Goal: Task Accomplishment & Management: Manage account settings

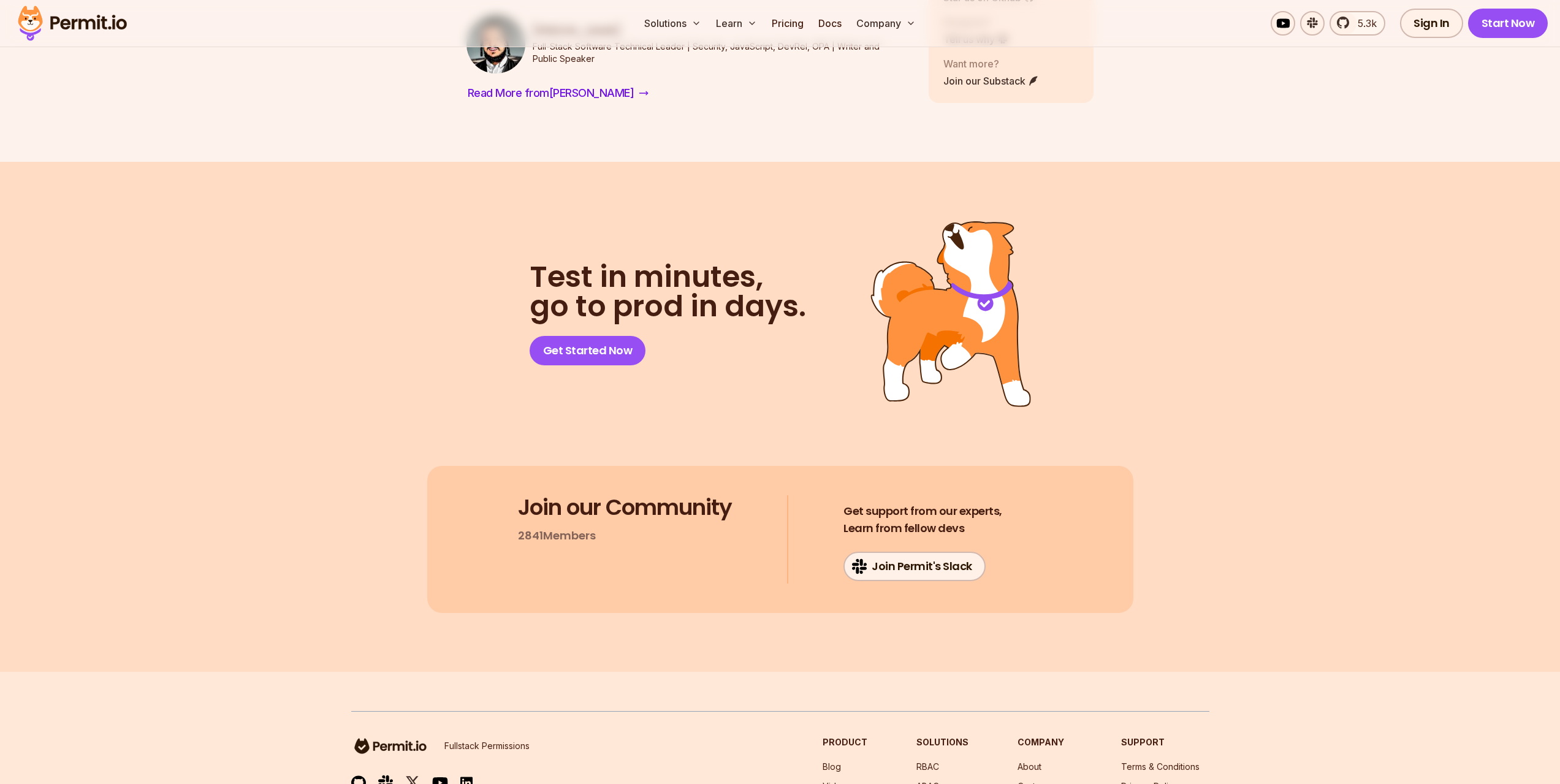
scroll to position [5343, 0]
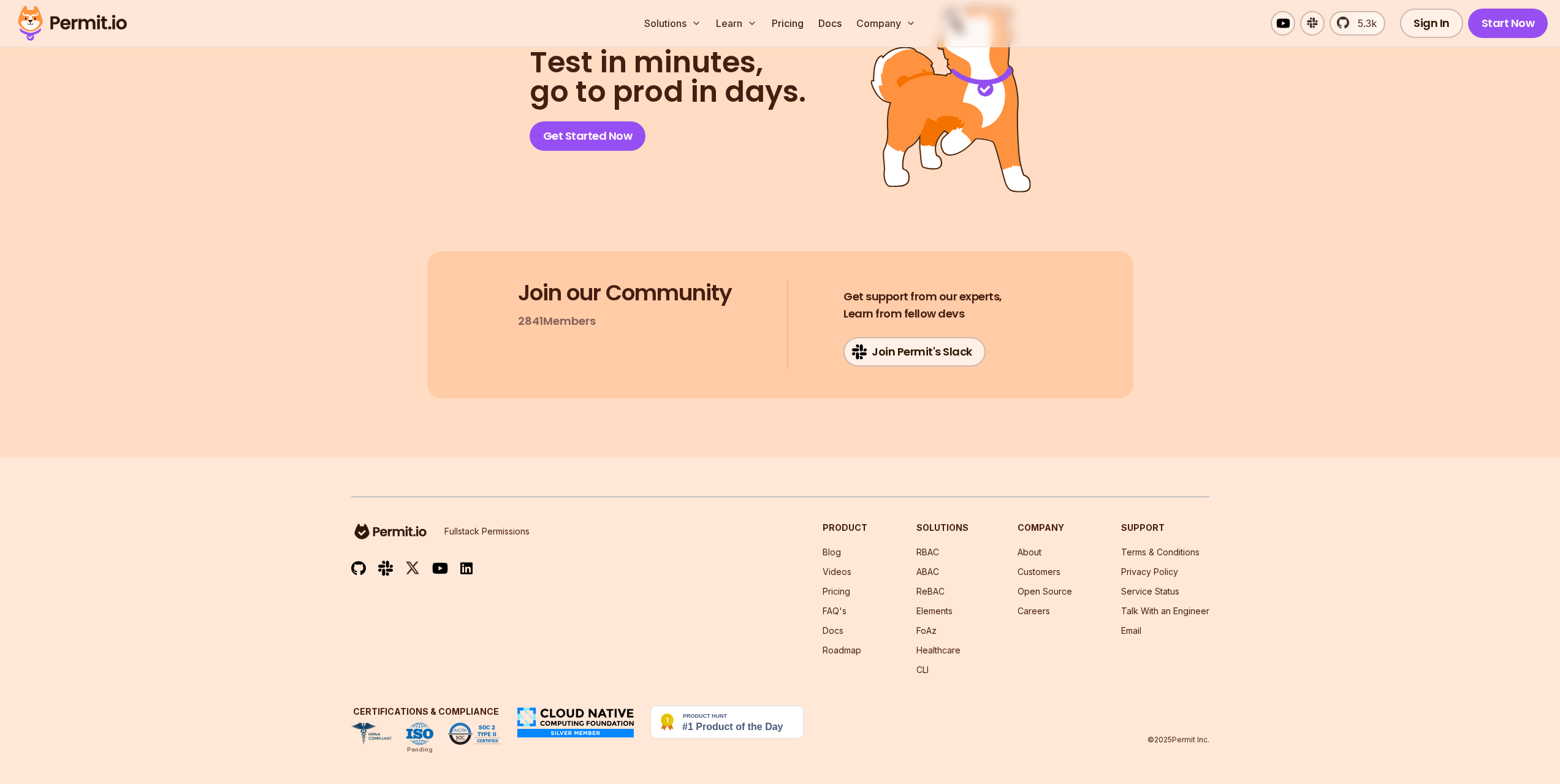
drag, startPoint x: 1264, startPoint y: 612, endPoint x: 1245, endPoint y: 540, distance: 74.5
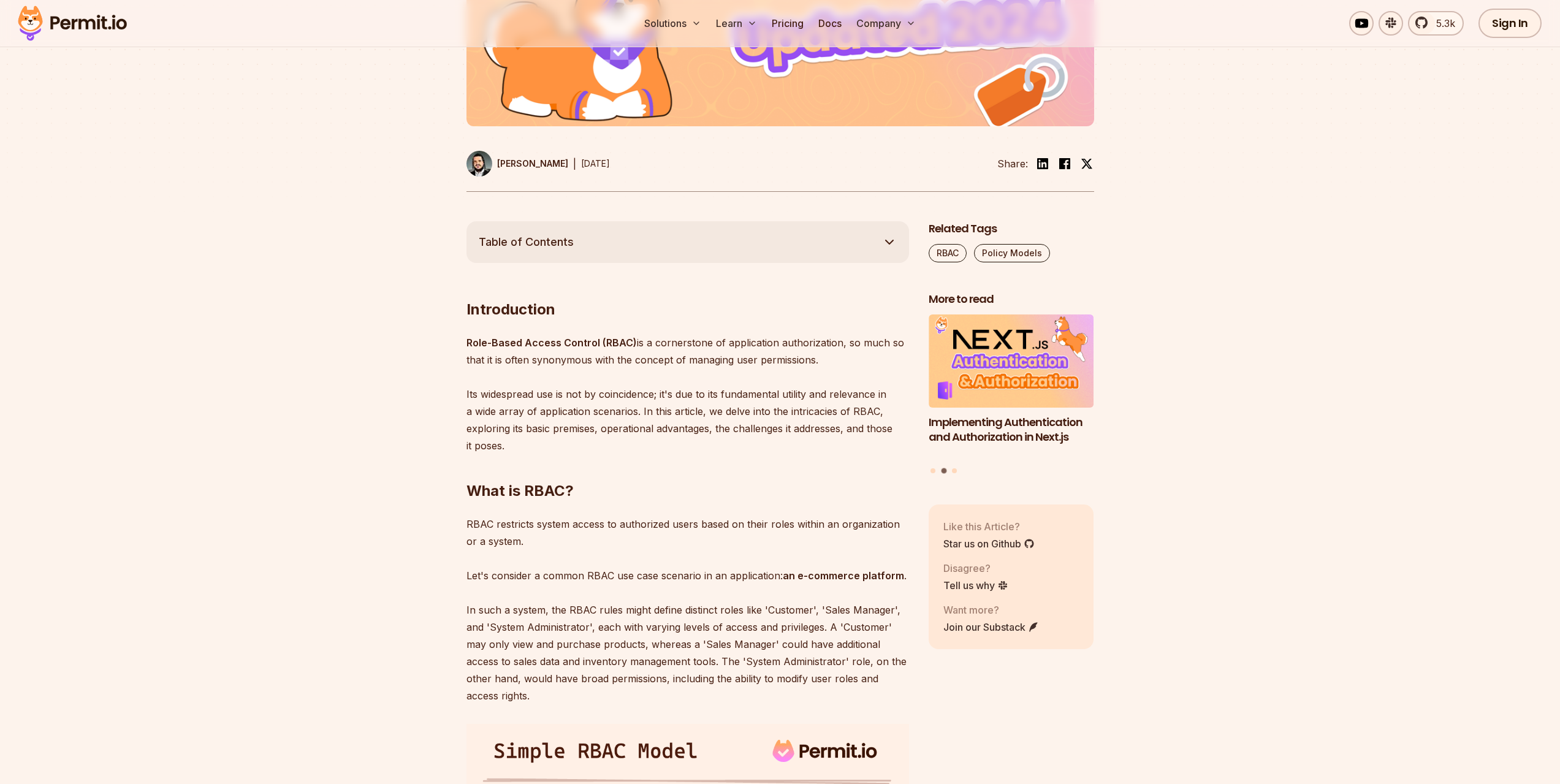
scroll to position [0, 0]
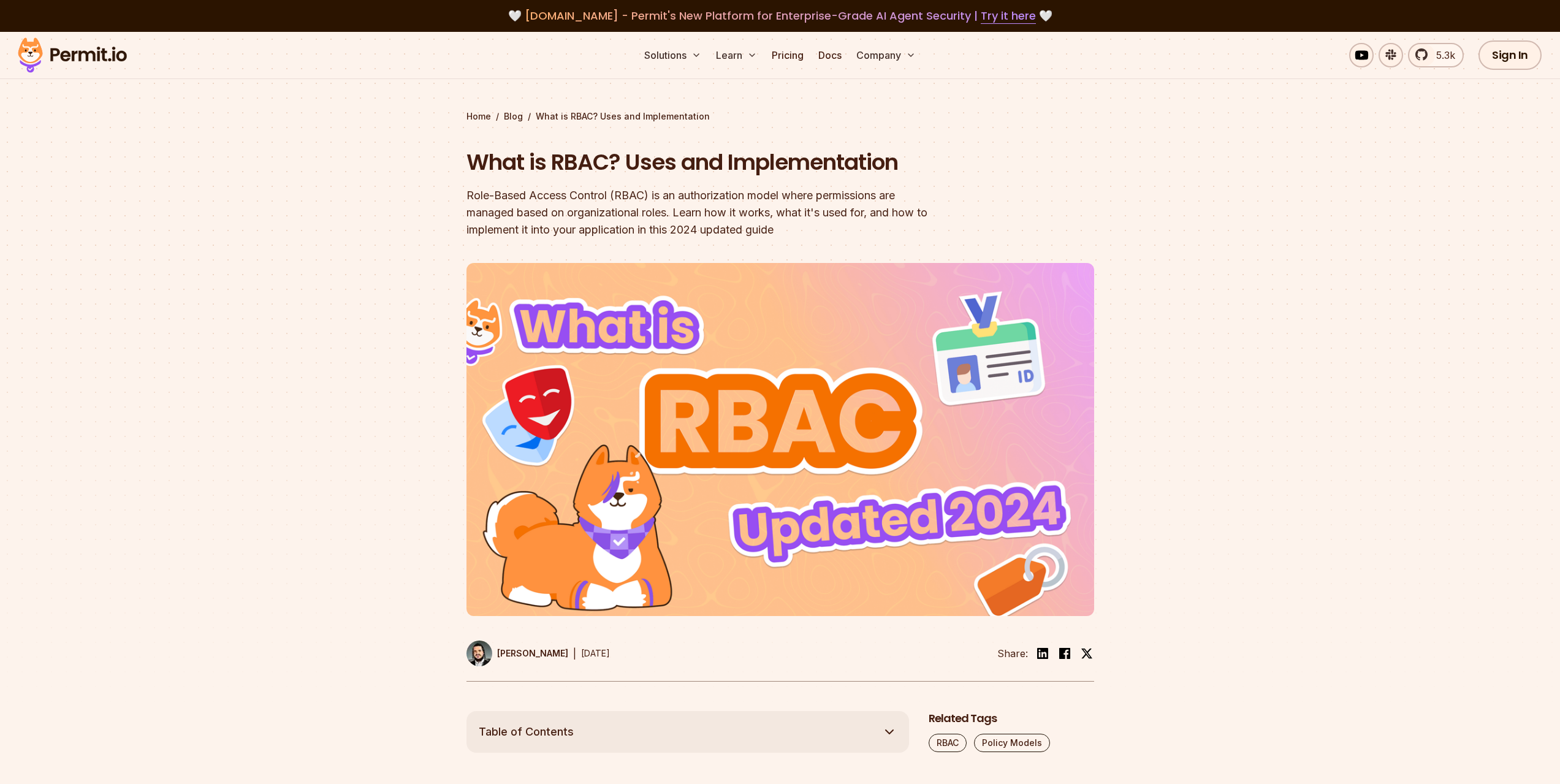
click at [467, 239] on div "Role-Based Access Control (RBAC) is an authorization model where permissions ar…" at bounding box center [702, 212] width 471 height 51
click at [567, 224] on div "Role-Based Access Control (RBAC) is an authorization model where permissions ar…" at bounding box center [702, 212] width 471 height 51
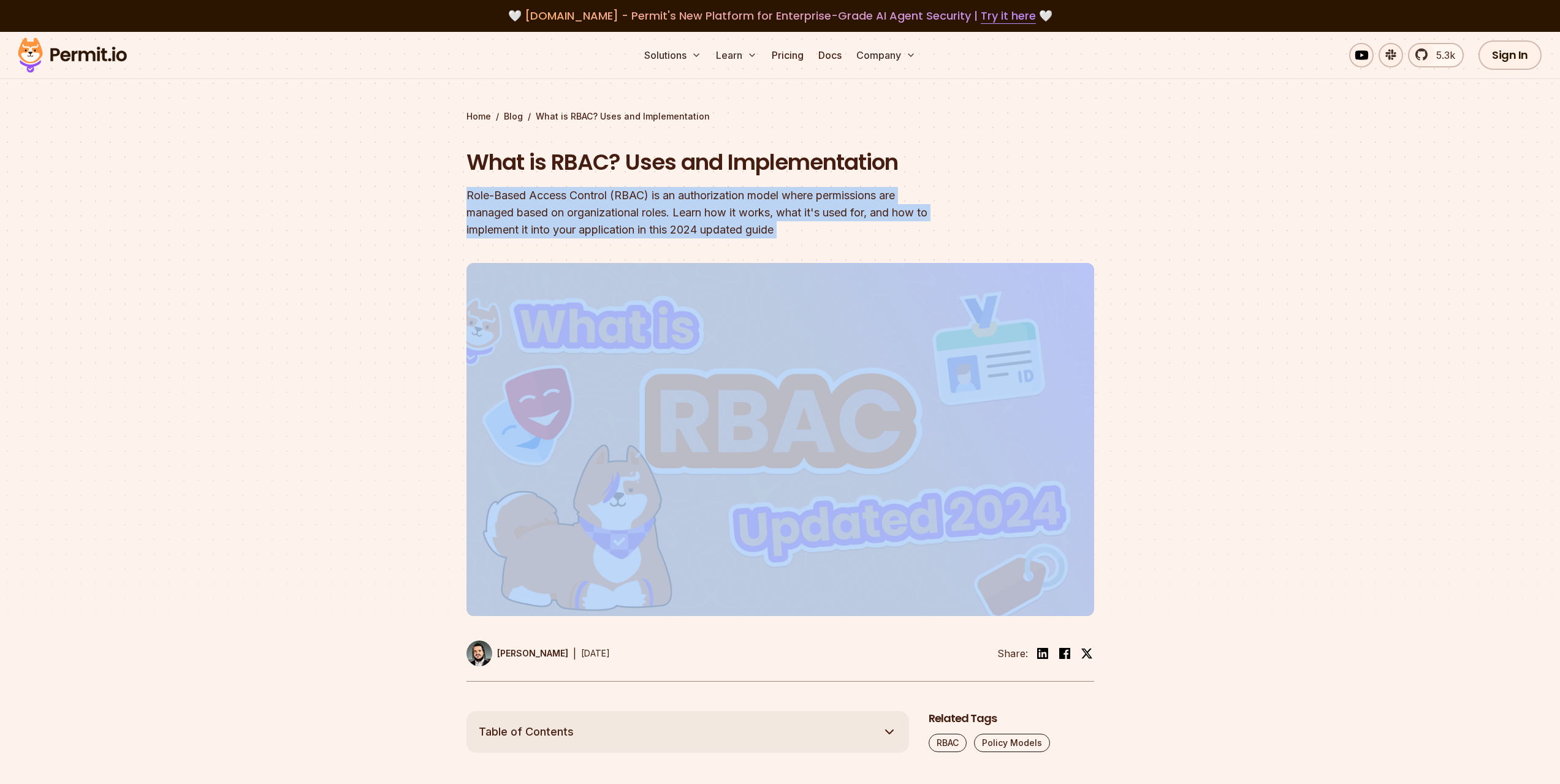
click at [567, 224] on div "Role-Based Access Control (RBAC) is an authorization model where permissions ar…" at bounding box center [702, 212] width 471 height 51
click at [692, 199] on div "Role-Based Access Control (RBAC) is an authorization model where permissions ar…" at bounding box center [702, 212] width 471 height 51
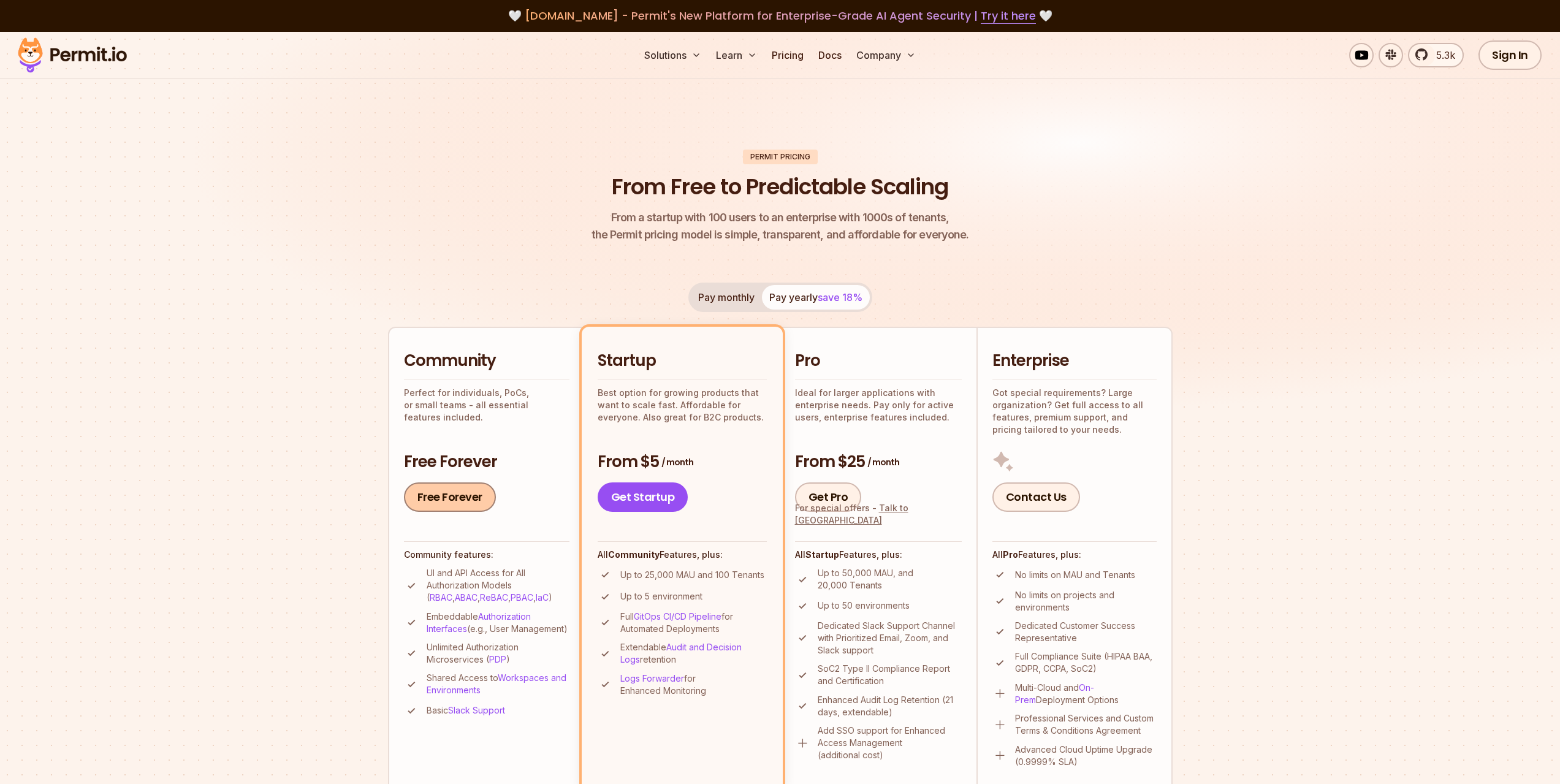
click at [451, 488] on link "Free Forever" at bounding box center [450, 497] width 92 height 29
drag, startPoint x: 513, startPoint y: 582, endPoint x: 424, endPoint y: 585, distance: 89.1
click at [424, 585] on li "UI and API Access for All Authorization Models ( RBAC , ABAC , ReBAC , PBAC , I…" at bounding box center [487, 585] width 166 height 37
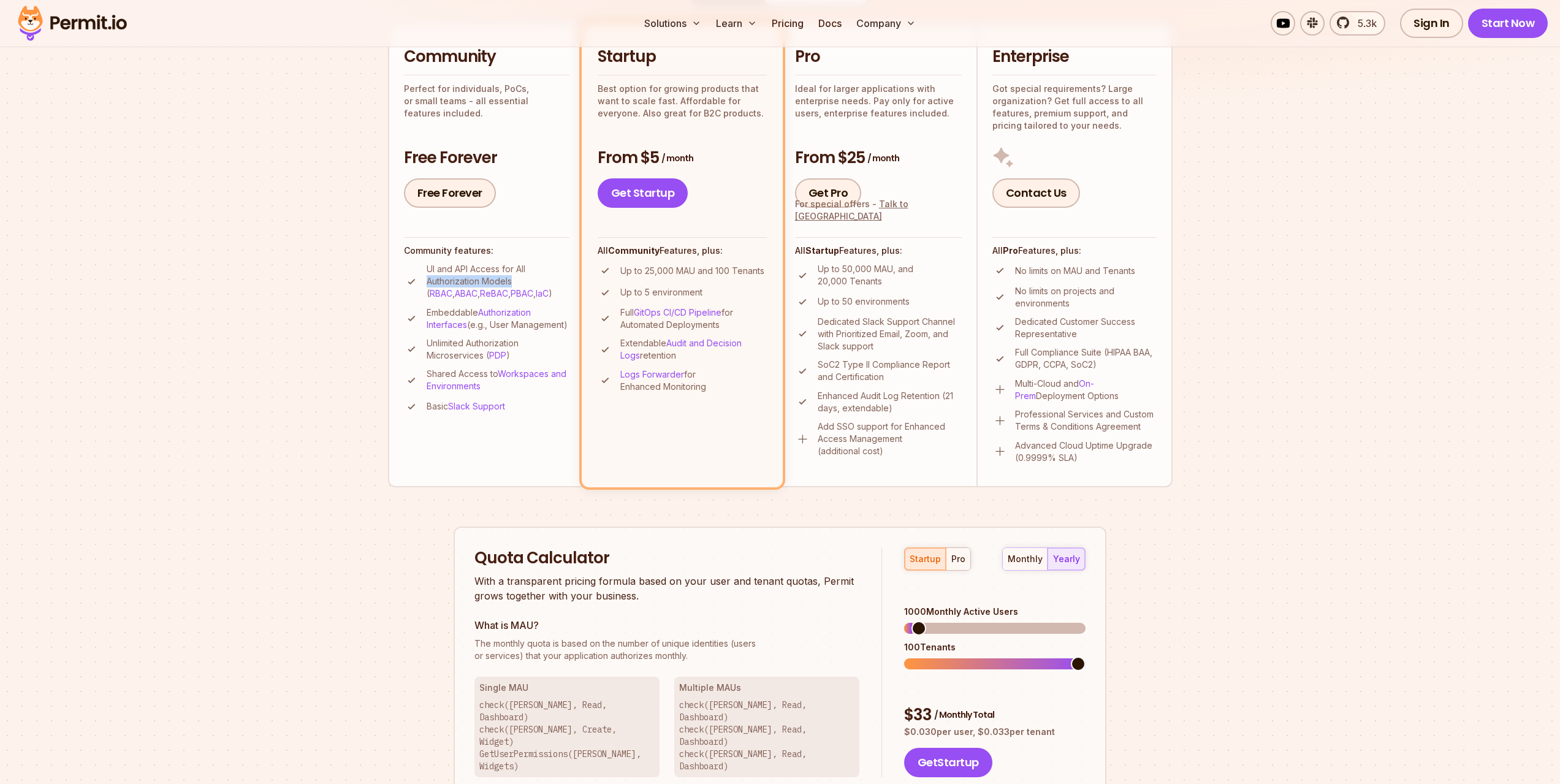
scroll to position [306, 0]
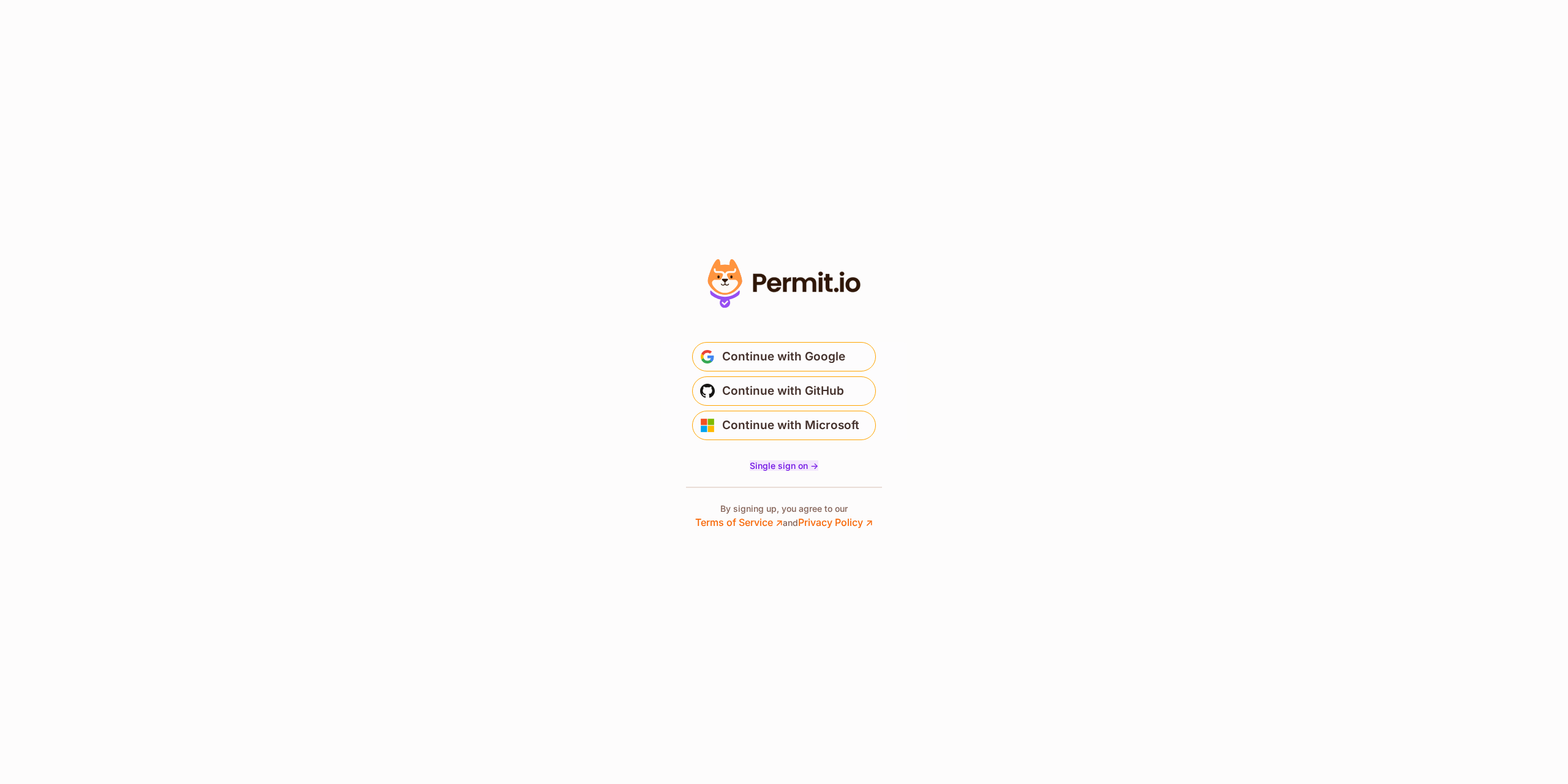
click at [777, 468] on span "Single sign on ->" at bounding box center [784, 466] width 68 height 11
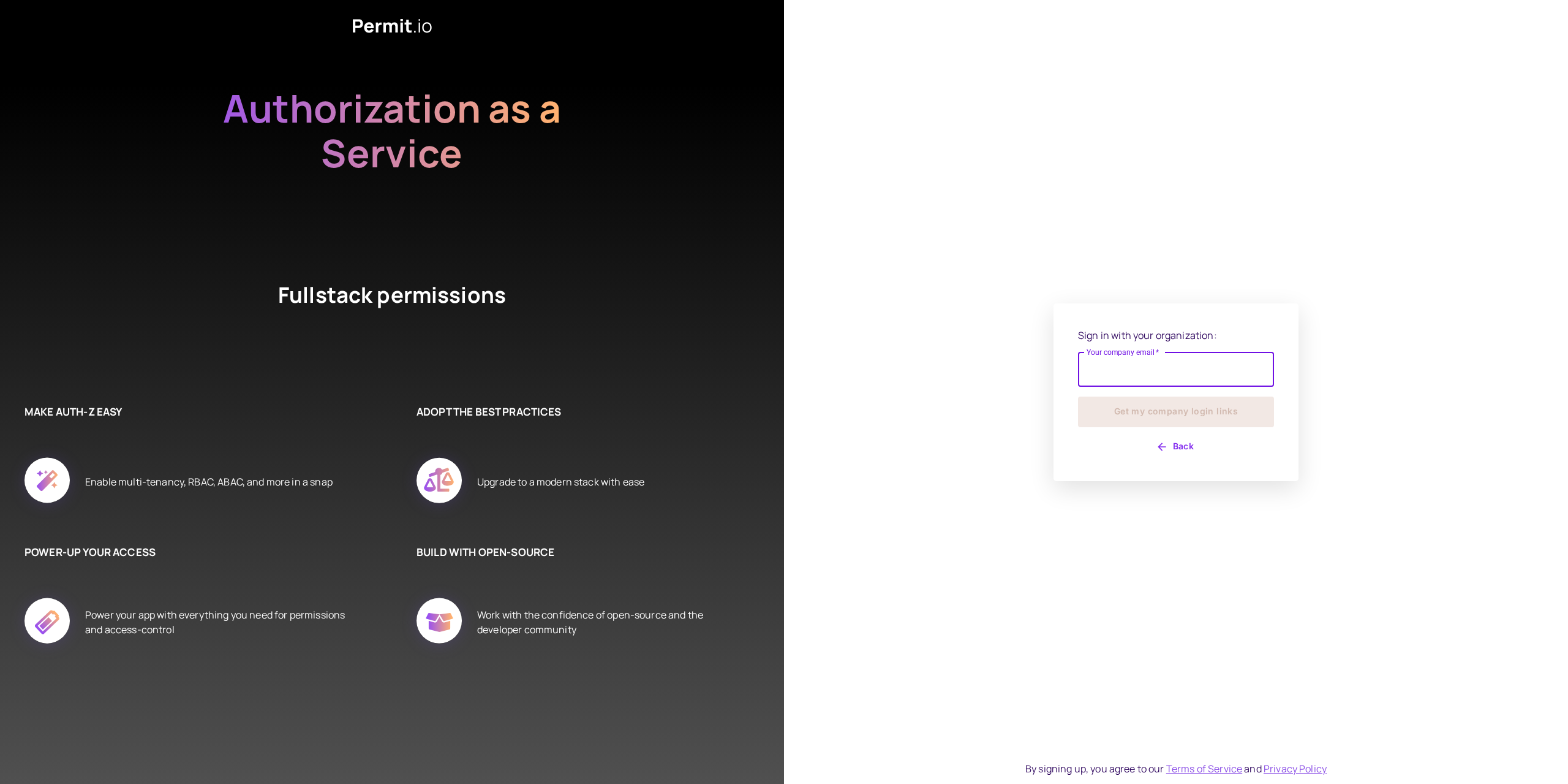
click at [1115, 378] on input "Your company email   *" at bounding box center [1175, 369] width 196 height 35
type input "**********"
click at [1132, 401] on button "Get my company login links" at bounding box center [1175, 412] width 196 height 31
click at [1134, 319] on div "Sign in with your organization: Your company email   * Your company email   * Y…" at bounding box center [1176, 391] width 245 height 192
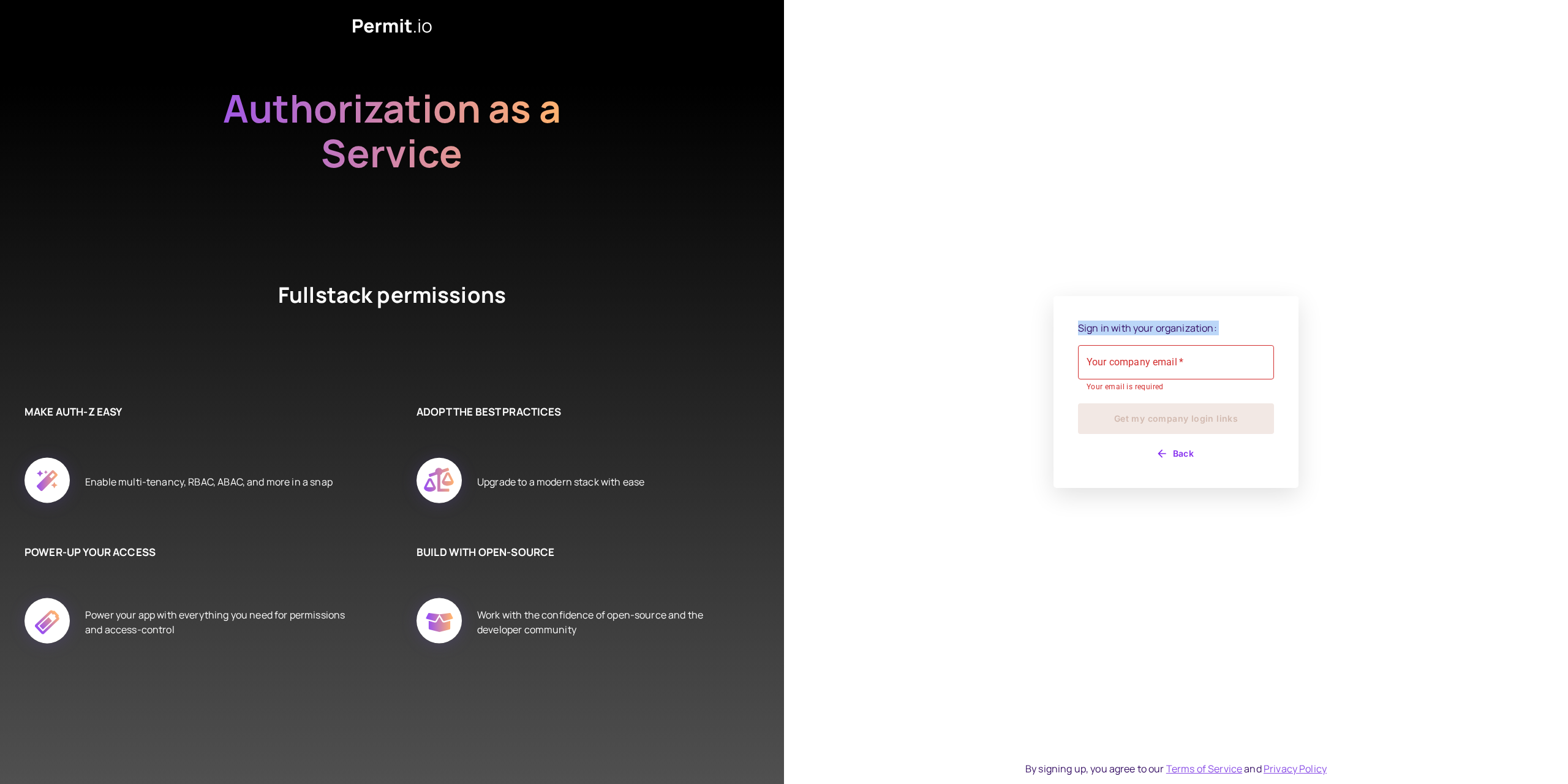
click at [1134, 319] on div "Sign in with your organization: Your company email   * Your company email   * Y…" at bounding box center [1176, 391] width 245 height 192
click at [1136, 359] on input "Your company email   *" at bounding box center [1175, 363] width 196 height 35
click at [1146, 360] on input "**********" at bounding box center [1175, 363] width 196 height 35
type input "**********"
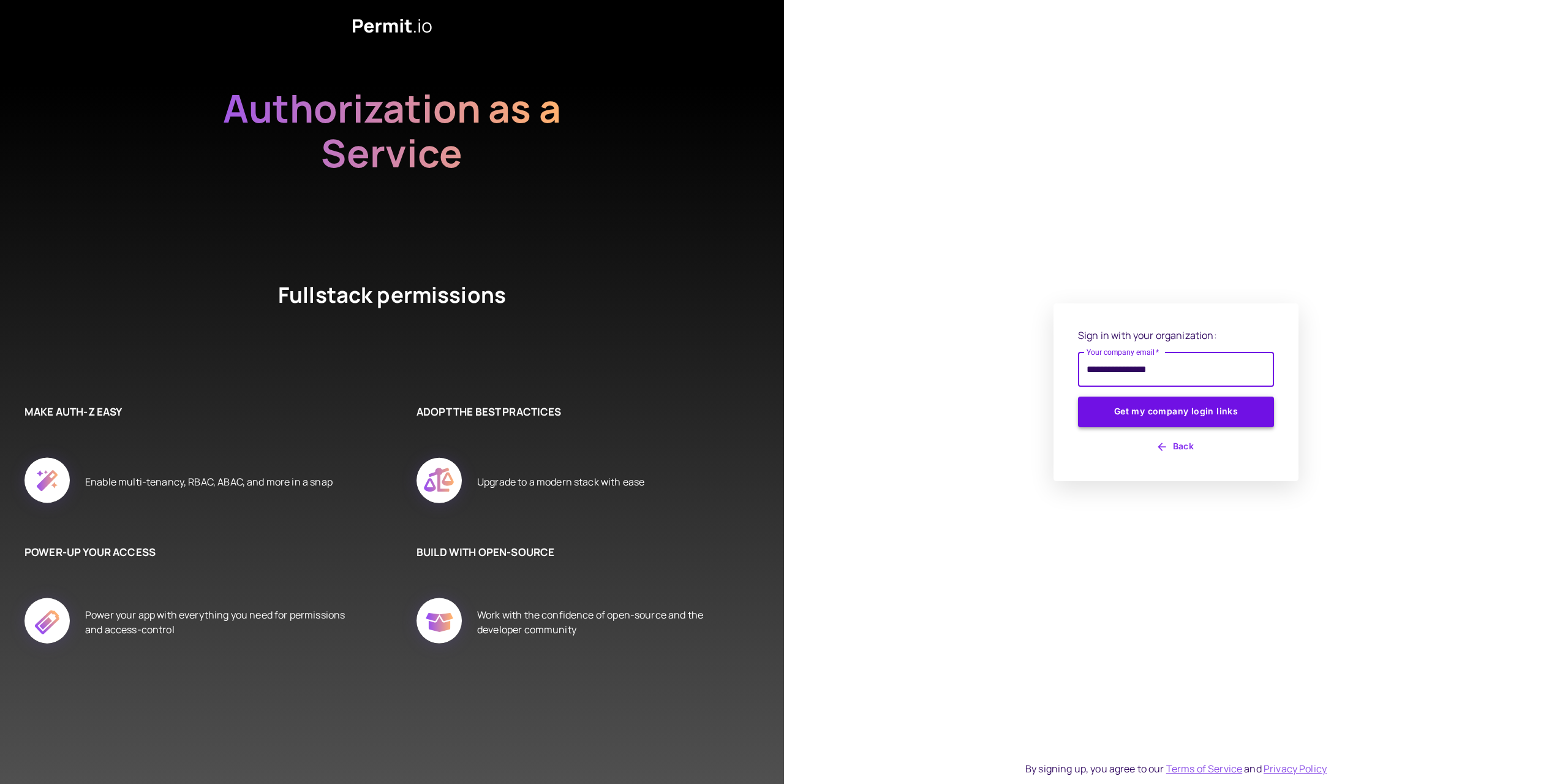
click at [1147, 415] on button "Get my company login links" at bounding box center [1175, 412] width 196 height 31
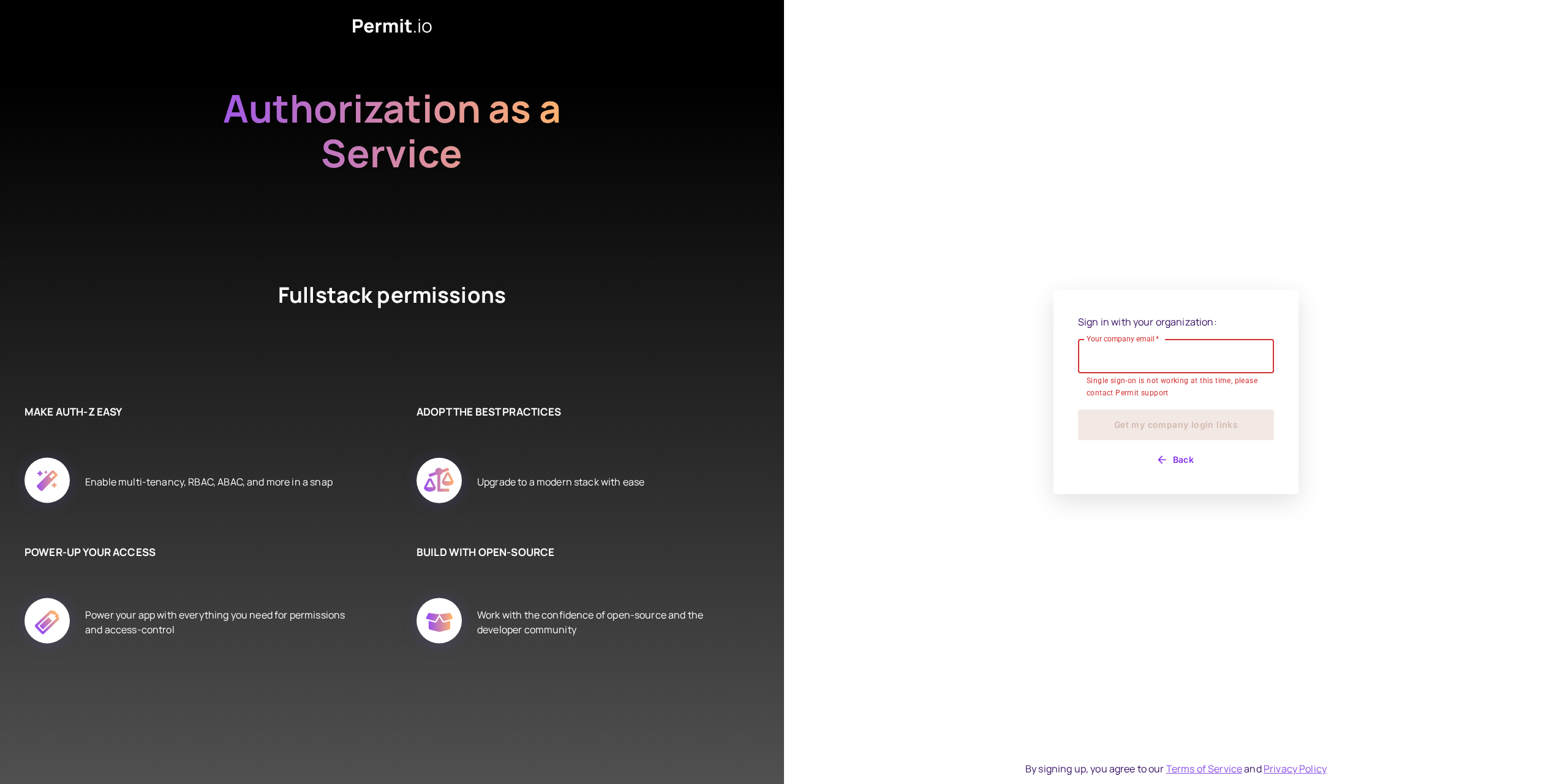
click at [1145, 378] on div "Your company email   * Your company email   * Single sign-on is not working at …" at bounding box center [1175, 369] width 196 height 61
click at [1145, 378] on input "Your company email   *" at bounding box center [1175, 363] width 196 height 35
click at [1062, 391] on div "Sign in with your organization: Your company email   * Your company email   * Y…" at bounding box center [1176, 391] width 245 height 192
click at [1130, 367] on input "Your company email   *" at bounding box center [1175, 363] width 196 height 35
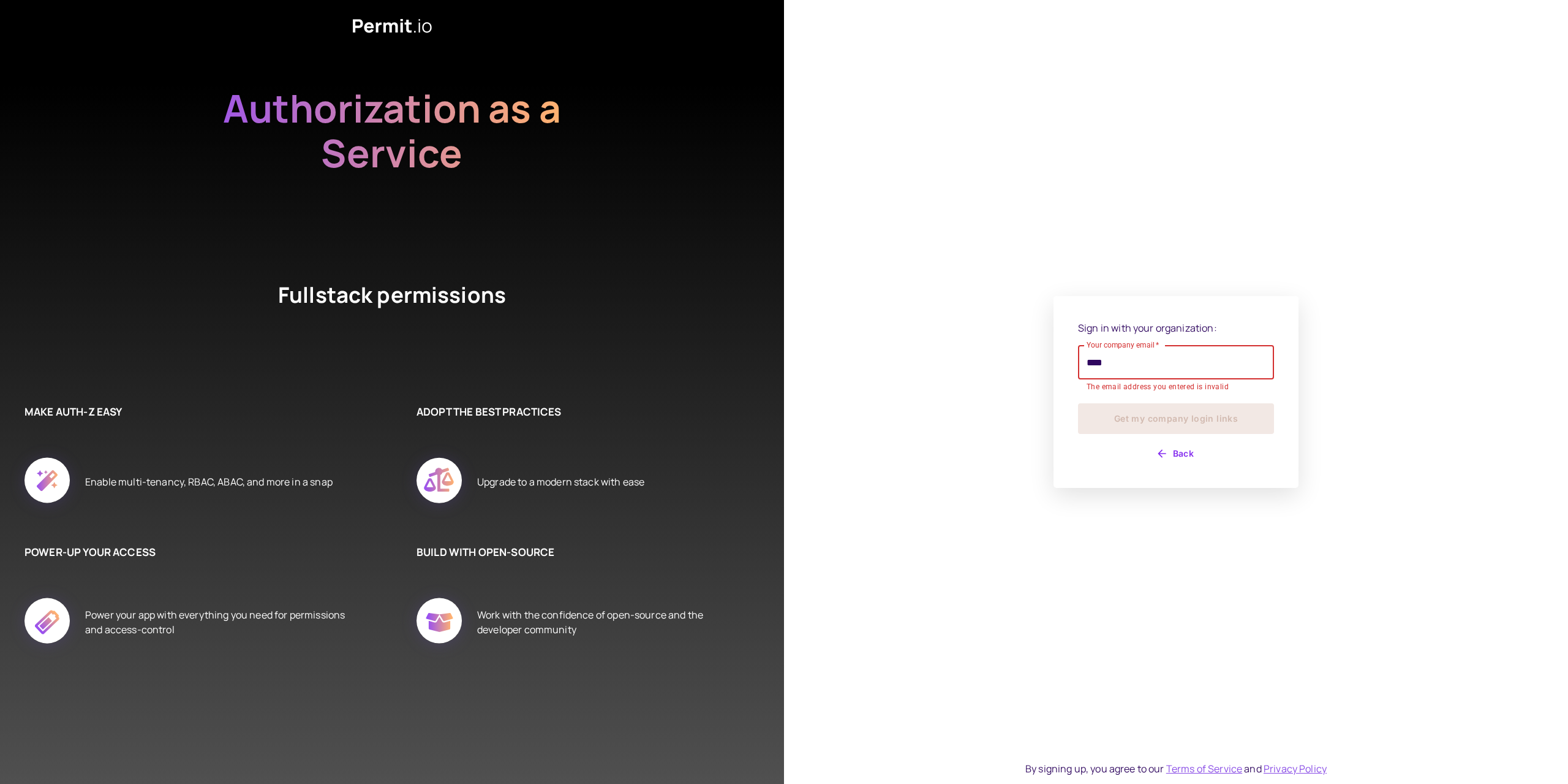
type input "**********"
click at [1133, 414] on button "Get my company login links" at bounding box center [1175, 412] width 196 height 31
click at [1187, 464] on div "Sign in with your organization: Your company email   * Your company email   * S…" at bounding box center [1176, 391] width 245 height 204
click at [1169, 454] on button "Back" at bounding box center [1175, 454] width 196 height 20
click at [1163, 451] on button "Back" at bounding box center [1175, 454] width 196 height 20
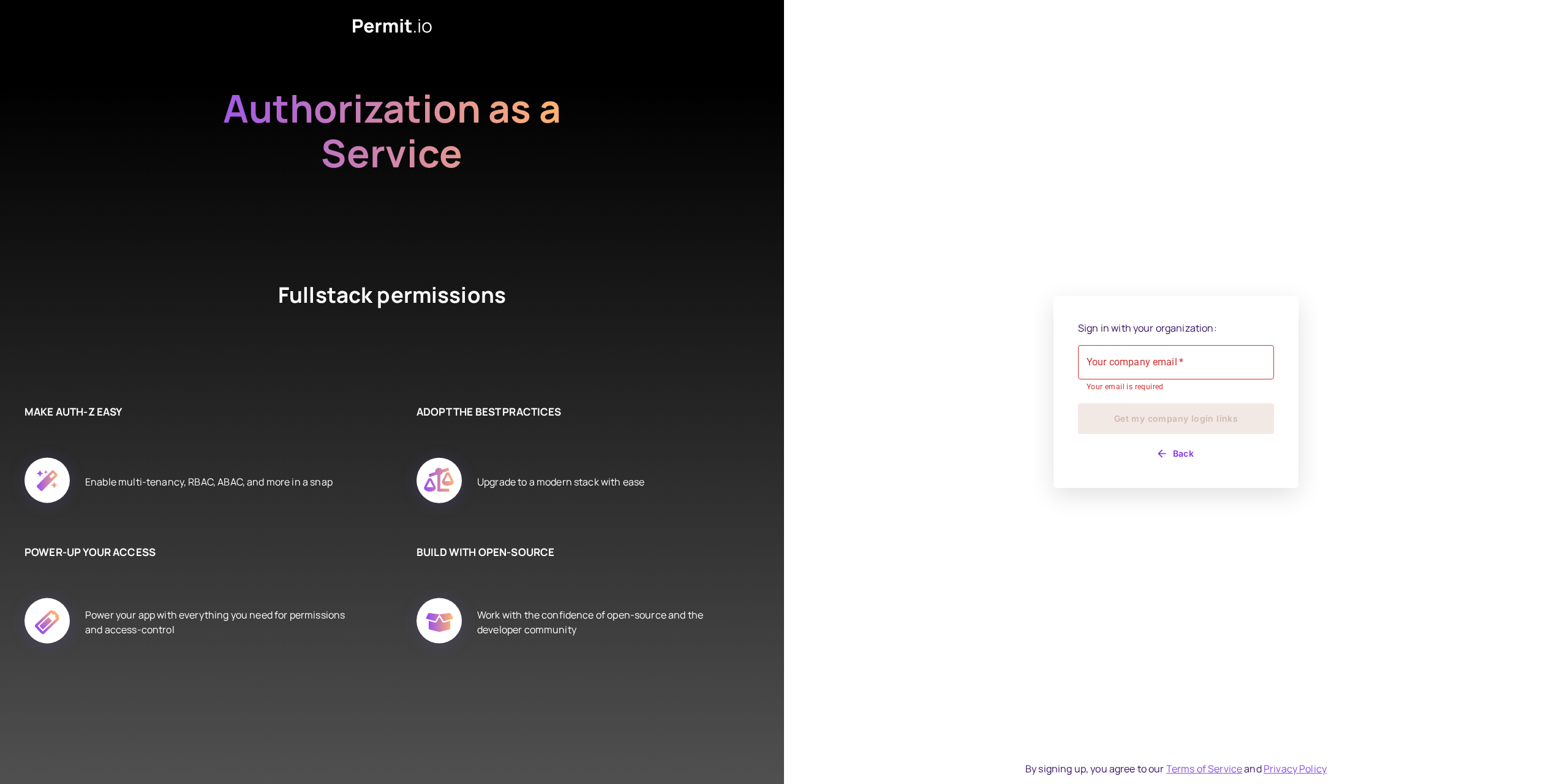
click at [1167, 448] on div "Sign in with your organization: Your company email   * Your company email   * Y…" at bounding box center [1175, 392] width 196 height 143
click at [1167, 449] on icon "button" at bounding box center [1162, 454] width 12 height 12
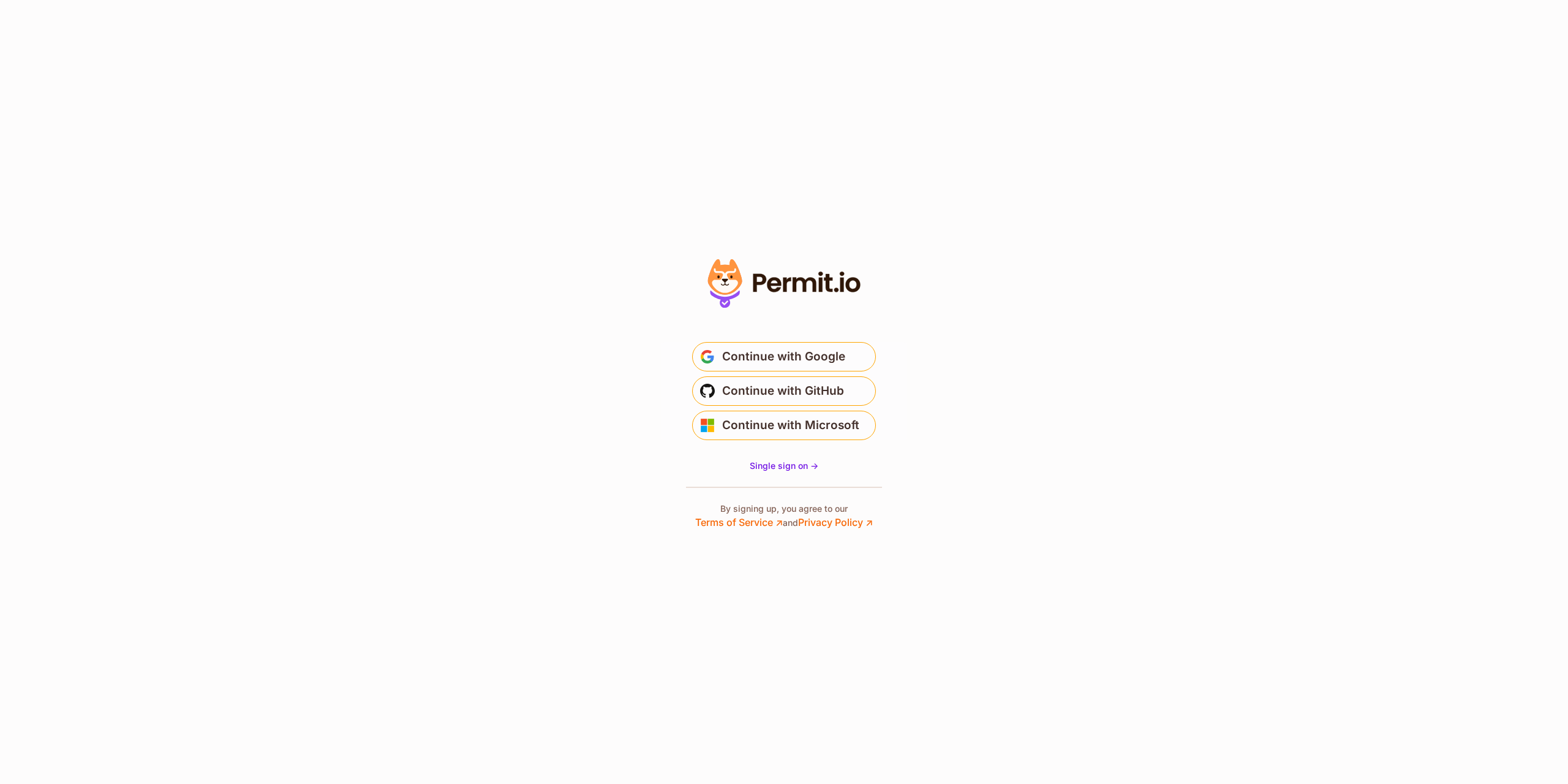
click at [807, 266] on icon at bounding box center [784, 283] width 169 height 58
click at [763, 507] on p "By signing up, you agree to our Terms of Service ↗ and Privacy Policy ↗" at bounding box center [784, 516] width 177 height 27
click at [767, 507] on p "By signing up, you agree to our Terms of Service ↗ and Privacy Policy ↗" at bounding box center [784, 516] width 177 height 27
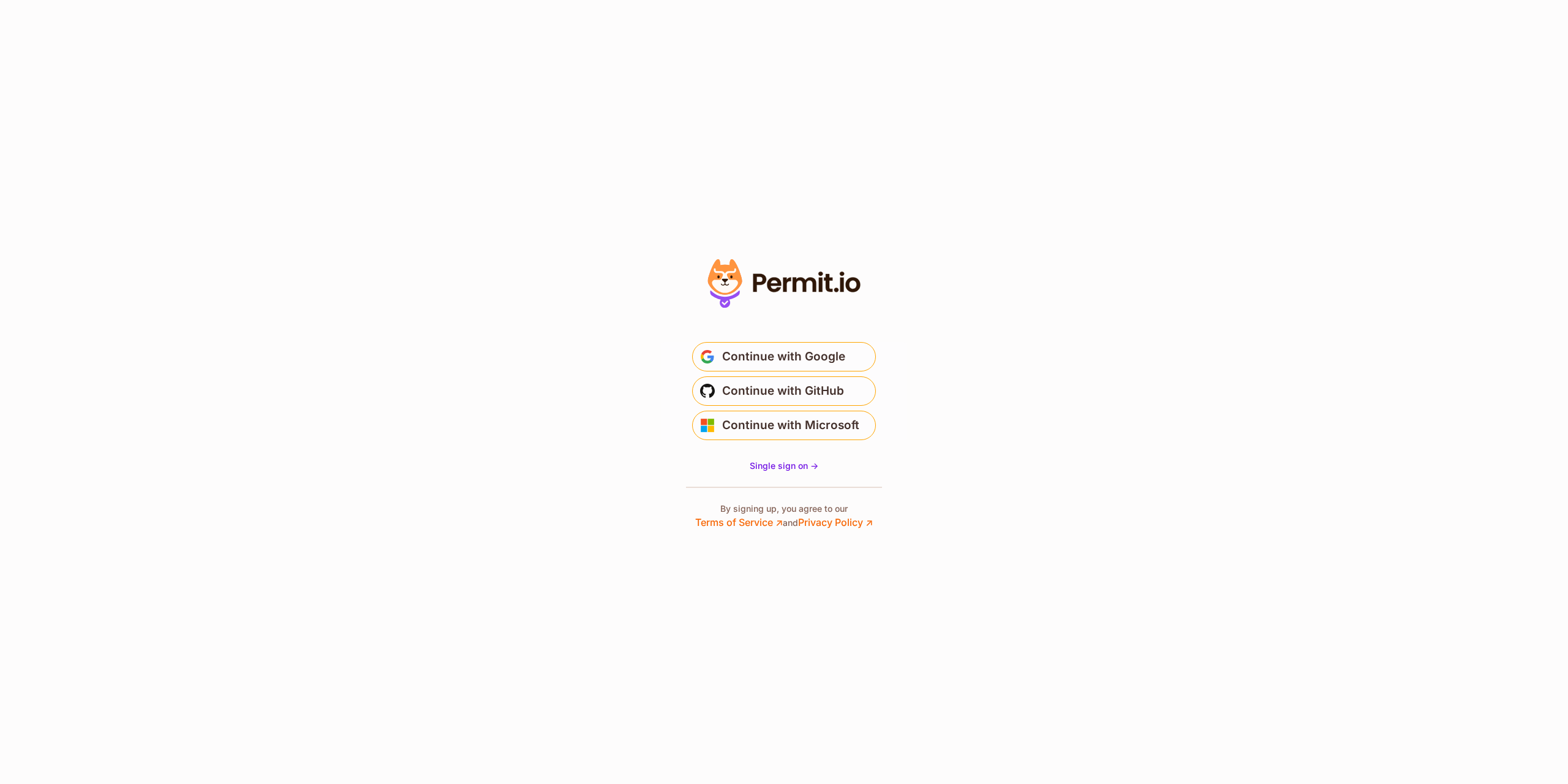
click at [767, 507] on p "By signing up, you agree to our Terms of Service ↗ and Privacy Policy ↗" at bounding box center [784, 516] width 177 height 27
click at [817, 513] on p "By signing up, you agree to our Terms of Service ↗ and Privacy Policy ↗" at bounding box center [784, 516] width 177 height 27
click at [745, 360] on span "Continue with Google" at bounding box center [784, 357] width 123 height 20
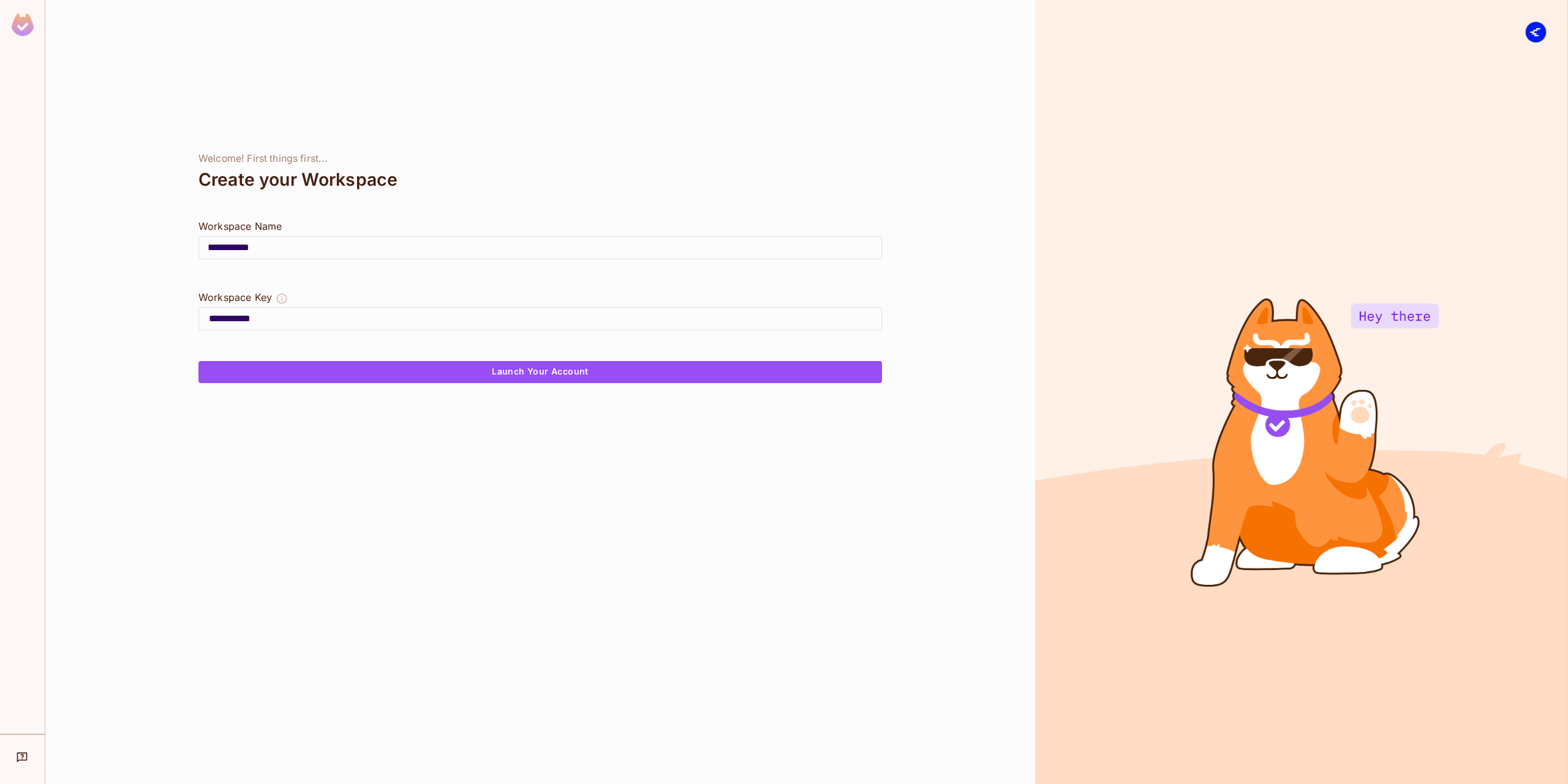
click at [319, 243] on input "**********" at bounding box center [540, 248] width 682 height 35
click at [328, 241] on input "**********" at bounding box center [540, 248] width 682 height 35
click at [314, 189] on div "Create your Workspace" at bounding box center [540, 179] width 684 height 29
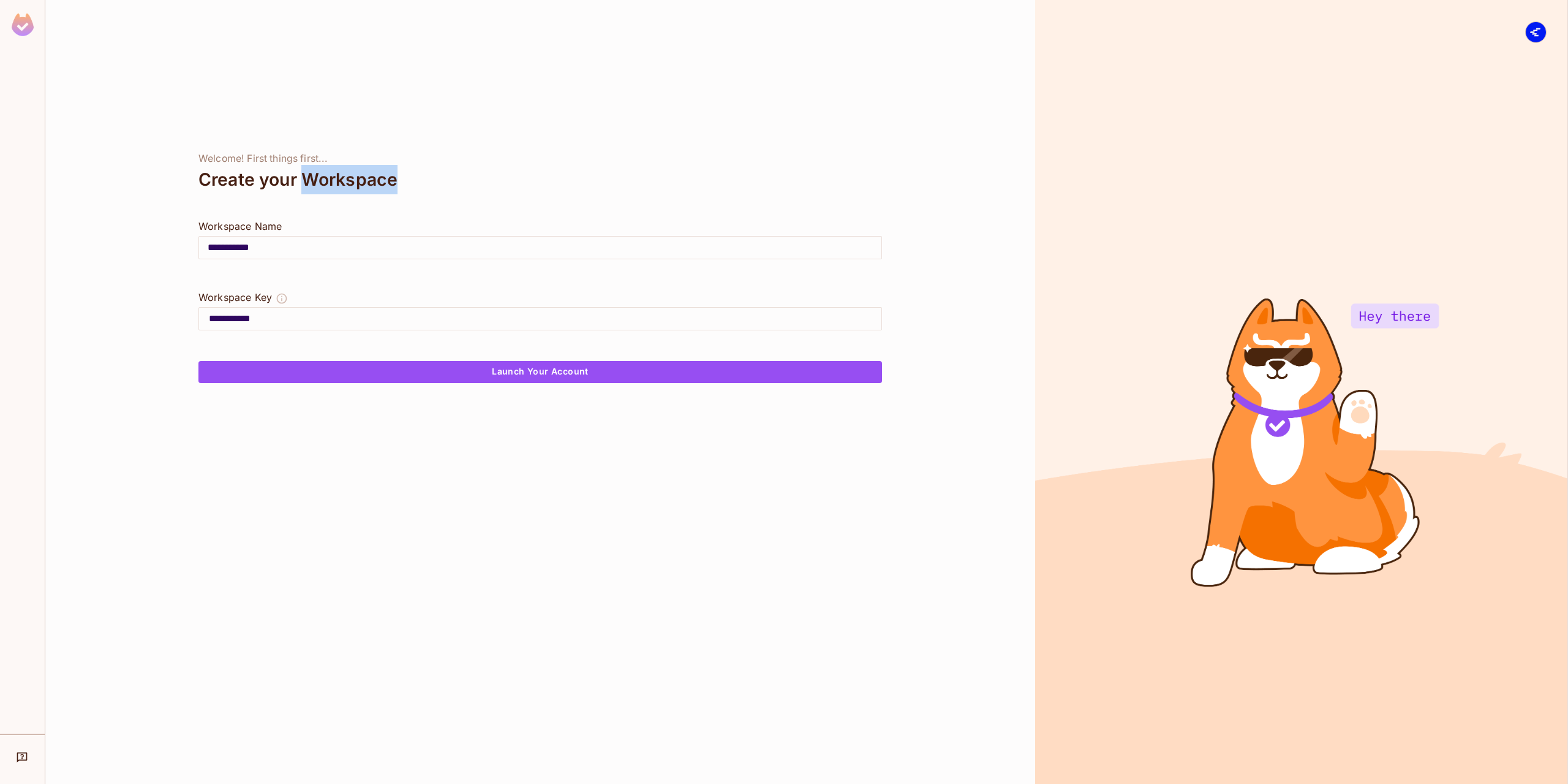
click at [314, 189] on div "Create your Workspace" at bounding box center [540, 179] width 684 height 29
click at [433, 373] on button "Launch Your Account" at bounding box center [540, 372] width 684 height 22
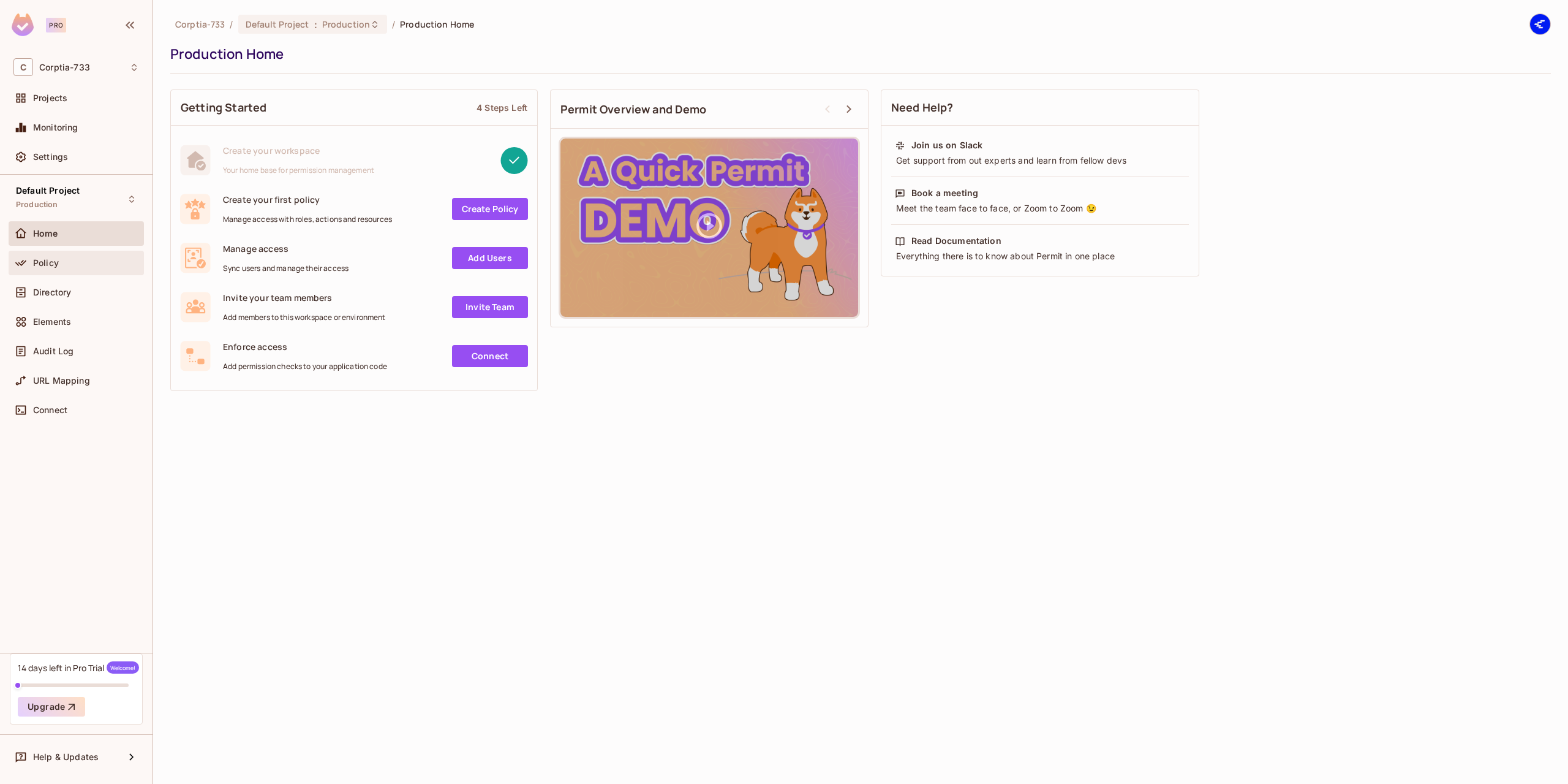
click at [36, 269] on div "Policy" at bounding box center [76, 263] width 126 height 15
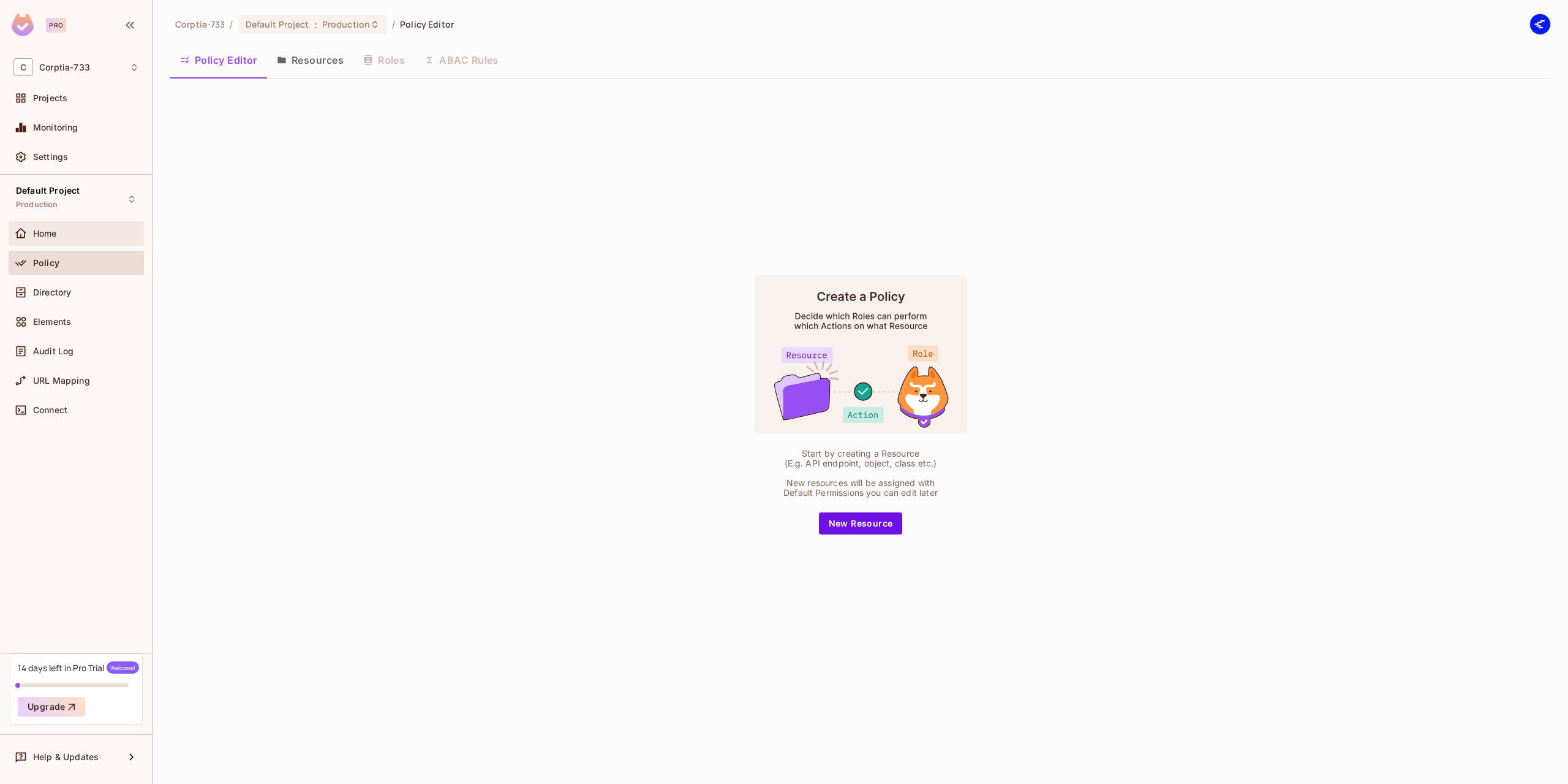
click at [14, 224] on div "Home" at bounding box center [76, 233] width 135 height 25
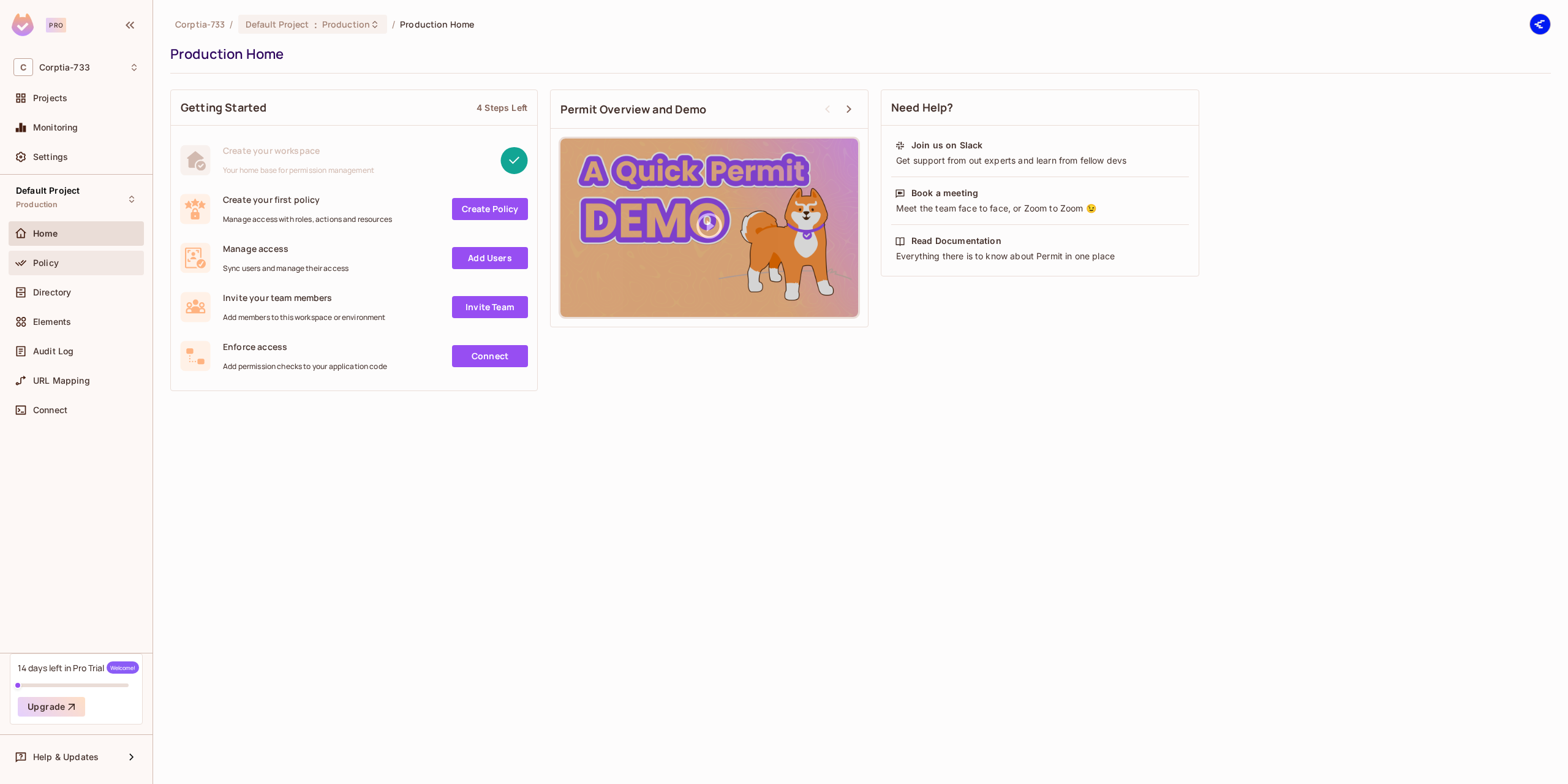
click at [56, 265] on span "Policy" at bounding box center [46, 263] width 26 height 10
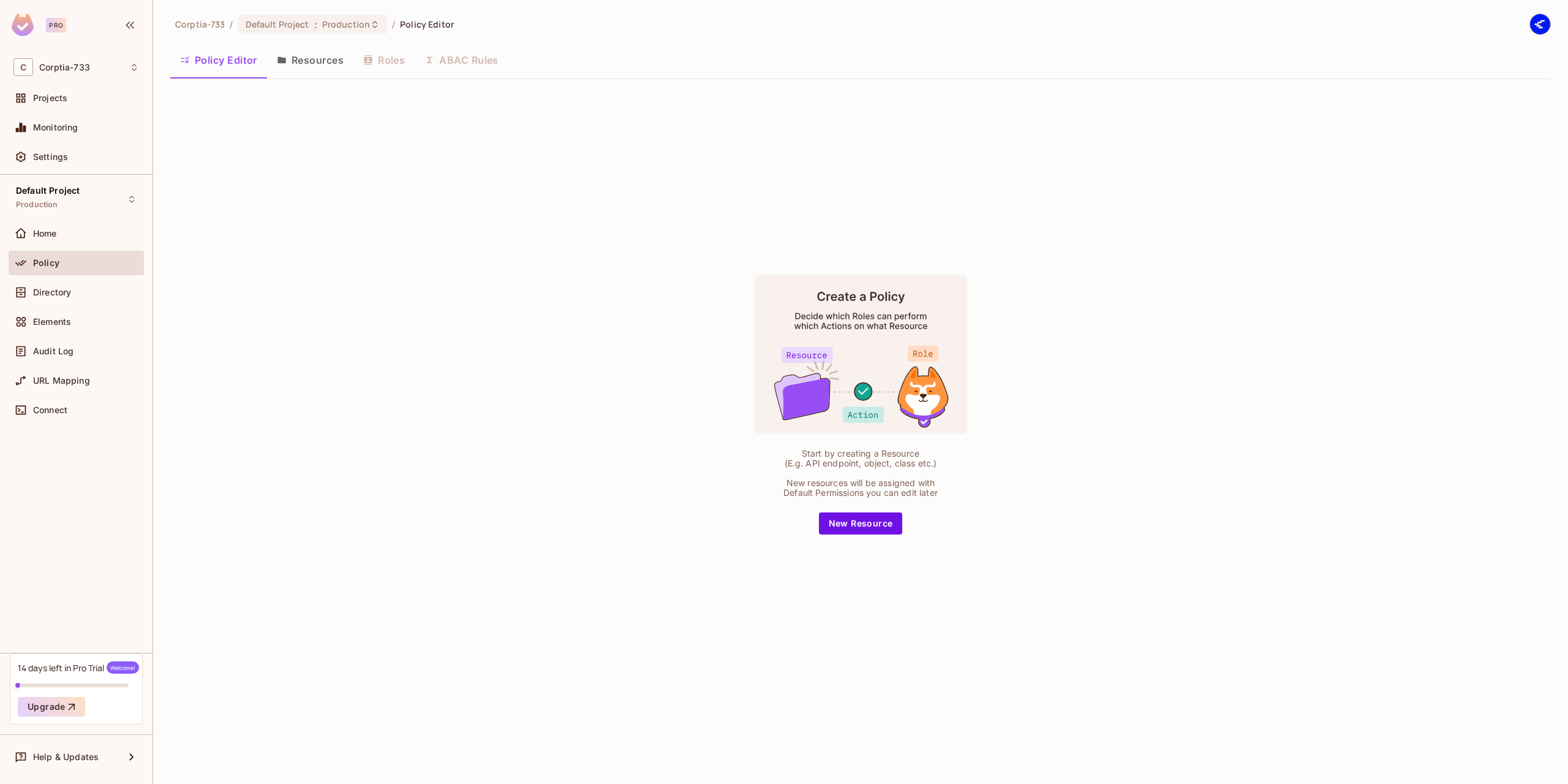
click at [388, 57] on div "Policy Editor Resources Roles ABAC Rules" at bounding box center [860, 59] width 1381 height 31
click at [462, 63] on div "Policy Editor Resources Roles ABAC Rules" at bounding box center [860, 59] width 1381 height 31
click at [93, 101] on div "Projects" at bounding box center [86, 98] width 106 height 10
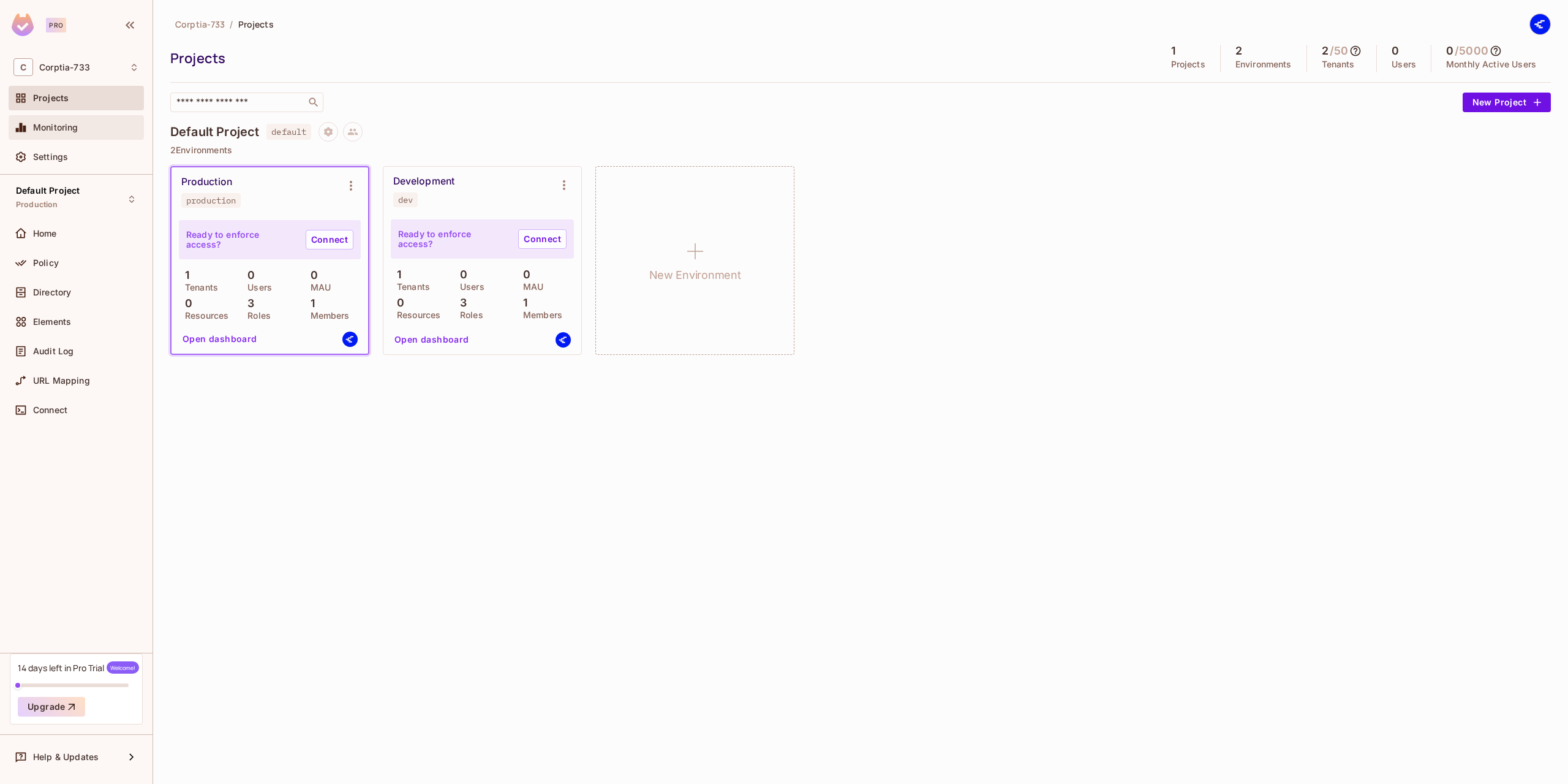
click at [50, 120] on div "Monitoring" at bounding box center [76, 127] width 135 height 25
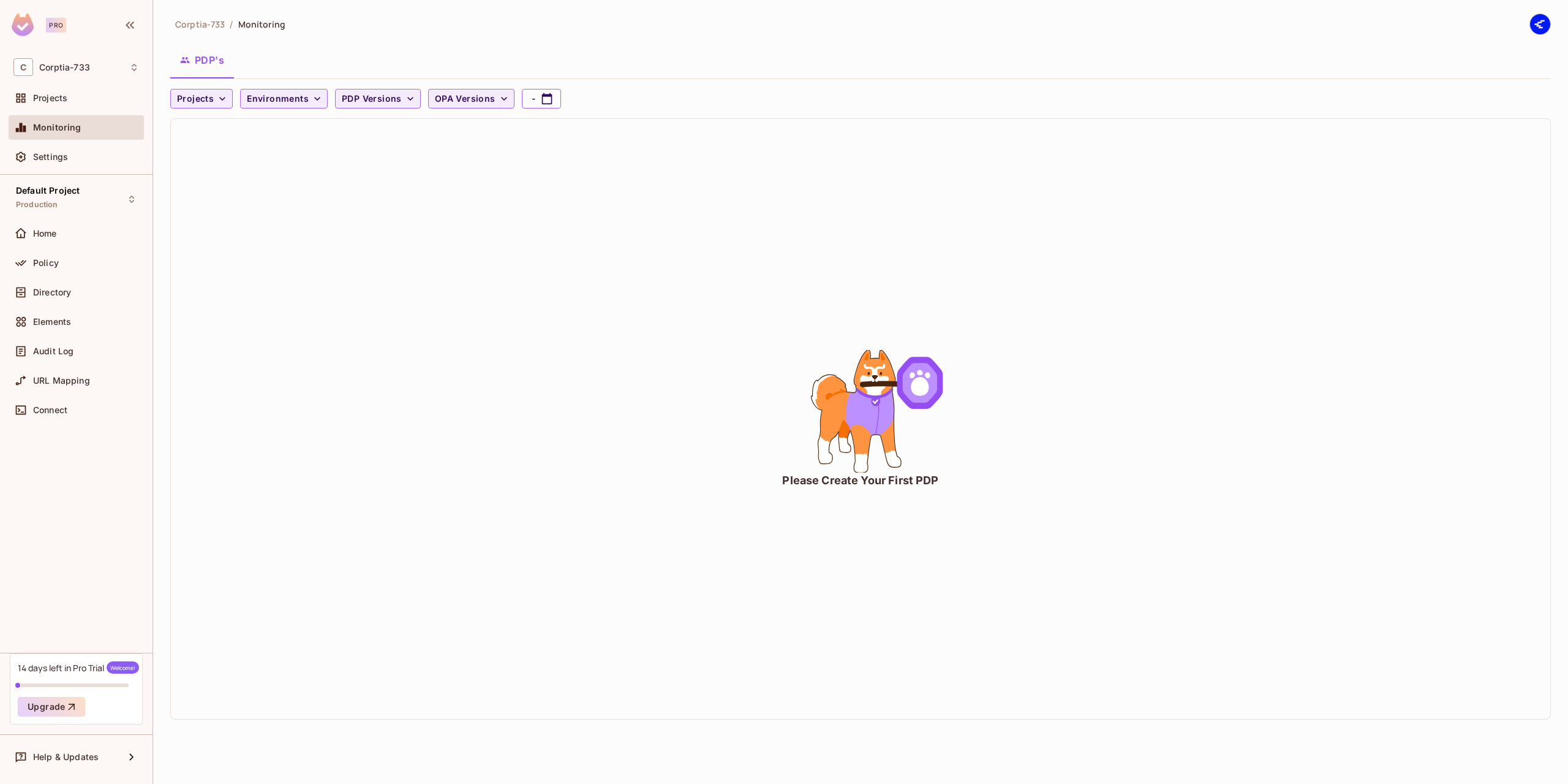
click at [51, 134] on div "Monitoring" at bounding box center [76, 128] width 126 height 15
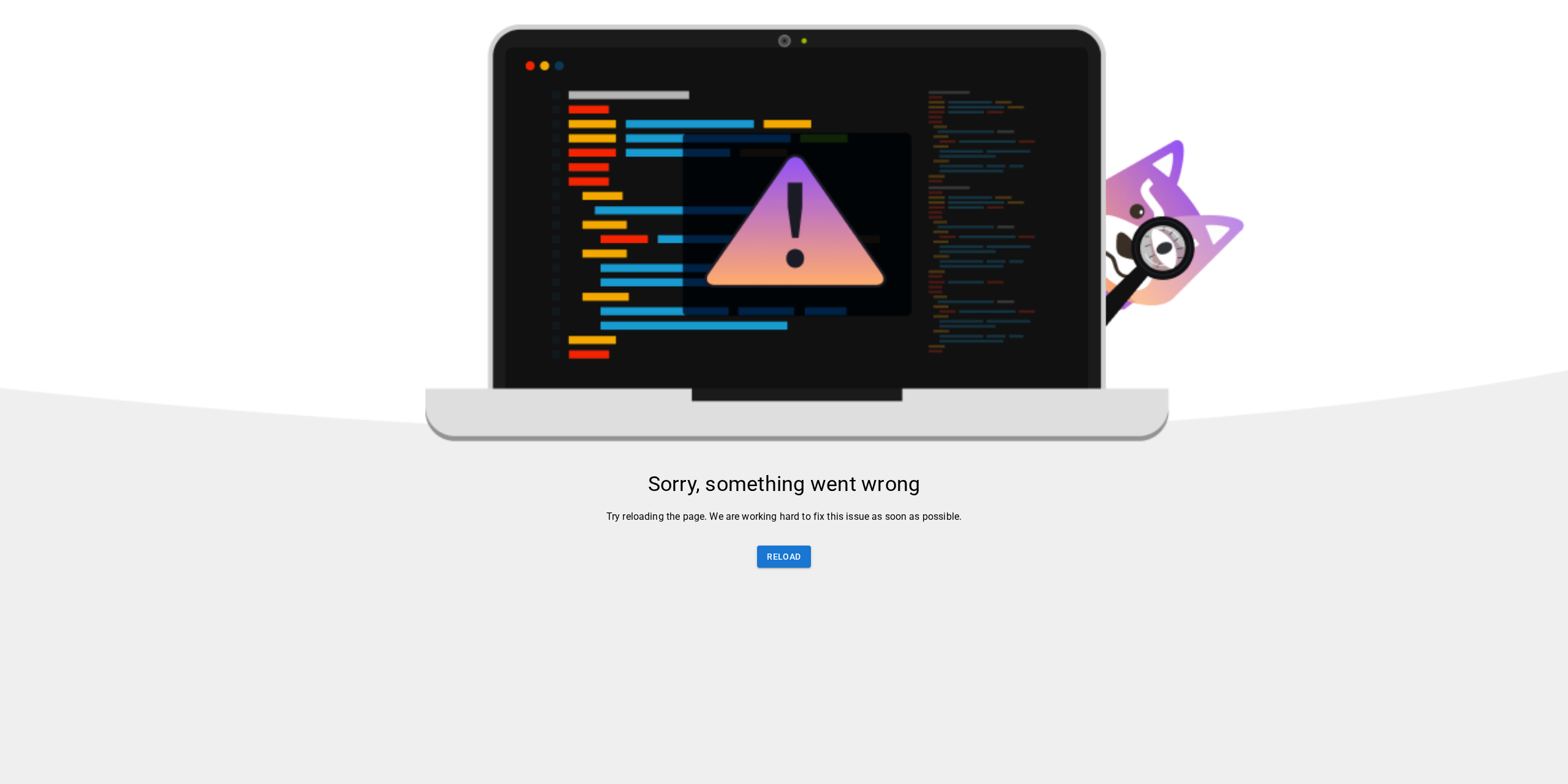
click at [53, 142] on html "Sorry, something went wrong Try reloading the page. We are working hard to fix …" at bounding box center [784, 466] width 1568 height 933
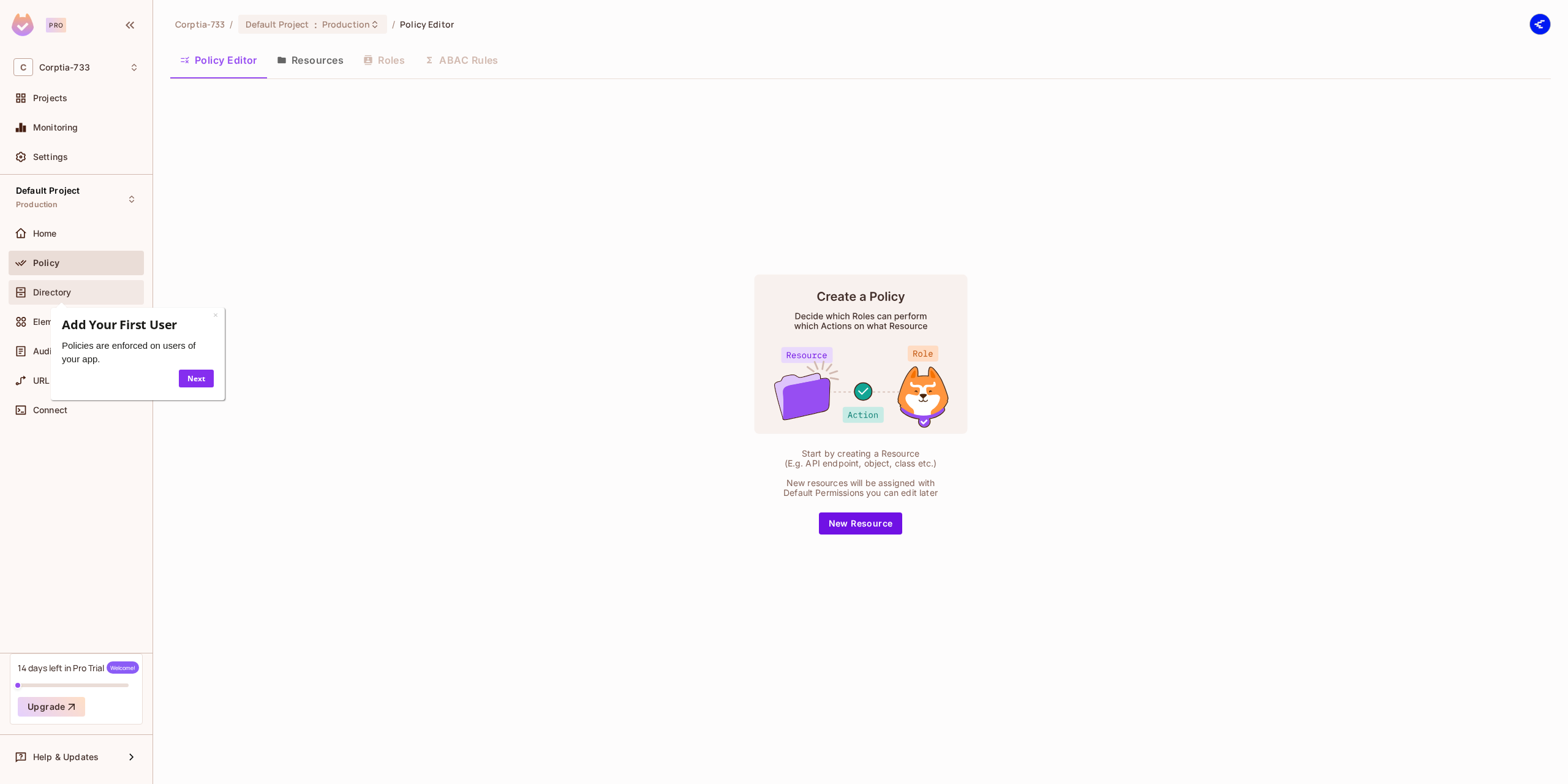
click at [52, 287] on span "Directory" at bounding box center [52, 292] width 38 height 10
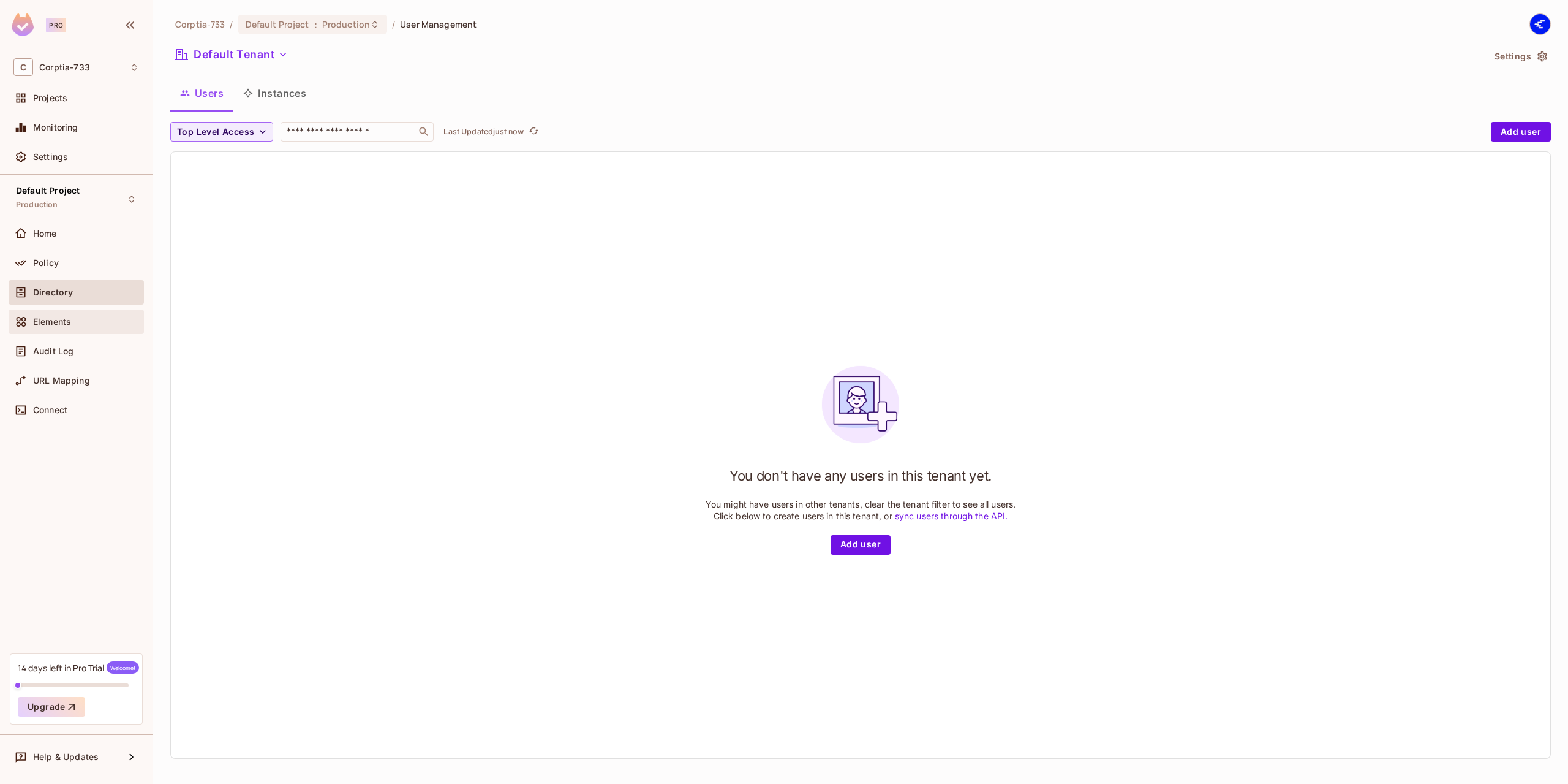
click at [50, 324] on span "Elements" at bounding box center [52, 321] width 38 height 10
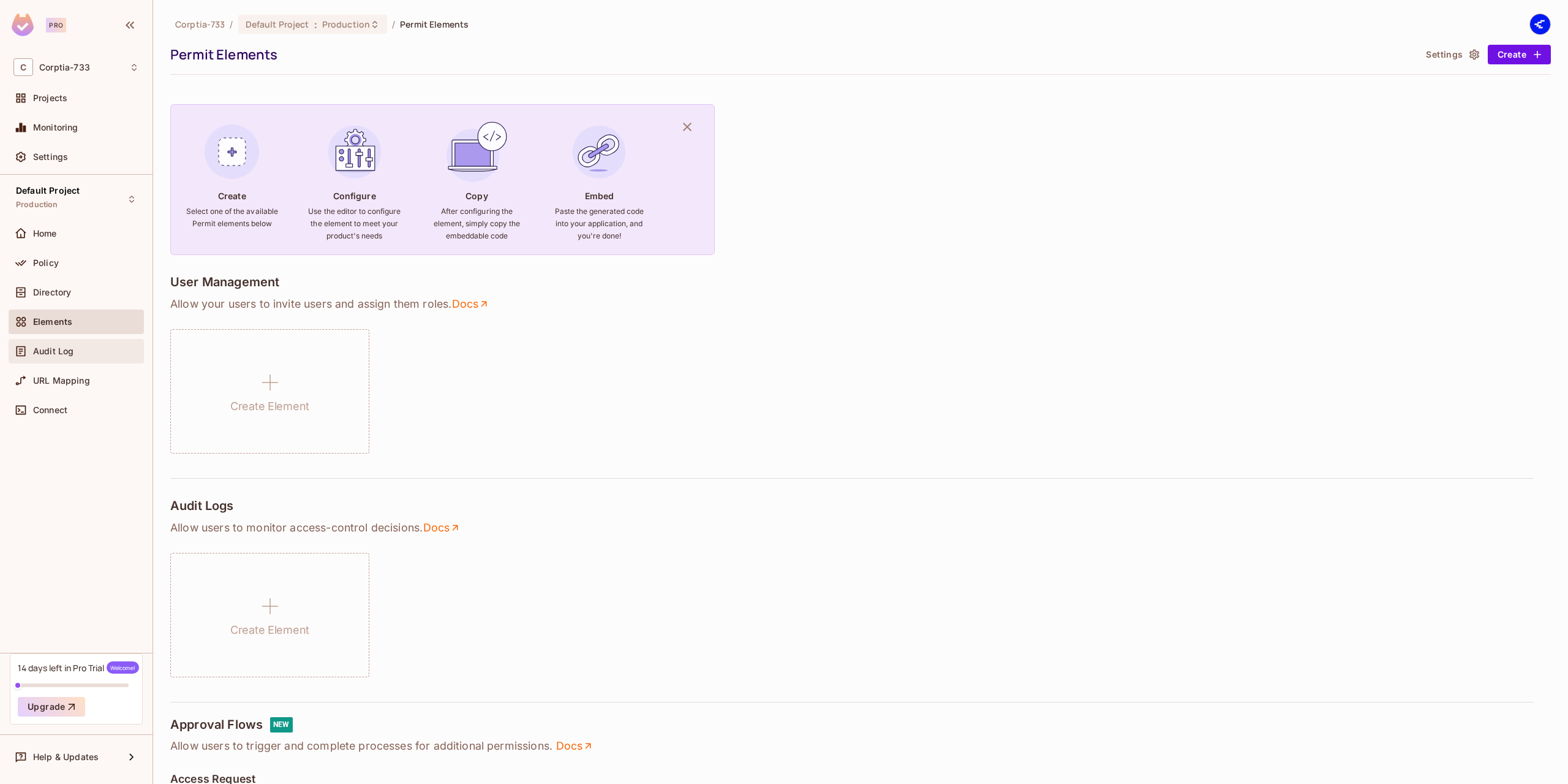
click at [71, 348] on span "Audit Log" at bounding box center [53, 351] width 41 height 10
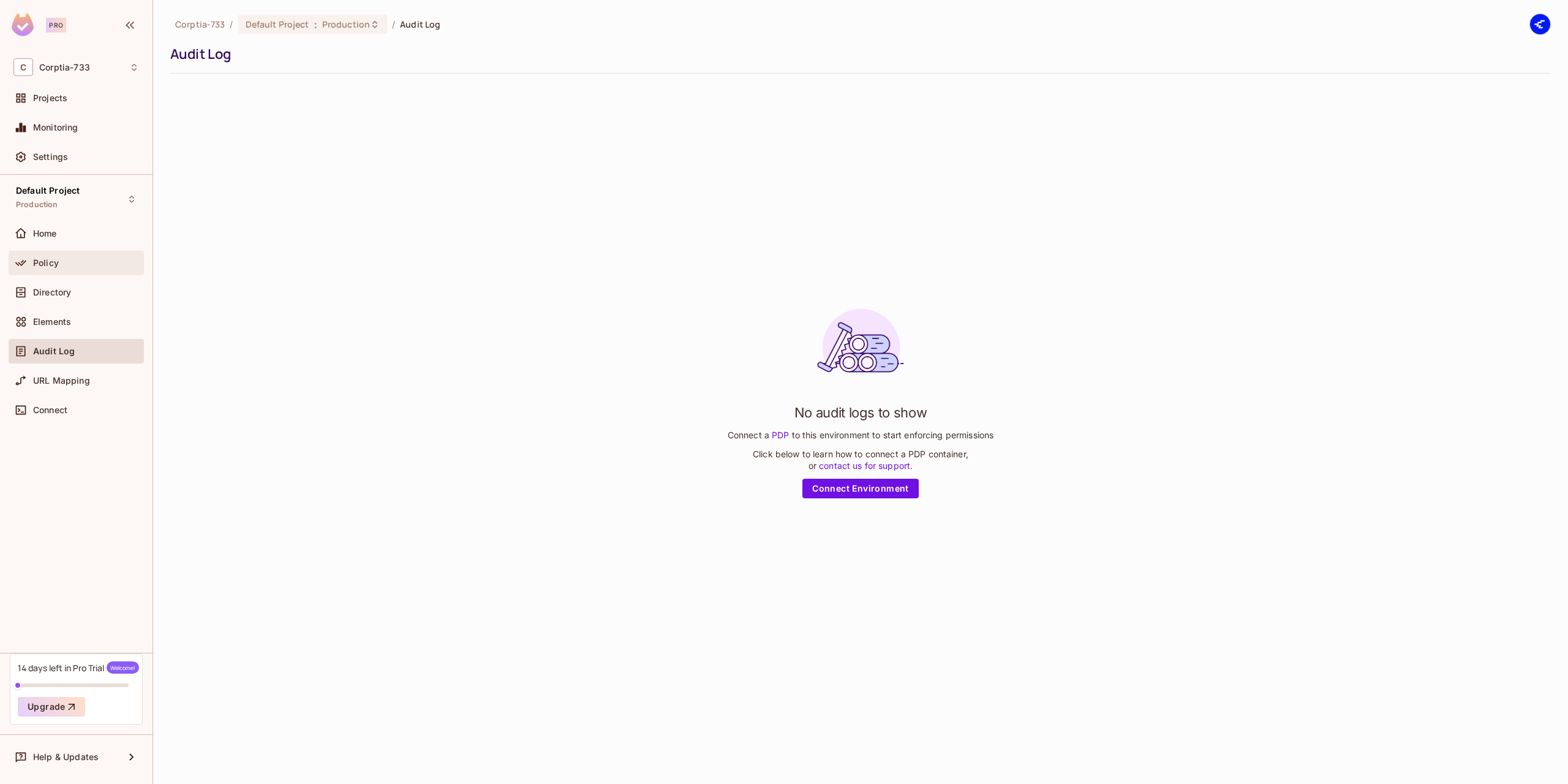
click at [38, 269] on div "Policy" at bounding box center [76, 263] width 126 height 15
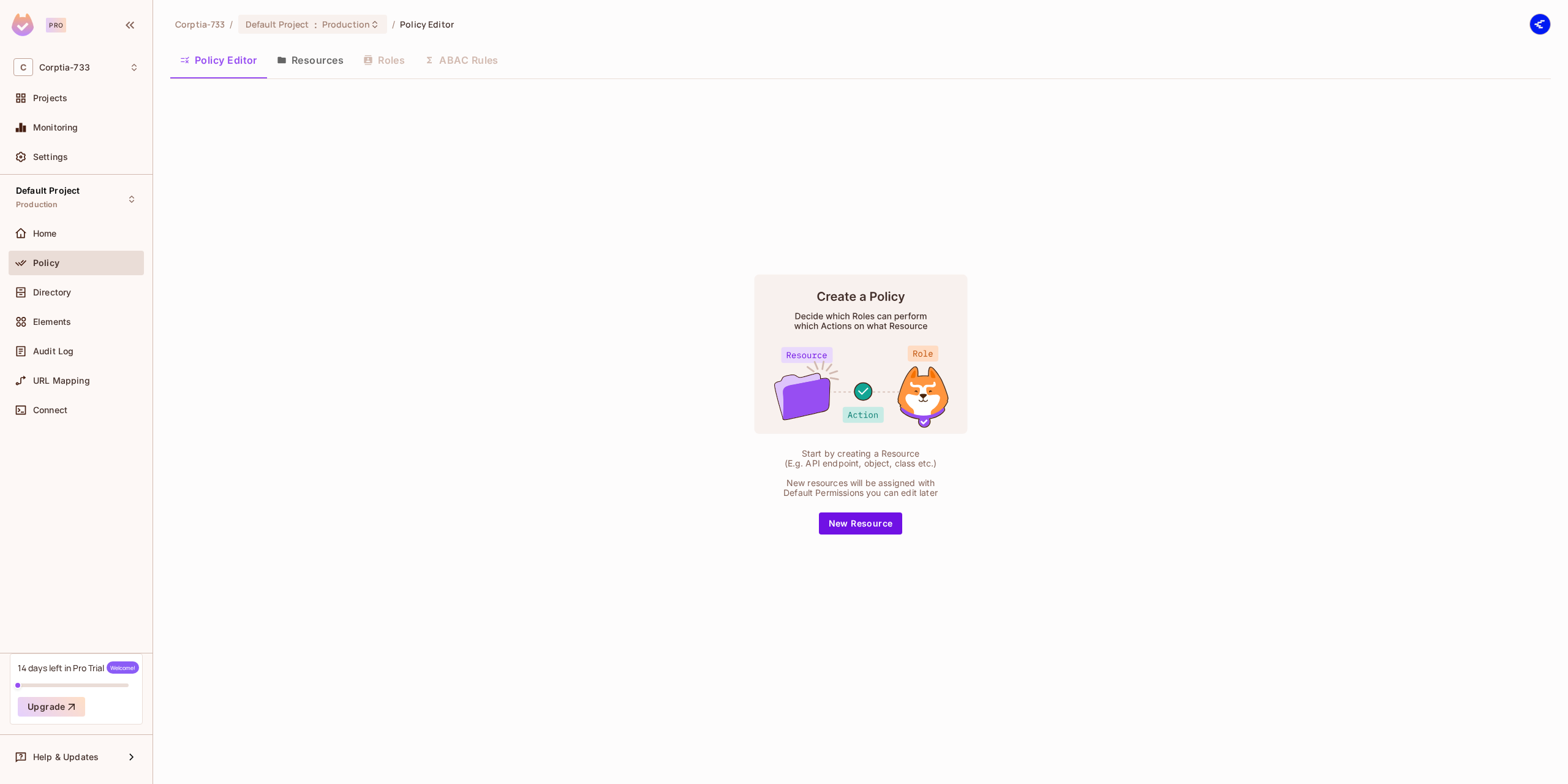
click at [323, 53] on button "Resources" at bounding box center [310, 59] width 86 height 31
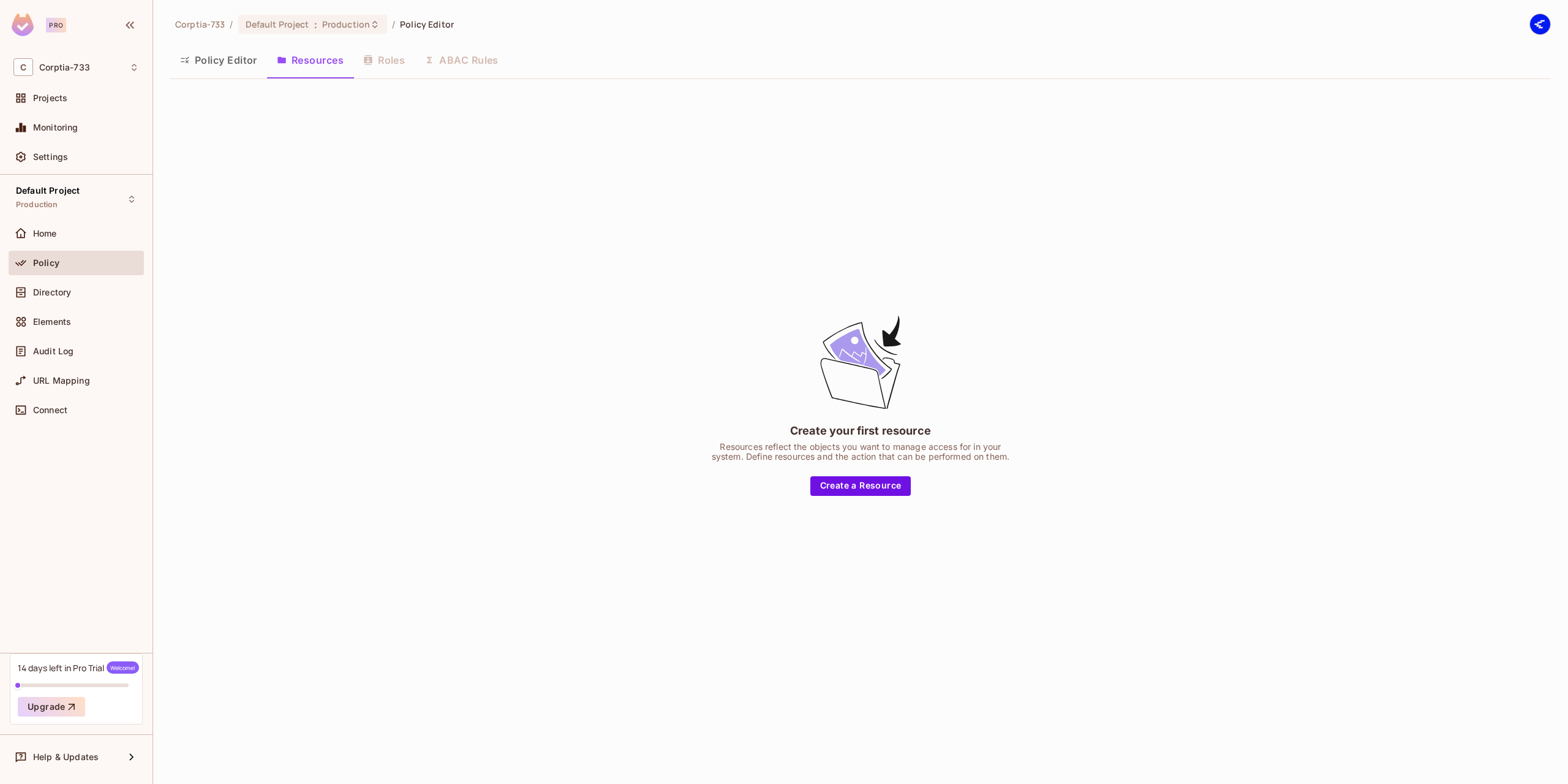
click at [384, 62] on div "Policy Editor Resources Roles ABAC Rules" at bounding box center [860, 59] width 1381 height 31
click at [427, 56] on div "Policy Editor Resources Roles ABAC Rules" at bounding box center [860, 59] width 1381 height 31
click at [471, 60] on div "Policy Editor Resources Roles ABAC Rules" at bounding box center [860, 59] width 1381 height 31
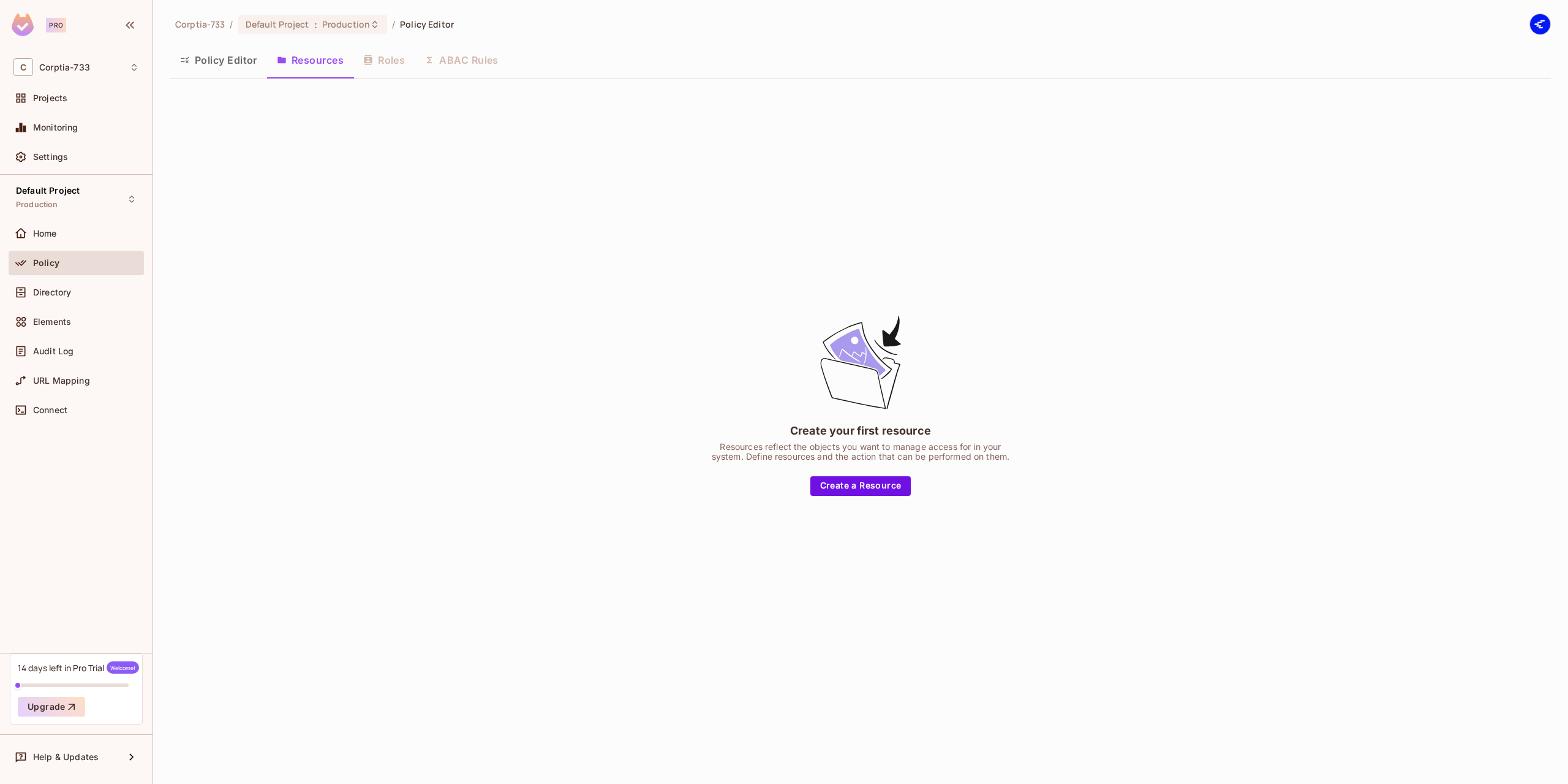
click at [246, 58] on button "Policy Editor" at bounding box center [218, 59] width 97 height 31
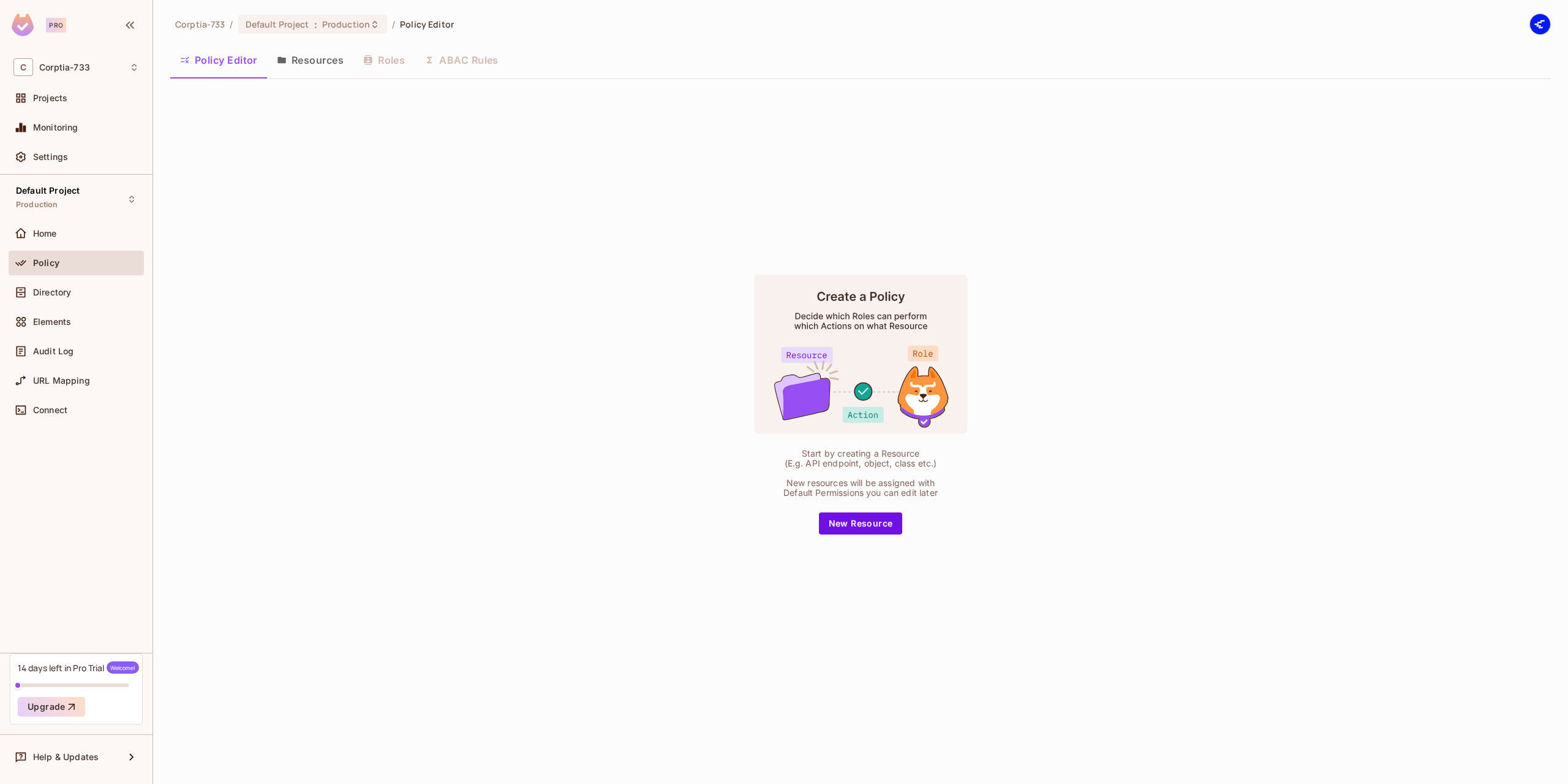
click at [460, 57] on div "Policy Editor Resources Roles ABAC Rules" at bounding box center [860, 59] width 1381 height 31
click at [370, 20] on icon at bounding box center [375, 24] width 10 height 10
click at [368, 19] on div at bounding box center [784, 392] width 1568 height 784
click at [1540, 28] on img at bounding box center [1540, 24] width 20 height 20
click at [54, 96] on div at bounding box center [784, 392] width 1568 height 784
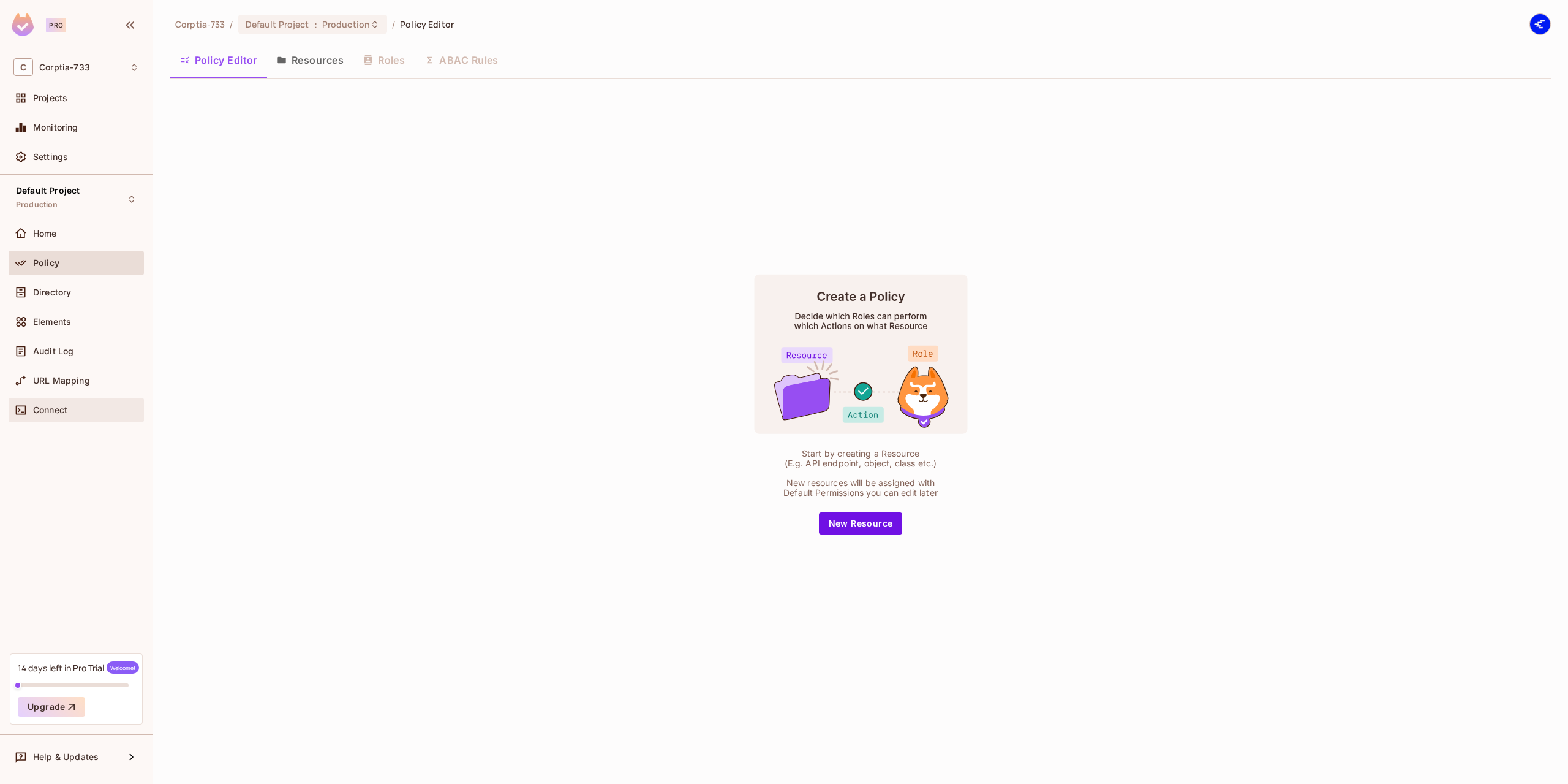
drag, startPoint x: 302, startPoint y: 377, endPoint x: 15, endPoint y: 401, distance: 288.0
click at [301, 378] on div "Start by creating a Resource (E.g. API endpoint, object, class etc.) New resour…" at bounding box center [860, 404] width 1381 height 631
click at [59, 361] on div "Audit Log" at bounding box center [76, 351] width 135 height 25
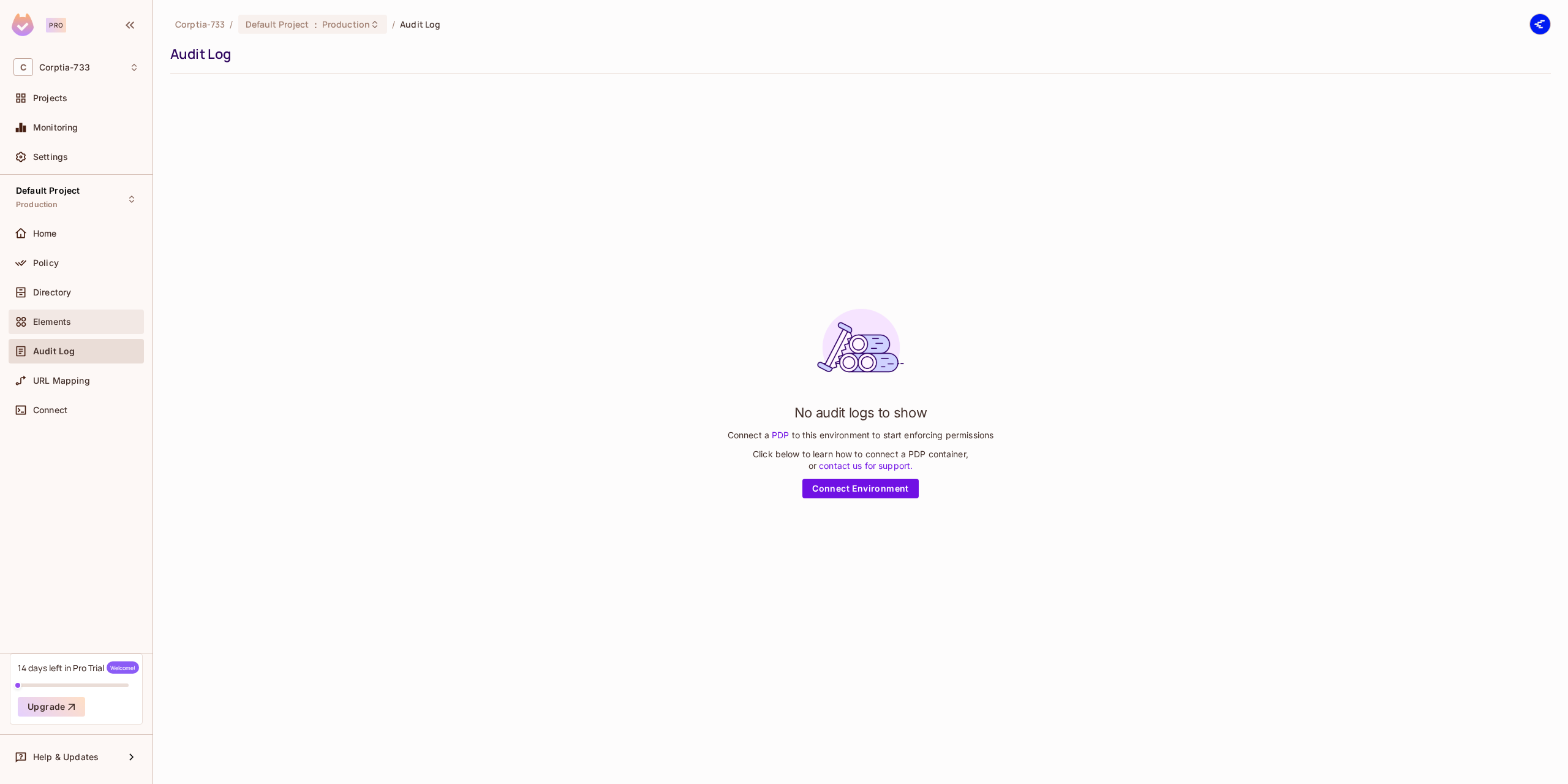
click at [57, 315] on div "Elements" at bounding box center [76, 322] width 126 height 15
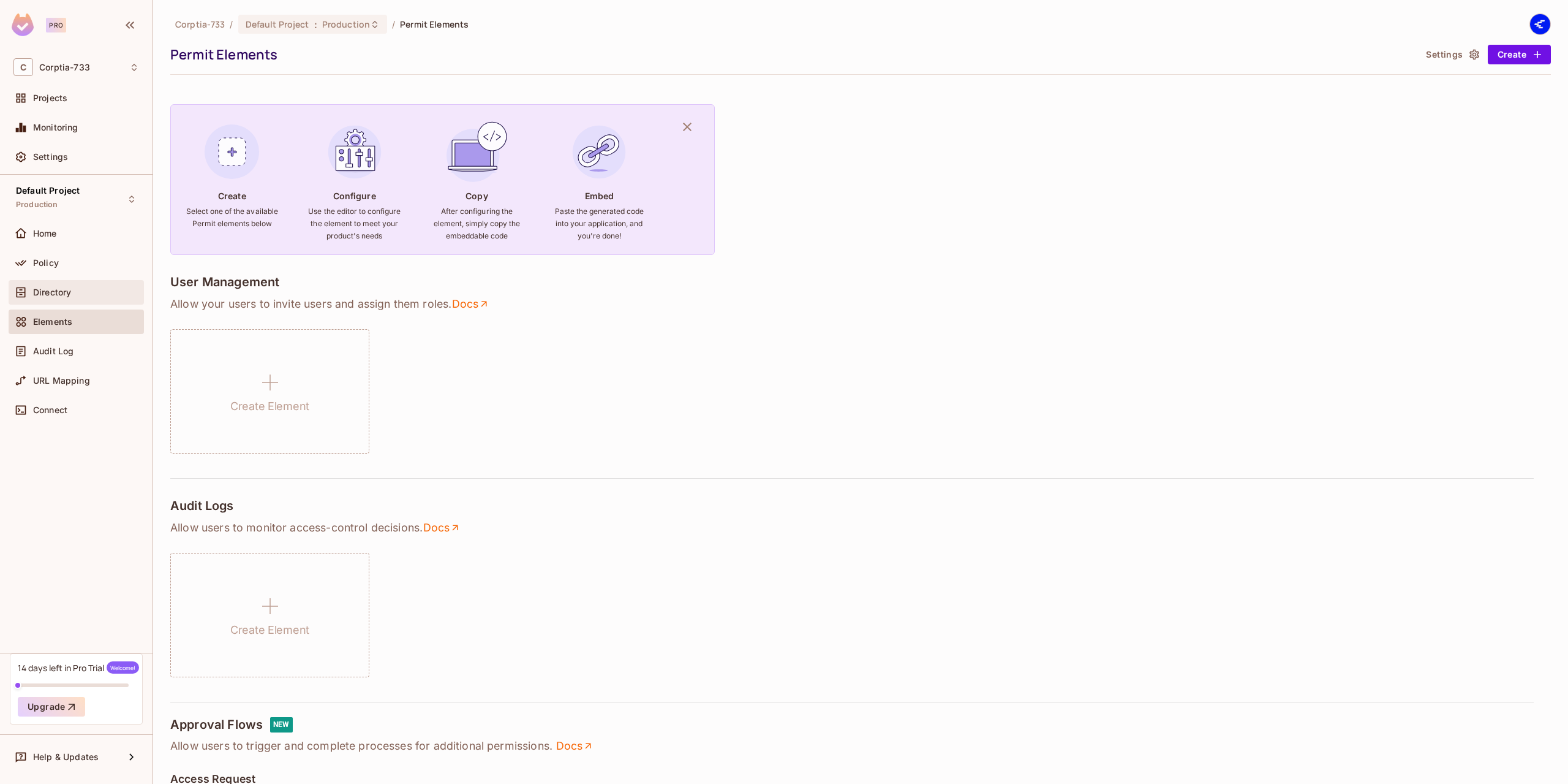
drag, startPoint x: 51, startPoint y: 298, endPoint x: 43, endPoint y: 298, distance: 8.0
click at [43, 298] on div "Directory" at bounding box center [76, 293] width 126 height 15
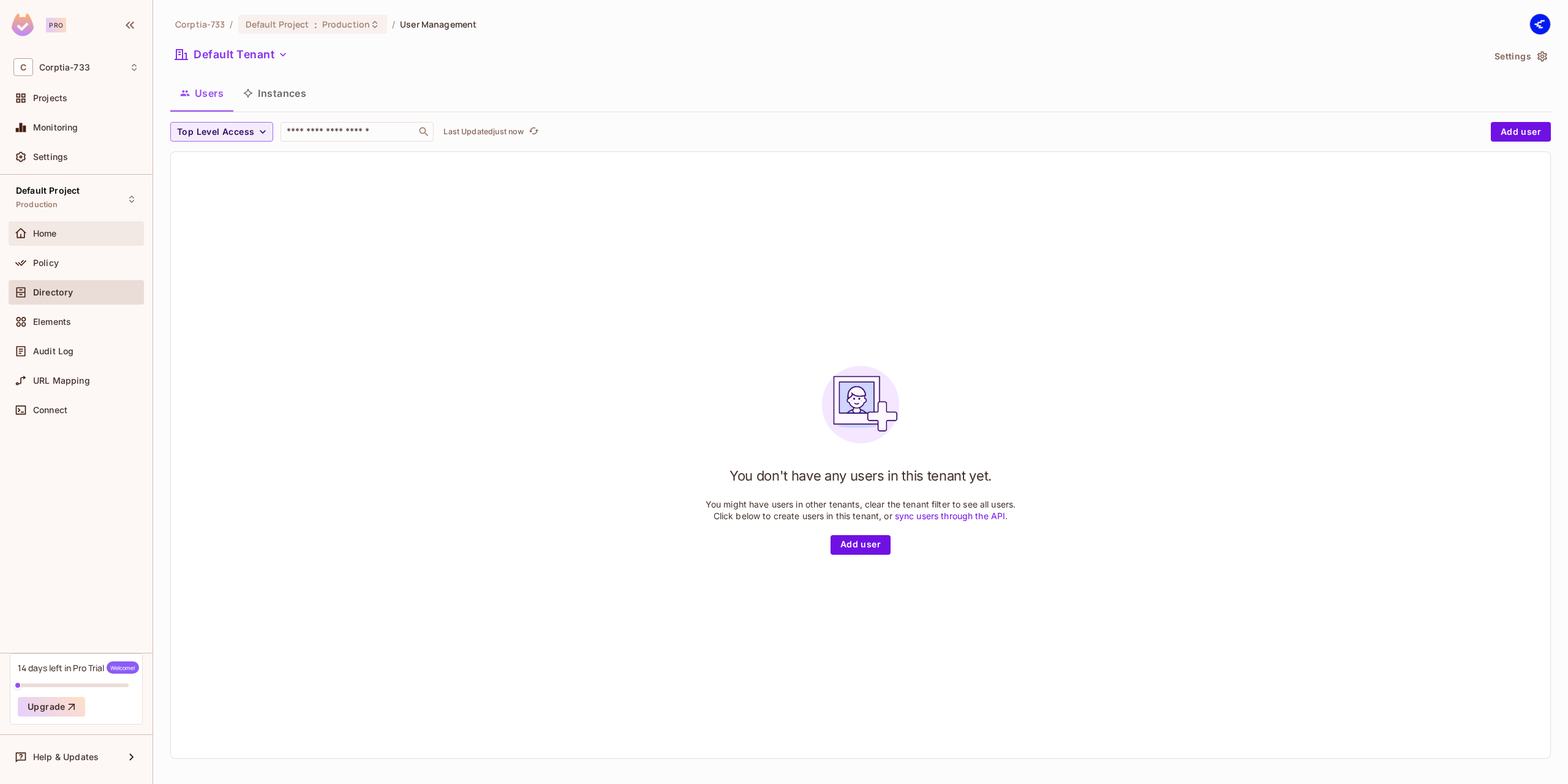
click at [61, 243] on div "Home" at bounding box center [76, 233] width 135 height 25
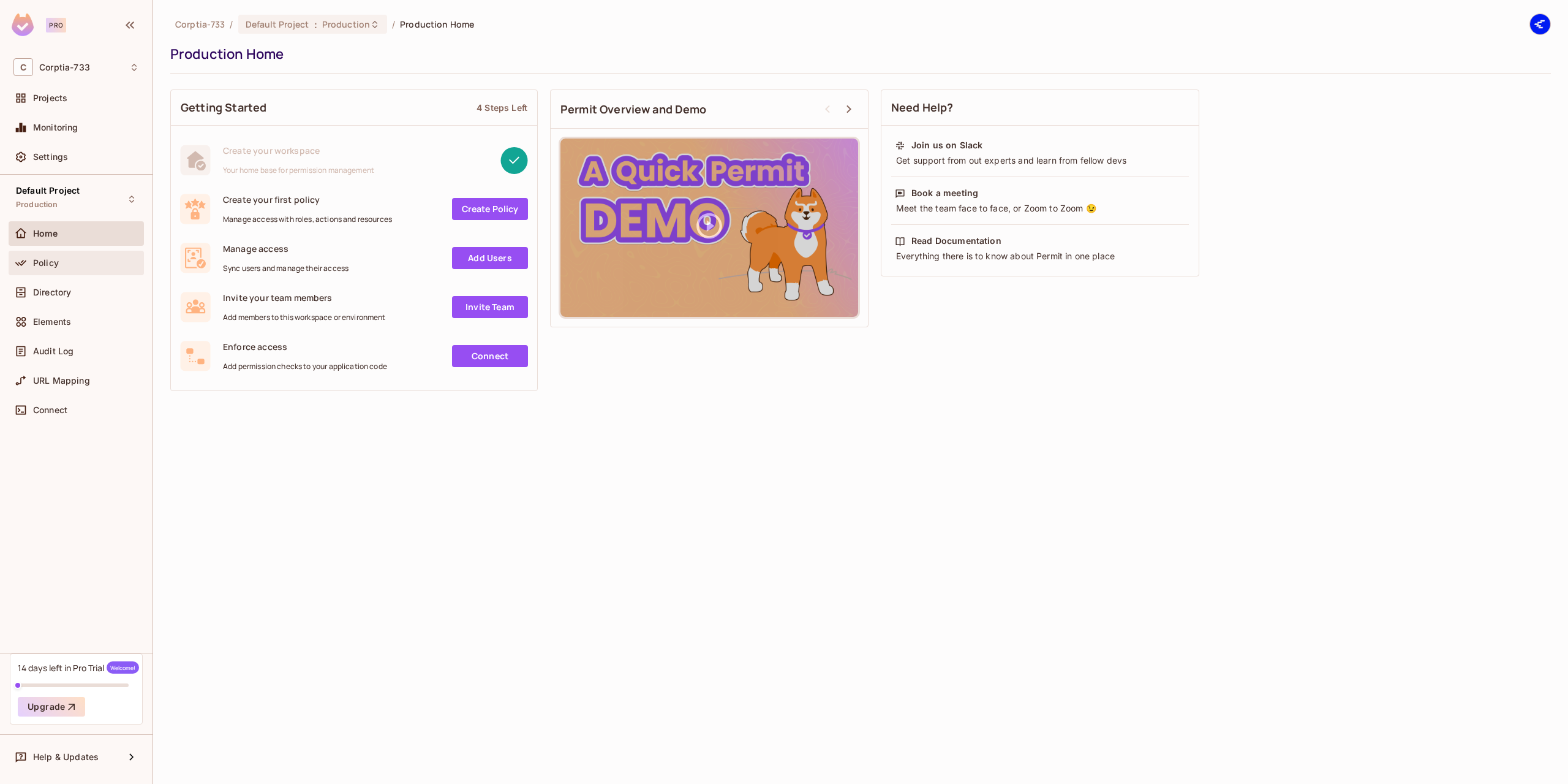
click at [41, 252] on div "Policy" at bounding box center [76, 263] width 135 height 25
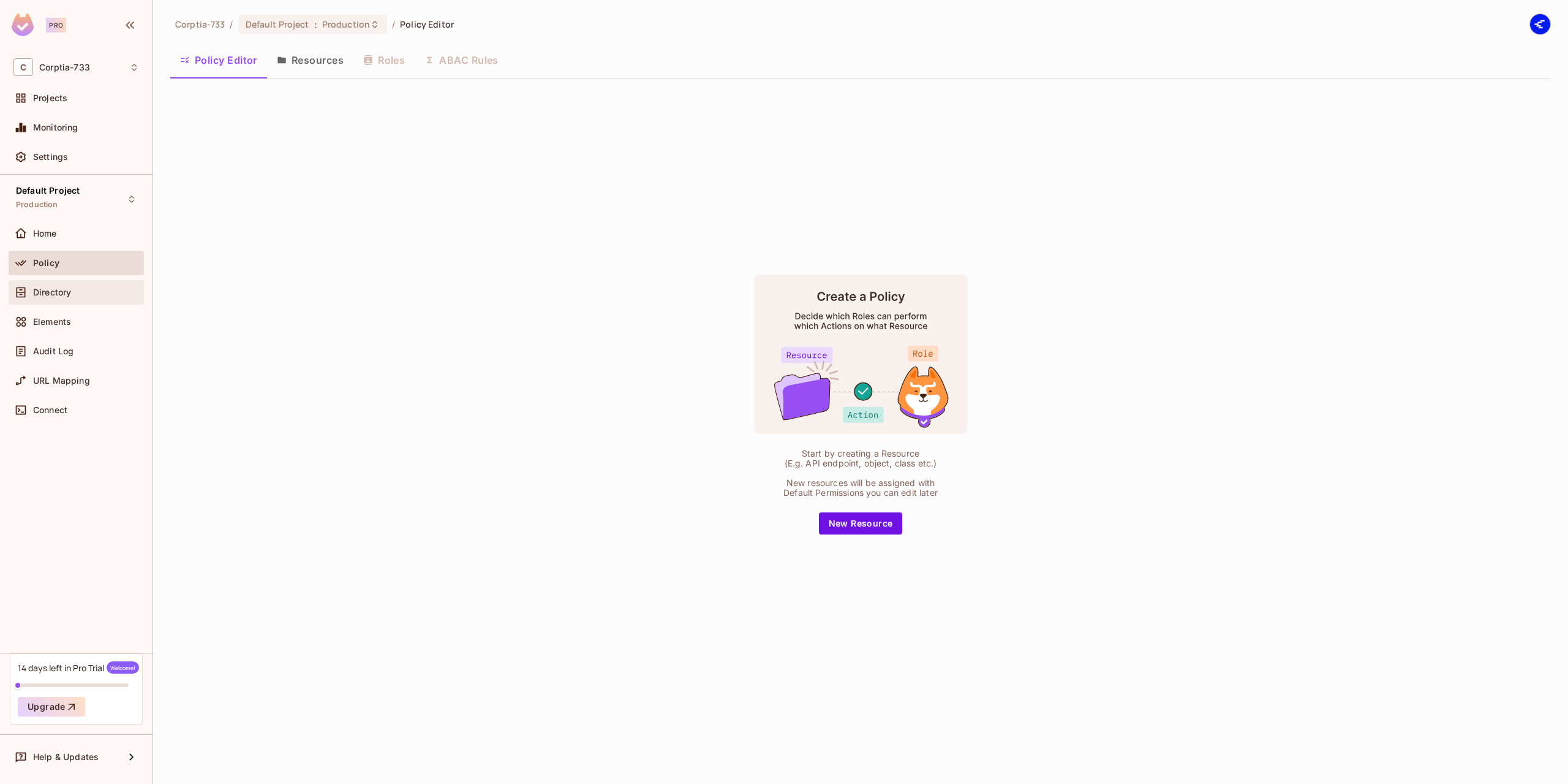
click at [47, 280] on div "Directory" at bounding box center [76, 292] width 135 height 25
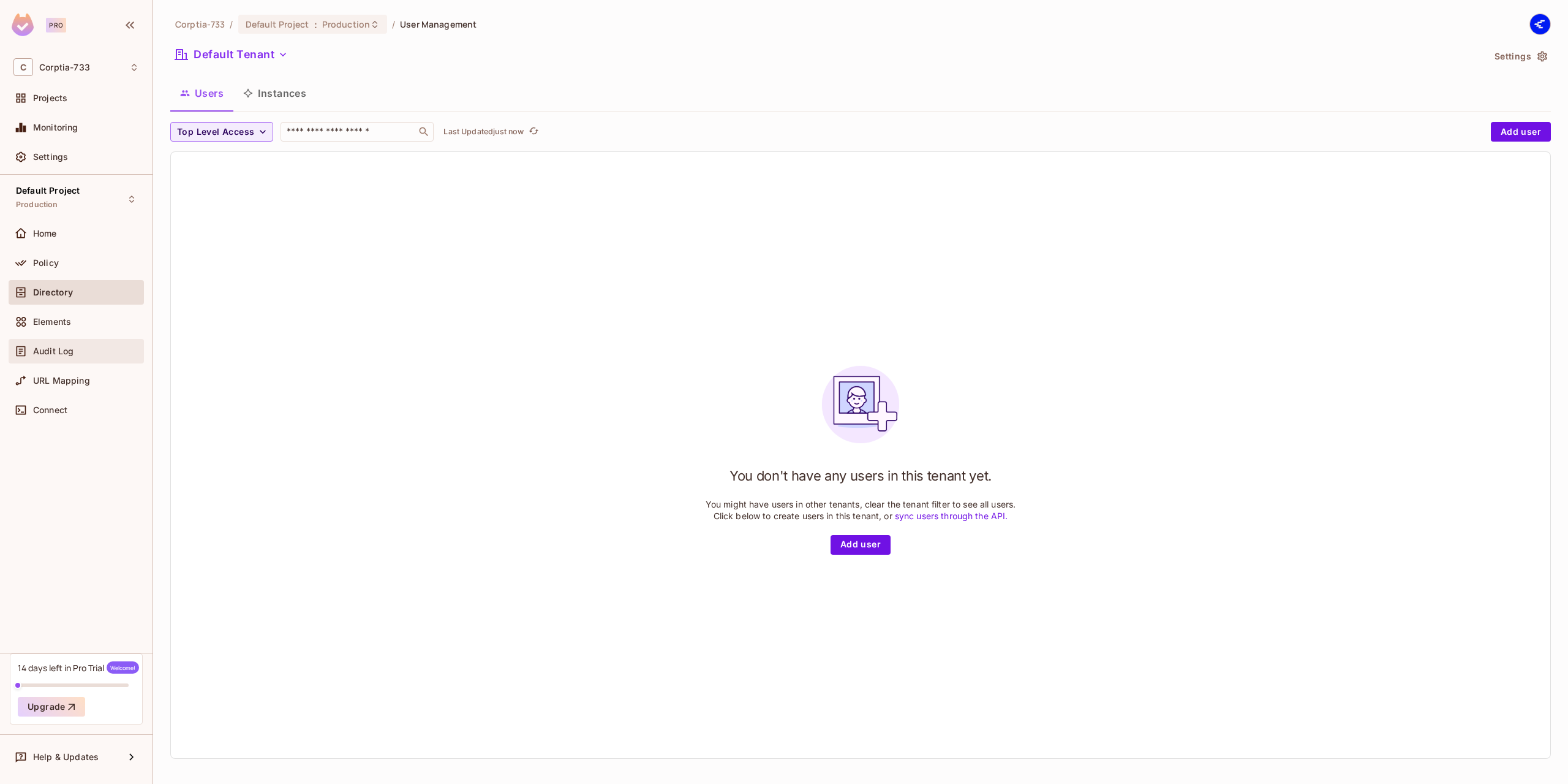
click at [34, 348] on span "Audit Log" at bounding box center [53, 351] width 41 height 10
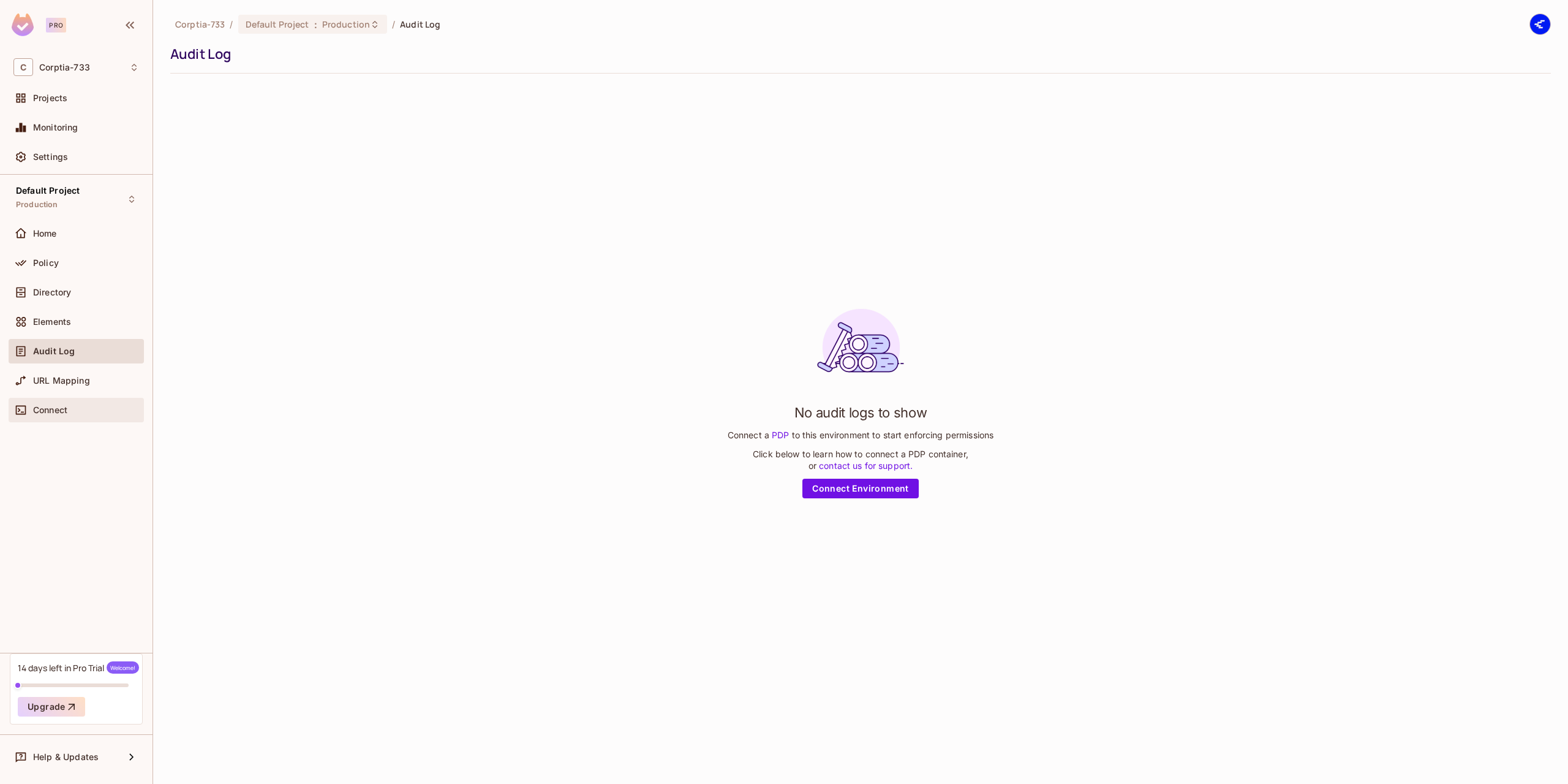
click at [38, 409] on span "Connect" at bounding box center [50, 409] width 35 height 10
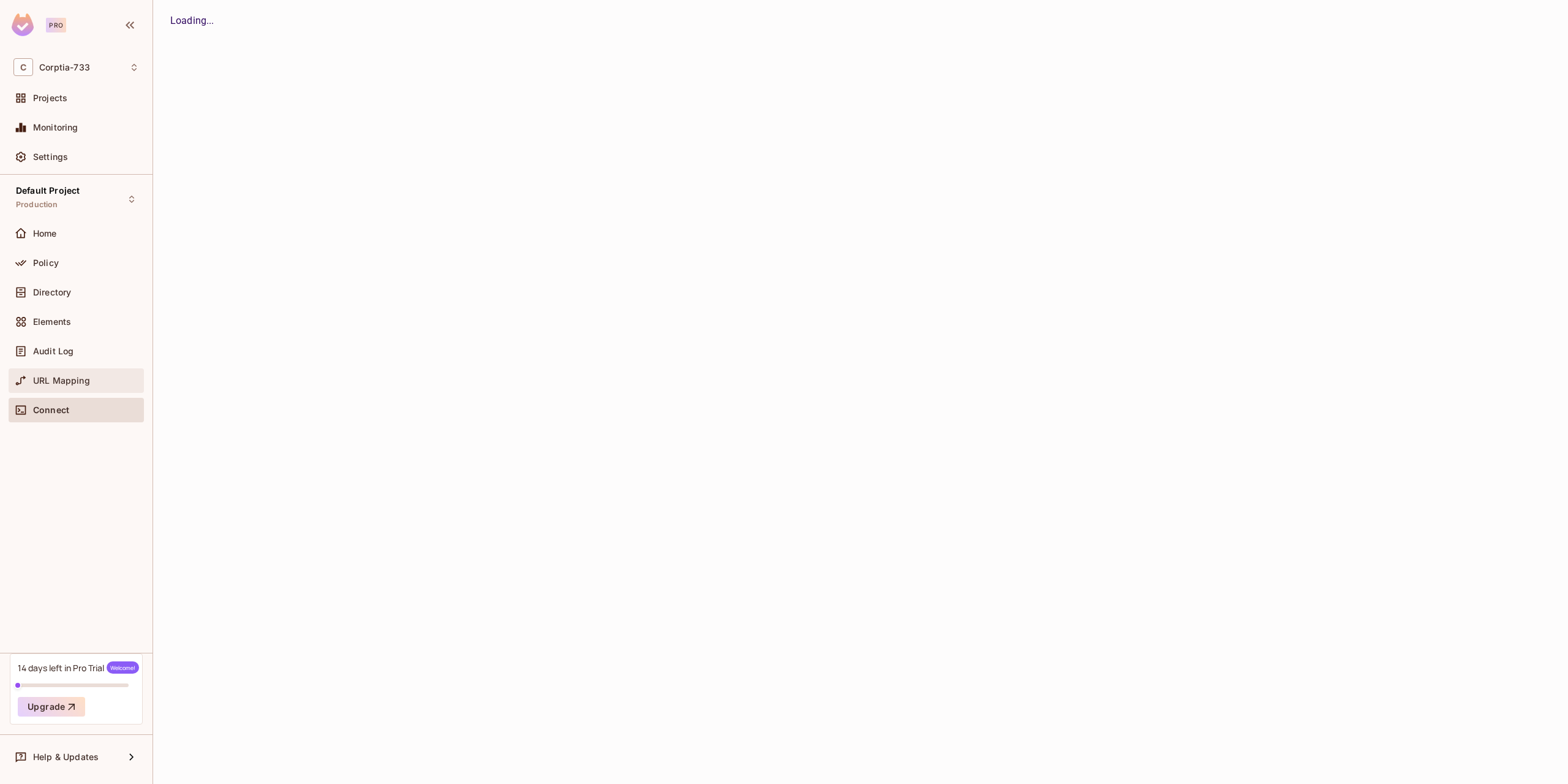
click at [56, 391] on div "URL Mapping" at bounding box center [76, 381] width 135 height 25
click at [57, 403] on div "Connect" at bounding box center [76, 410] width 126 height 15
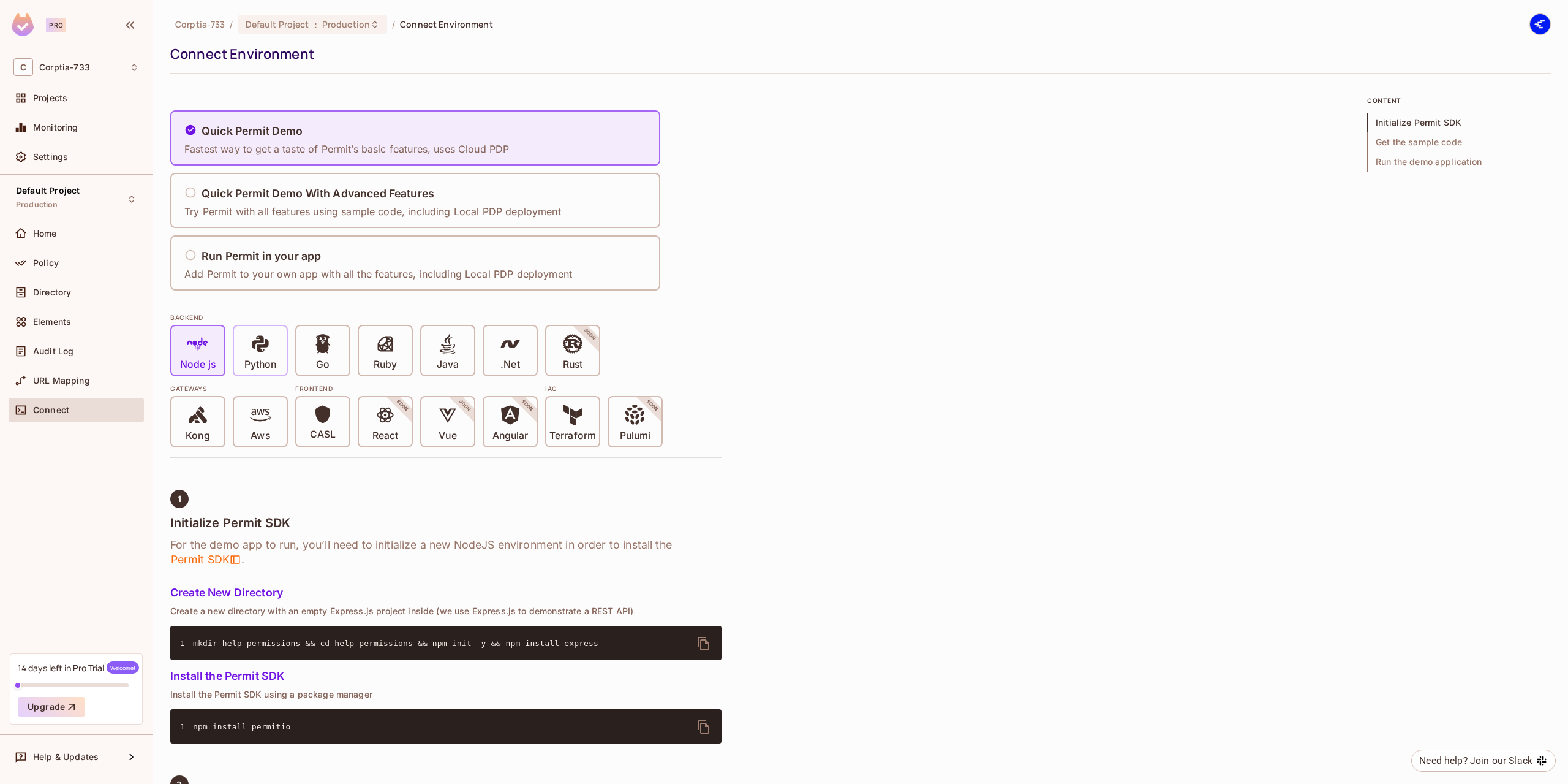
click at [261, 350] on icon at bounding box center [260, 344] width 17 height 17
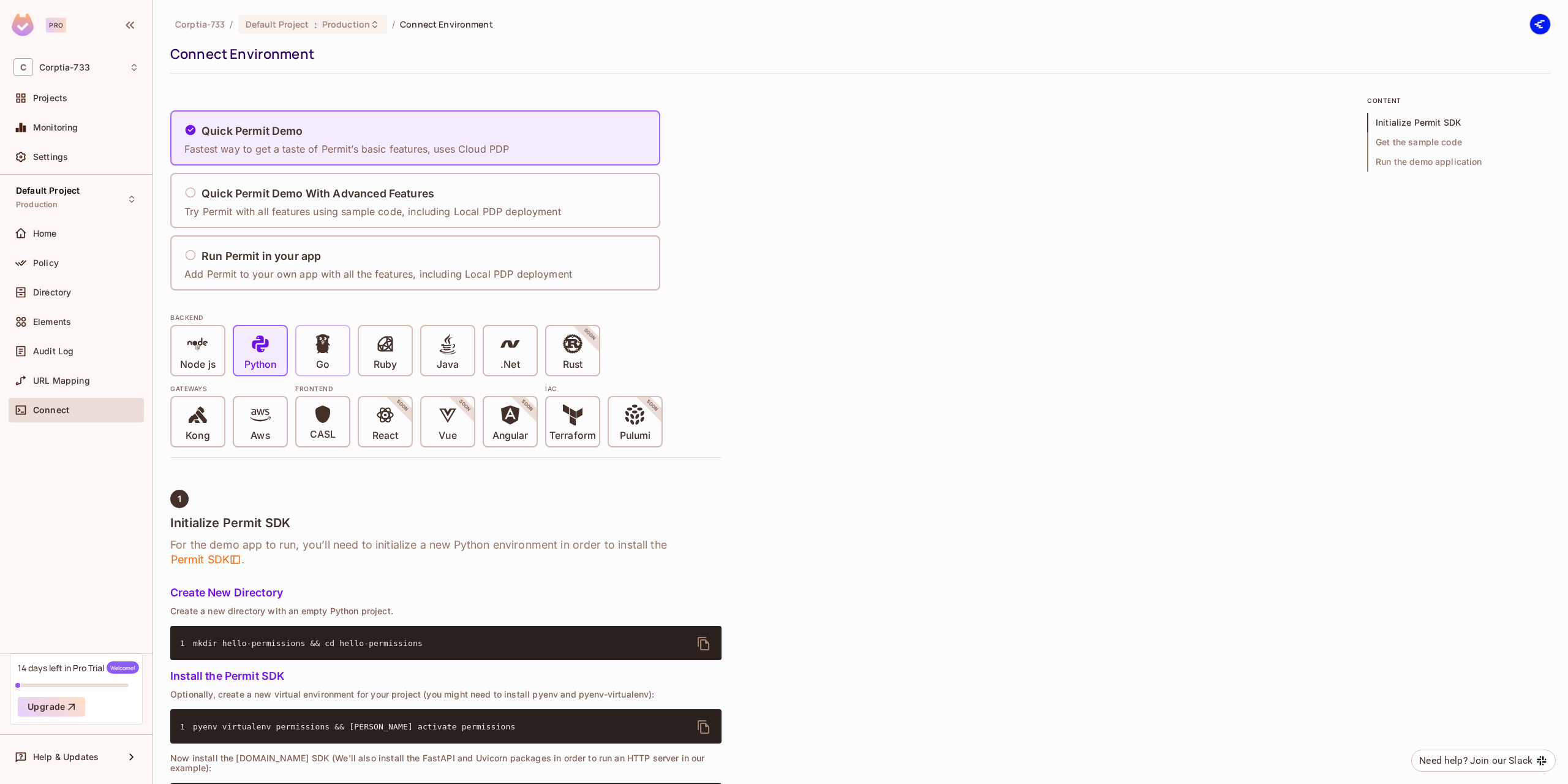
click at [320, 337] on icon at bounding box center [322, 343] width 14 height 19
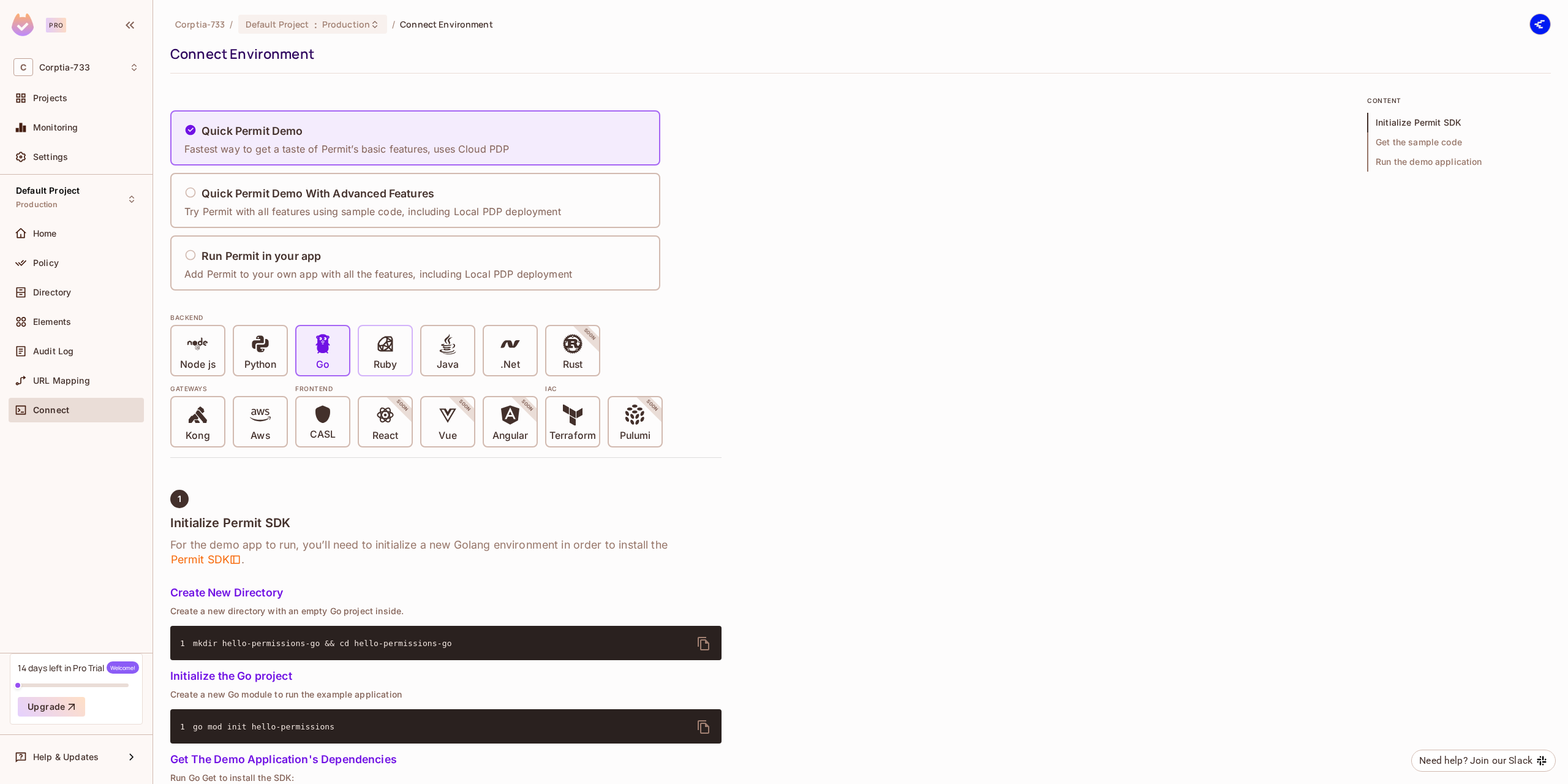
click at [394, 354] on span at bounding box center [385, 345] width 21 height 25
click at [460, 368] on div "Java" at bounding box center [447, 350] width 53 height 49
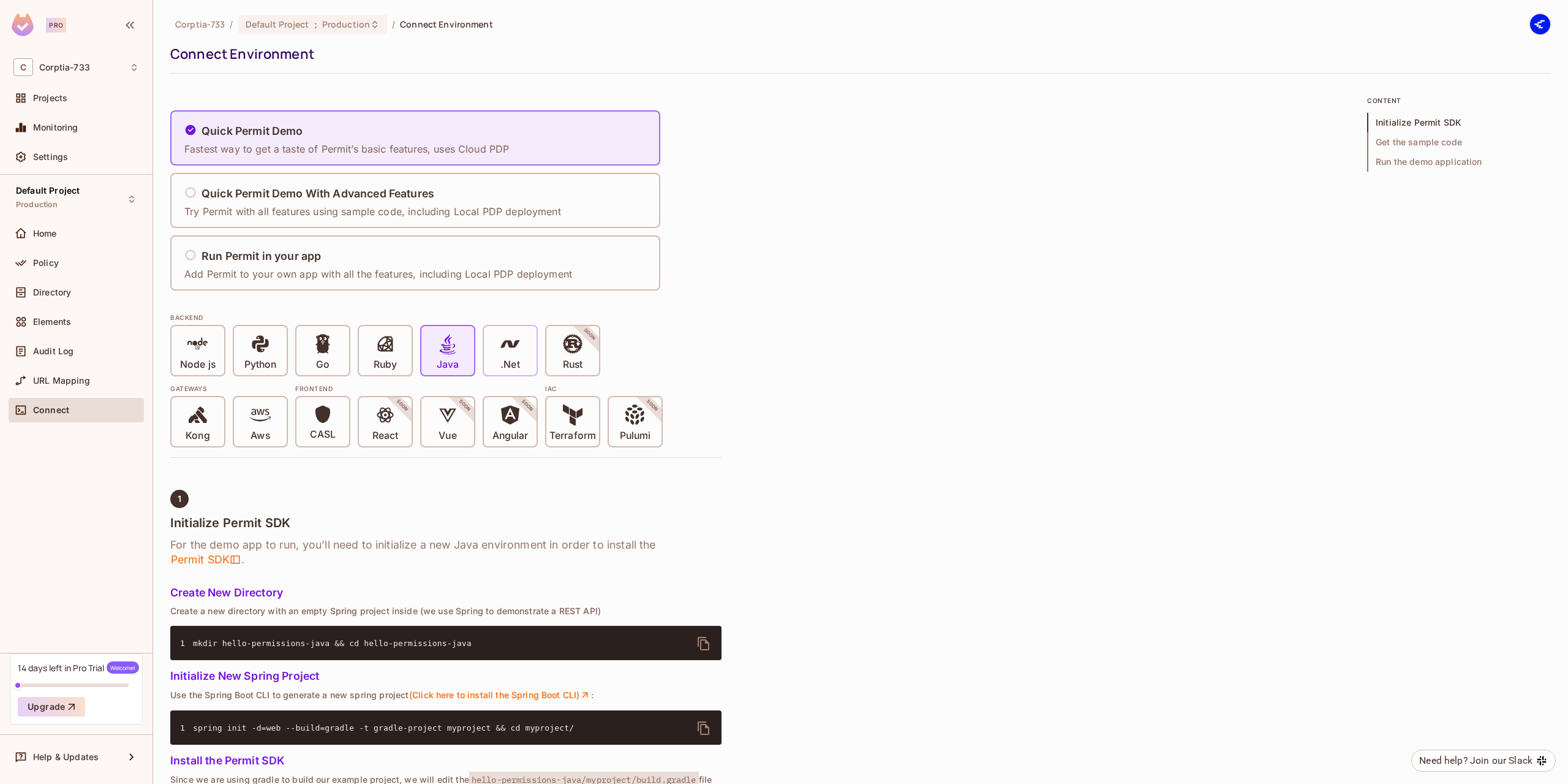
click at [533, 359] on div ".Net" at bounding box center [510, 350] width 53 height 49
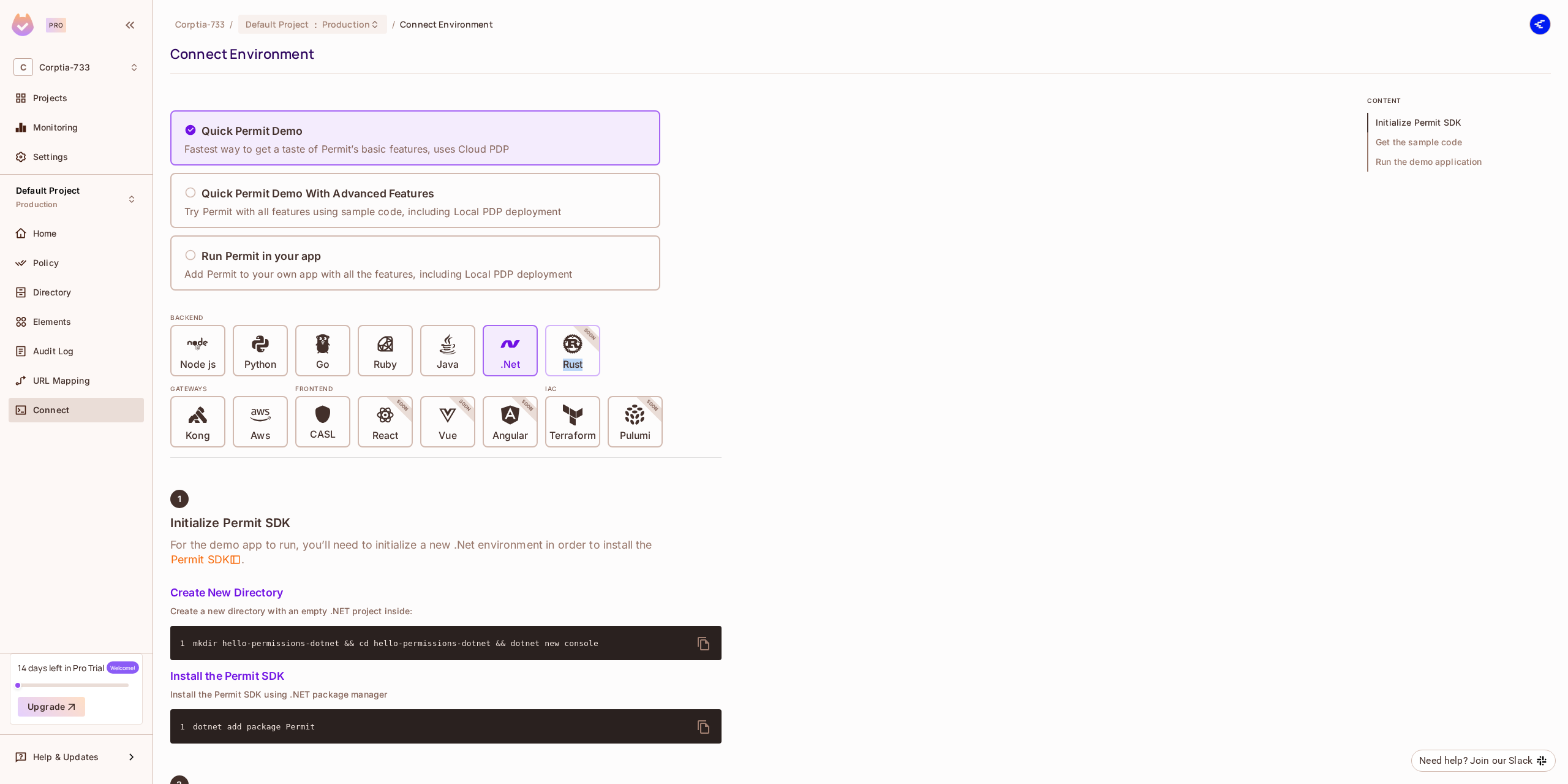
click at [593, 358] on div "Rust SOON" at bounding box center [573, 350] width 53 height 49
click at [205, 424] on span at bounding box center [198, 417] width 21 height 25
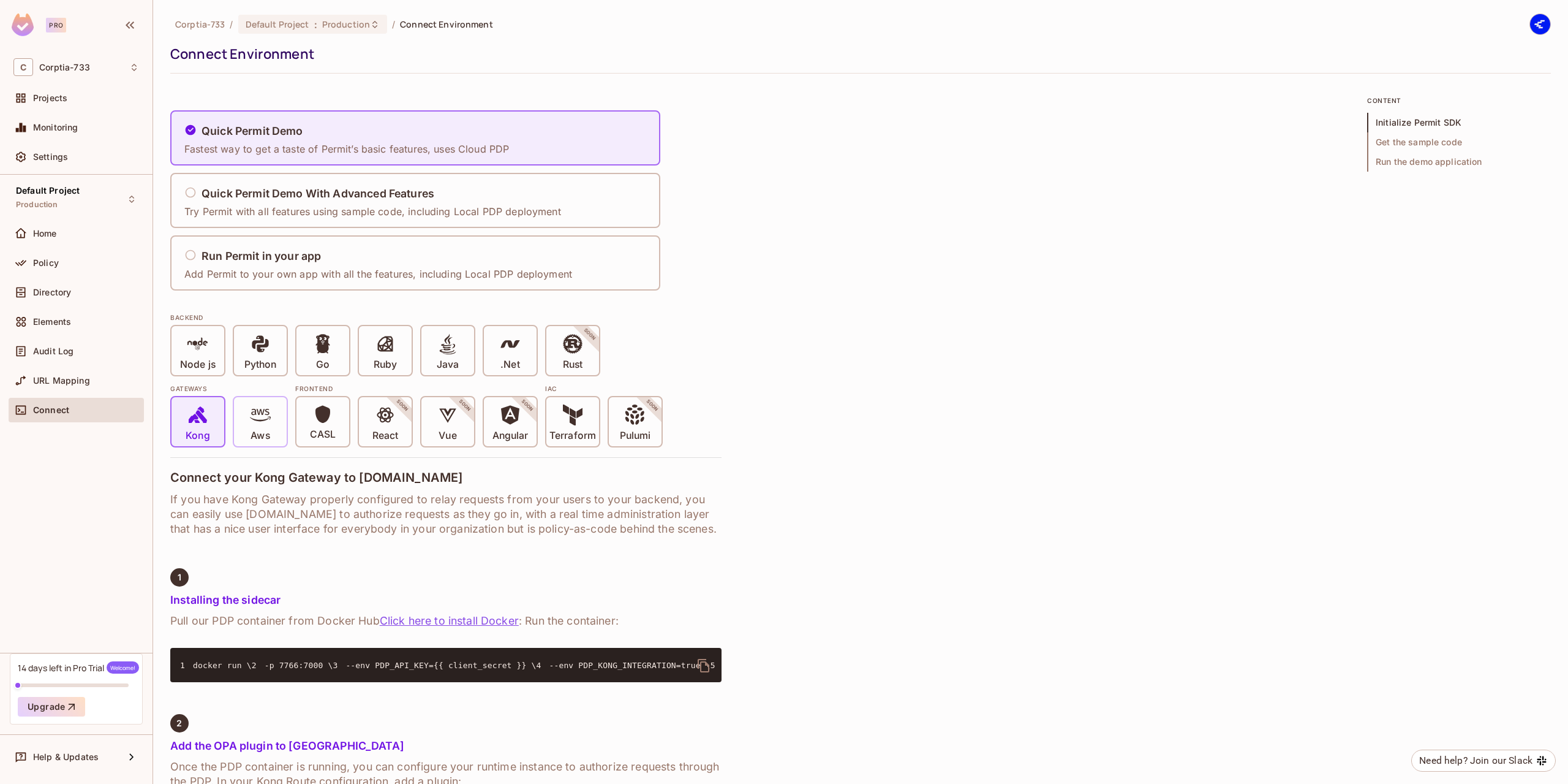
click at [265, 424] on icon at bounding box center [260, 415] width 21 height 21
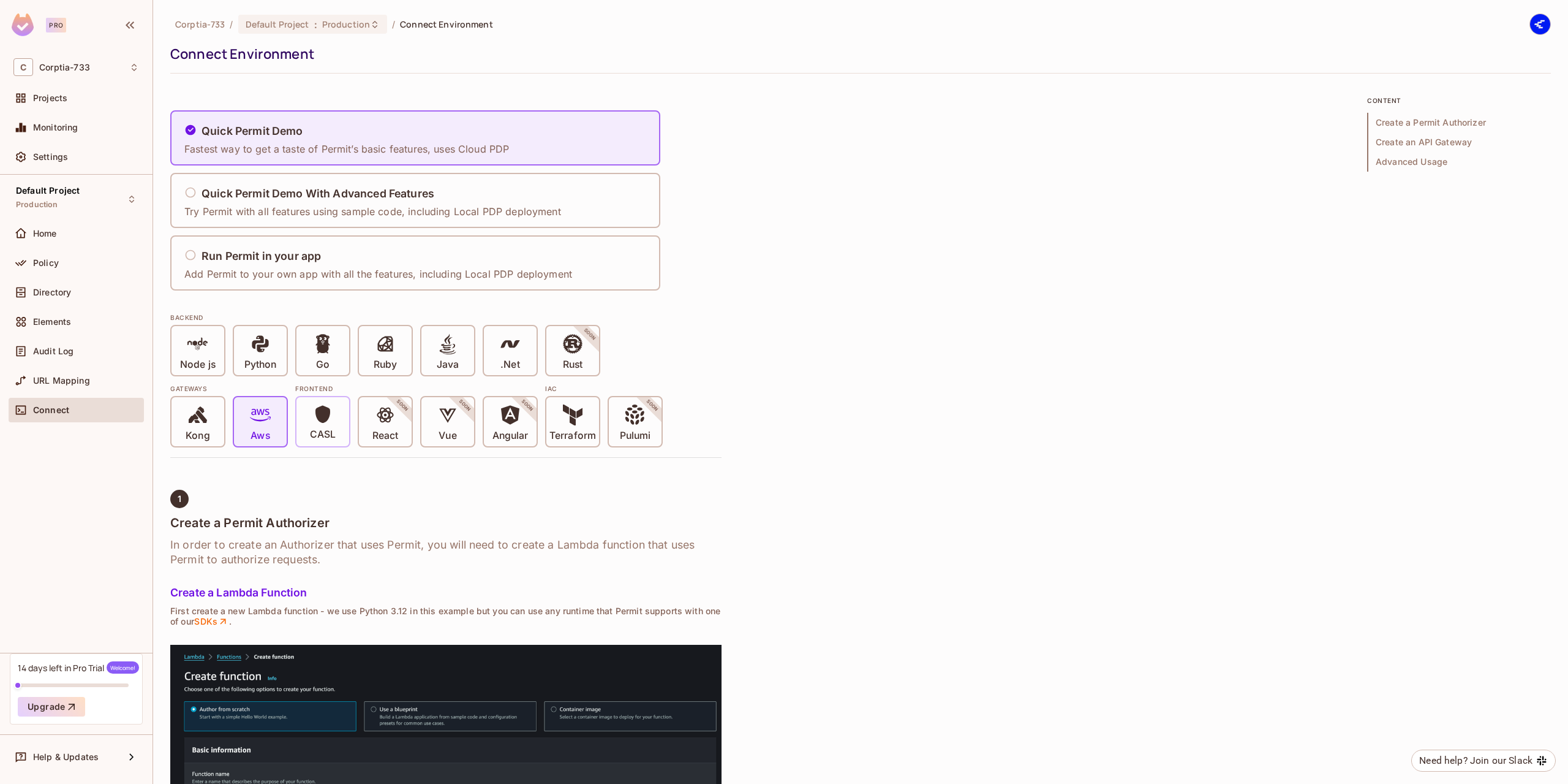
click at [329, 427] on span at bounding box center [323, 417] width 20 height 24
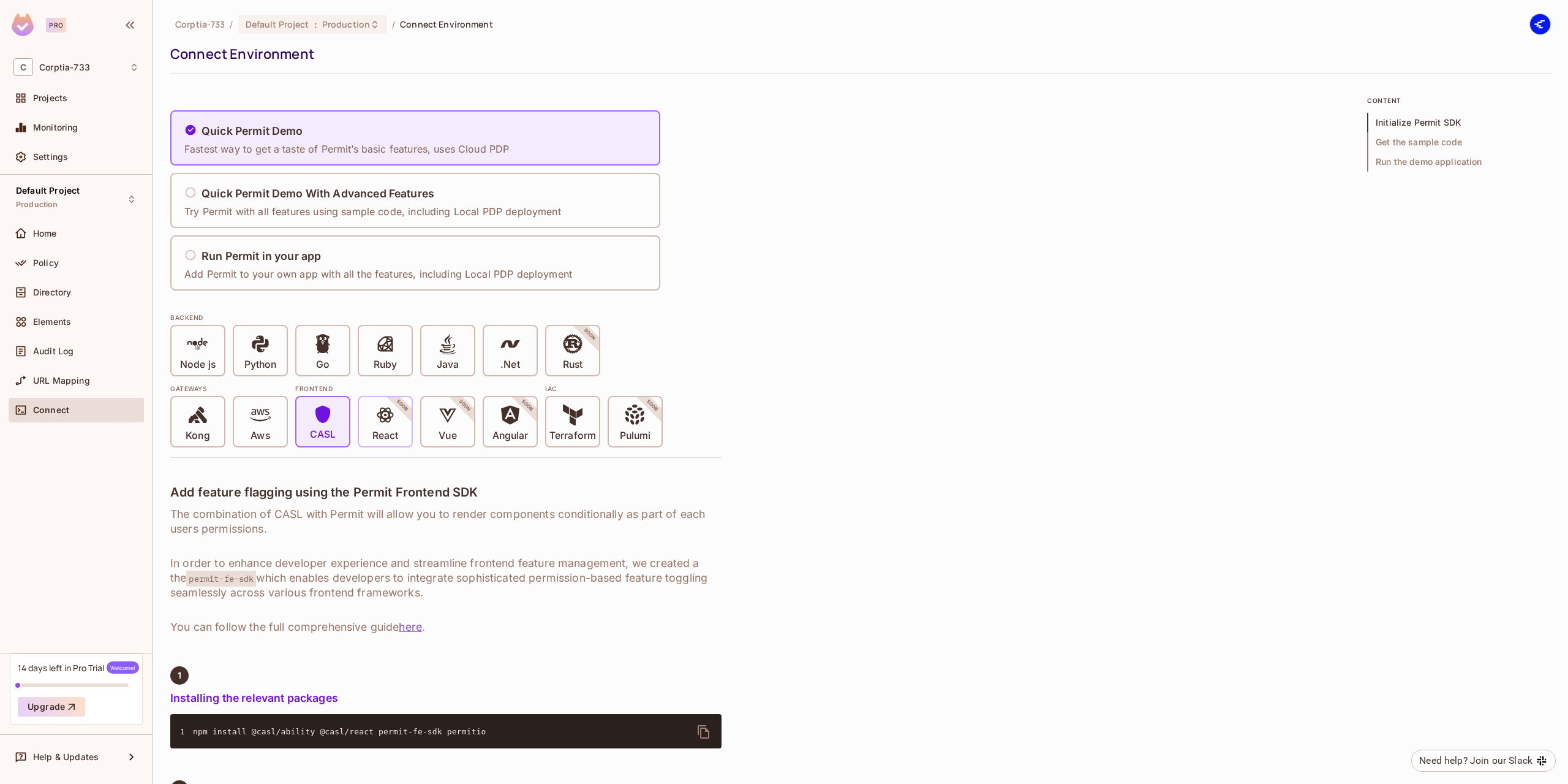
click at [373, 428] on span "React" at bounding box center [385, 424] width 26 height 38
click at [404, 432] on div "React SOON" at bounding box center [385, 421] width 53 height 49
click at [401, 418] on div "React SOON" at bounding box center [385, 421] width 53 height 49
click at [406, 422] on div "React SOON" at bounding box center [385, 421] width 53 height 49
click at [384, 433] on p "React" at bounding box center [385, 436] width 26 height 12
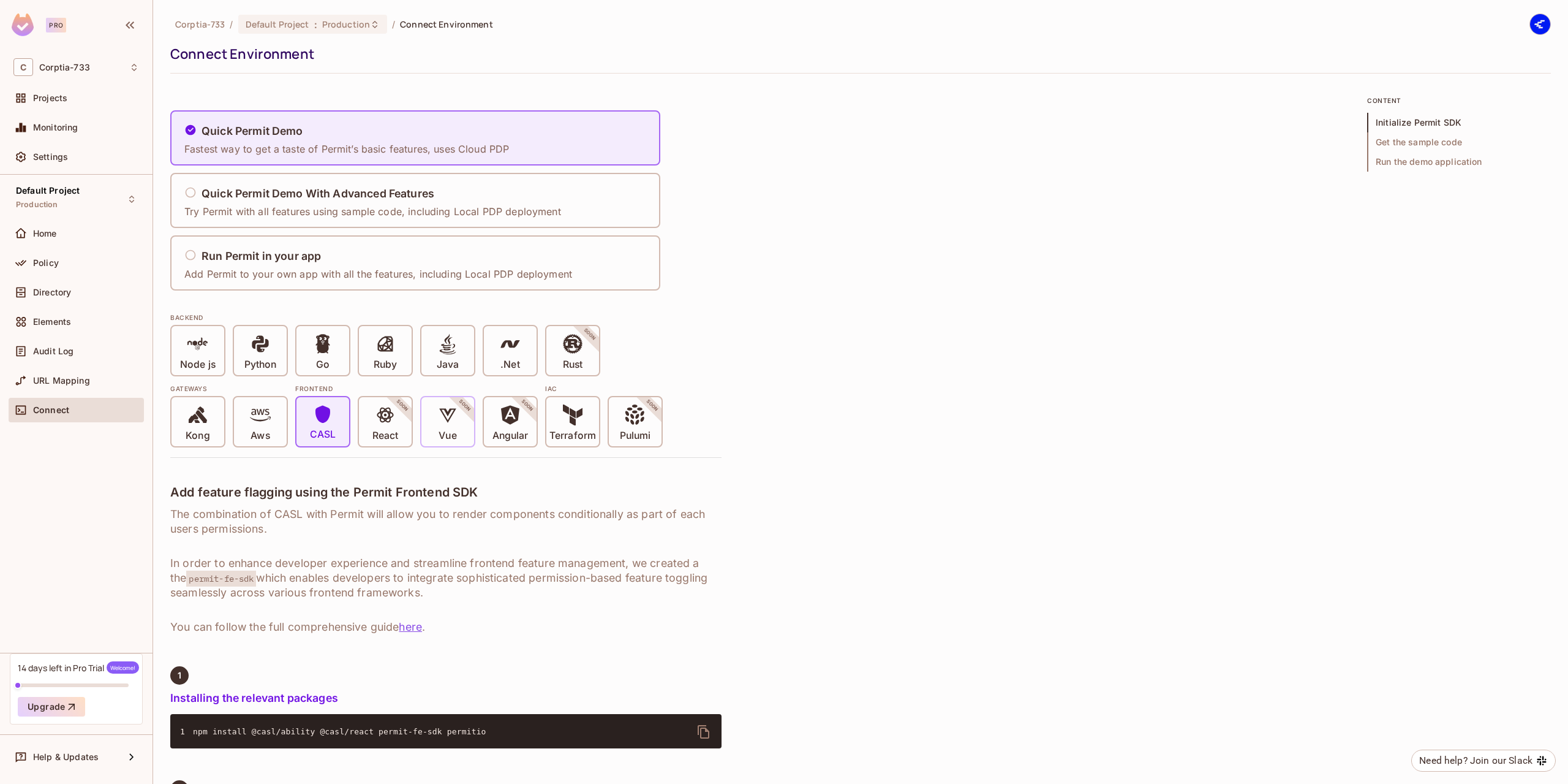
click at [456, 423] on icon at bounding box center [448, 415] width 21 height 21
click at [463, 440] on div "Vue SOON" at bounding box center [447, 421] width 53 height 49
click at [502, 431] on p "Angular" at bounding box center [511, 436] width 36 height 12
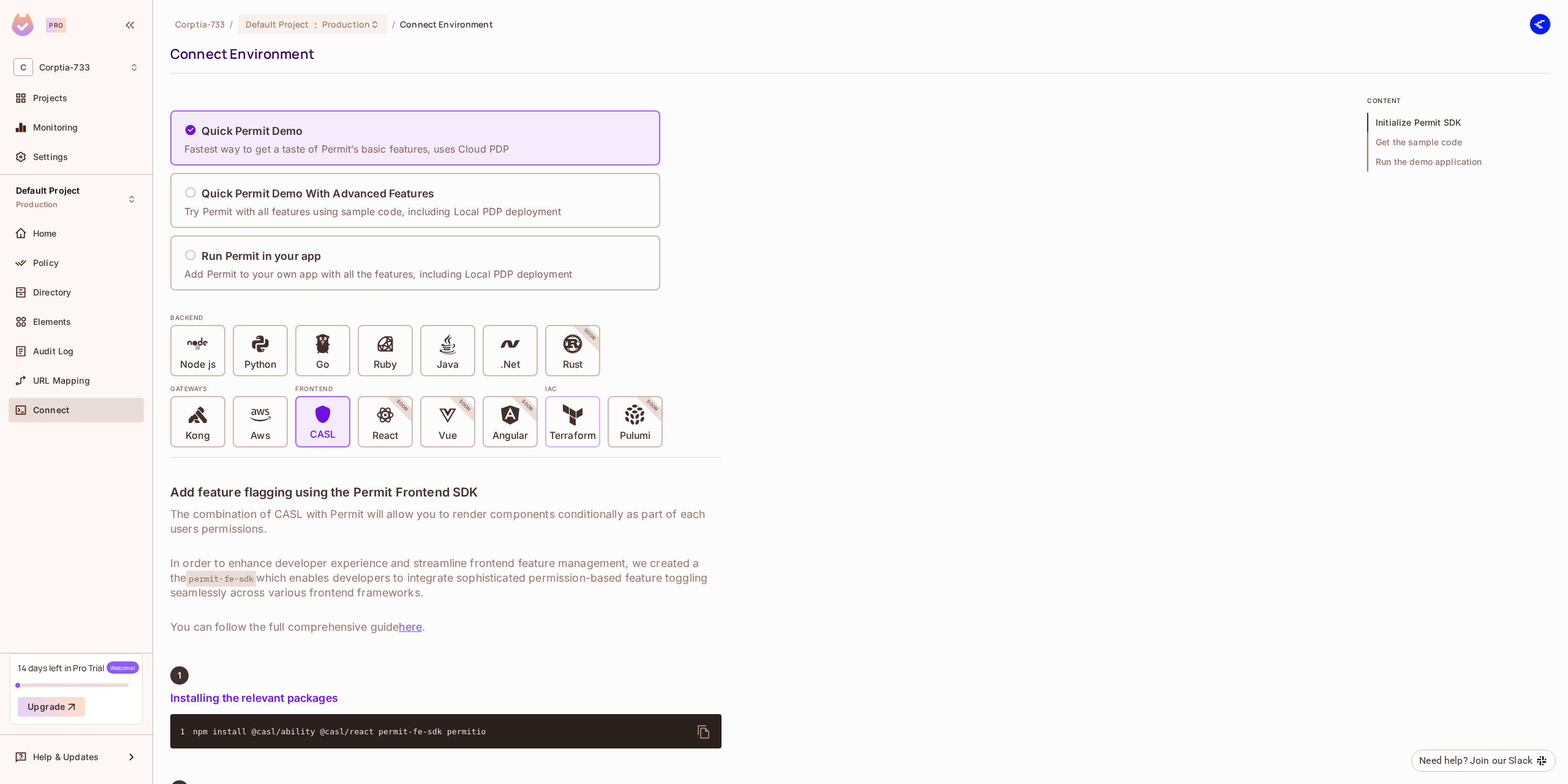
click at [571, 423] on icon at bounding box center [569, 415] width 13 height 22
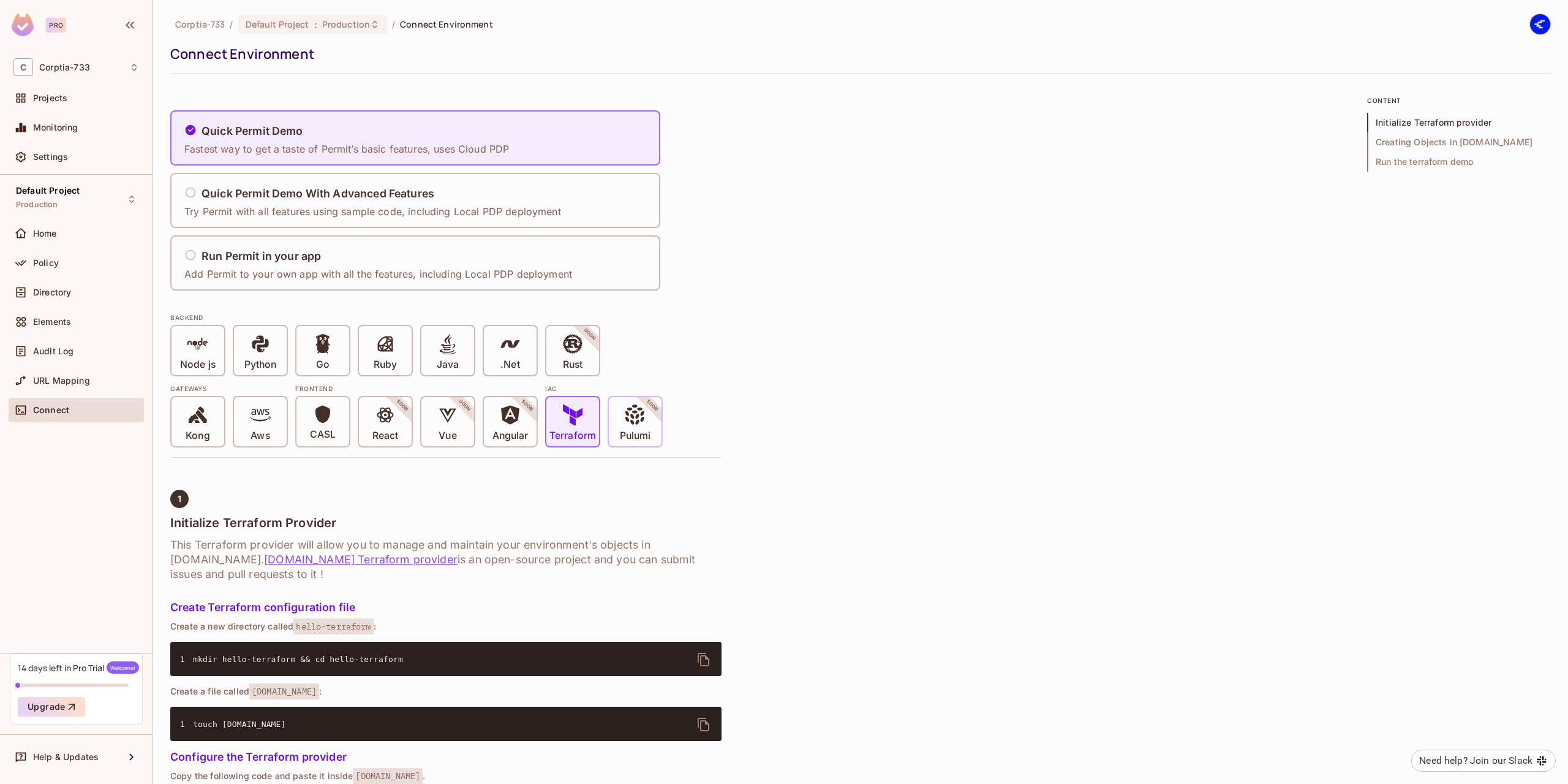
drag, startPoint x: 643, startPoint y: 415, endPoint x: 636, endPoint y: 442, distance: 27.9
click at [644, 415] on icon at bounding box center [635, 415] width 21 height 21
click at [330, 180] on div "Quick Permit Demo With Advanced Features Try Permit with all features using sam…" at bounding box center [375, 201] width 384 height 51
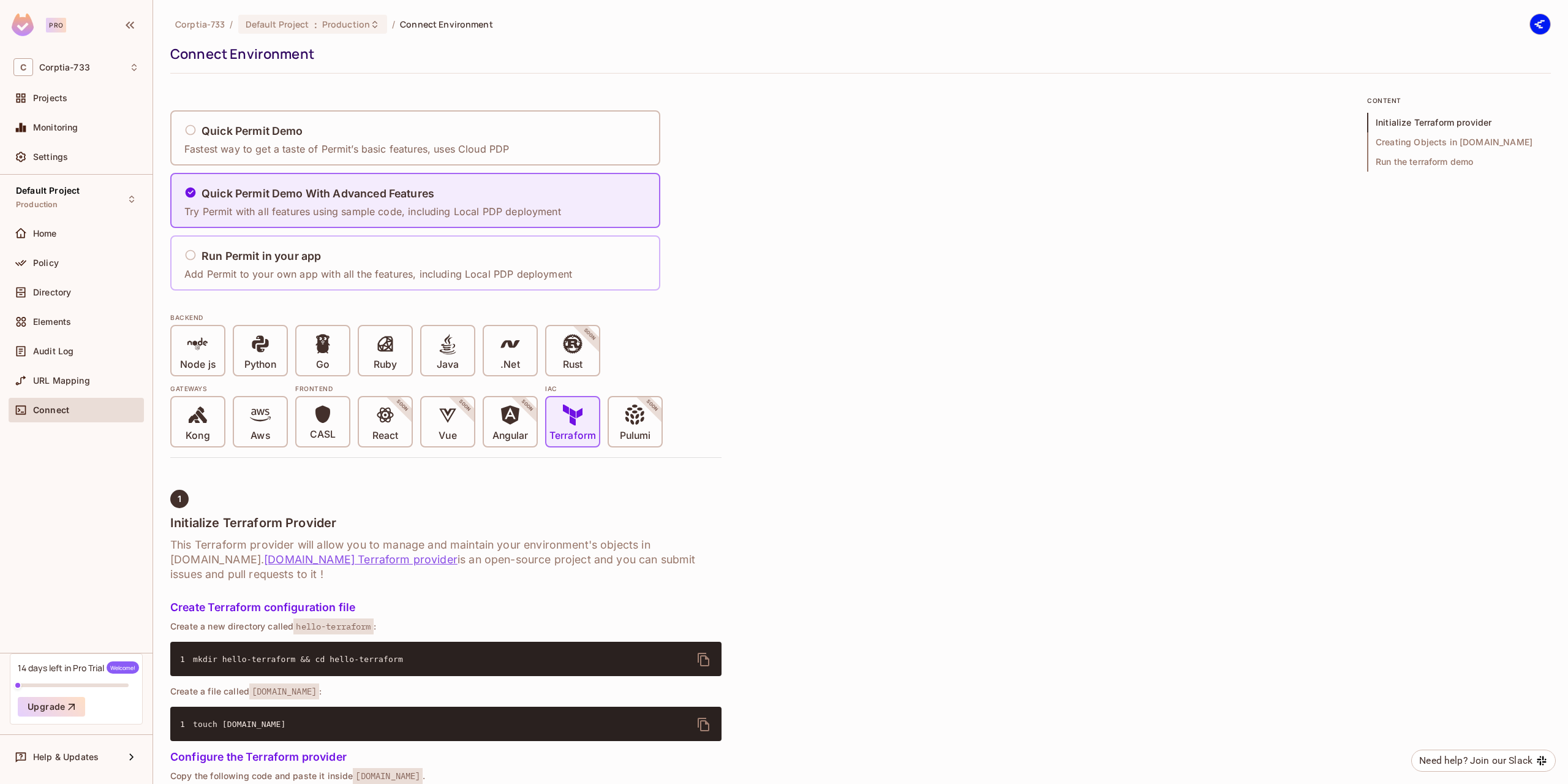
click at [255, 242] on div "Run Permit in your app Add Permit to your own app with all the features, includ…" at bounding box center [381, 263] width 396 height 51
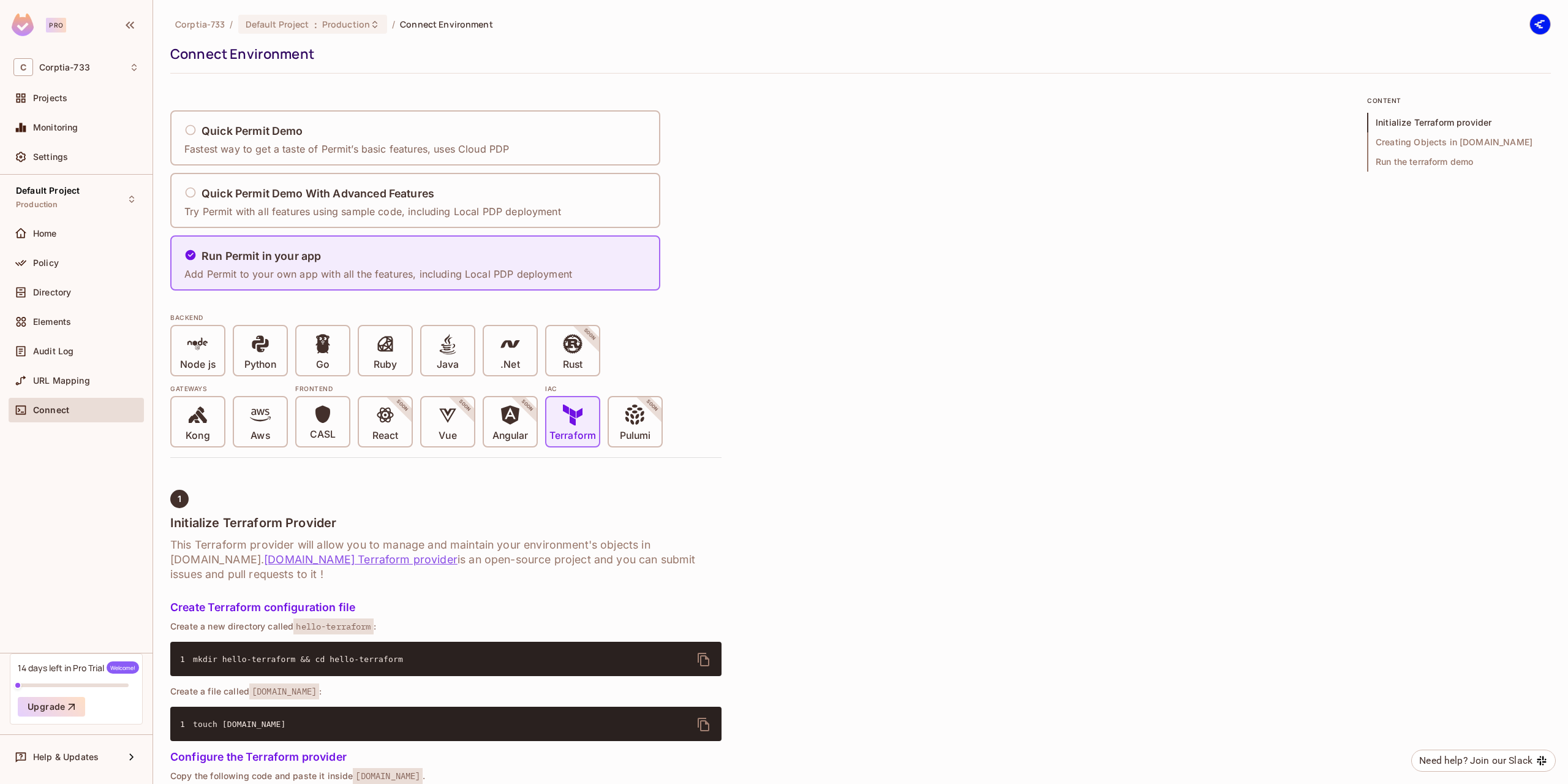
click at [25, 27] on img at bounding box center [22, 25] width 22 height 23
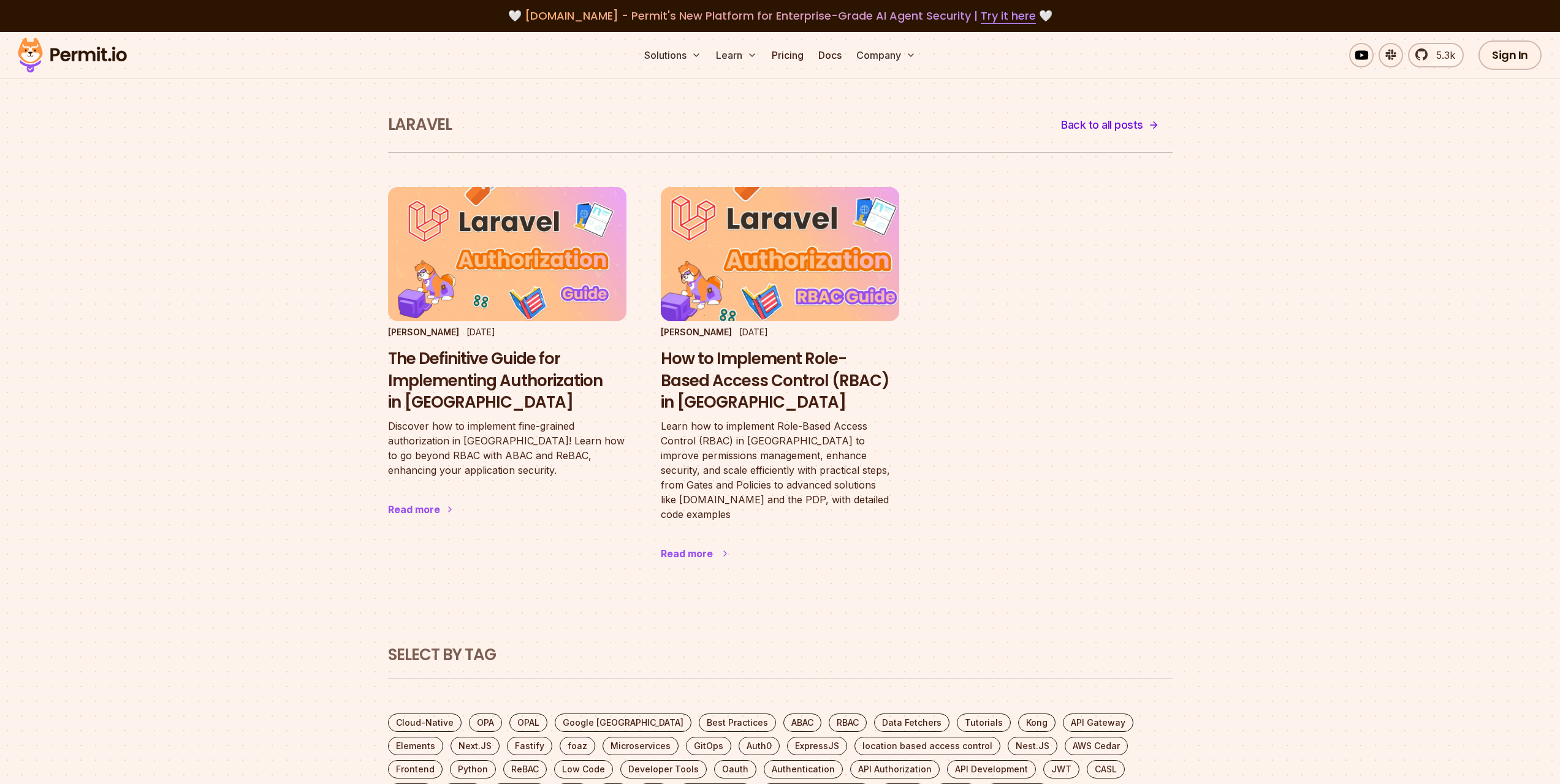
click at [695, 349] on h3 "How to Implement Role-Based Access Control (RBAC) in Laravel" at bounding box center [780, 381] width 239 height 65
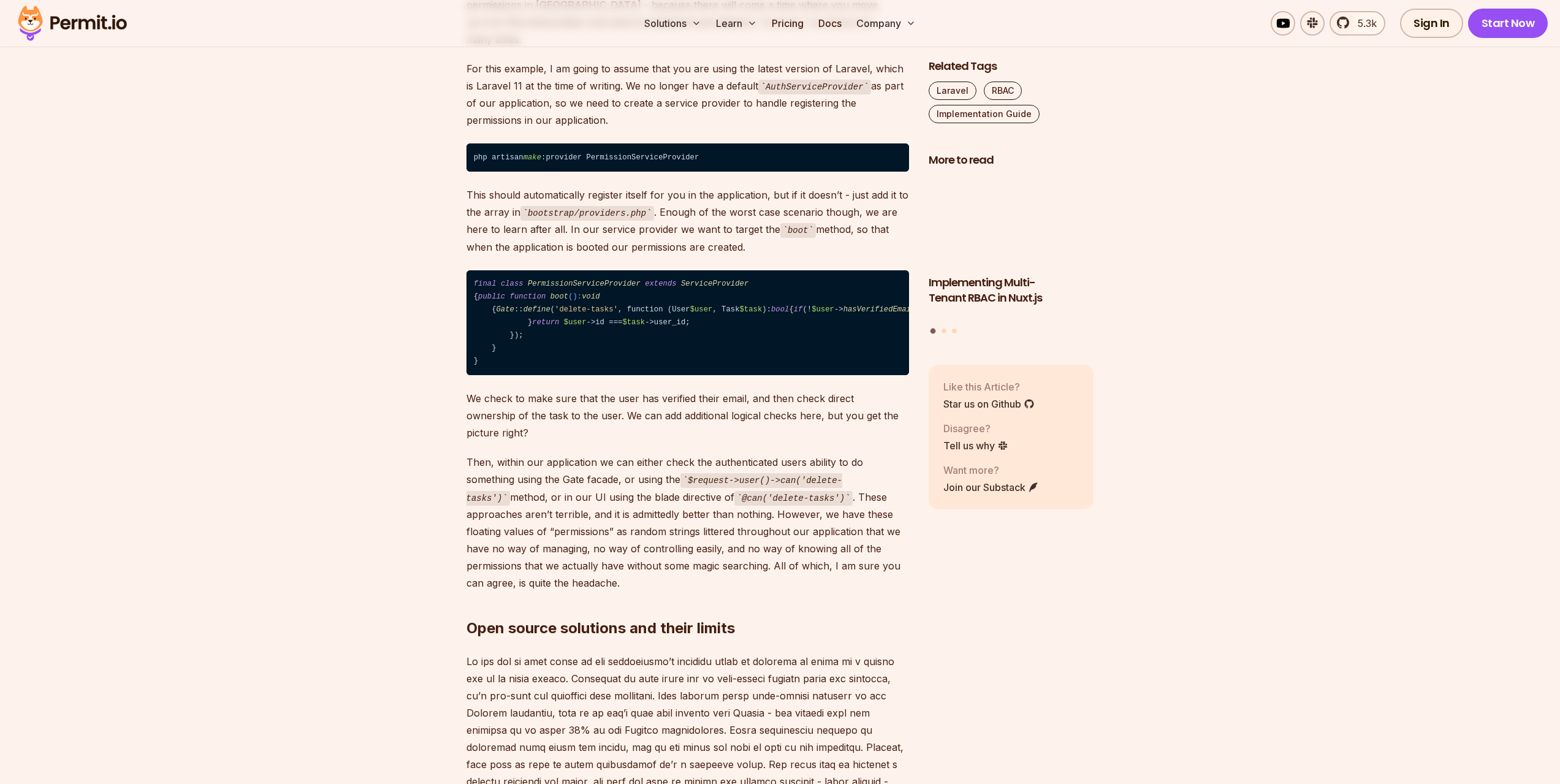
scroll to position [2206, 0]
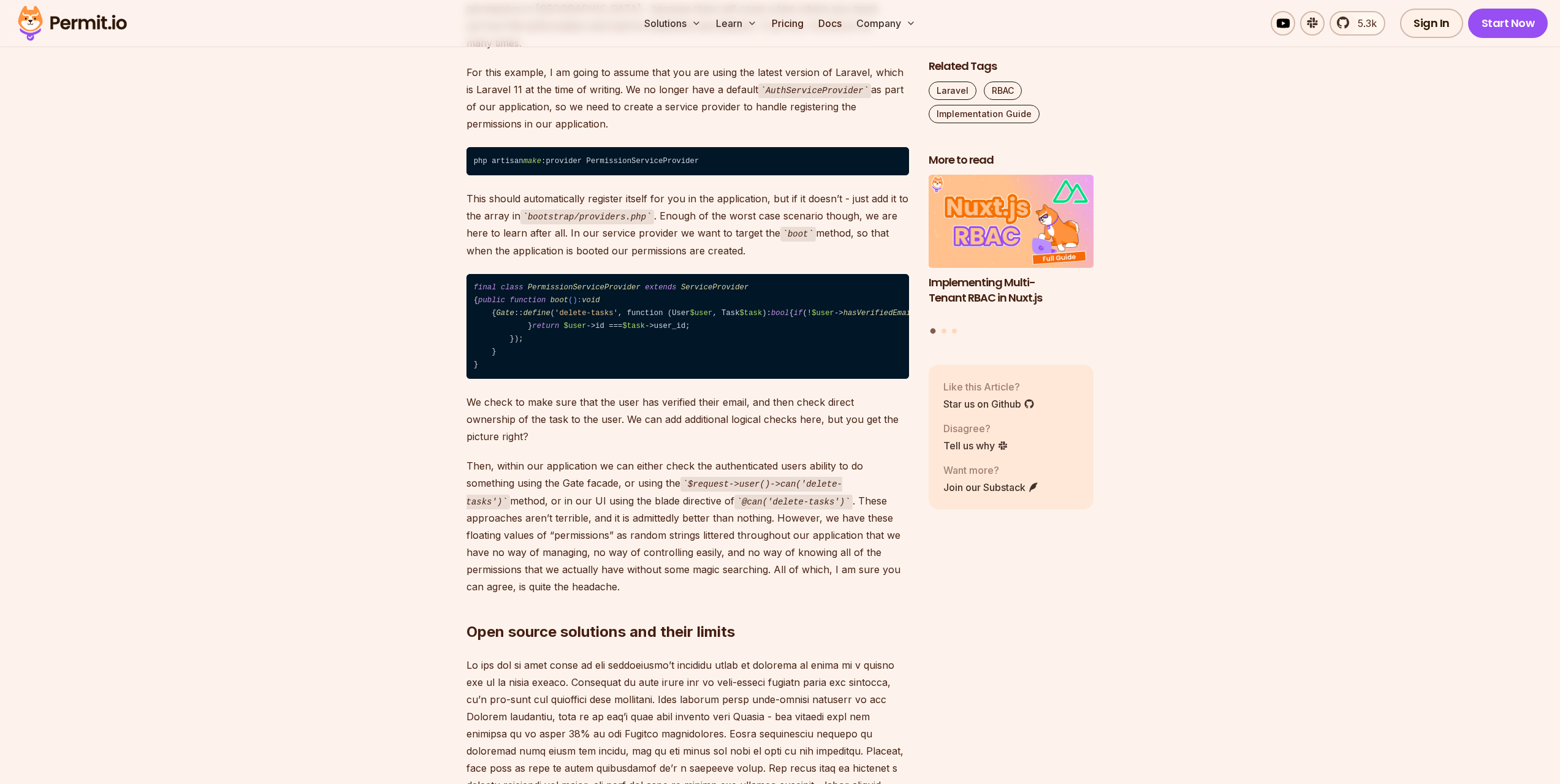
click at [844, 308] on span "hasVerifiedEmail" at bounding box center [880, 312] width 72 height 8
click at [583, 348] on code "final class PermissionServiceProvider extends ServiceProvider { public function…" at bounding box center [688, 327] width 442 height 105
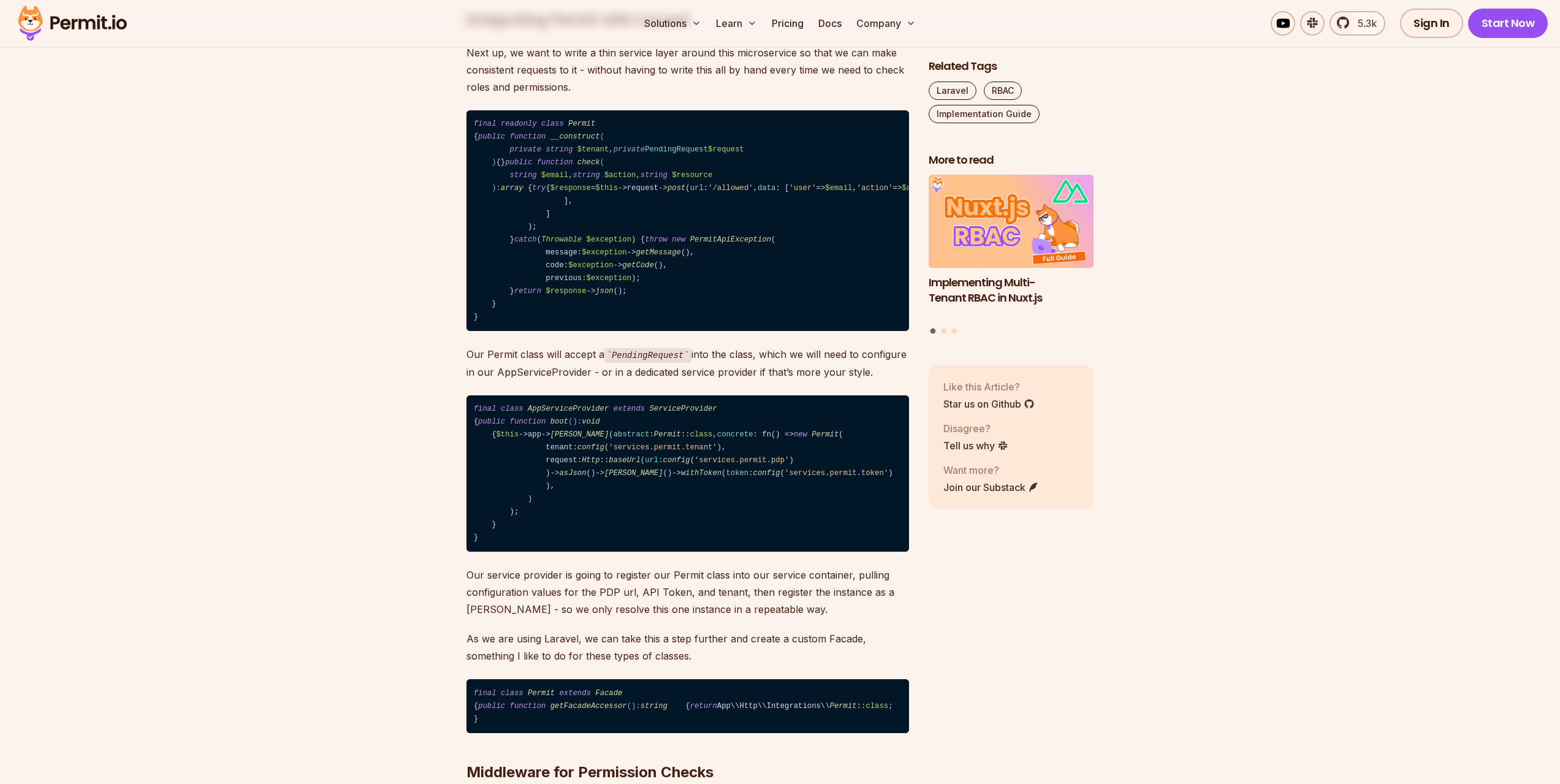
scroll to position [3493, 0]
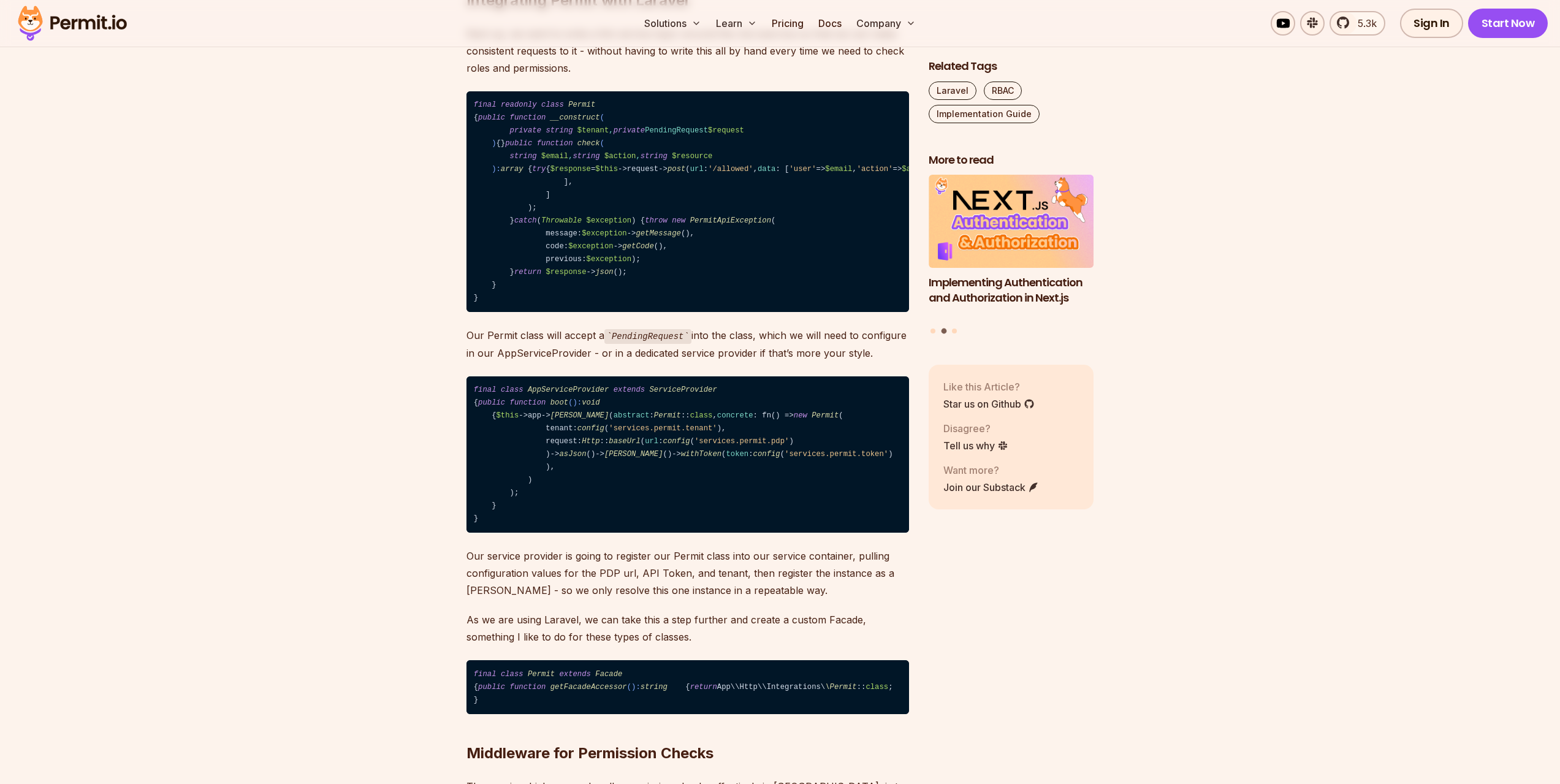
click at [1037, 173] on span "$resource" at bounding box center [1057, 169] width 41 height 8
click at [660, 312] on code "final readonly class Permit { public function __construct ( private string $ten…" at bounding box center [688, 202] width 442 height 221
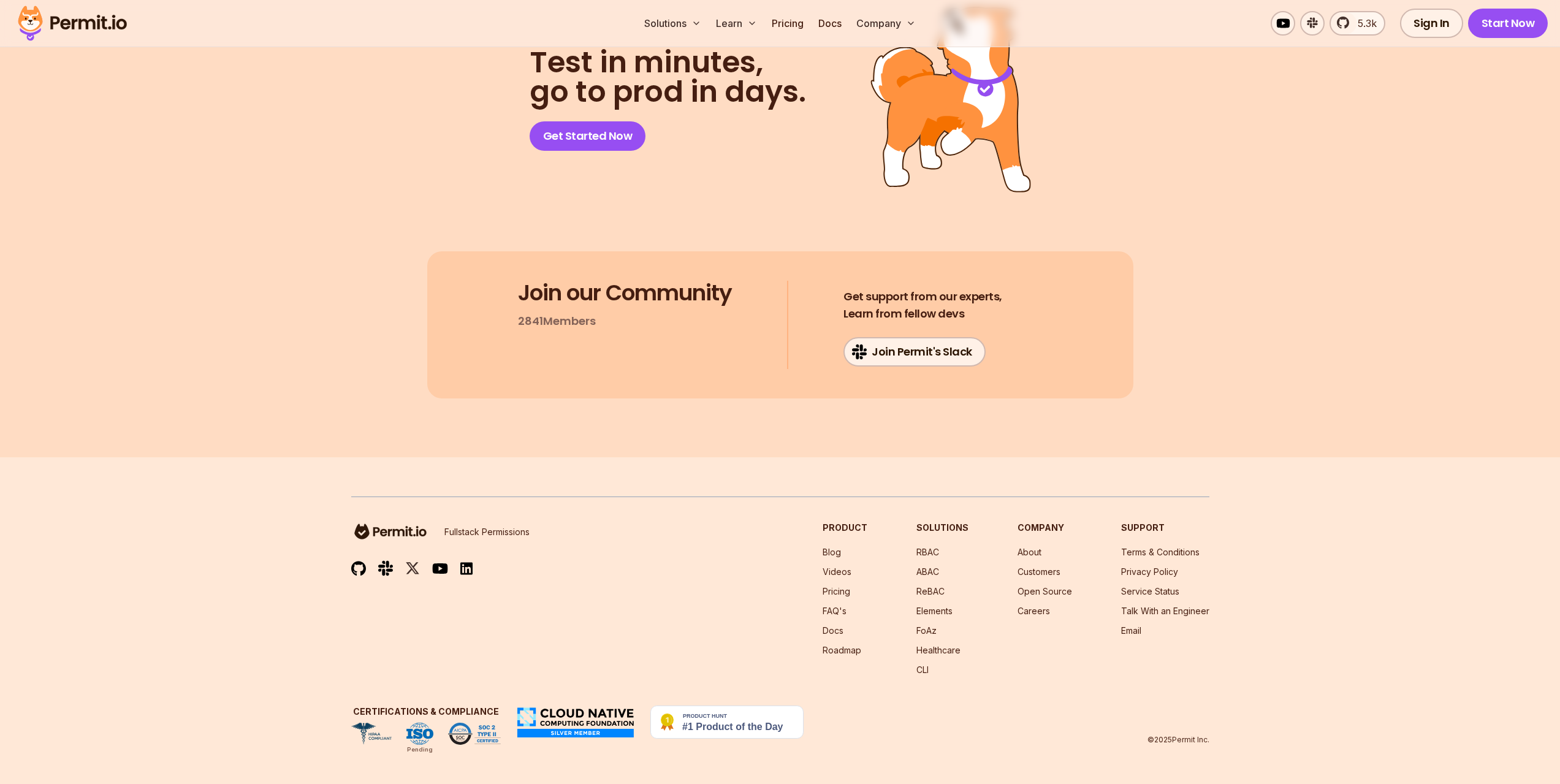
scroll to position [6067, 0]
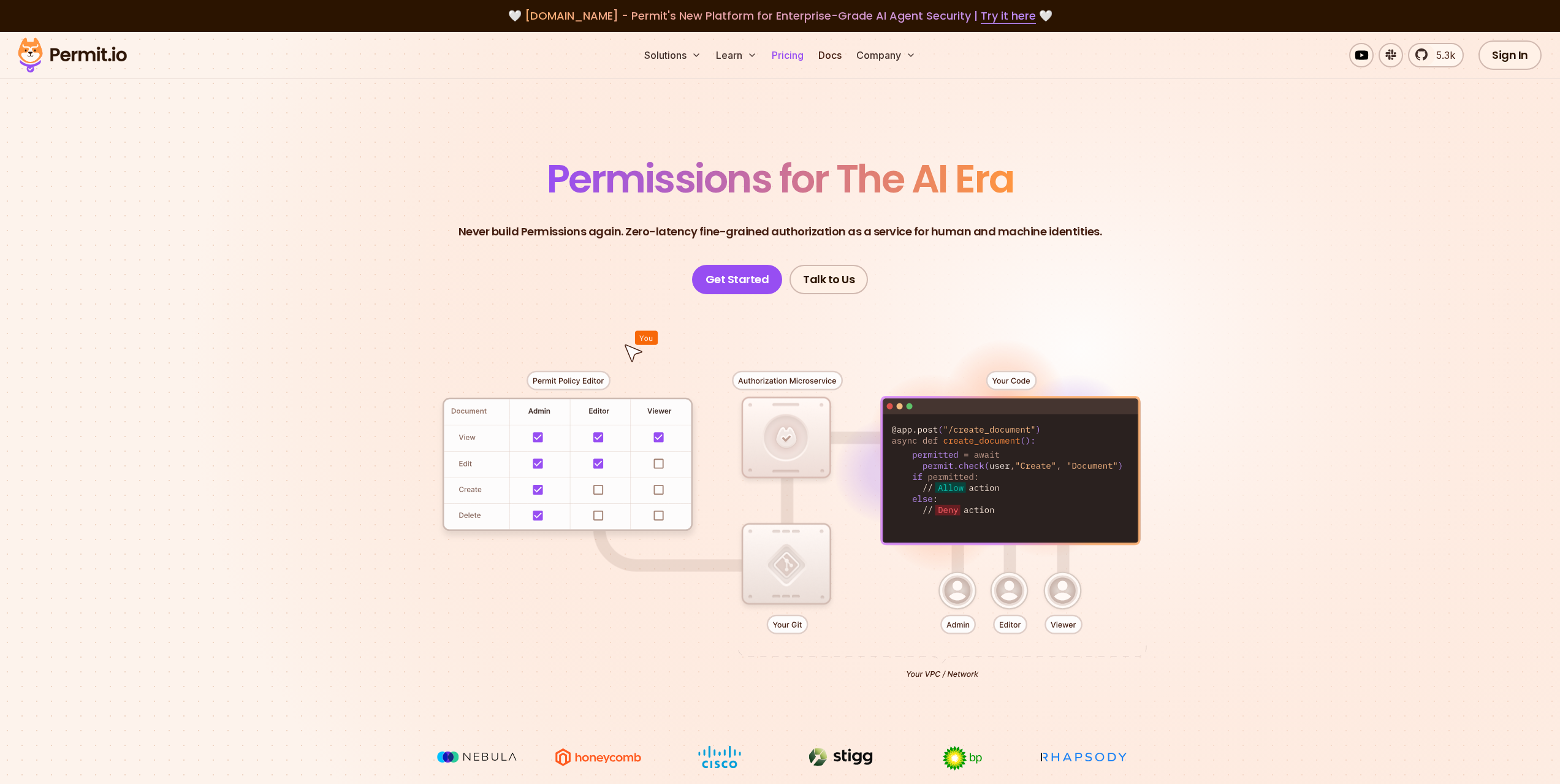
click at [788, 56] on link "Pricing" at bounding box center [787, 55] width 41 height 25
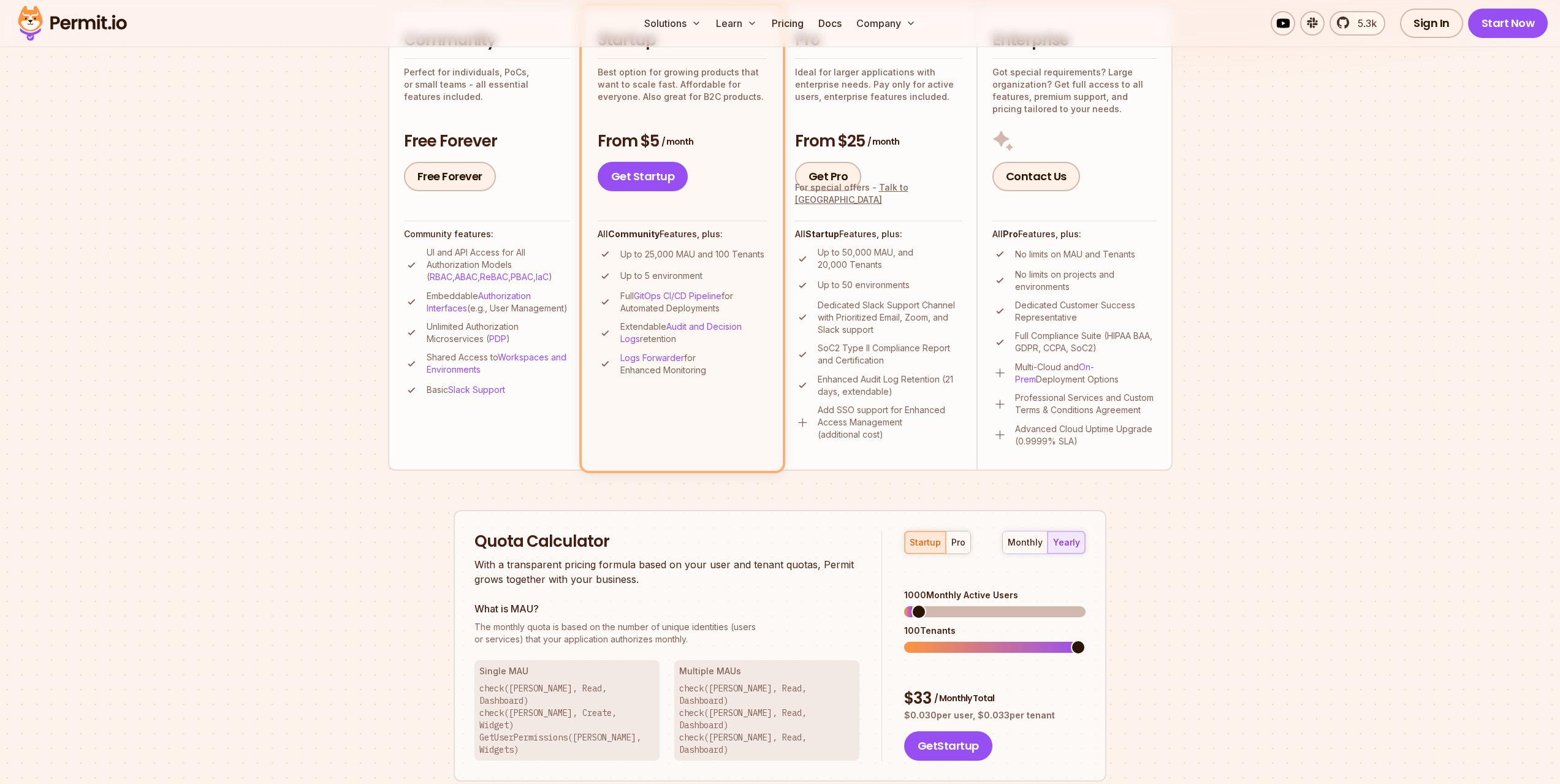
scroll to position [184, 0]
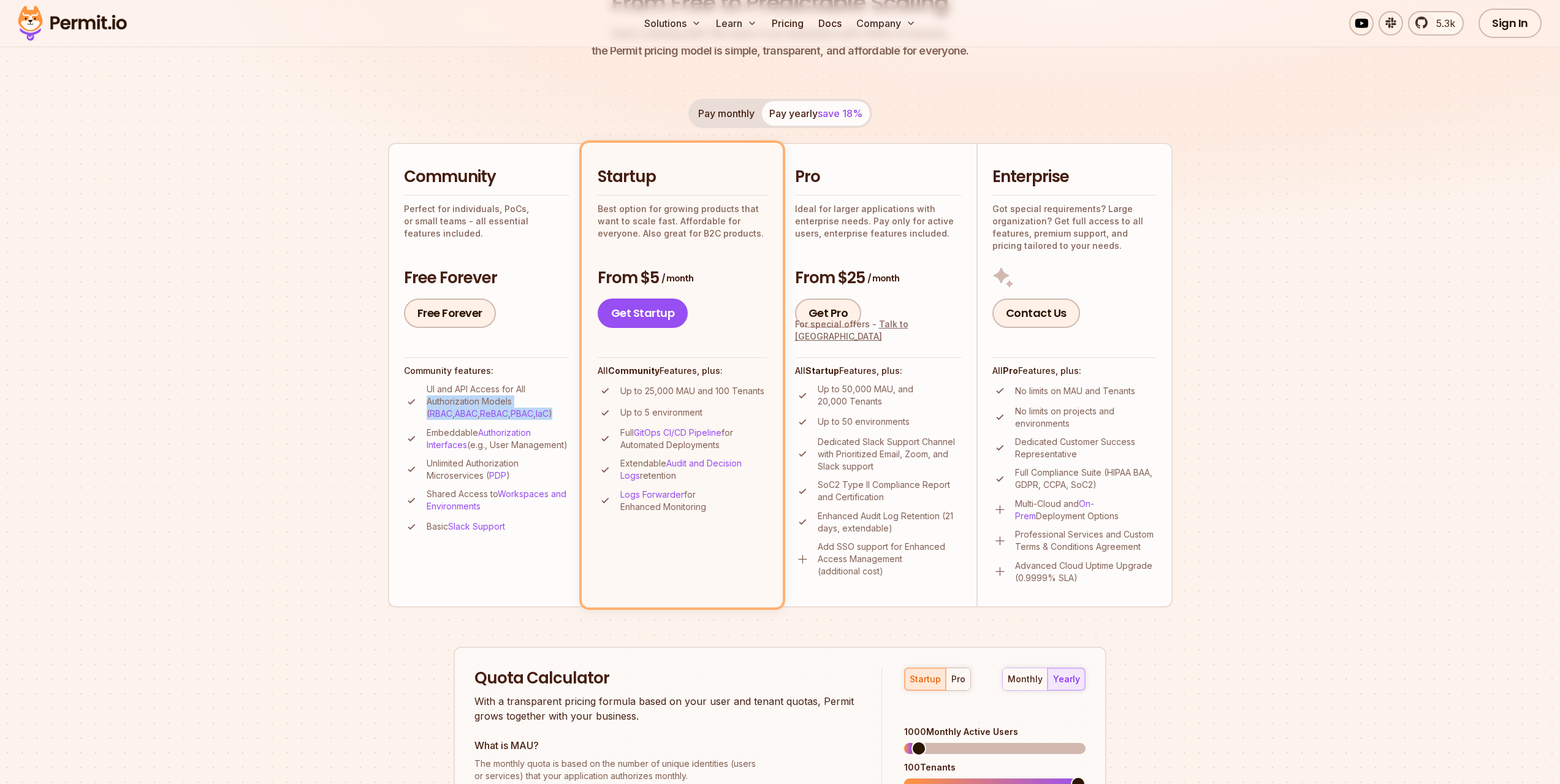
drag, startPoint x: 496, startPoint y: 412, endPoint x: 423, endPoint y: 406, distance: 73.2
click at [423, 406] on li "UI and API Access for All Authorization Models ( RBAC , ABAC , ReBAC , PBAC , I…" at bounding box center [487, 401] width 166 height 37
copy p "Authorization Models ( RBAC , ABAC , ReBAC , PBAC , IaC )"
click at [693, 394] on p "Up to 25,000 MAU and 100 Tenants" at bounding box center [692, 390] width 144 height 12
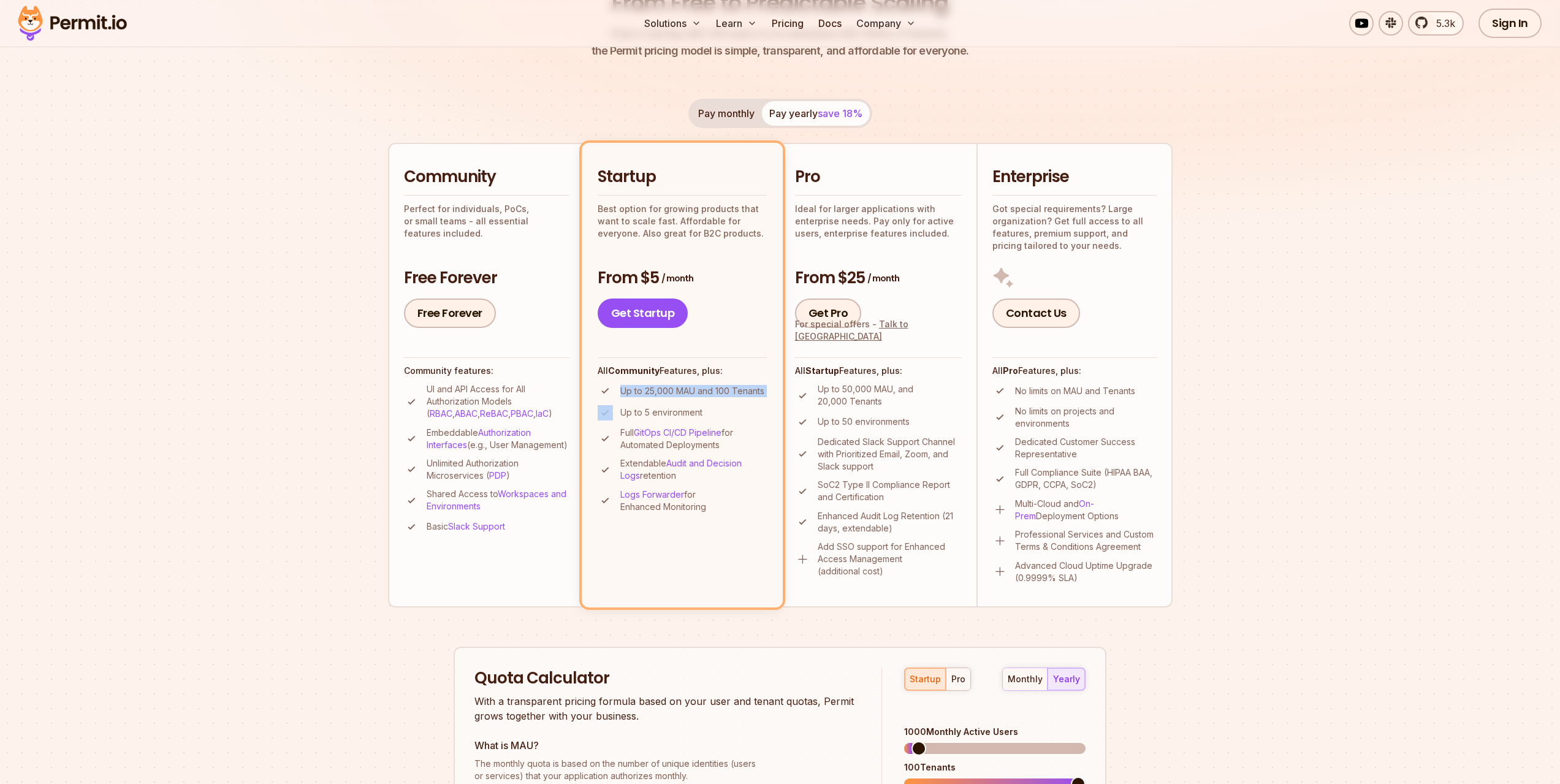
click at [693, 394] on p "Up to 25,000 MAU and 100 Tenants" at bounding box center [692, 390] width 144 height 12
click at [671, 404] on ul "Up to 25,000 MAU and 100 Tenants Up to 5 environment Full GitOps CI/CD Pipeline…" at bounding box center [682, 448] width 169 height 130
click at [662, 412] on p "Up to 5 environment" at bounding box center [661, 412] width 82 height 12
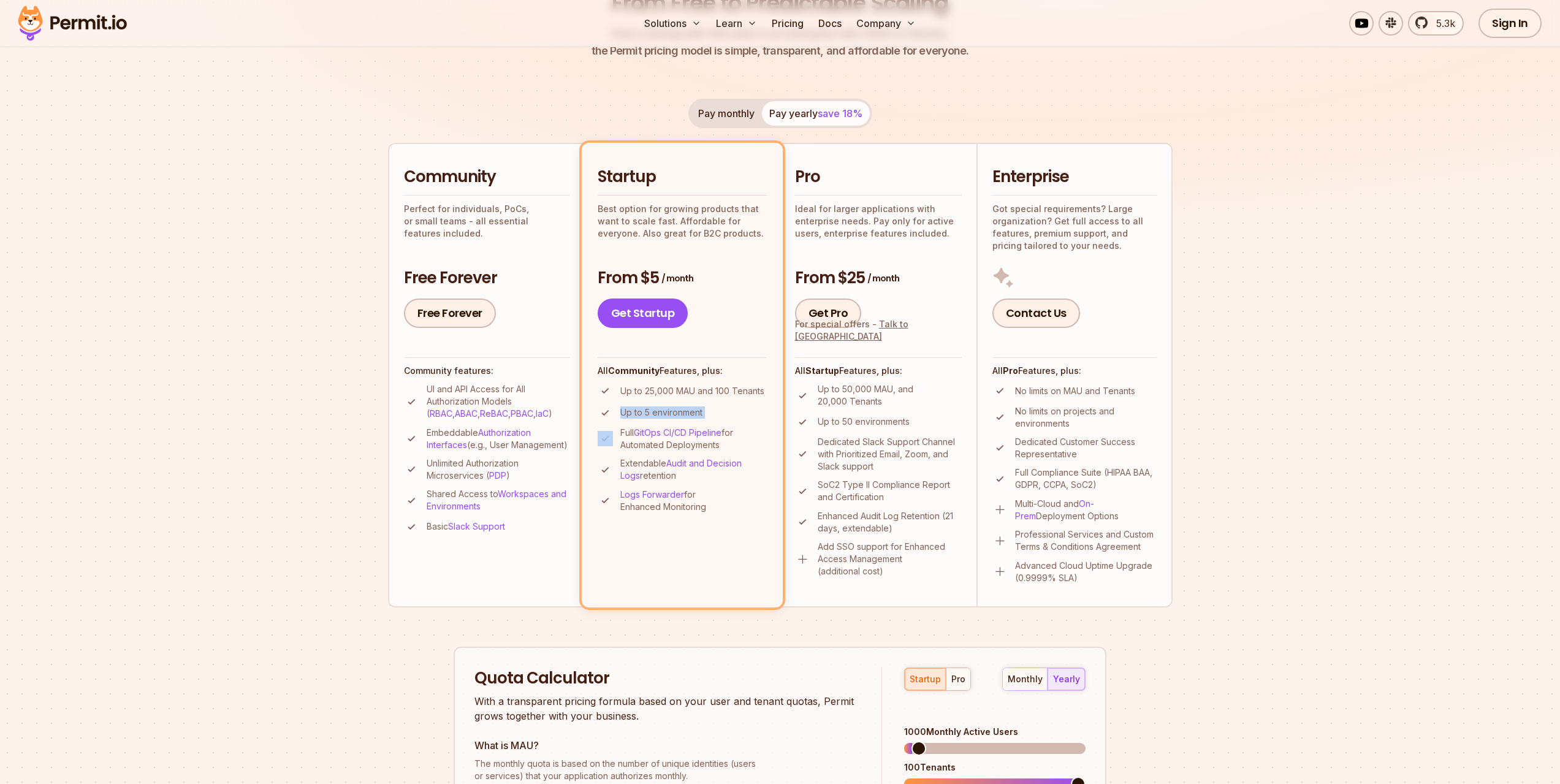
click at [662, 412] on p "Up to 5 environment" at bounding box center [661, 412] width 82 height 12
click at [496, 430] on link "Authorization Interfaces" at bounding box center [479, 439] width 104 height 23
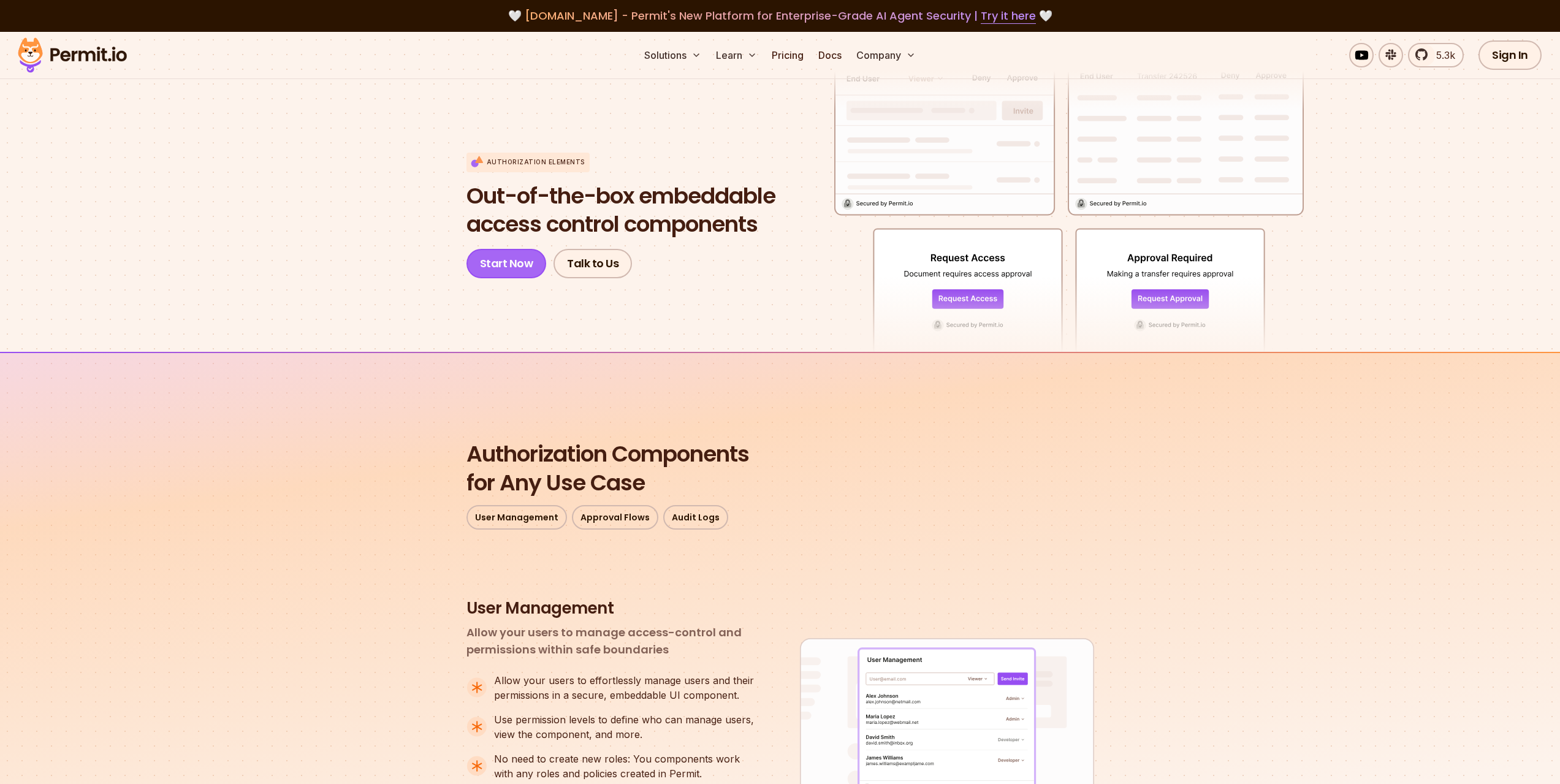
click at [518, 263] on link "Start Now" at bounding box center [506, 263] width 81 height 29
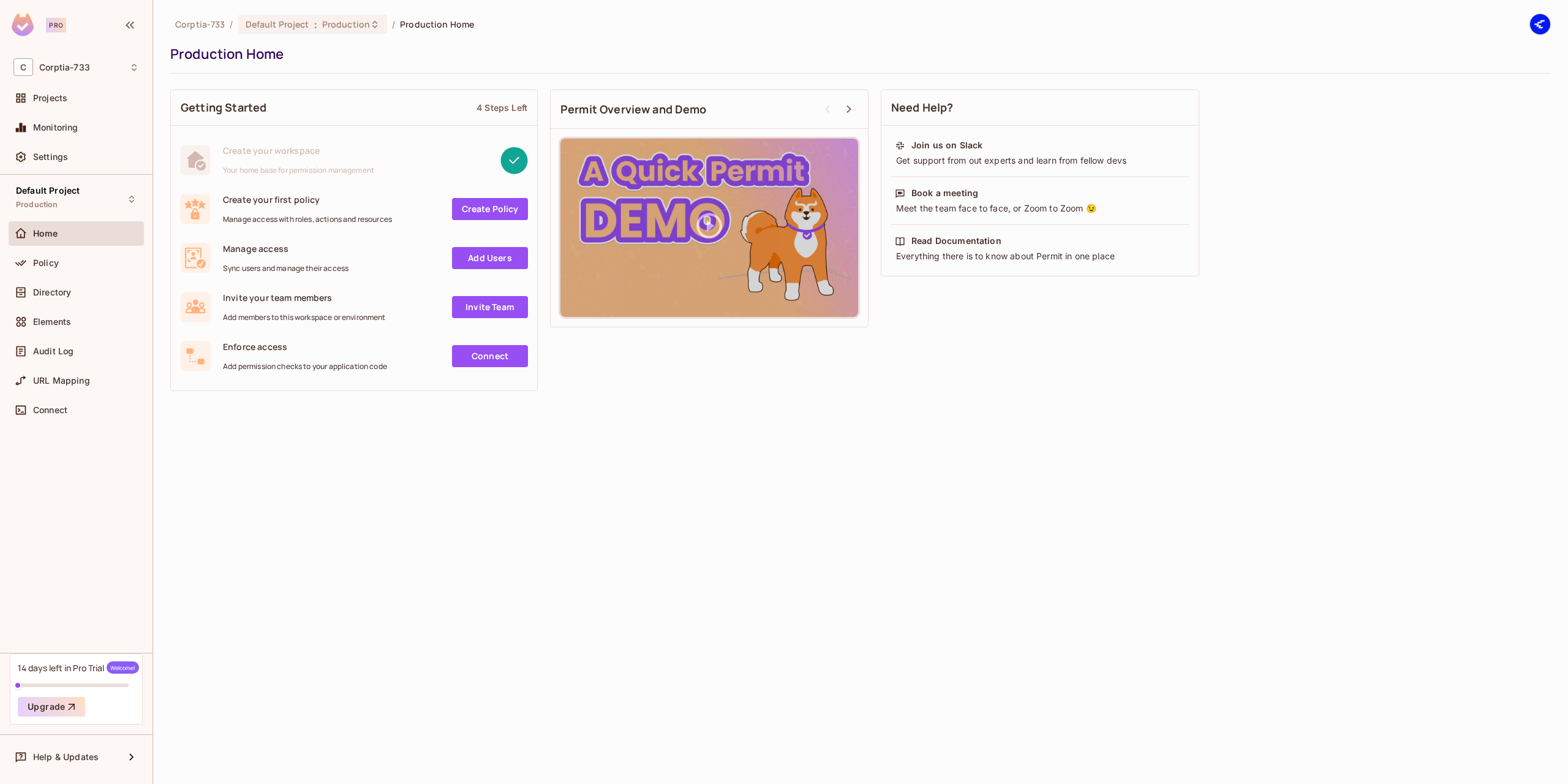
click at [265, 201] on span "Create your first policy" at bounding box center [307, 199] width 169 height 11
click at [475, 211] on link "Create Policy" at bounding box center [490, 208] width 76 height 22
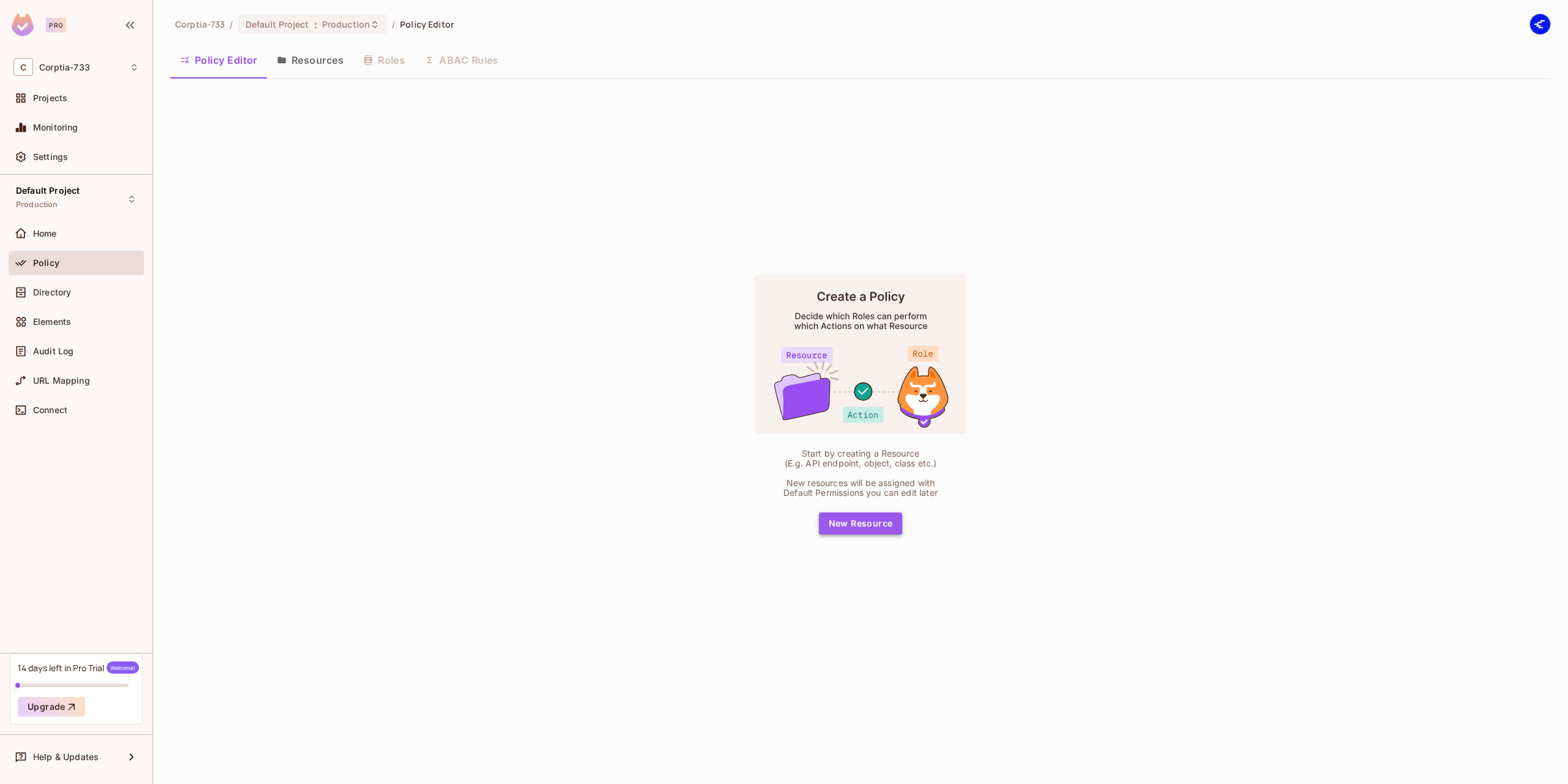
click at [855, 527] on button "New Resource" at bounding box center [861, 523] width 84 height 22
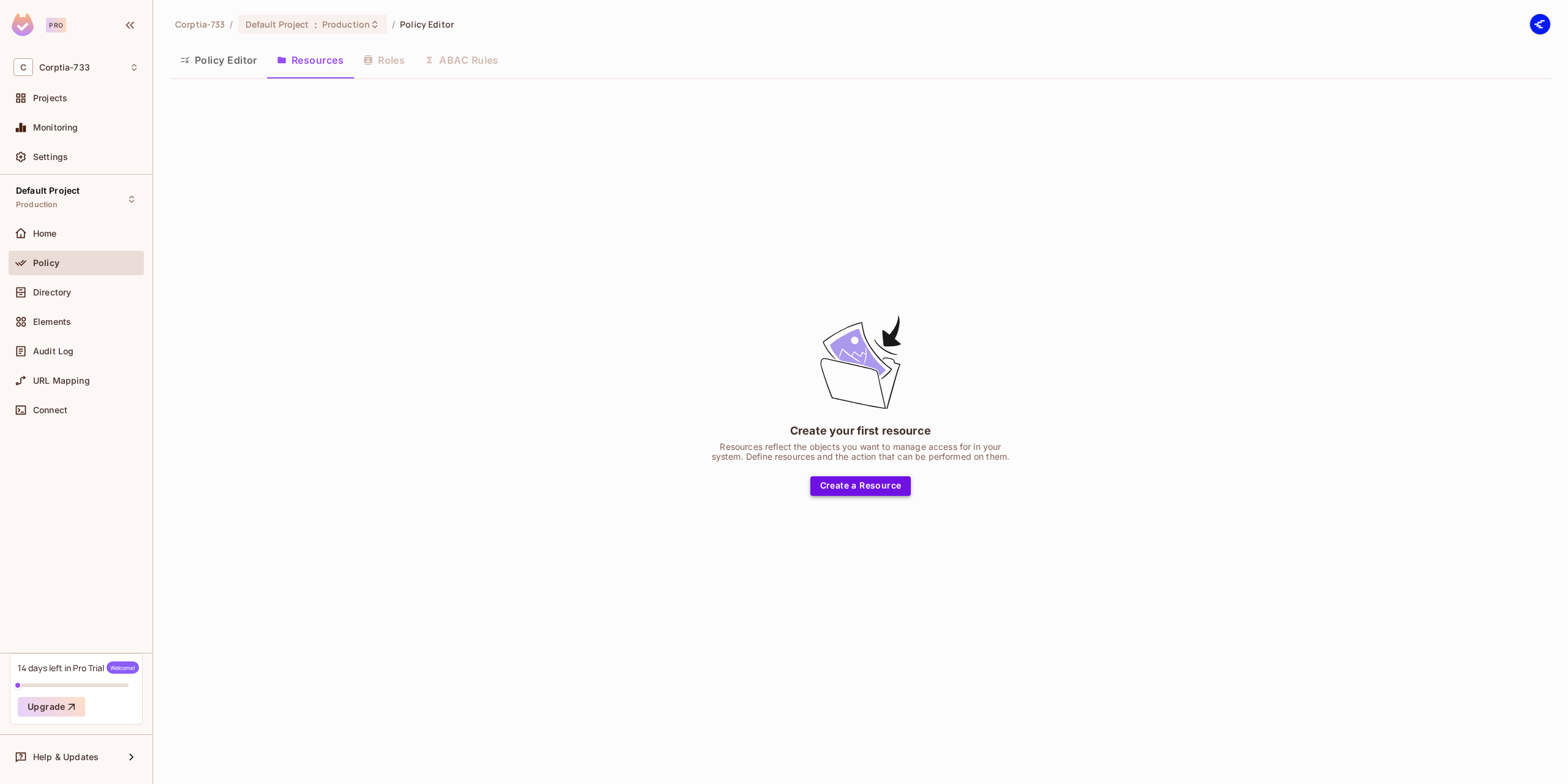
click at [851, 491] on button "Create a Resource" at bounding box center [861, 486] width 101 height 20
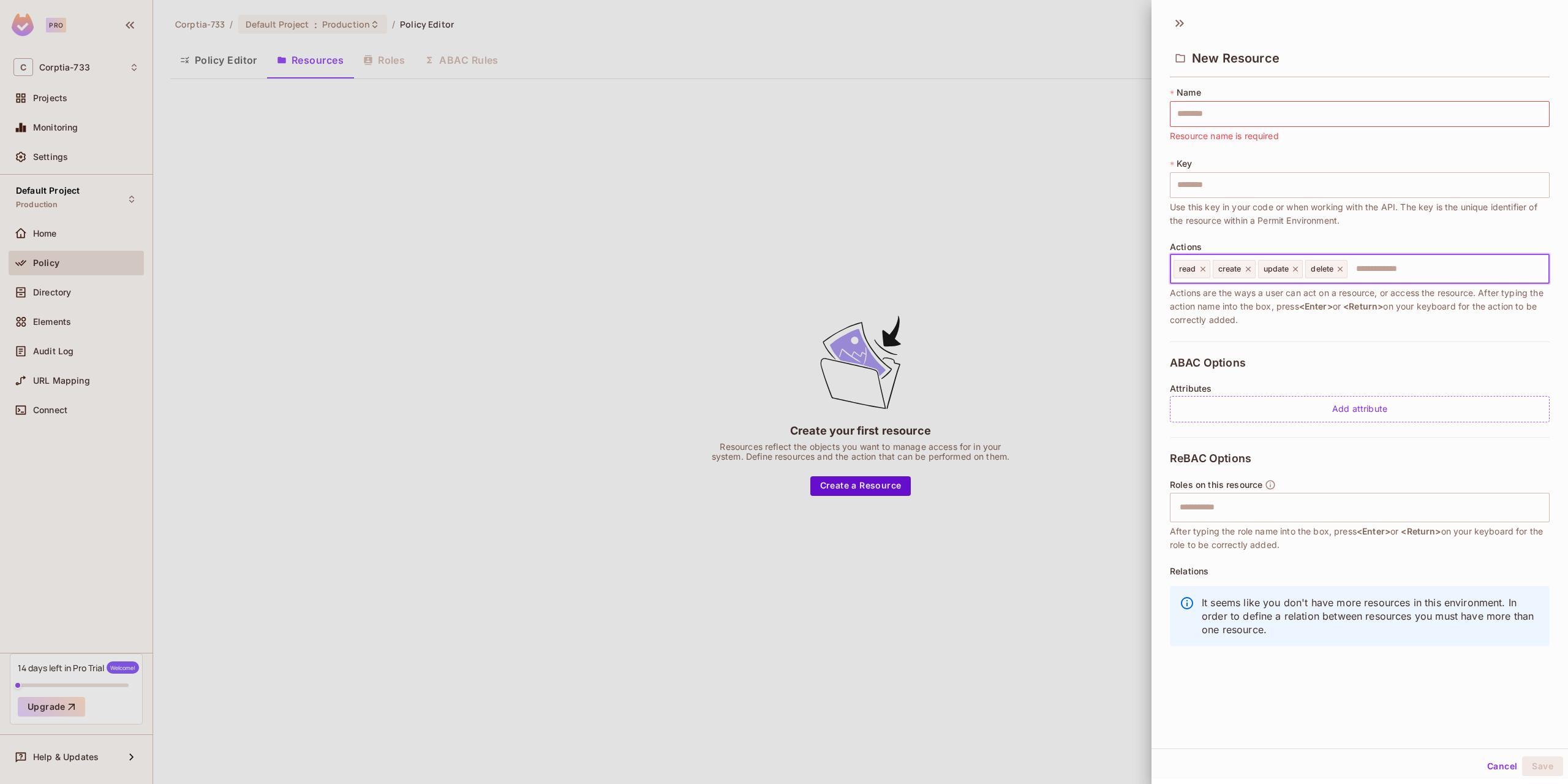
click at [1405, 270] on input "text" at bounding box center [1446, 269] width 196 height 25
click at [1325, 302] on span "<Enter>" at bounding box center [1316, 306] width 34 height 11
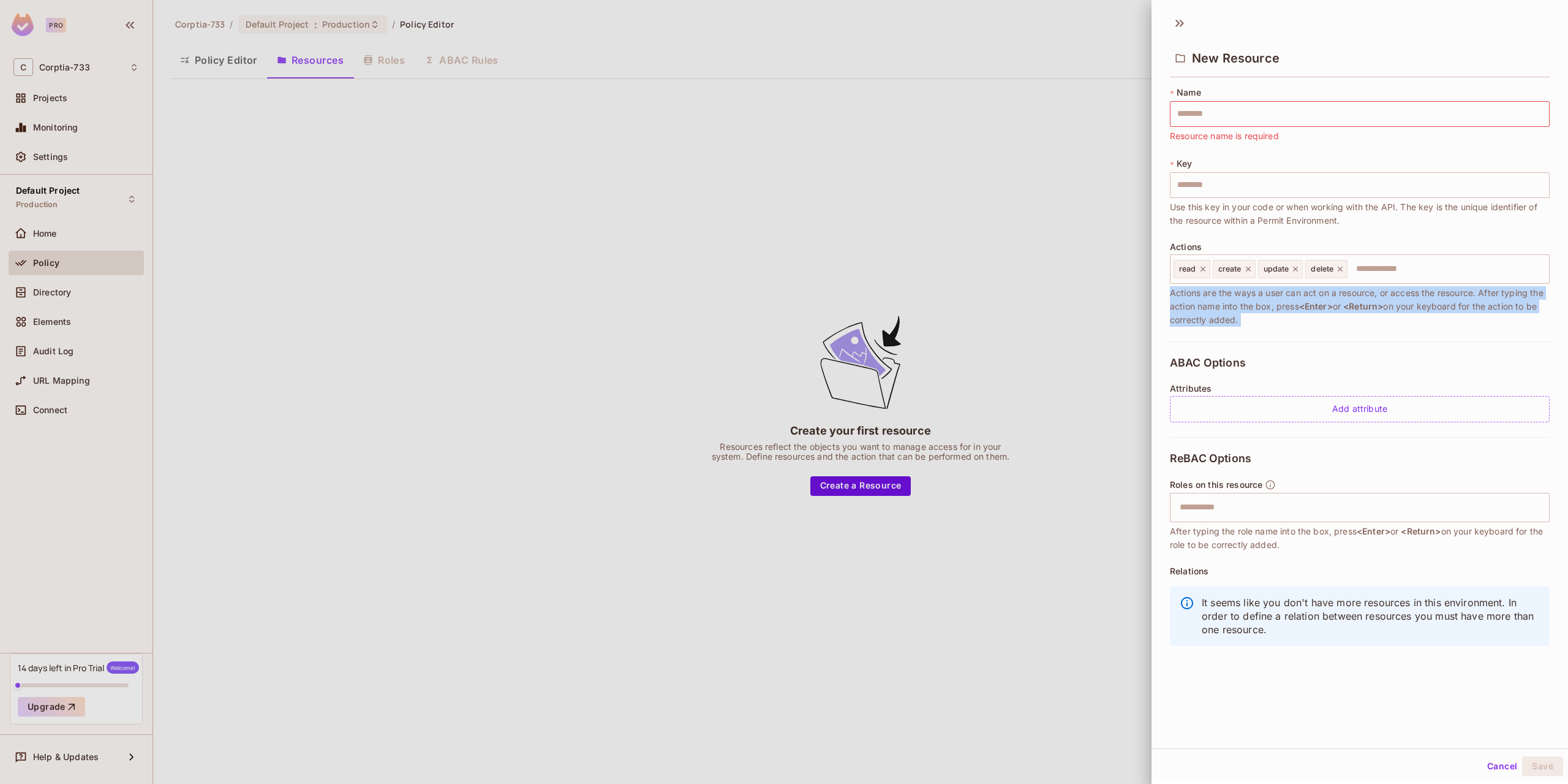
click at [1326, 302] on span "<Enter>" at bounding box center [1316, 306] width 34 height 11
click at [1248, 324] on span "Actions are the ways a user can act on a resource, or access the resource. Afte…" at bounding box center [1360, 306] width 380 height 41
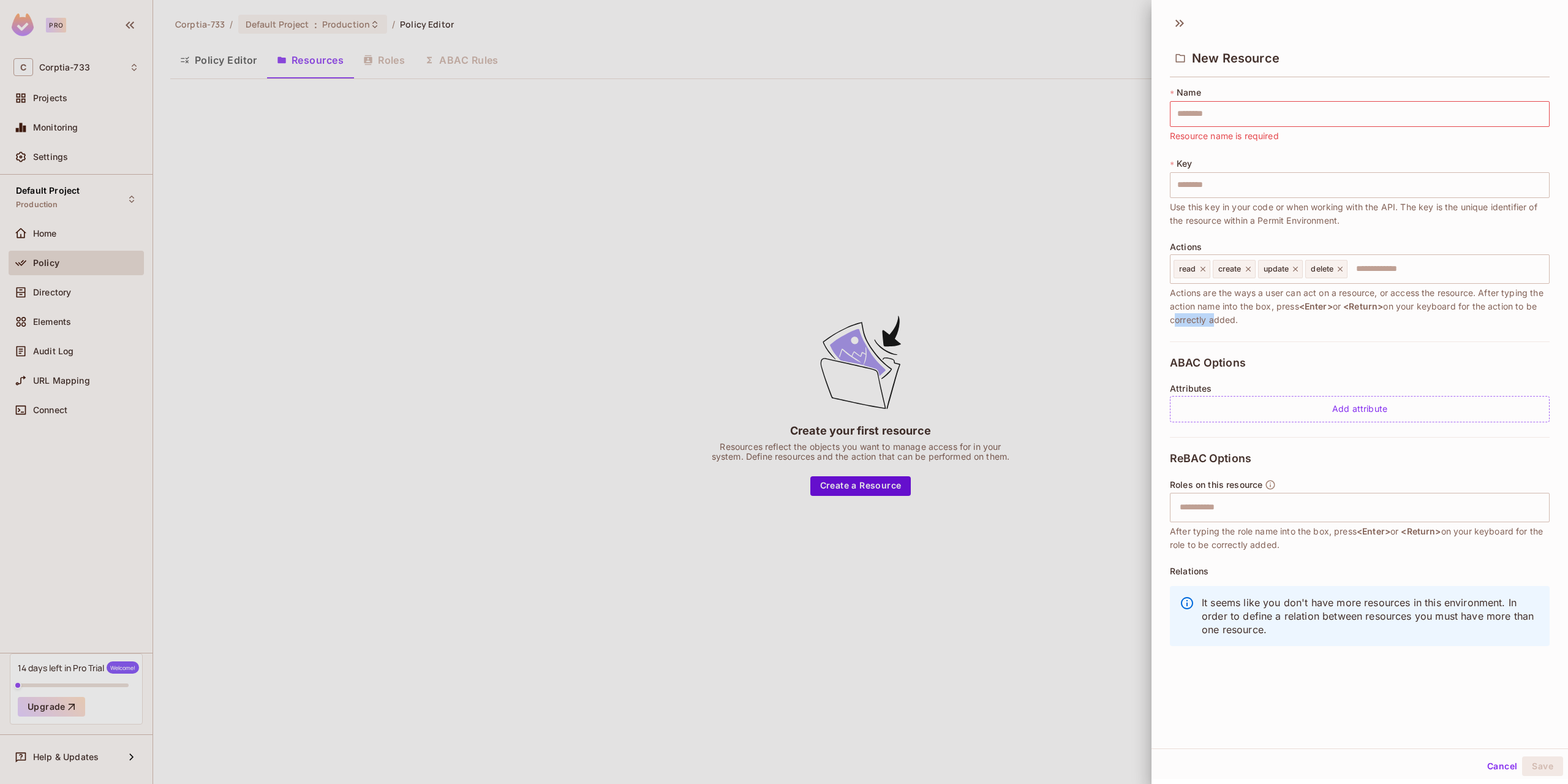
click at [1248, 324] on span "Actions are the ways a user can act on a resource, or access the resource. Afte…" at bounding box center [1360, 306] width 380 height 41
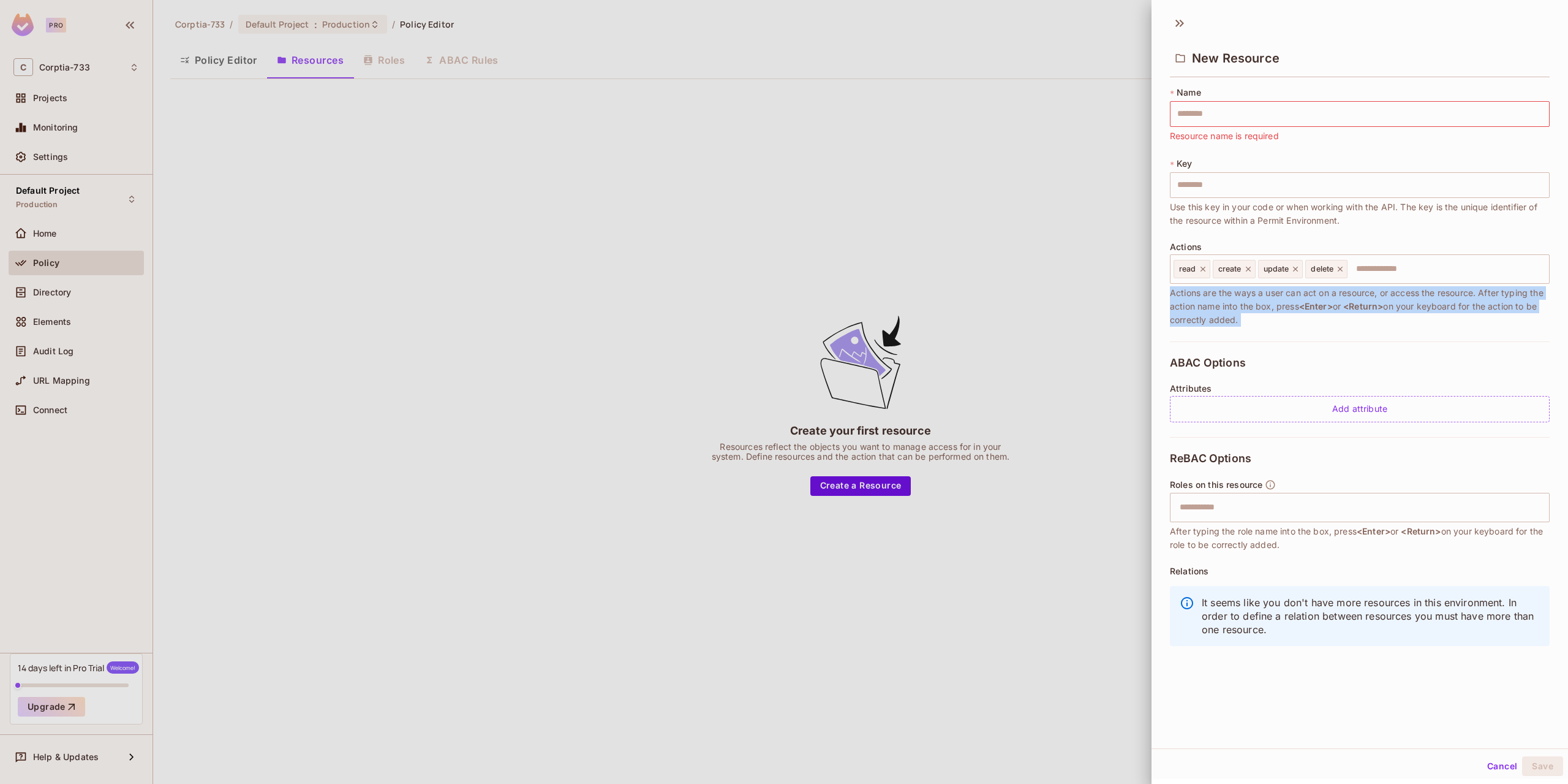
click at [1248, 324] on span "Actions are the ways a user can act on a resource, or access the resource. Afte…" at bounding box center [1360, 306] width 380 height 41
click at [1239, 313] on span "Actions are the ways a user can act on a resource, or access the resource. Afte…" at bounding box center [1360, 306] width 380 height 41
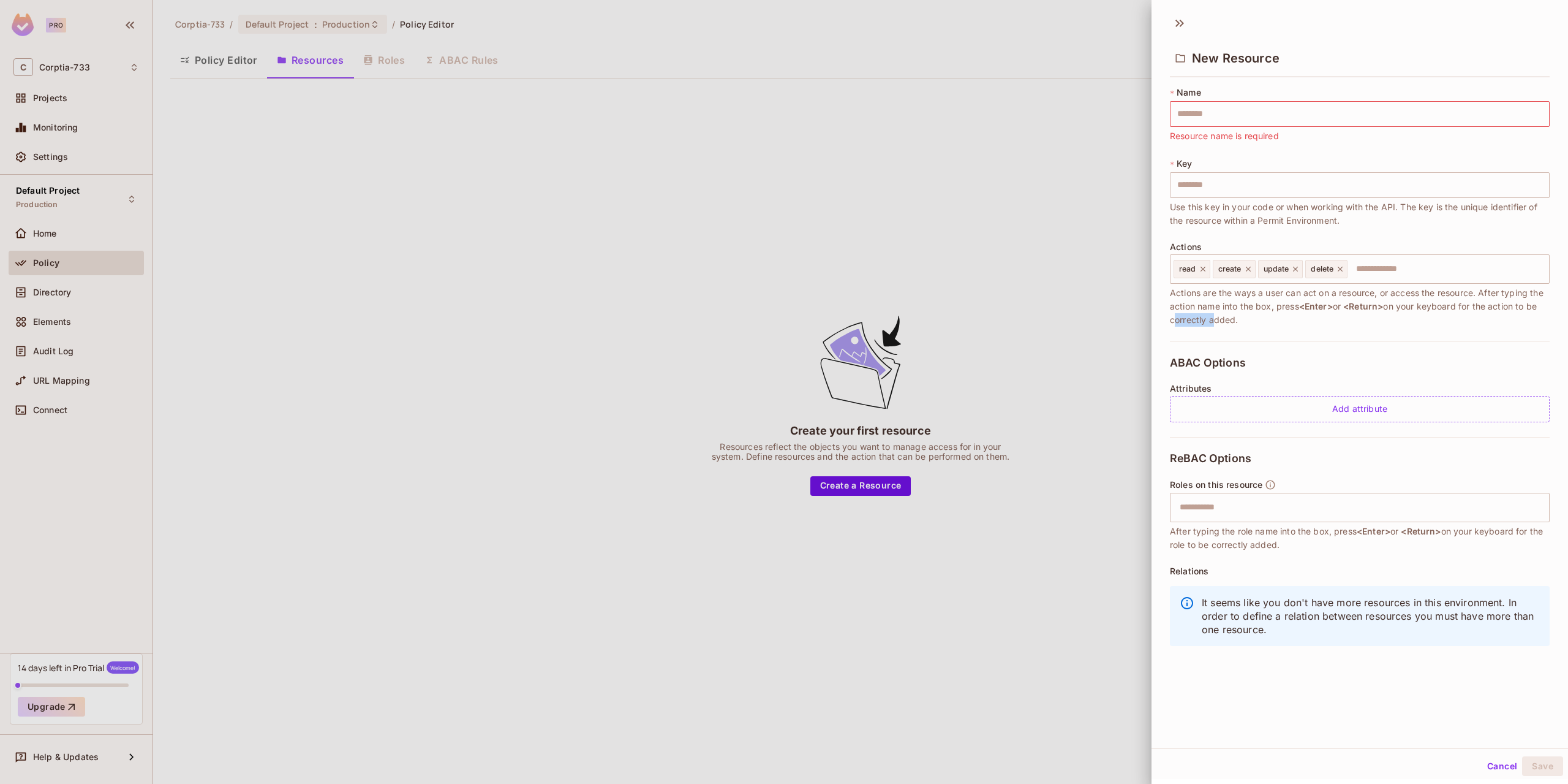
click at [1239, 313] on span "Actions are the ways a user can act on a resource, or access the resource. Afte…" at bounding box center [1360, 306] width 380 height 41
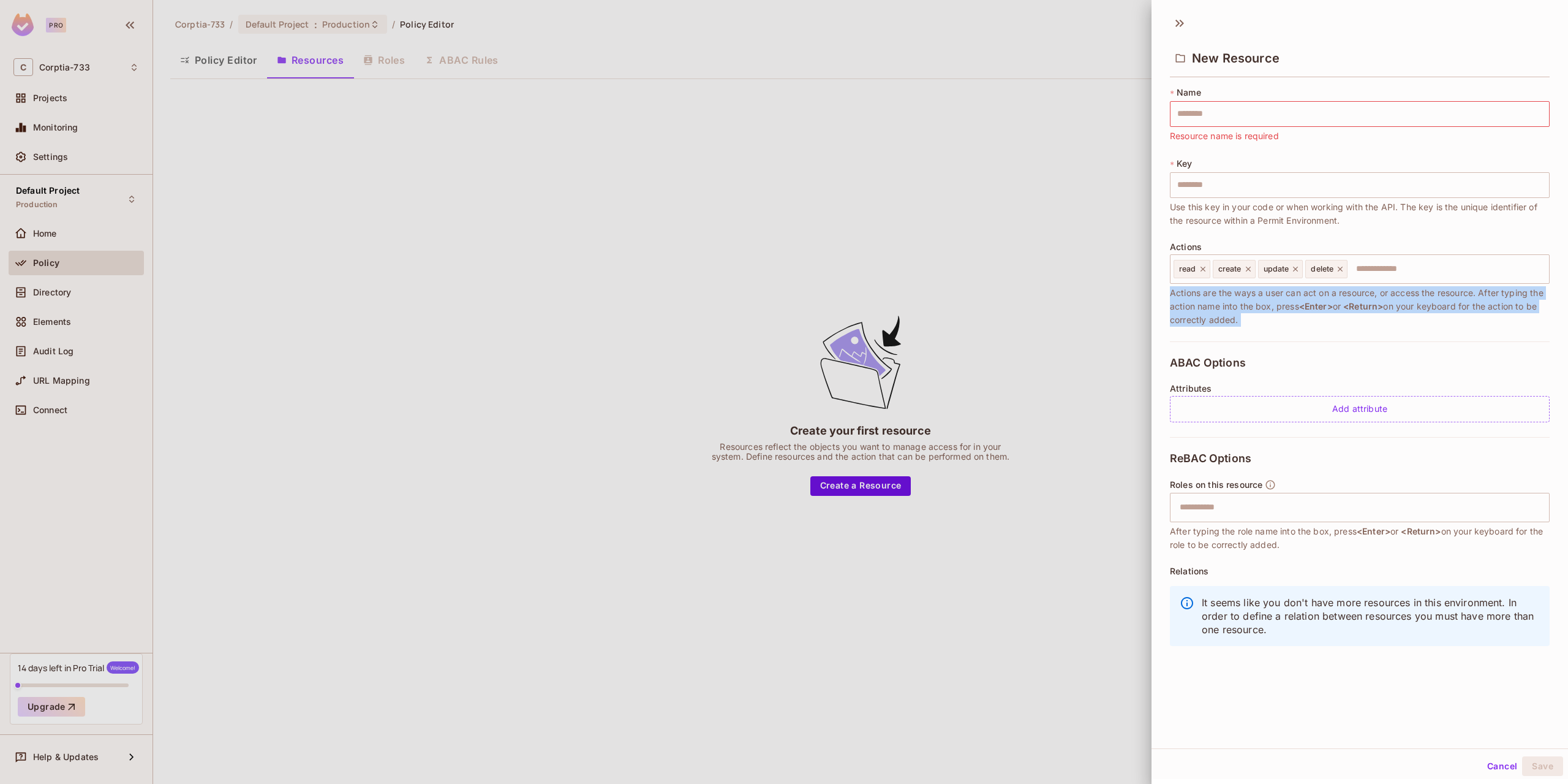
click at [1239, 313] on span "Actions are the ways a user can act on a resource, or access the resource. Afte…" at bounding box center [1360, 306] width 380 height 41
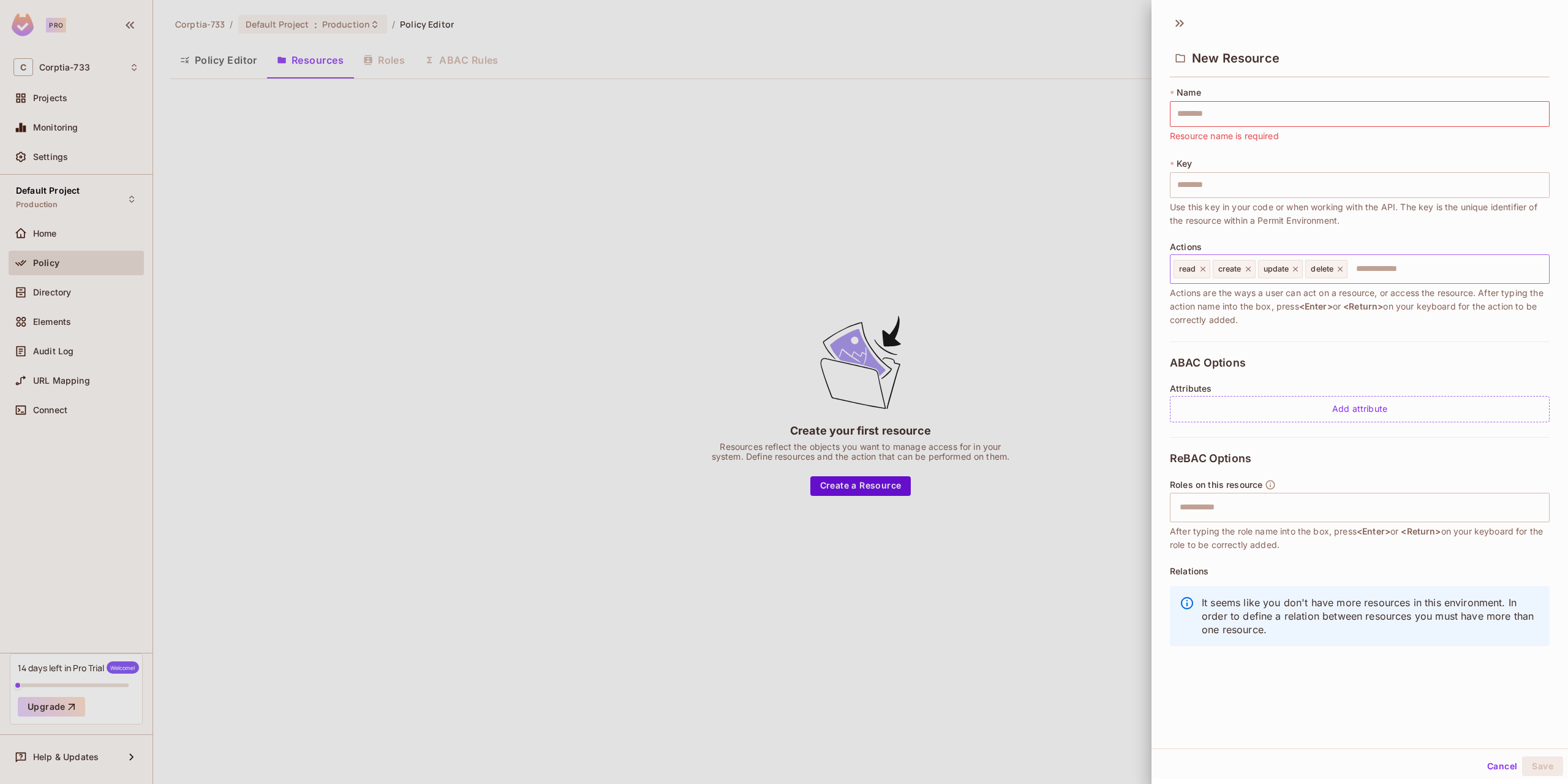
click at [1378, 265] on input "text" at bounding box center [1446, 269] width 196 height 25
click at [1201, 182] on input "text" at bounding box center [1360, 185] width 380 height 26
click at [1206, 111] on input "text" at bounding box center [1360, 114] width 380 height 26
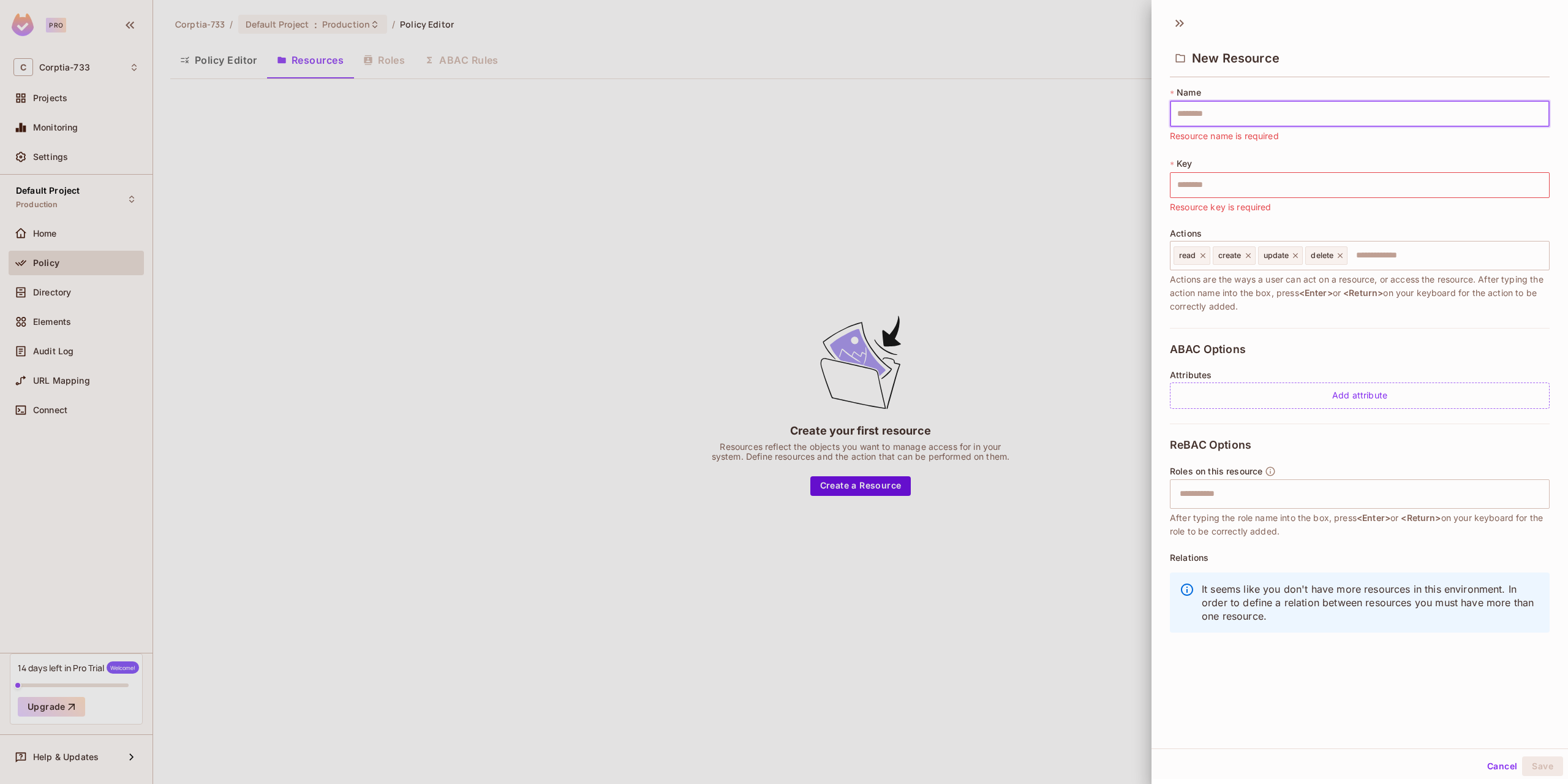
click at [1206, 115] on input "text" at bounding box center [1360, 114] width 380 height 26
click at [1227, 106] on input "text" at bounding box center [1360, 114] width 380 height 26
type input "*"
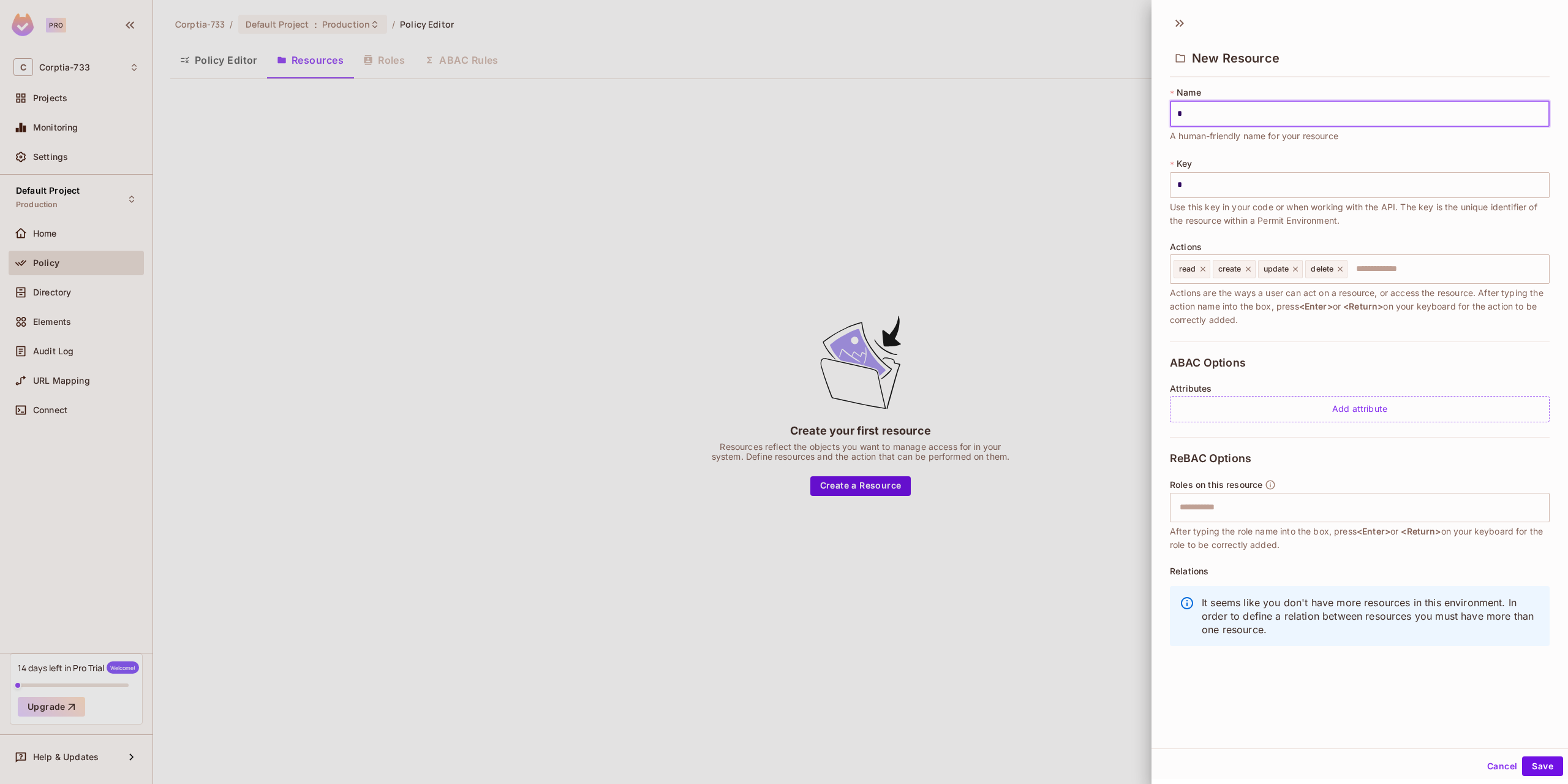
type input "**"
type input "***"
type input "****"
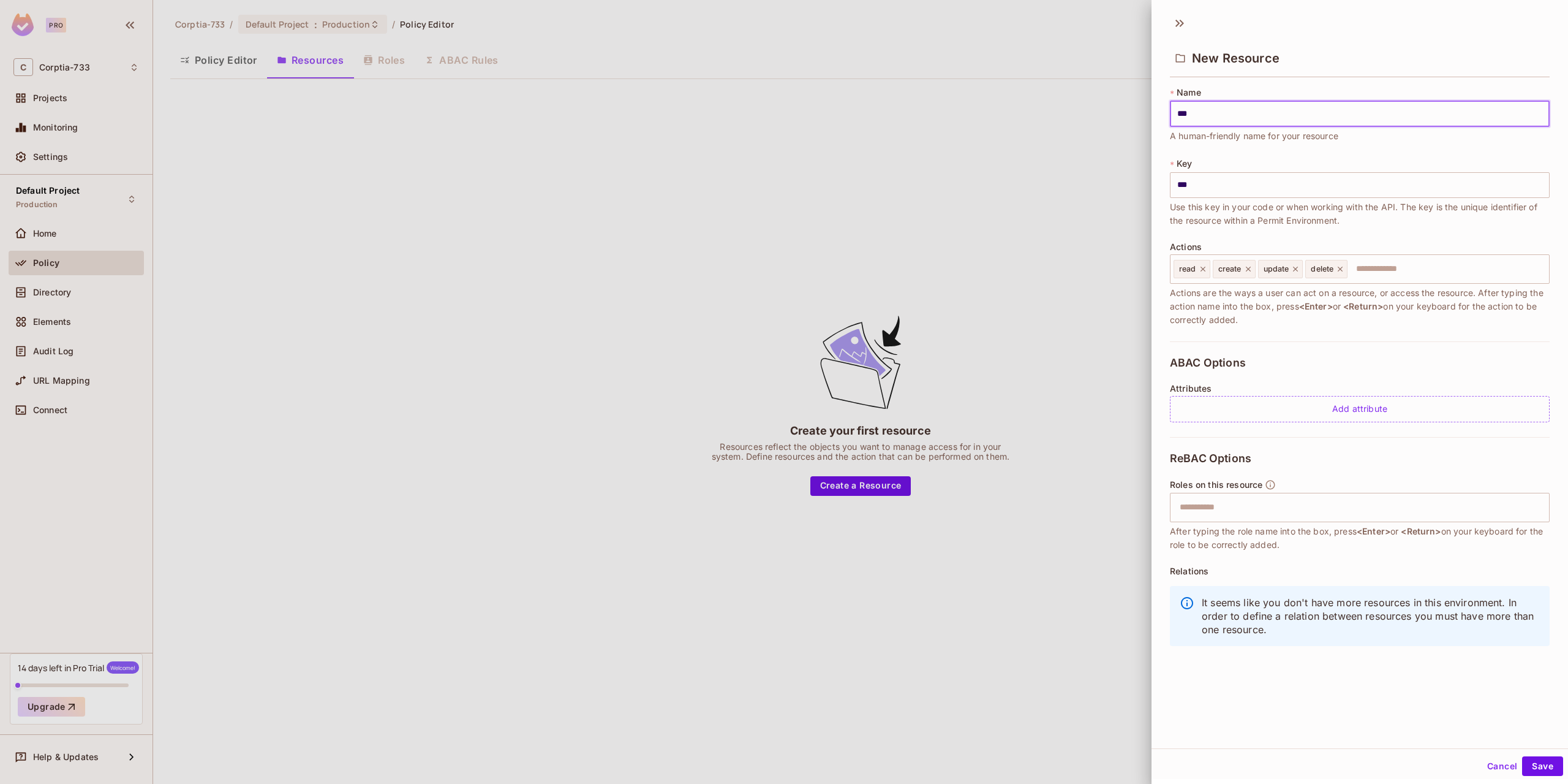
type input "****"
type input "*****"
type input "****"
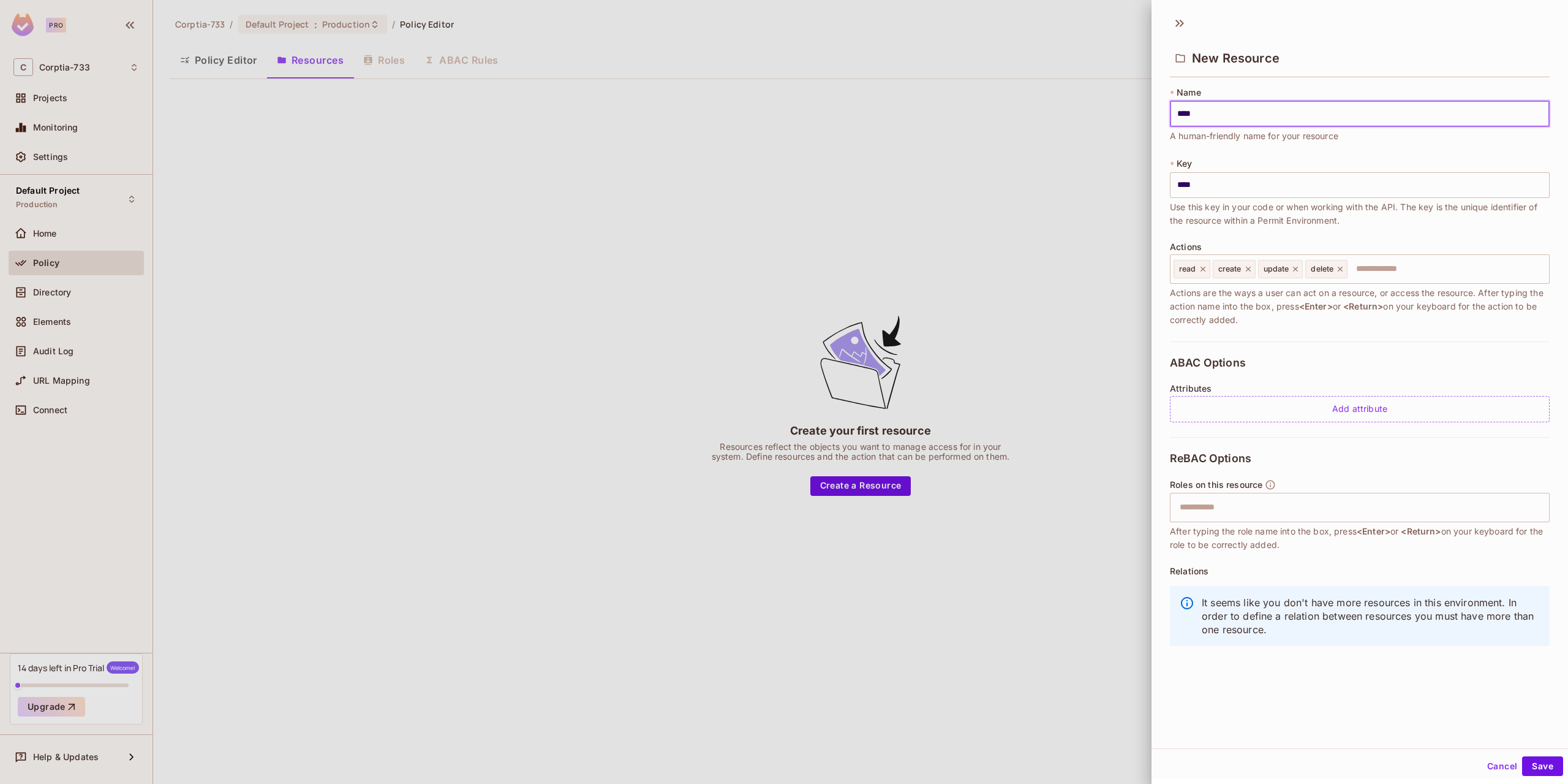
type input "***"
type input "****"
type input "***"
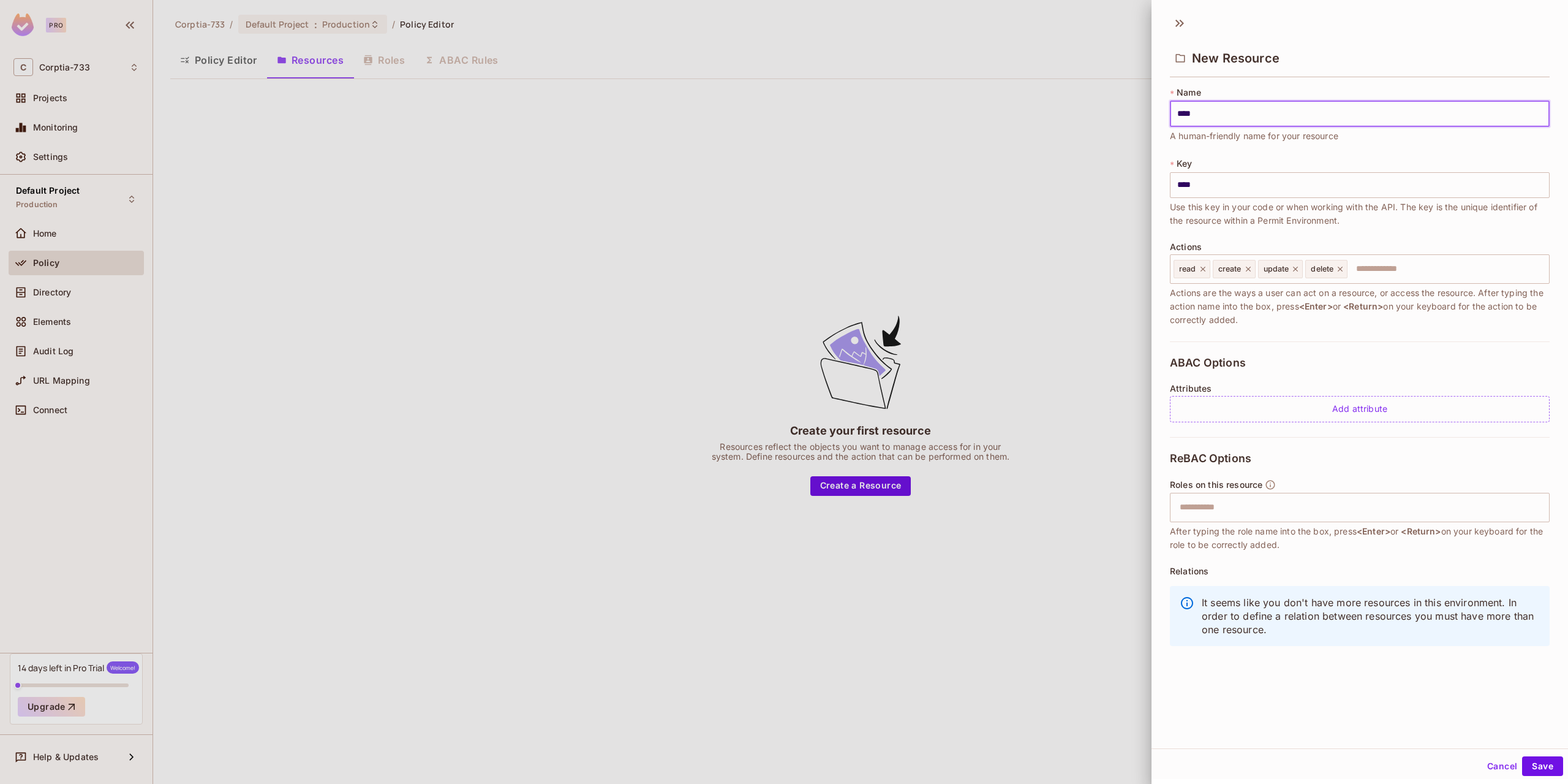
type input "***"
type input "****"
type input "*****"
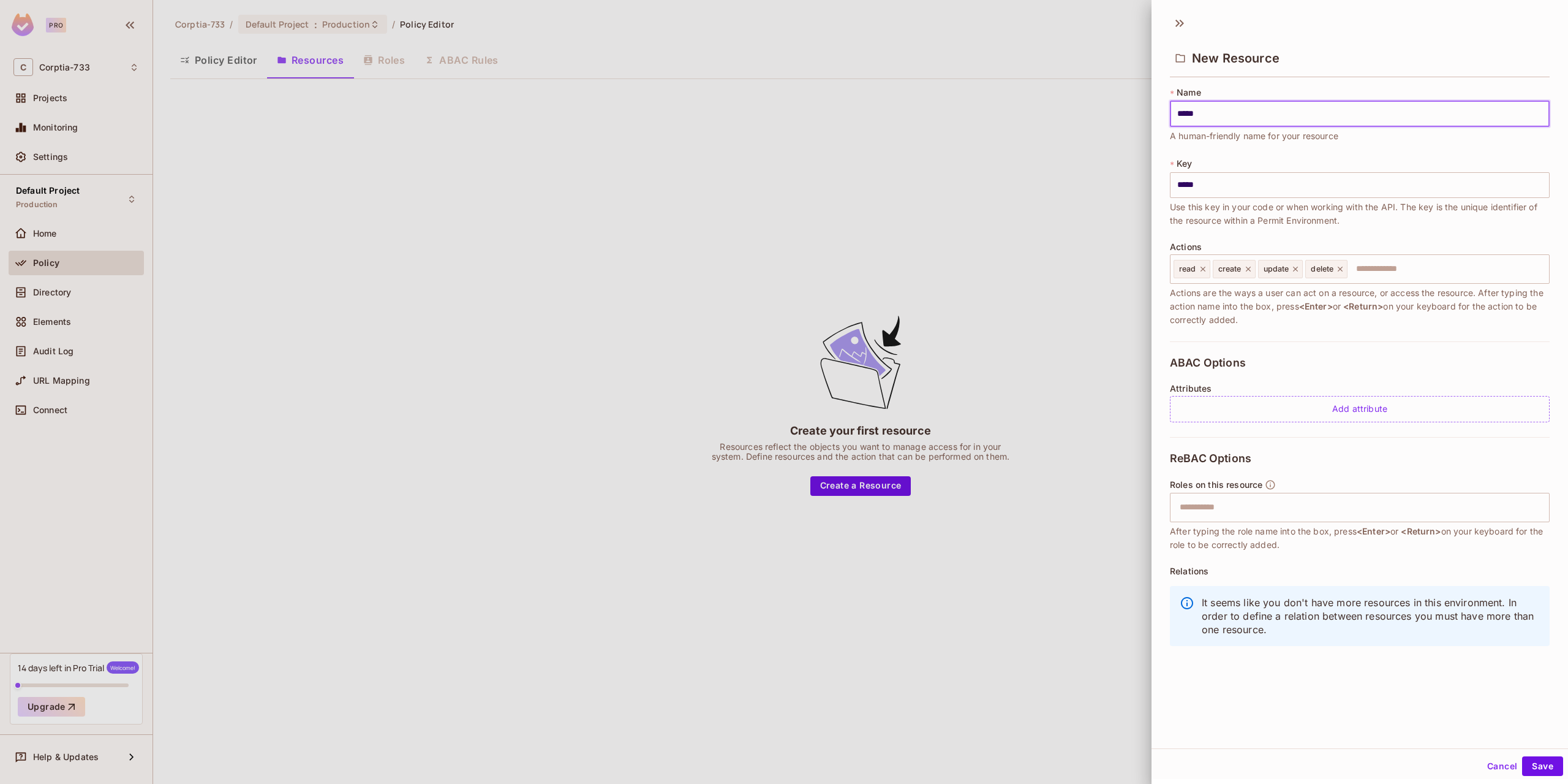
type input "******"
type input "*******"
type input "********"
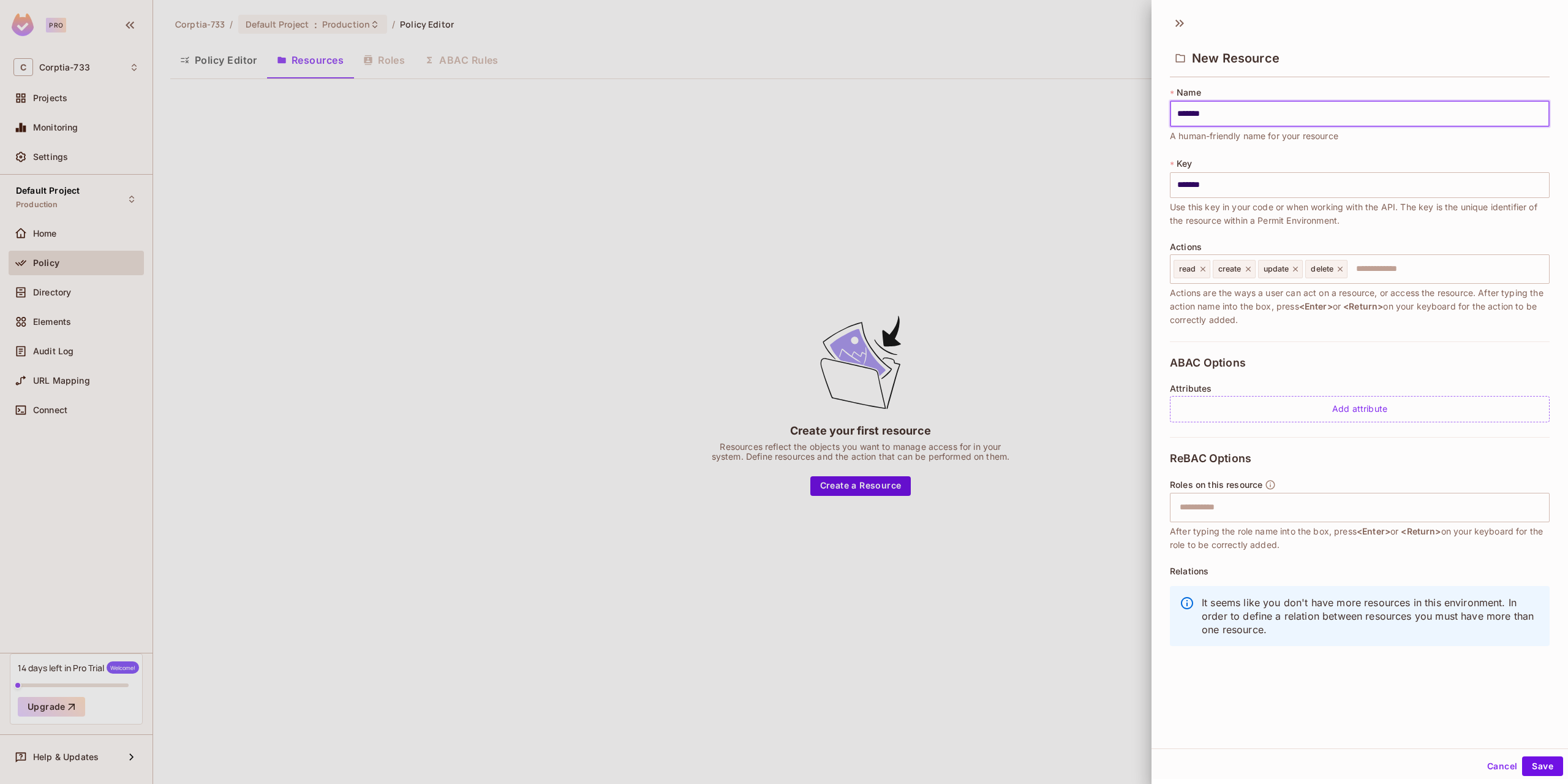
type input "********"
click at [1522, 756] on button "Save" at bounding box center [1542, 766] width 41 height 20
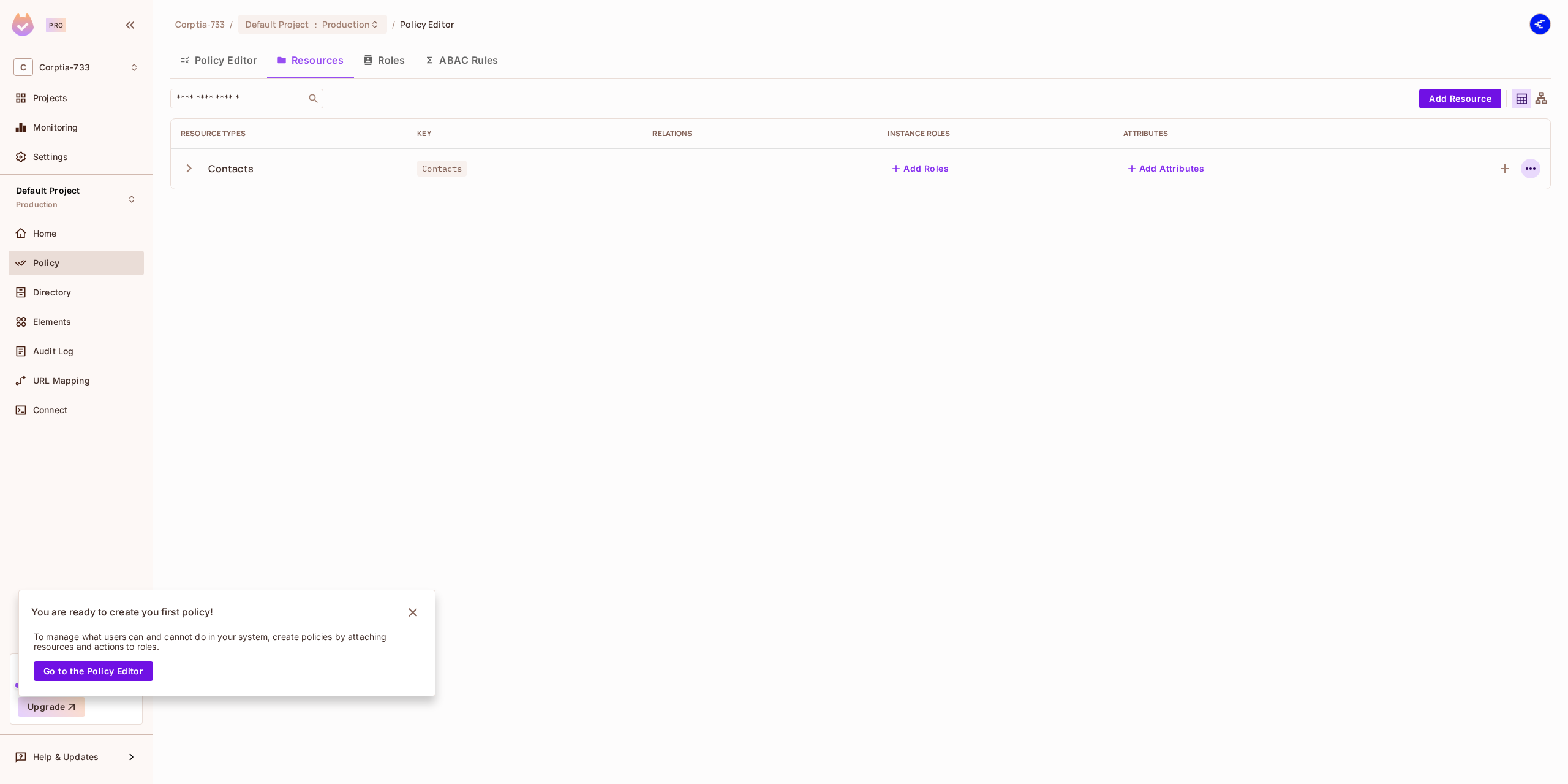
click at [1533, 164] on icon "button" at bounding box center [1531, 169] width 15 height 15
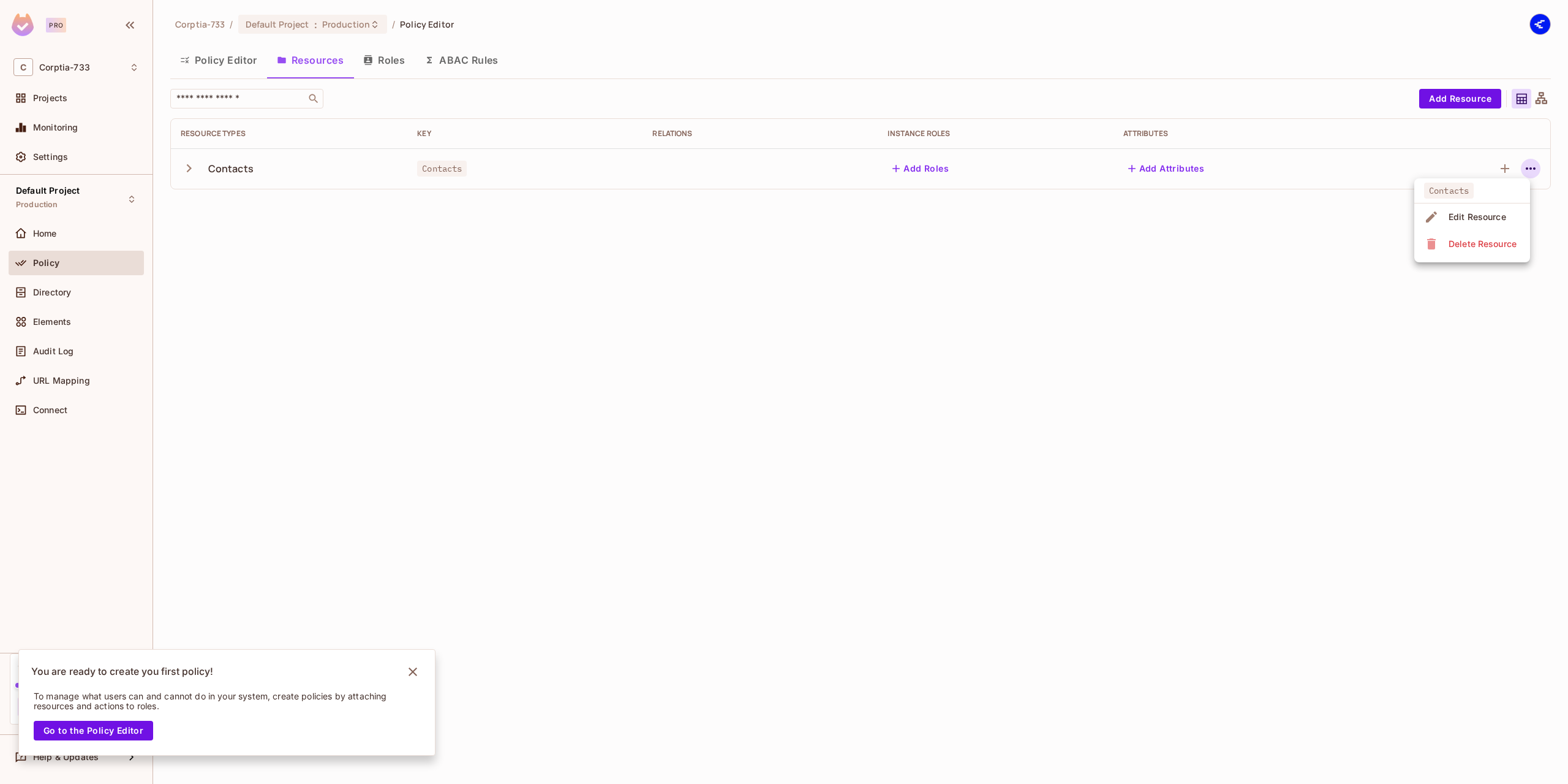
click at [1449, 214] on div "Edit Resource" at bounding box center [1477, 217] width 58 height 12
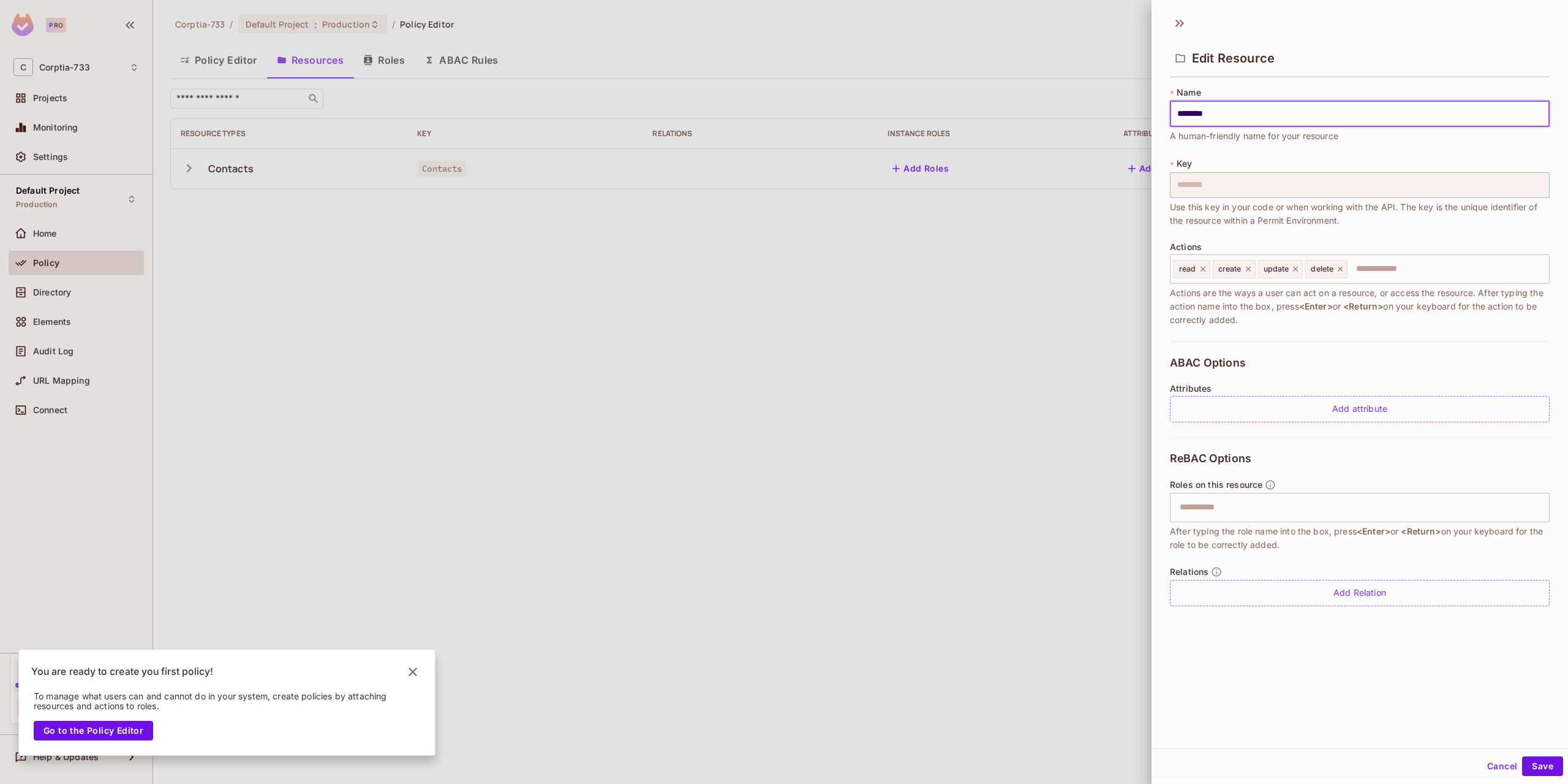
scroll to position [2, 0]
click at [1210, 507] on input "text" at bounding box center [1358, 506] width 372 height 25
click at [1193, 500] on input "text" at bounding box center [1358, 506] width 372 height 25
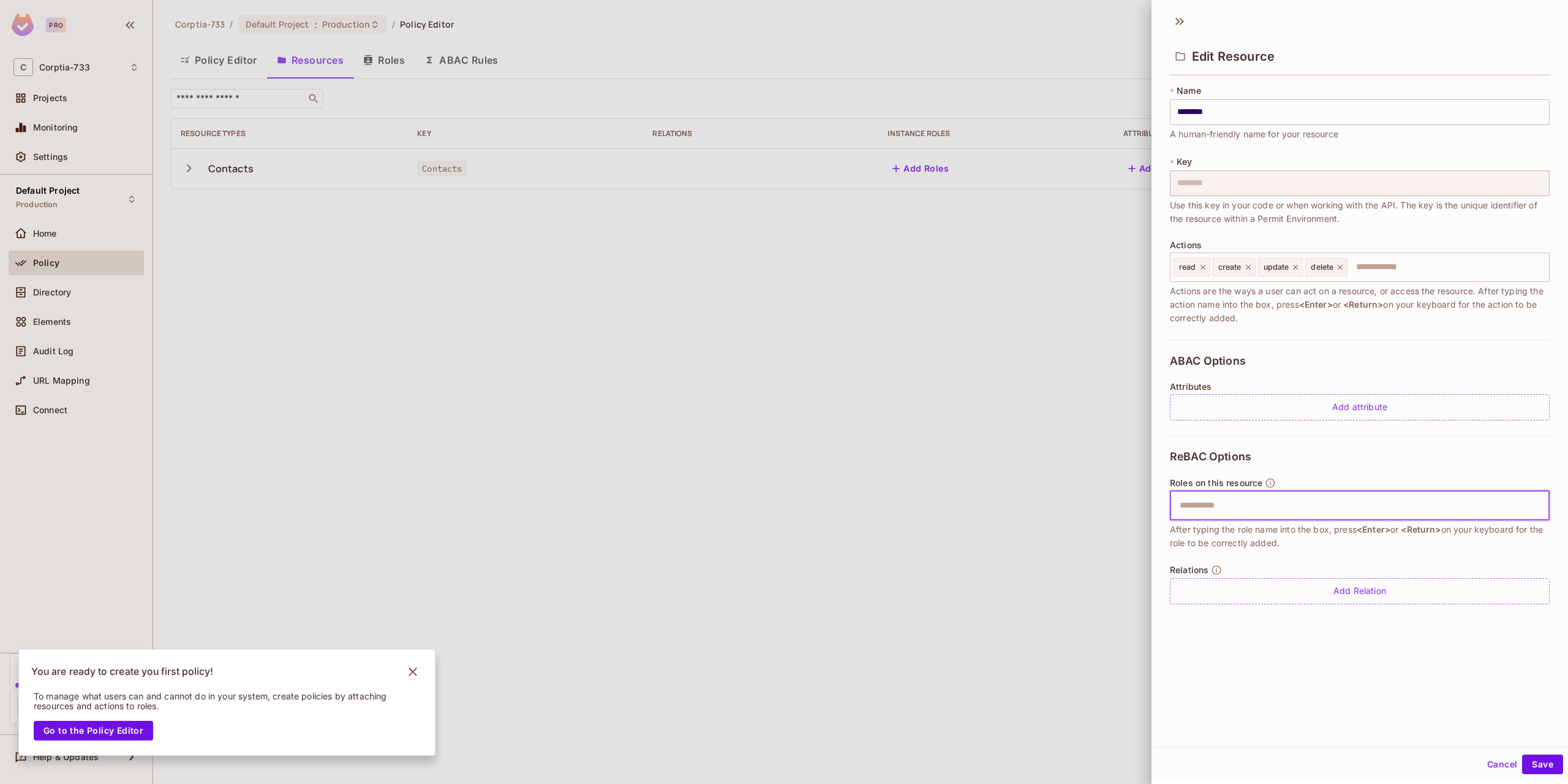
click at [1190, 457] on span "ReBAC Options" at bounding box center [1211, 457] width 81 height 12
click at [1266, 410] on div "Add attribute" at bounding box center [1360, 407] width 380 height 26
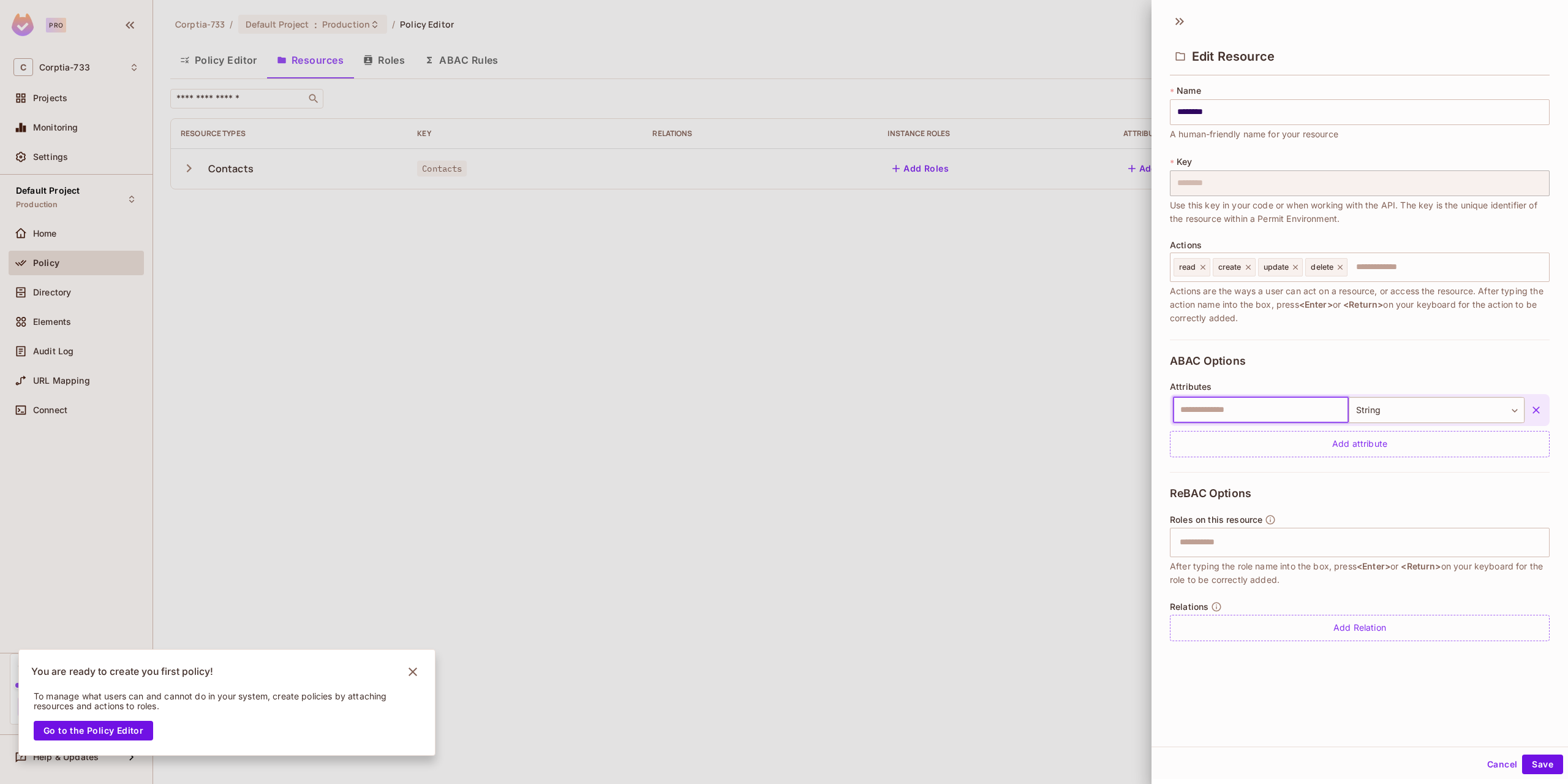
click at [1530, 406] on icon "button" at bounding box center [1536, 410] width 12 height 12
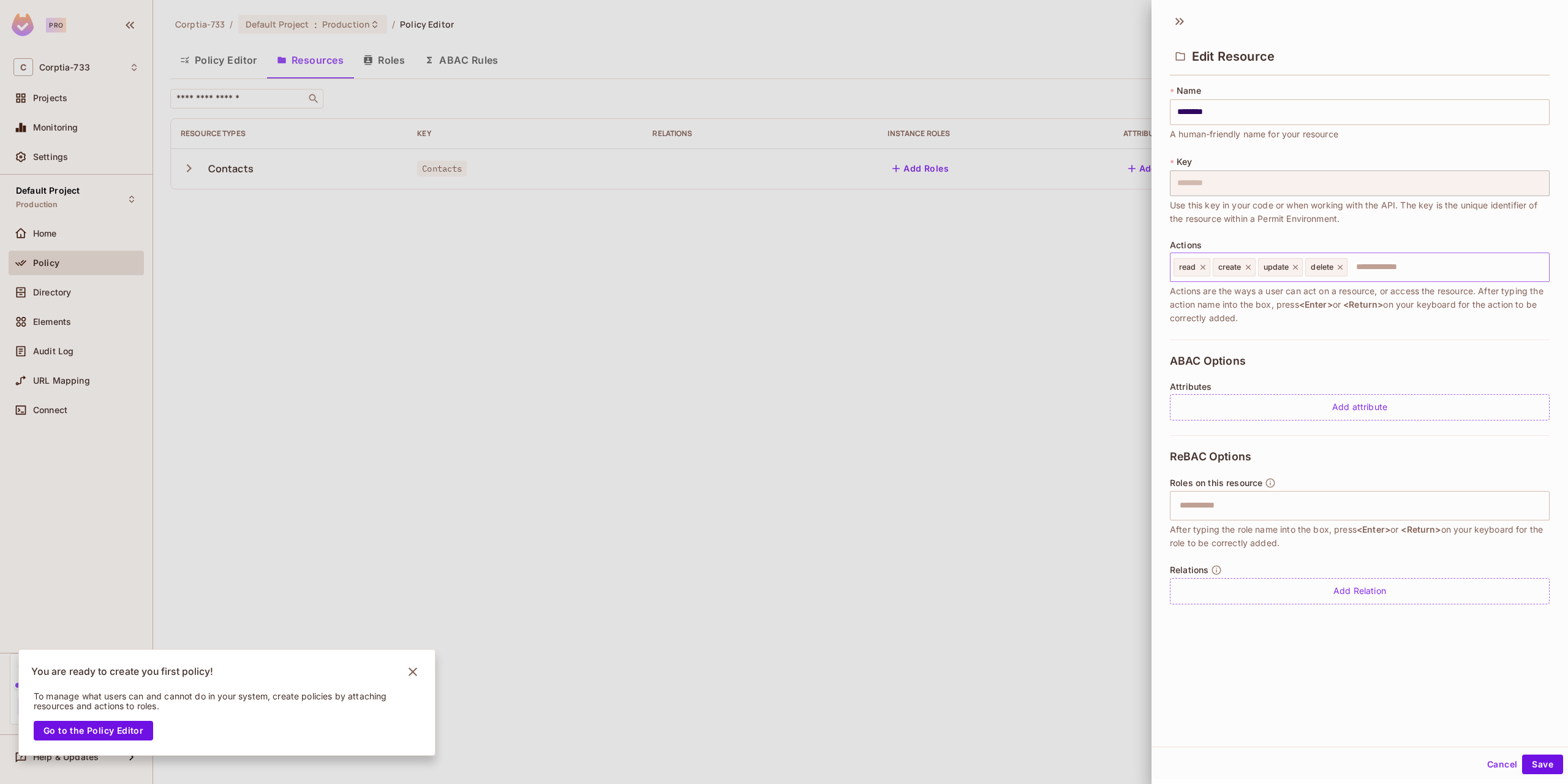
click at [1381, 260] on input "text" at bounding box center [1446, 267] width 196 height 25
type input "****"
drag, startPoint x: 1385, startPoint y: 263, endPoint x: 1412, endPoint y: 289, distance: 37.5
click at [1385, 263] on icon at bounding box center [1380, 266] width 8 height 8
click at [1218, 494] on input "text" at bounding box center [1358, 506] width 372 height 25
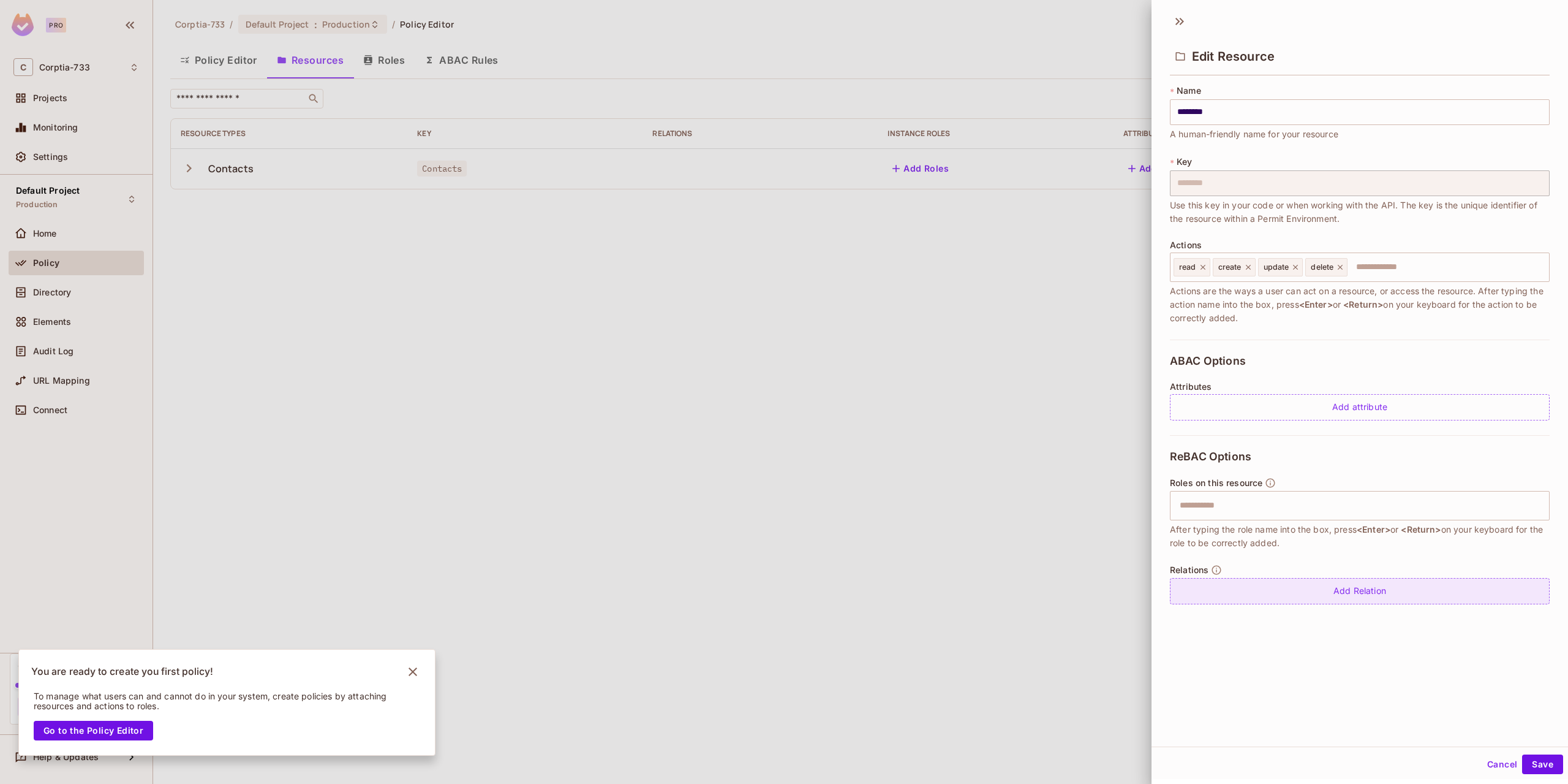
click at [1348, 596] on div "Add Relation" at bounding box center [1360, 591] width 380 height 26
click at [1530, 593] on icon "button" at bounding box center [1536, 593] width 12 height 12
click at [1239, 515] on input "text" at bounding box center [1358, 506] width 372 height 25
click at [1181, 351] on div "ABAC Options Attributes Add attribute" at bounding box center [1360, 387] width 380 height 96
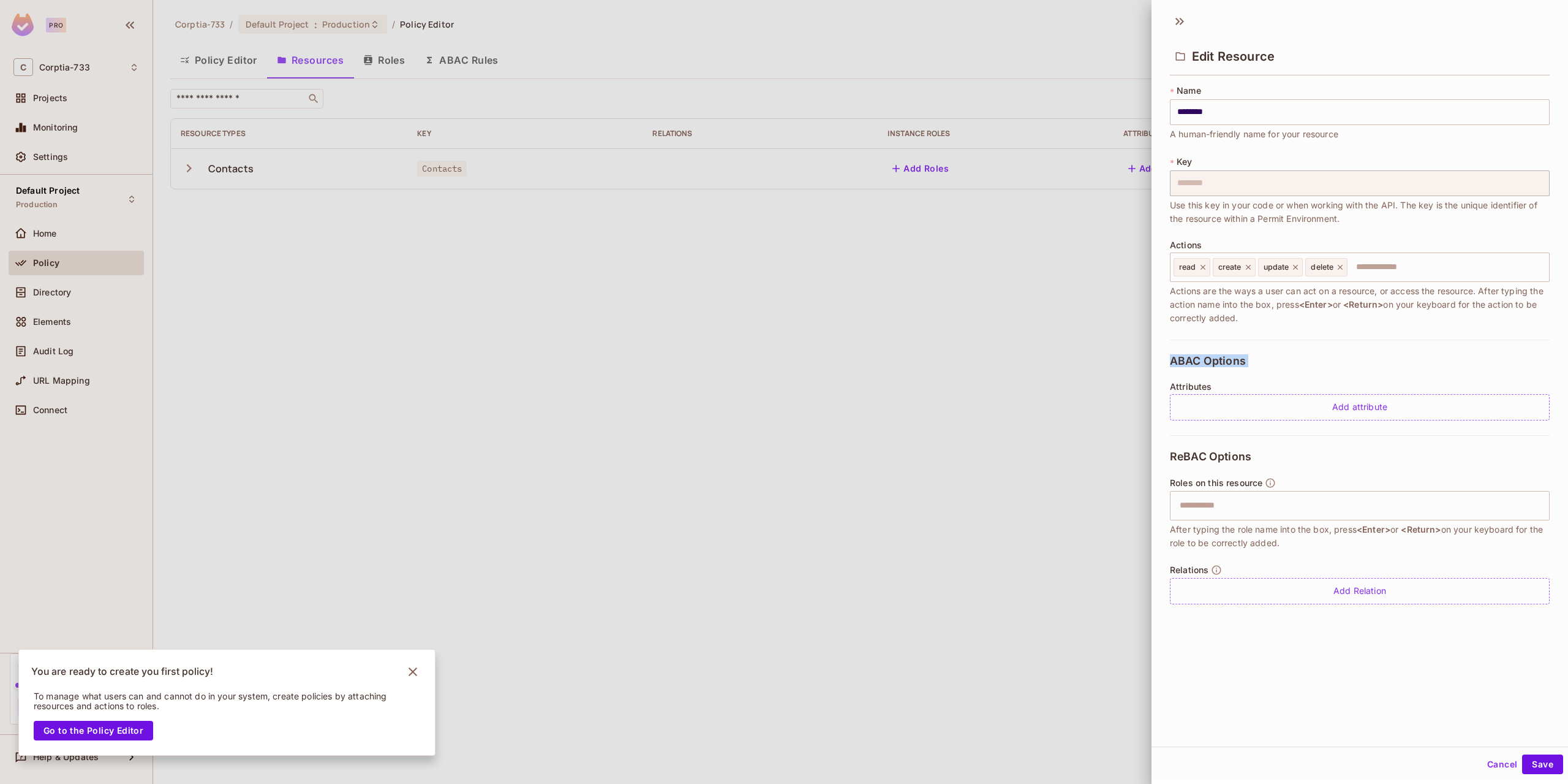
click at [1181, 351] on div "ABAC Options Attributes Add attribute" at bounding box center [1360, 387] width 380 height 96
click at [1231, 503] on input "text" at bounding box center [1358, 506] width 372 height 25
click at [1212, 512] on input "text" at bounding box center [1358, 506] width 372 height 25
click at [1204, 501] on input "text" at bounding box center [1358, 506] width 372 height 25
click at [1503, 766] on button "Cancel" at bounding box center [1502, 764] width 40 height 20
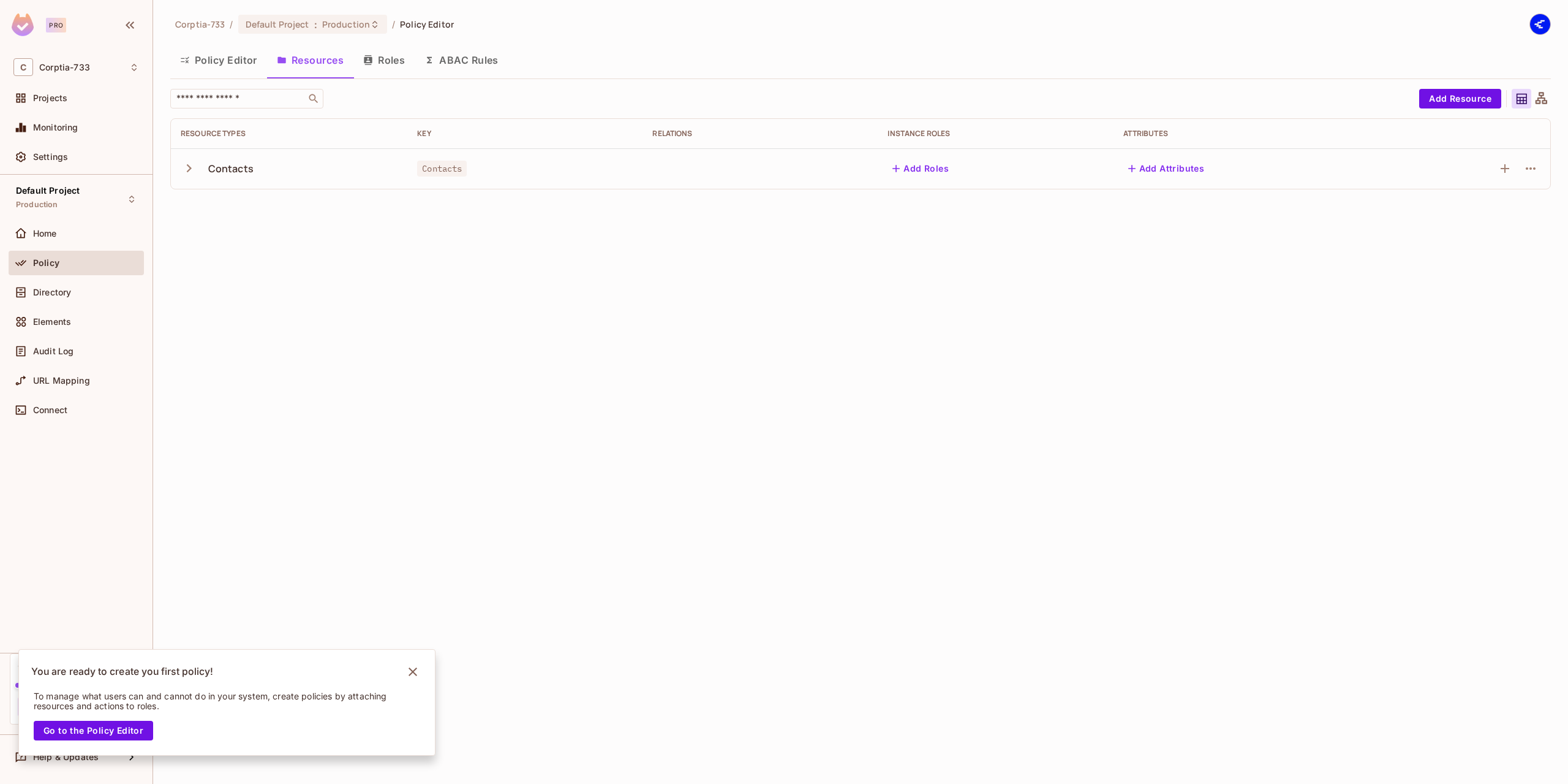
click at [381, 67] on button "Roles" at bounding box center [384, 59] width 61 height 31
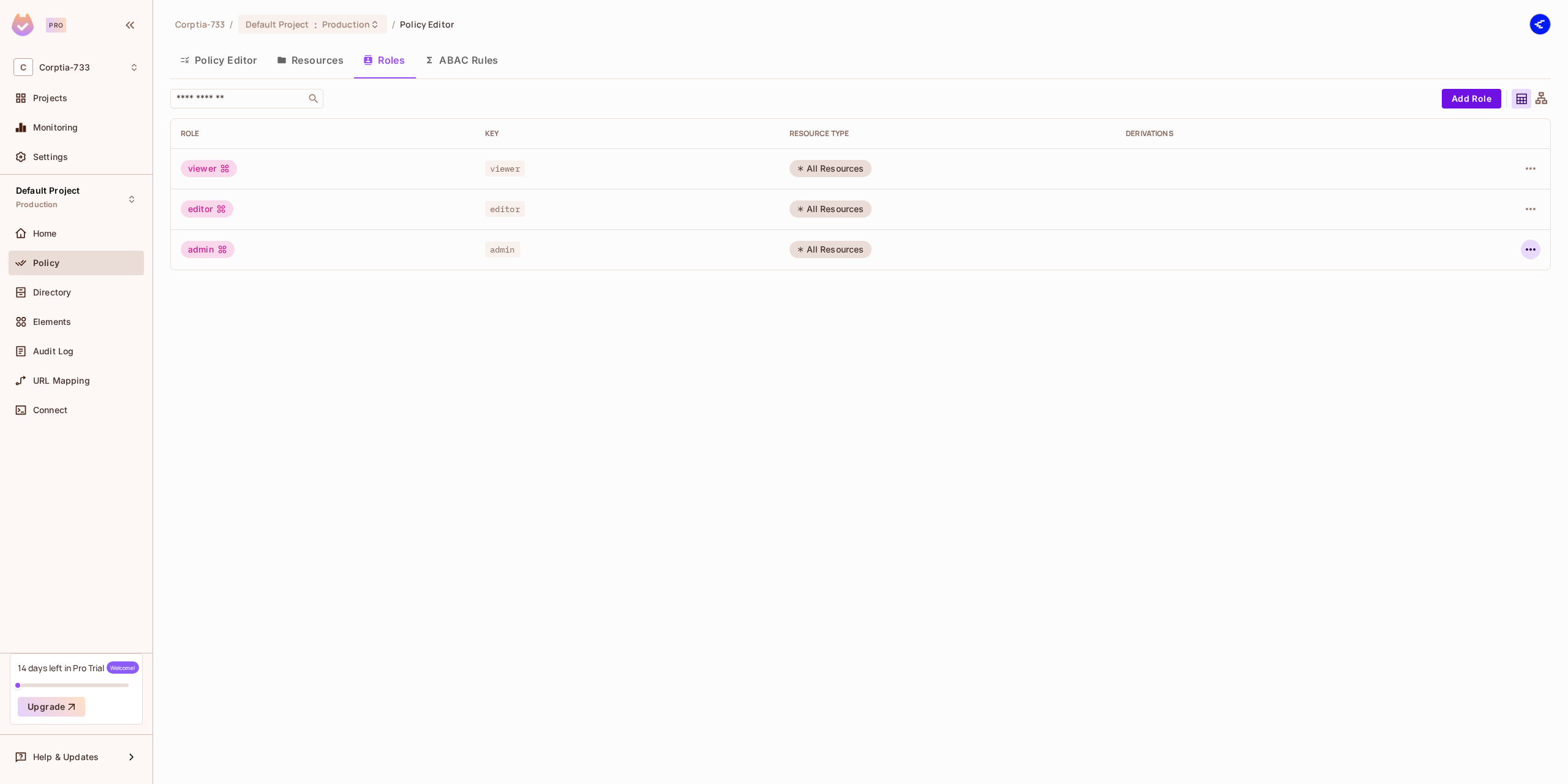
click at [1529, 243] on icon "button" at bounding box center [1531, 250] width 15 height 15
click at [1475, 275] on div "Edit Role" at bounding box center [1475, 278] width 37 height 12
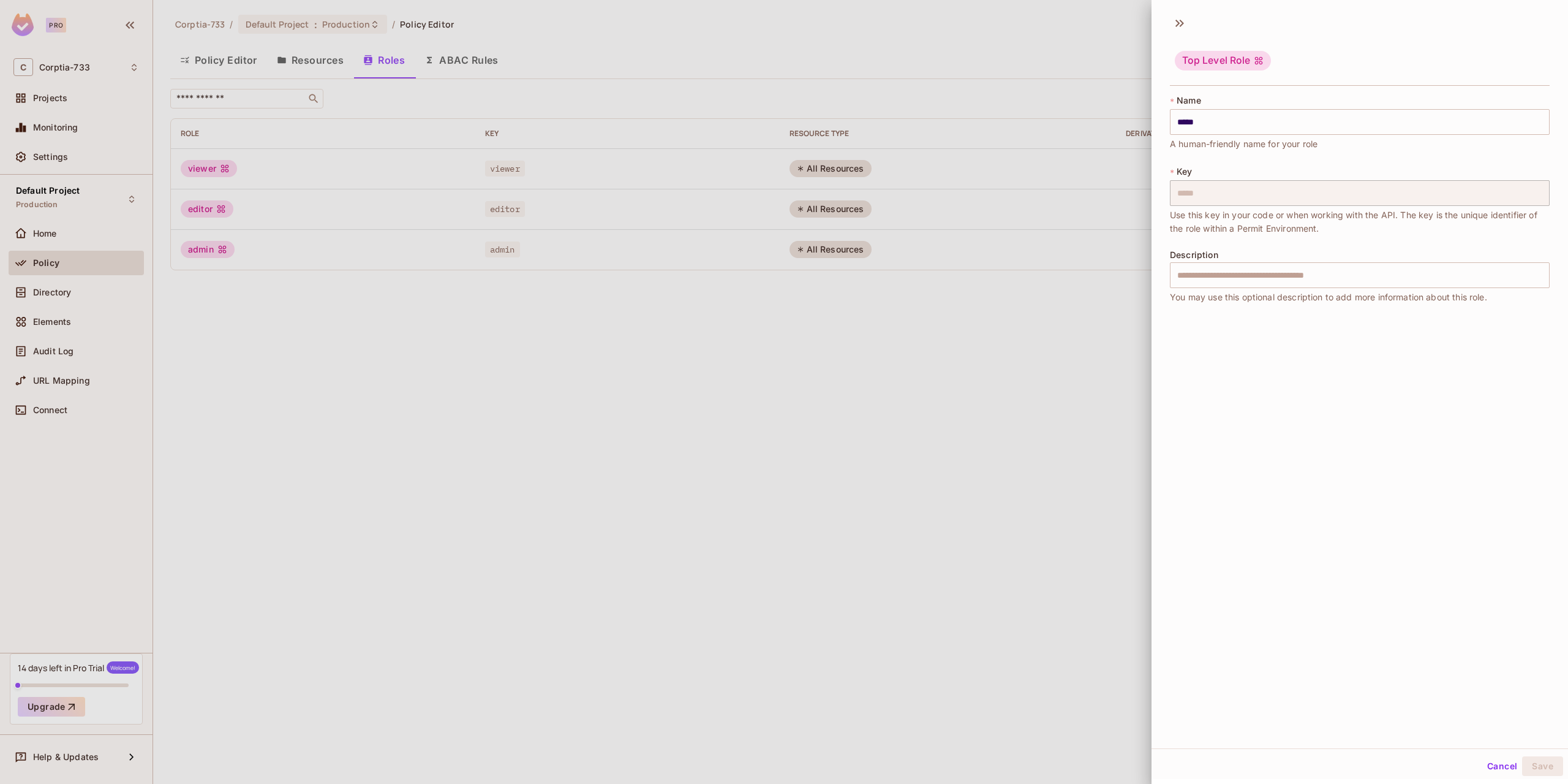
click at [1065, 50] on div at bounding box center [784, 392] width 1568 height 784
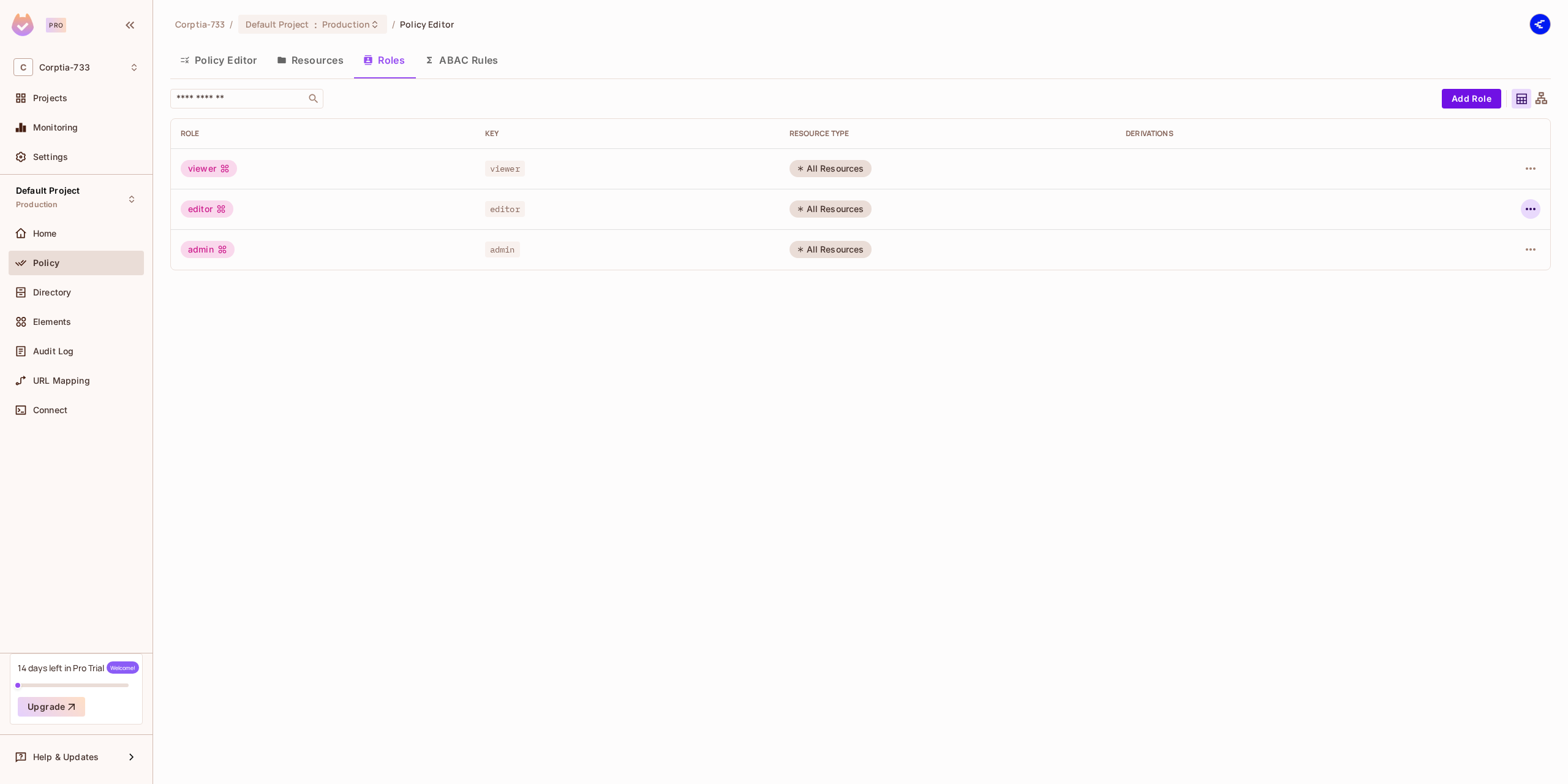
click at [1533, 205] on icon "button" at bounding box center [1531, 209] width 15 height 15
click at [1460, 229] on span "Edit Role" at bounding box center [1476, 237] width 44 height 20
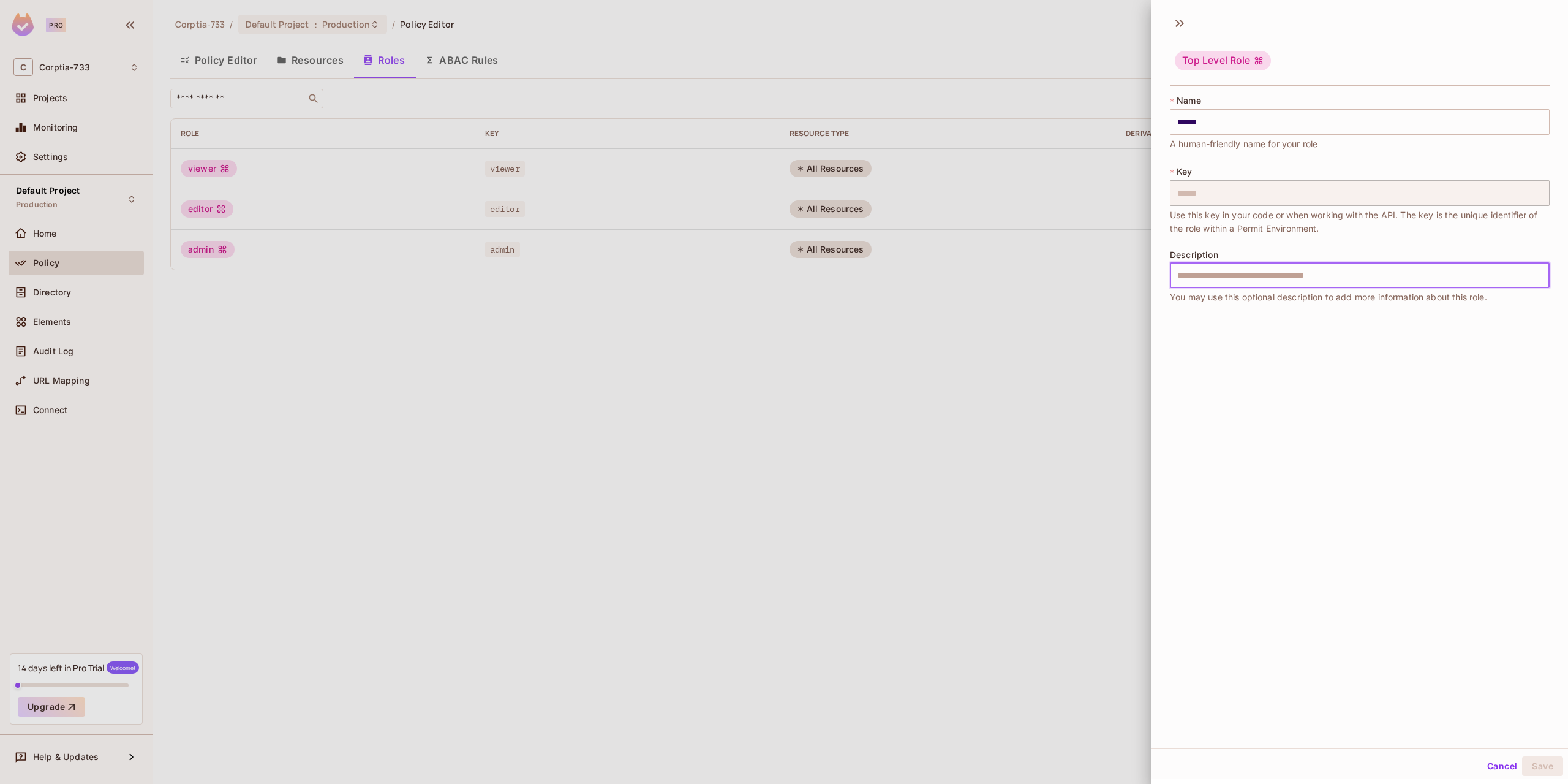
click at [1234, 279] on input "text" at bounding box center [1360, 275] width 380 height 26
click at [1172, 17] on icon at bounding box center [1180, 23] width 20 height 20
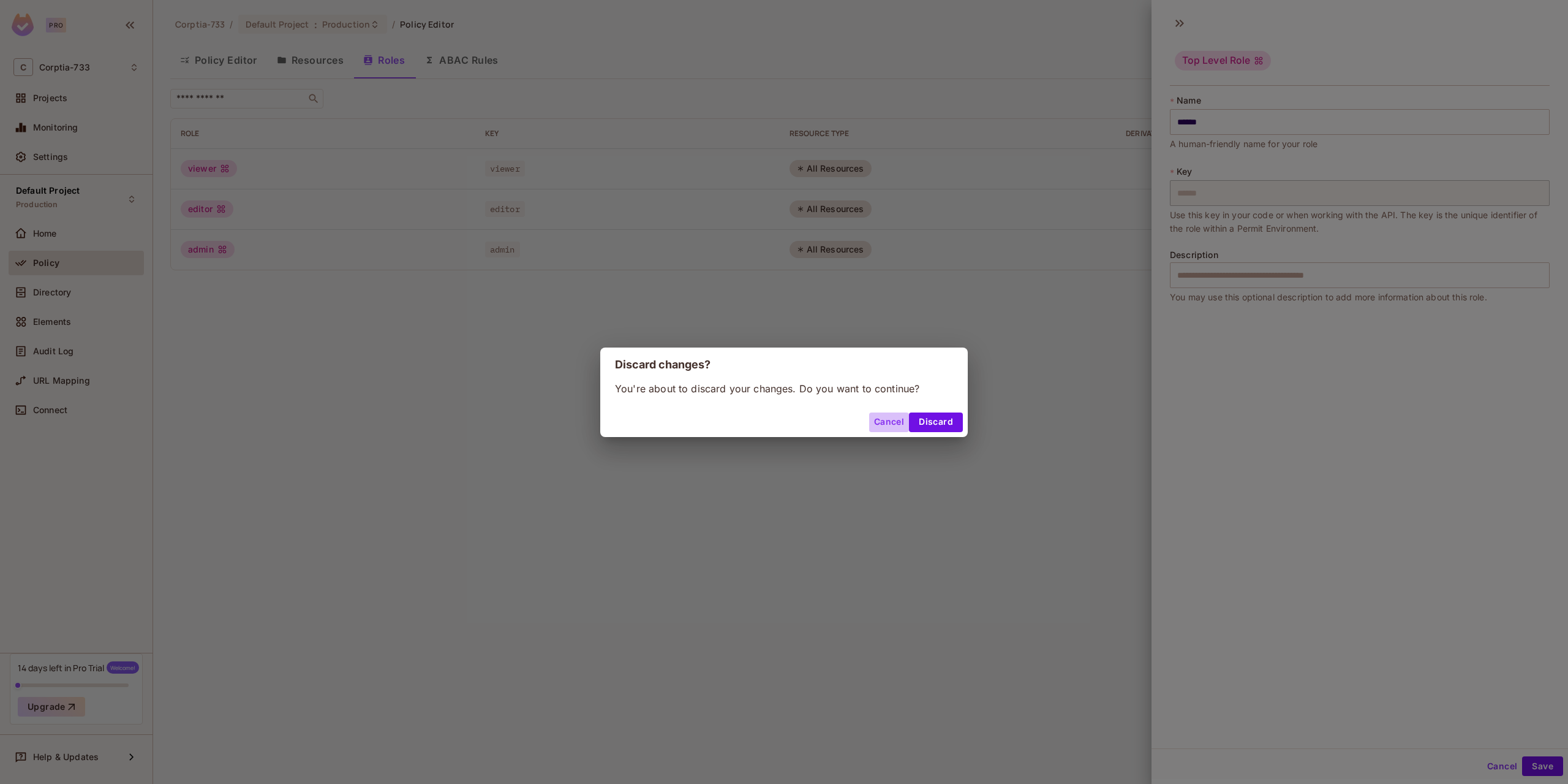
click at [879, 415] on button "Cancel" at bounding box center [889, 422] width 40 height 20
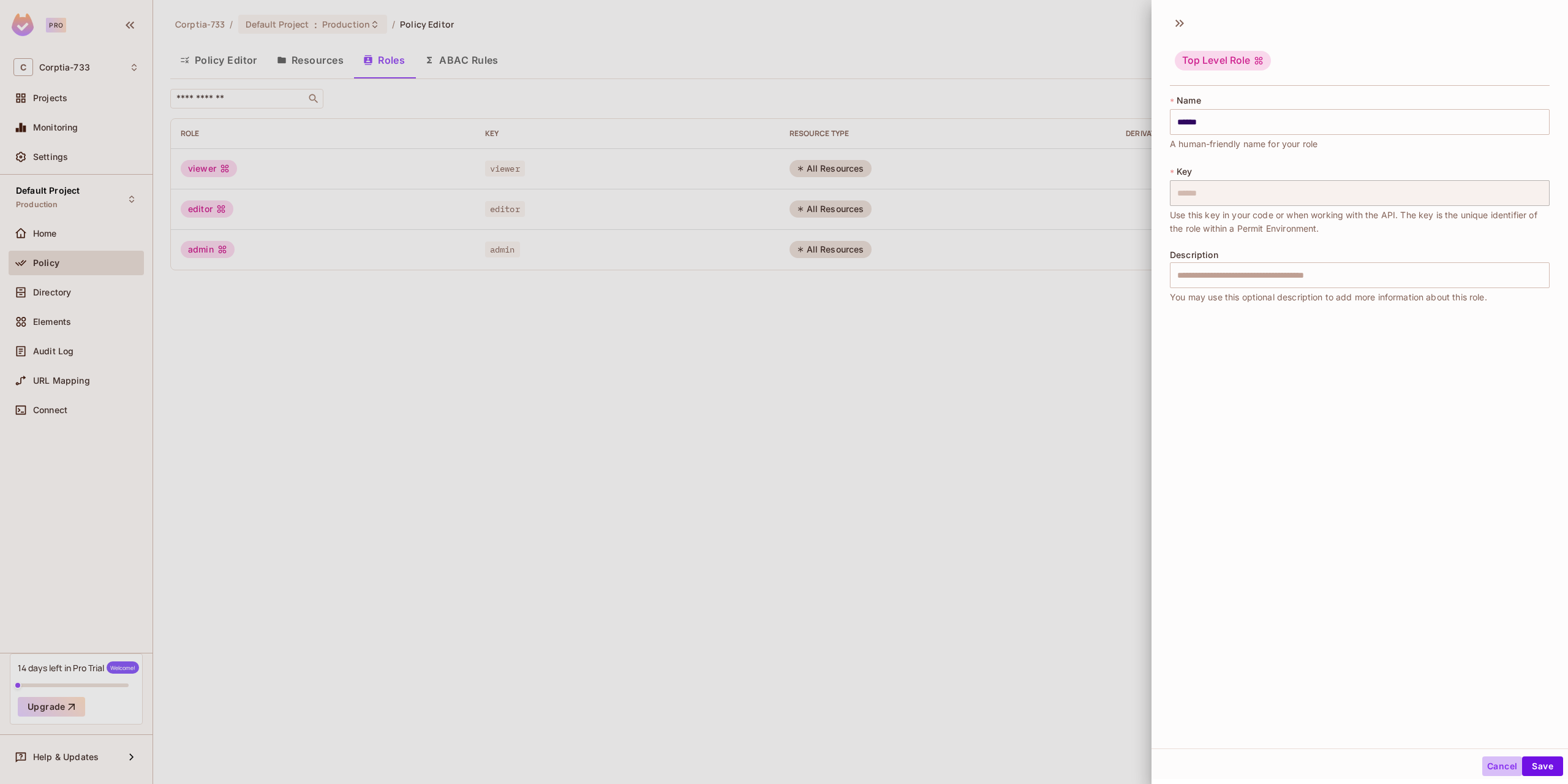
click at [1496, 768] on button "Cancel" at bounding box center [1502, 766] width 40 height 20
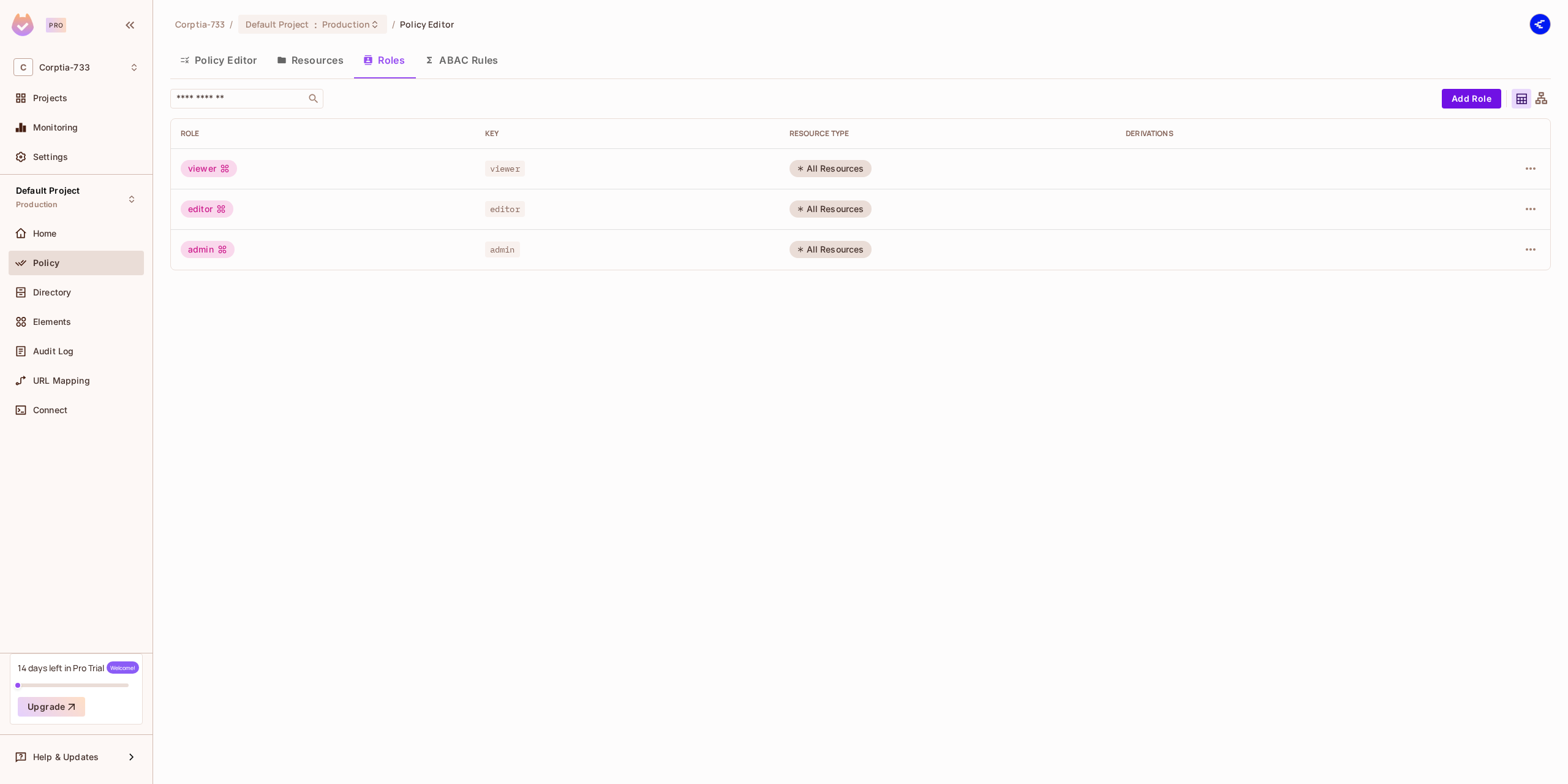
click at [1536, 105] on icon at bounding box center [1541, 99] width 15 height 15
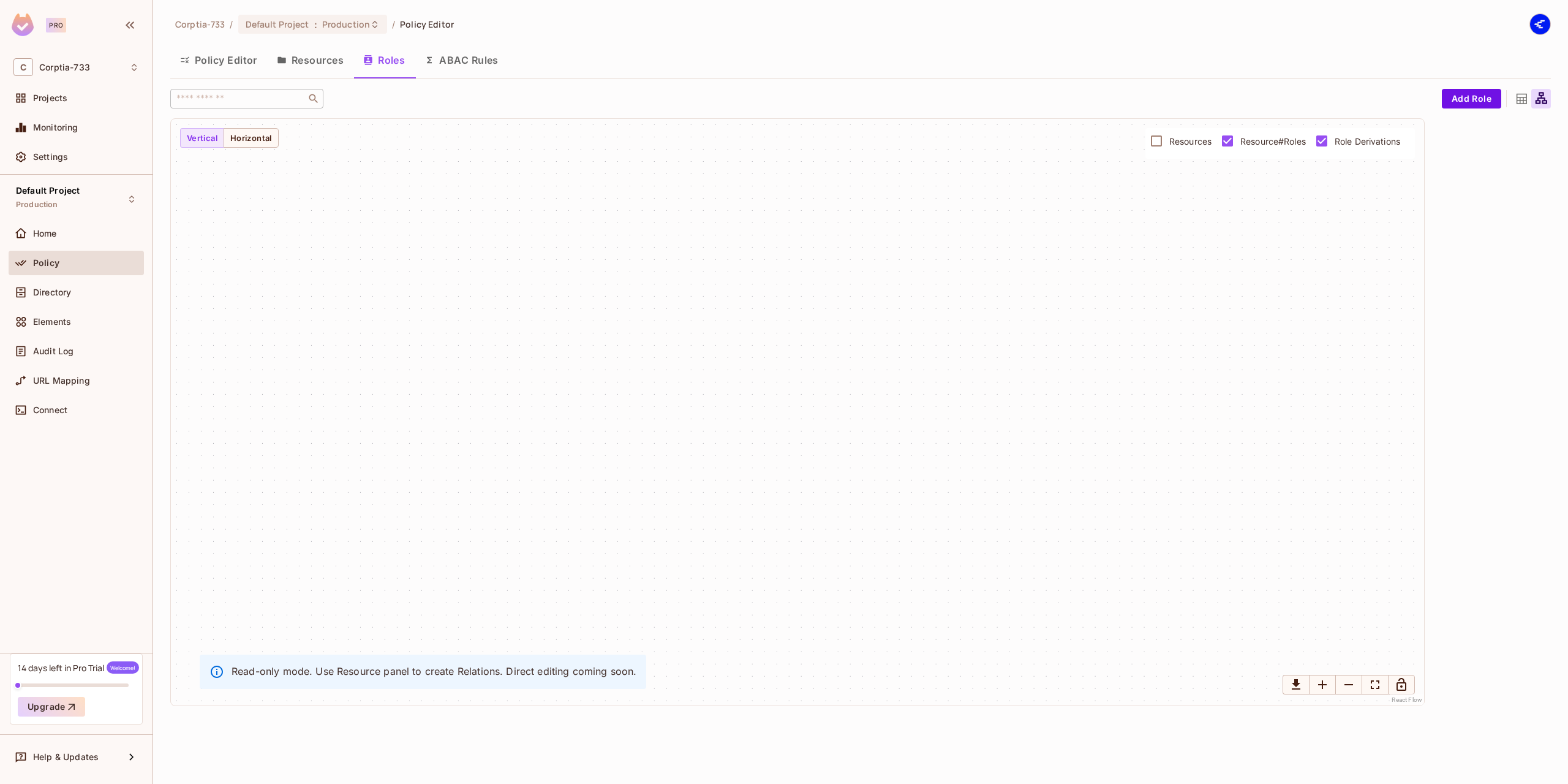
drag, startPoint x: 1516, startPoint y: 94, endPoint x: 1509, endPoint y: 94, distance: 7.0
click at [1513, 94] on div at bounding box center [1521, 99] width 20 height 20
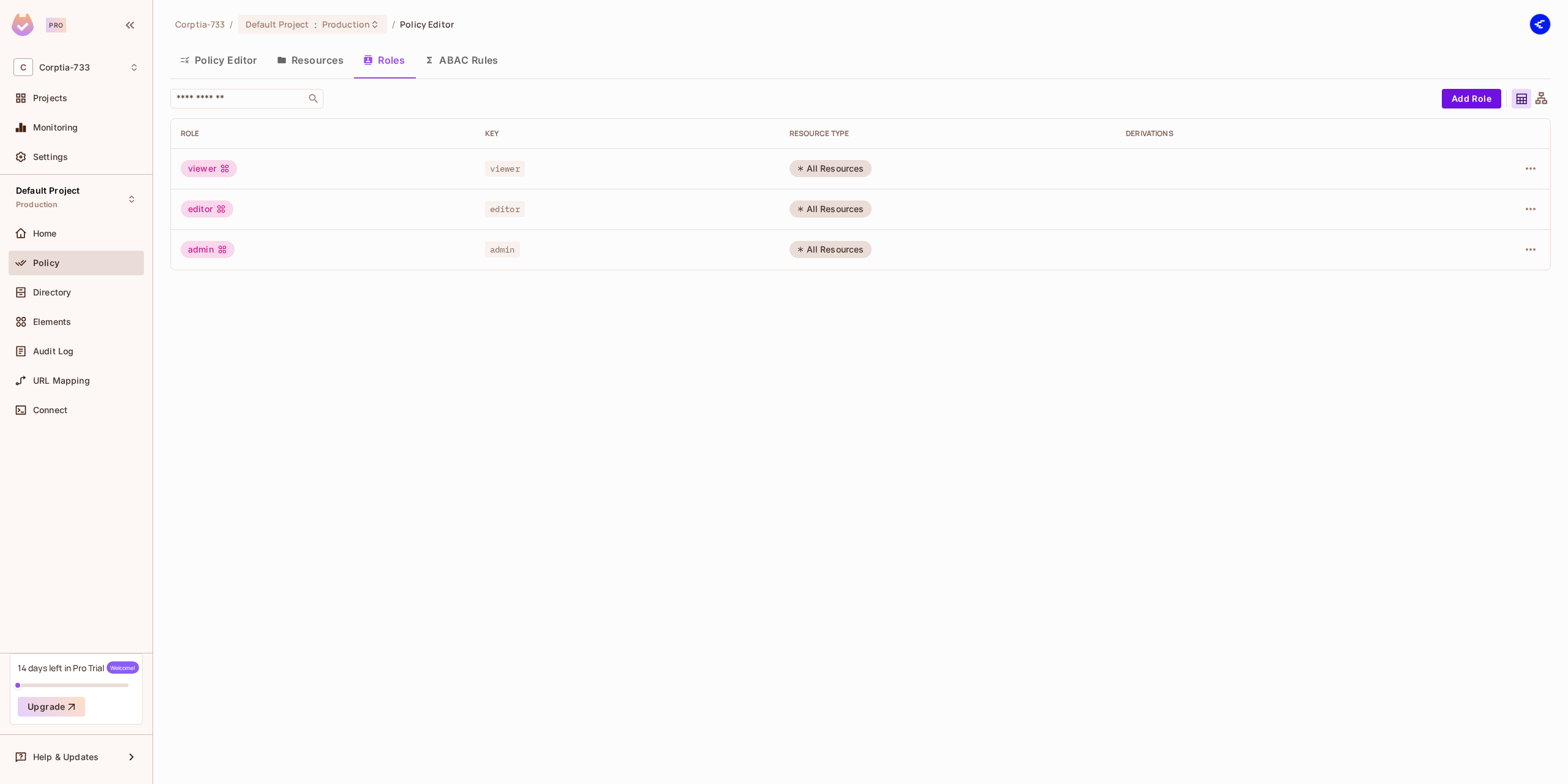
click at [453, 55] on button "ABAC Rules" at bounding box center [461, 59] width 94 height 31
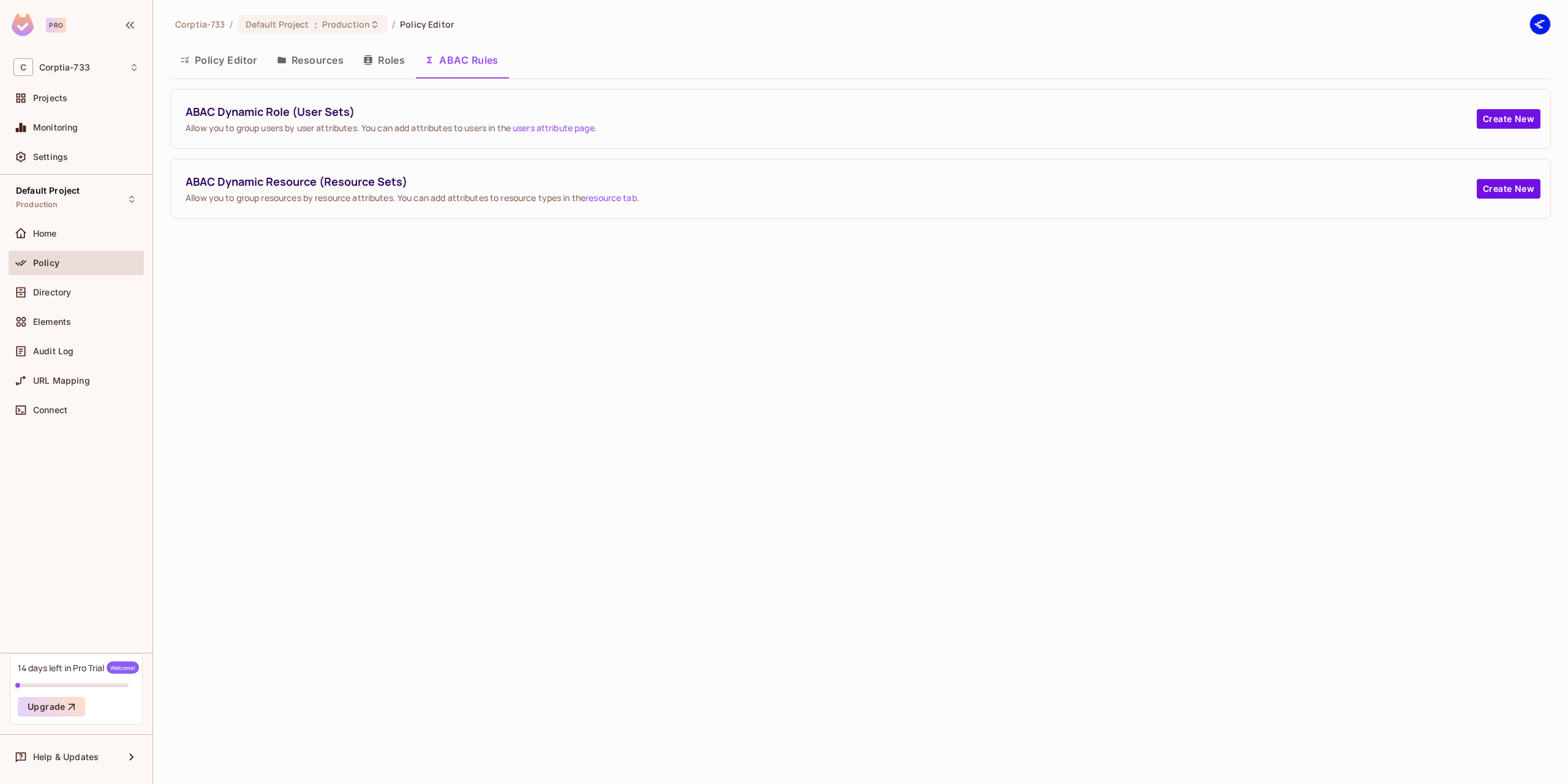
click at [228, 111] on span "ABAC Dynamic Role (User Sets)" at bounding box center [831, 111] width 1291 height 15
click at [223, 183] on span "ABAC Dynamic Resource (Resource Sets)" at bounding box center [831, 181] width 1291 height 15
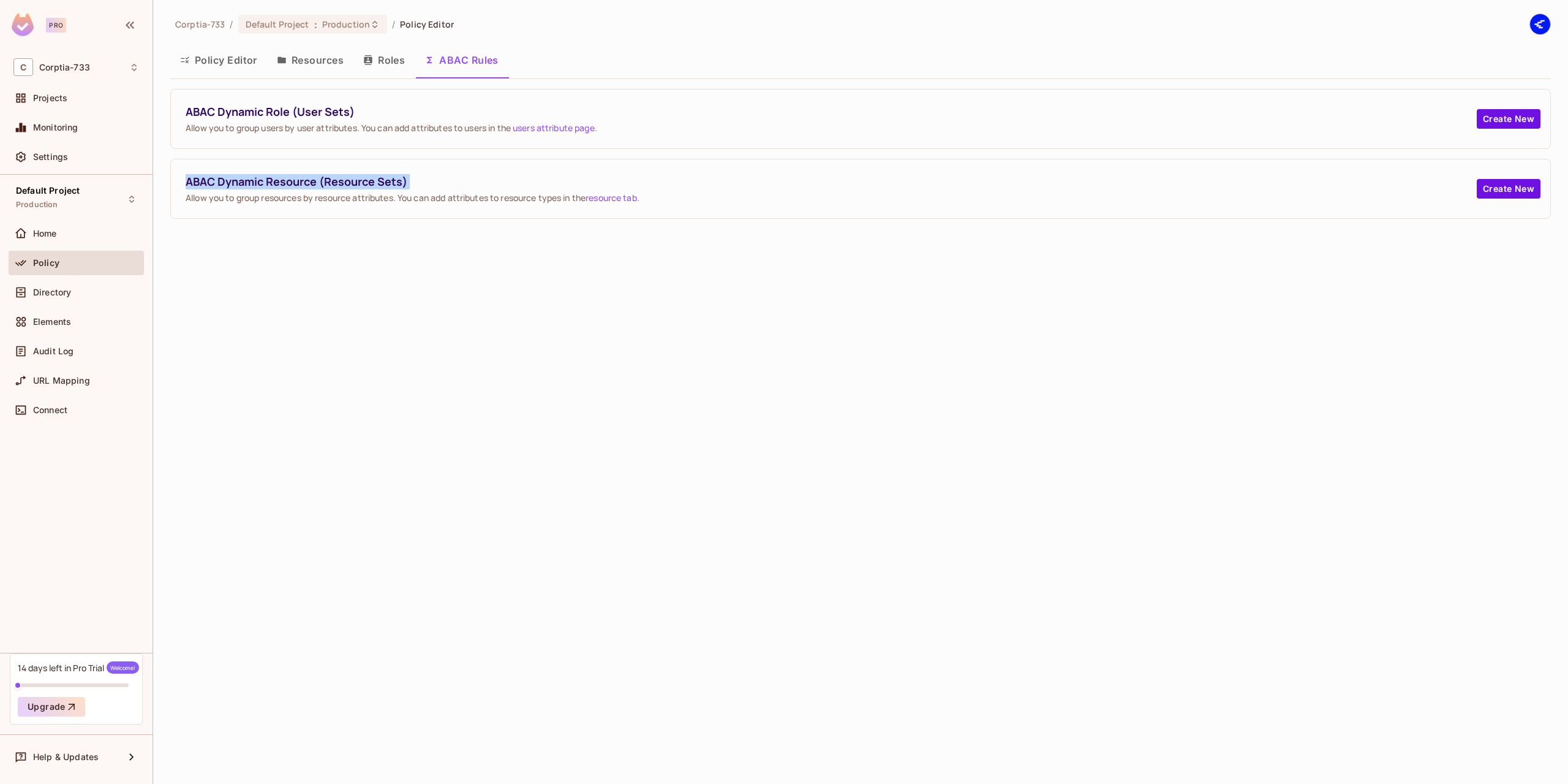
click at [223, 183] on span "ABAC Dynamic Resource (Resource Sets)" at bounding box center [831, 181] width 1291 height 15
click at [325, 106] on span "ABAC Dynamic Role (User Sets)" at bounding box center [831, 111] width 1291 height 15
click at [376, 180] on span "ABAC Dynamic Resource (Resource Sets)" at bounding box center [831, 181] width 1291 height 15
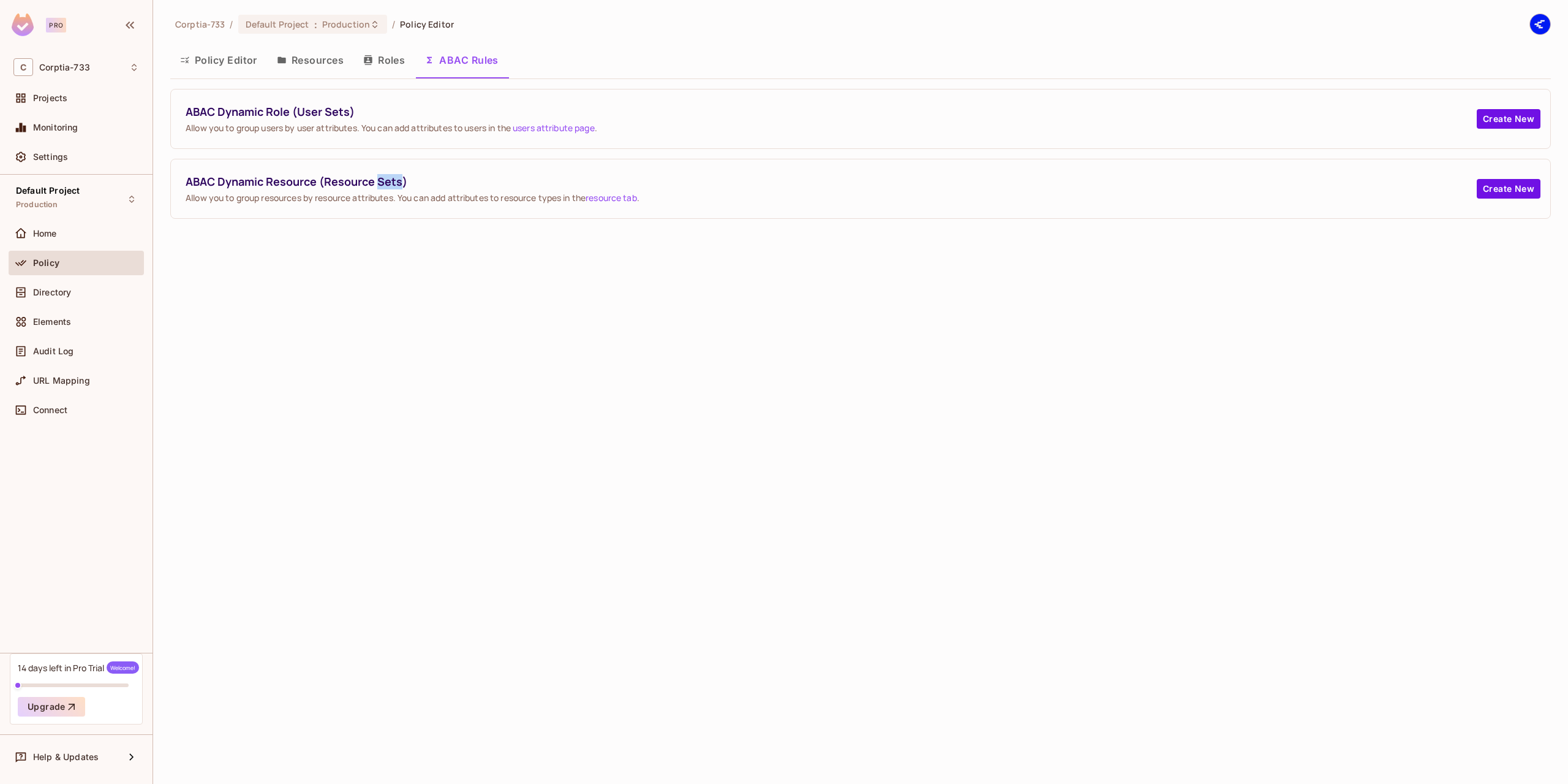
click at [376, 180] on span "ABAC Dynamic Resource (Resource Sets)" at bounding box center [831, 181] width 1291 height 15
click at [378, 65] on button "Roles" at bounding box center [384, 59] width 61 height 31
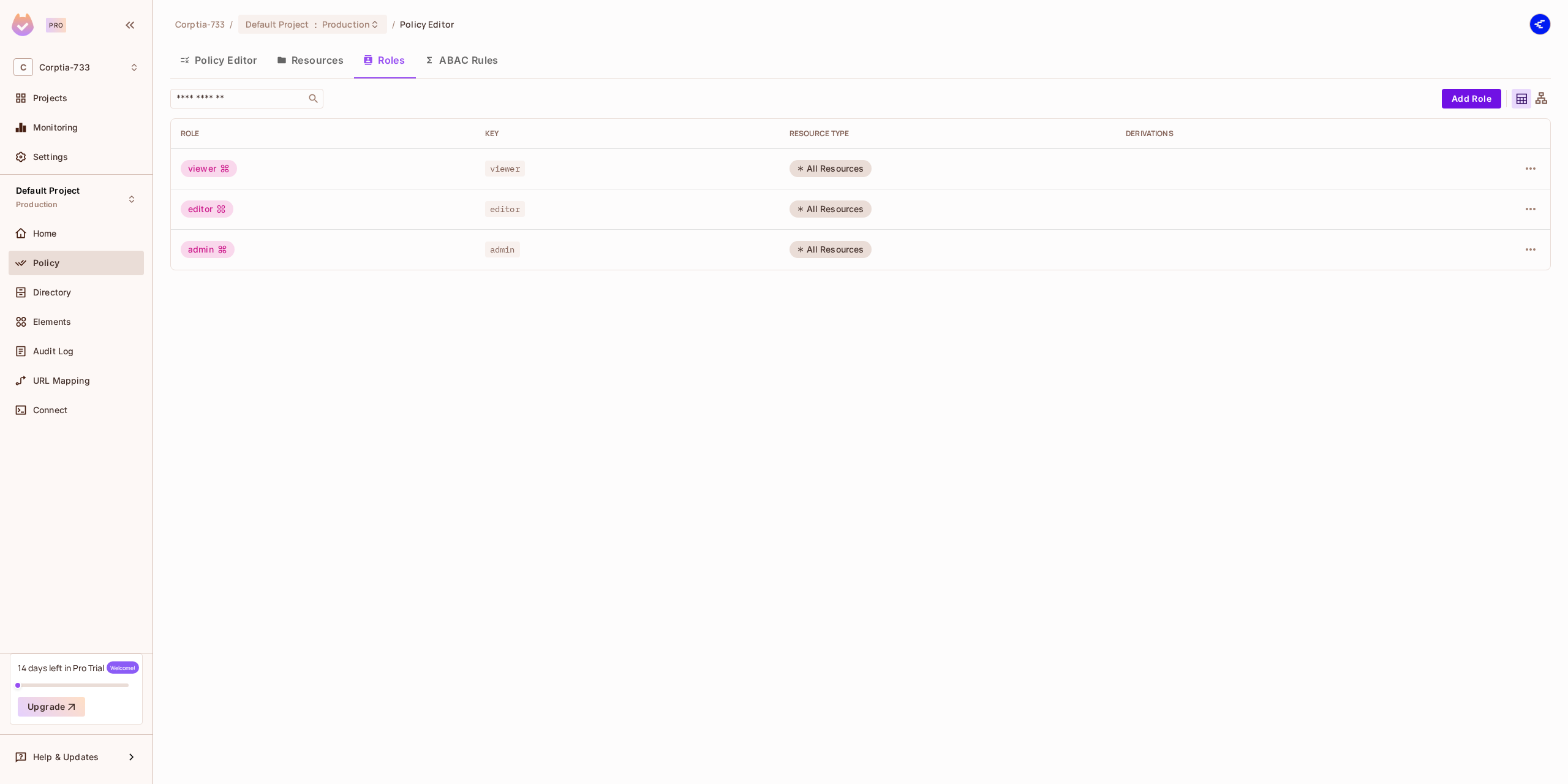
click at [329, 68] on button "Resources" at bounding box center [310, 59] width 86 height 31
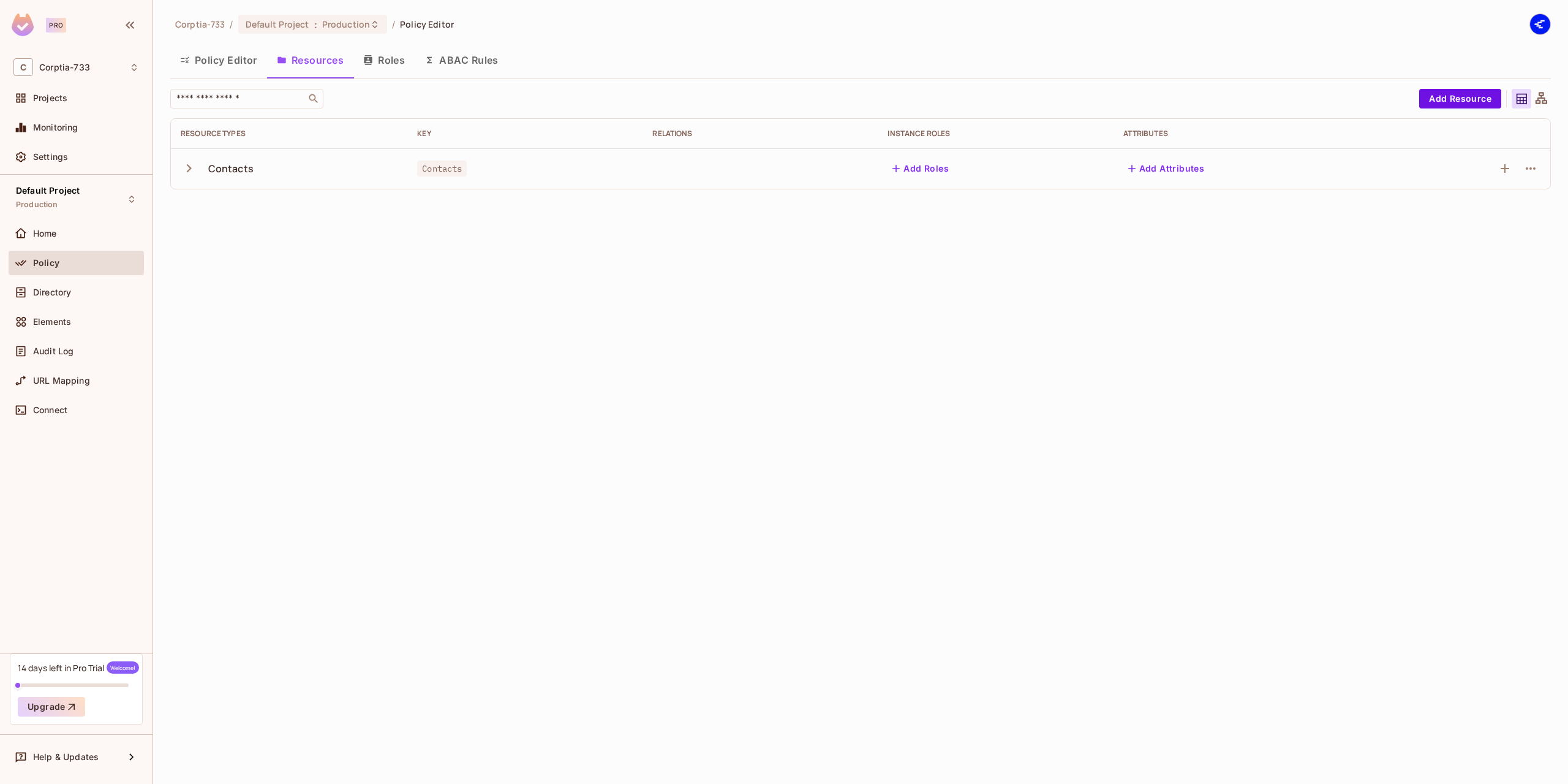
click at [233, 61] on button "Policy Editor" at bounding box center [218, 59] width 97 height 31
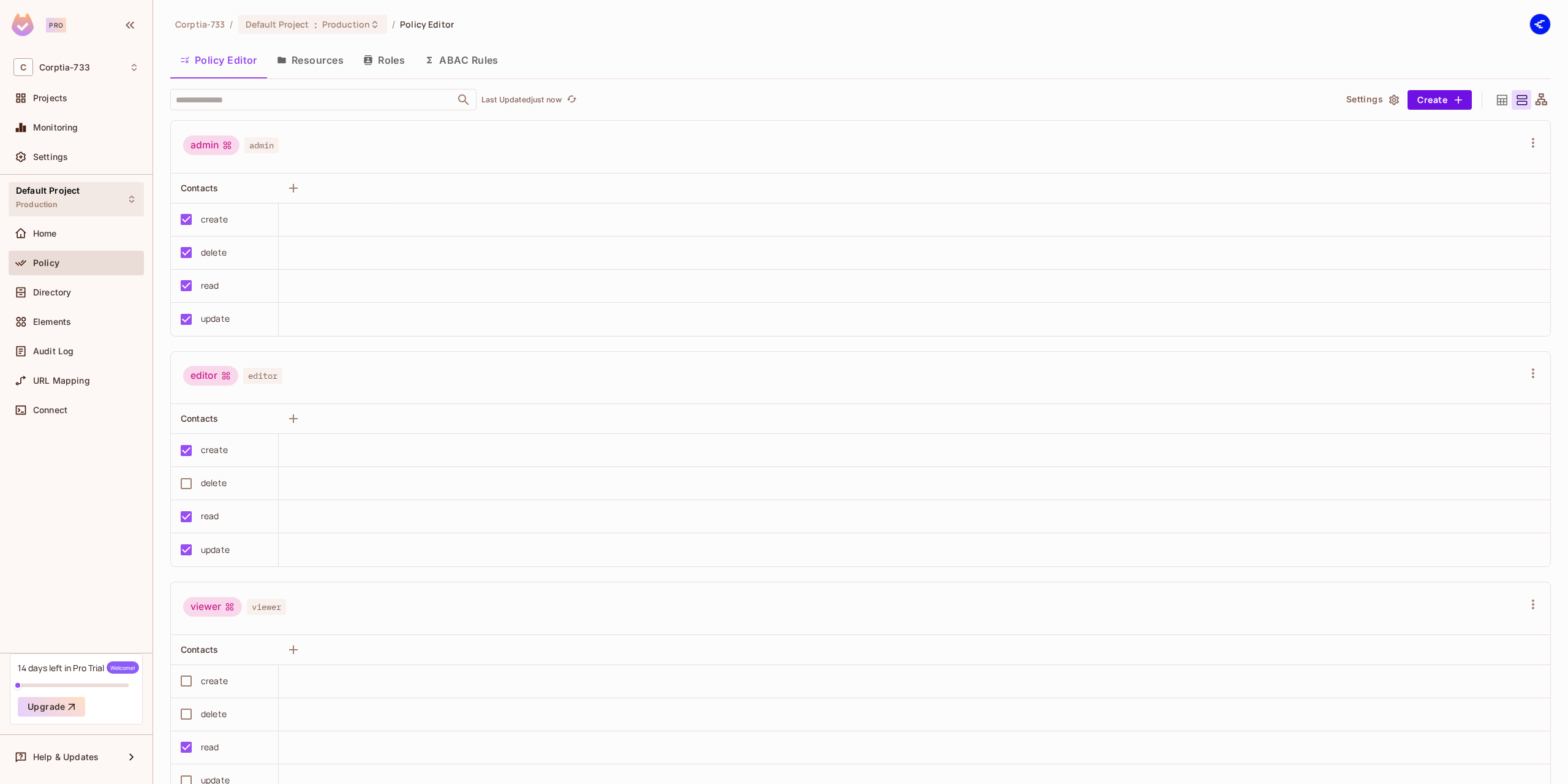
click at [116, 182] on div "Default Project Production" at bounding box center [76, 199] width 135 height 34
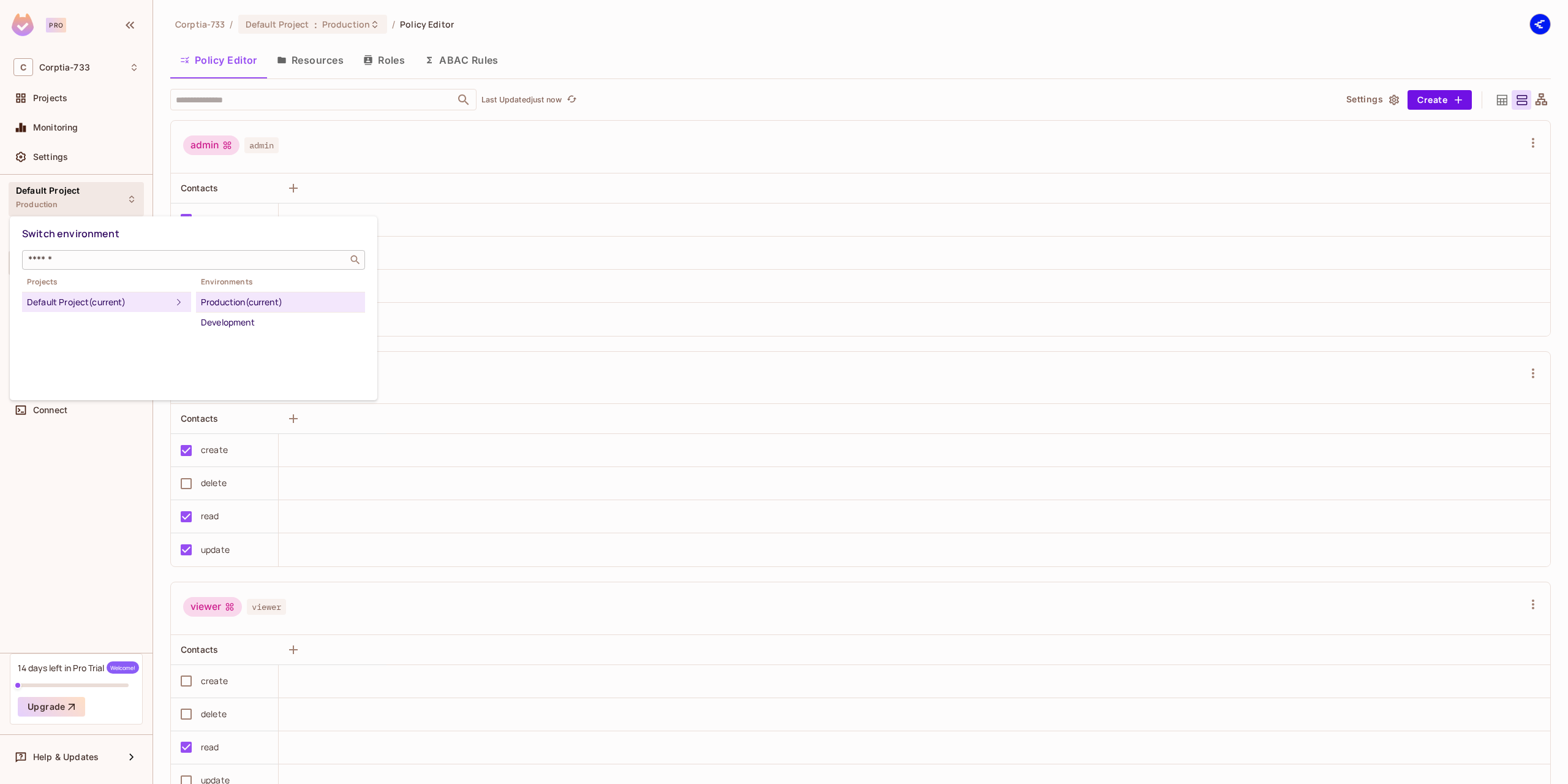
click at [229, 260] on input "text" at bounding box center [185, 260] width 319 height 12
click at [322, 67] on div at bounding box center [784, 392] width 1568 height 784
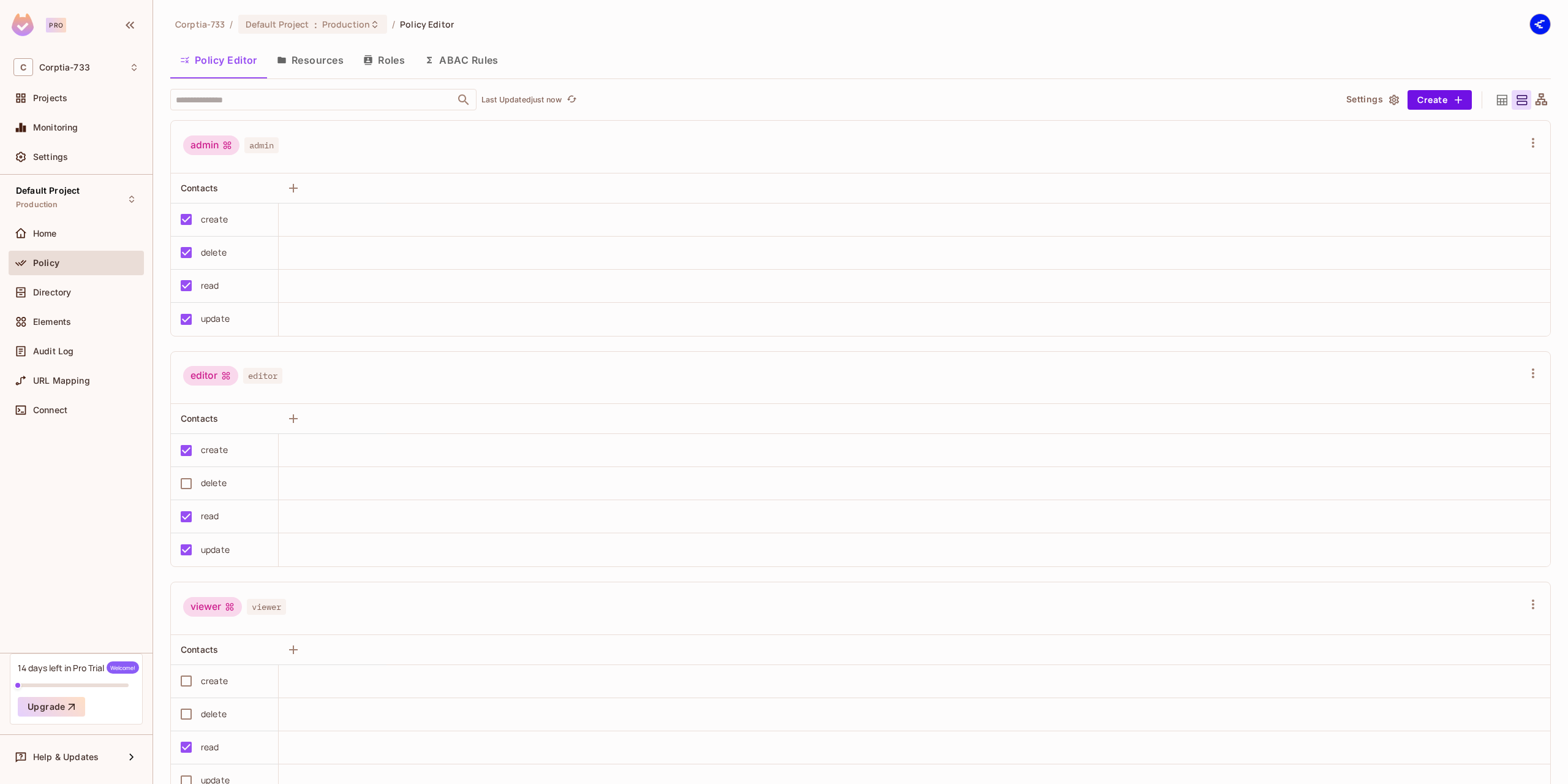
click at [317, 64] on button "Resources" at bounding box center [310, 59] width 86 height 31
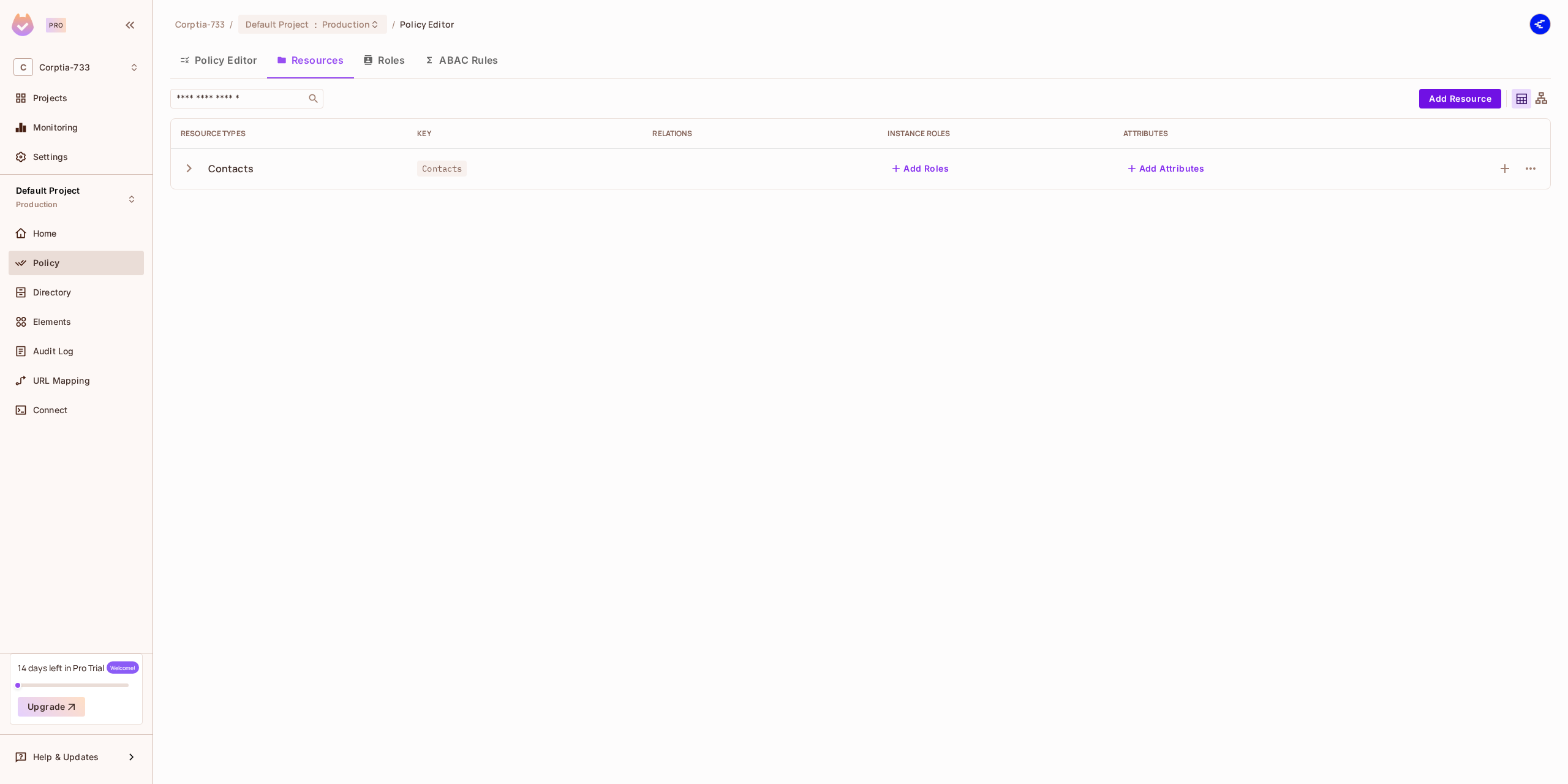
click at [934, 172] on button "Add Roles" at bounding box center [920, 169] width 66 height 20
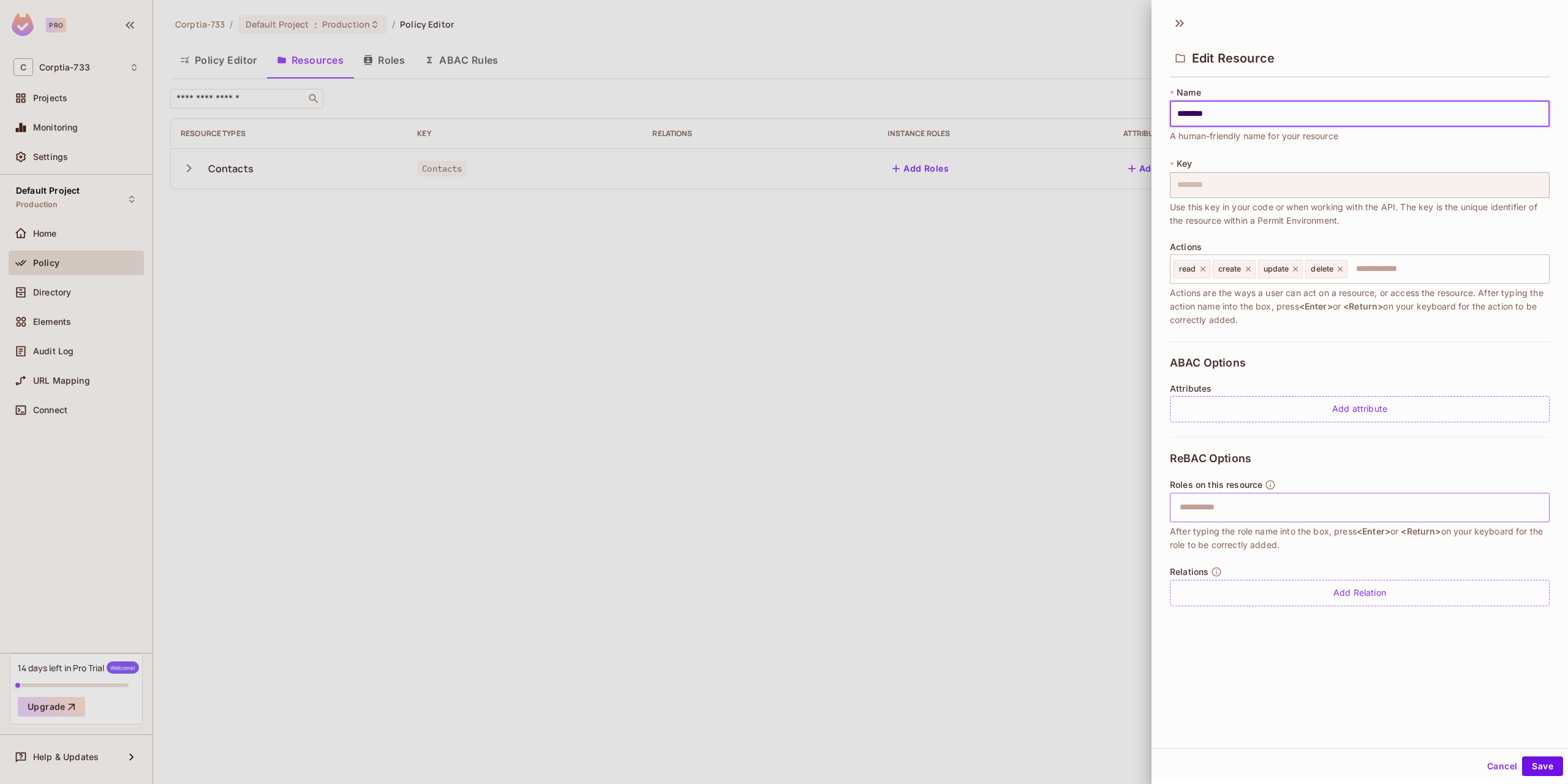
click at [1200, 508] on input "text" at bounding box center [1358, 507] width 372 height 25
type input "*****"
click at [1494, 762] on button "Cancel" at bounding box center [1502, 766] width 40 height 20
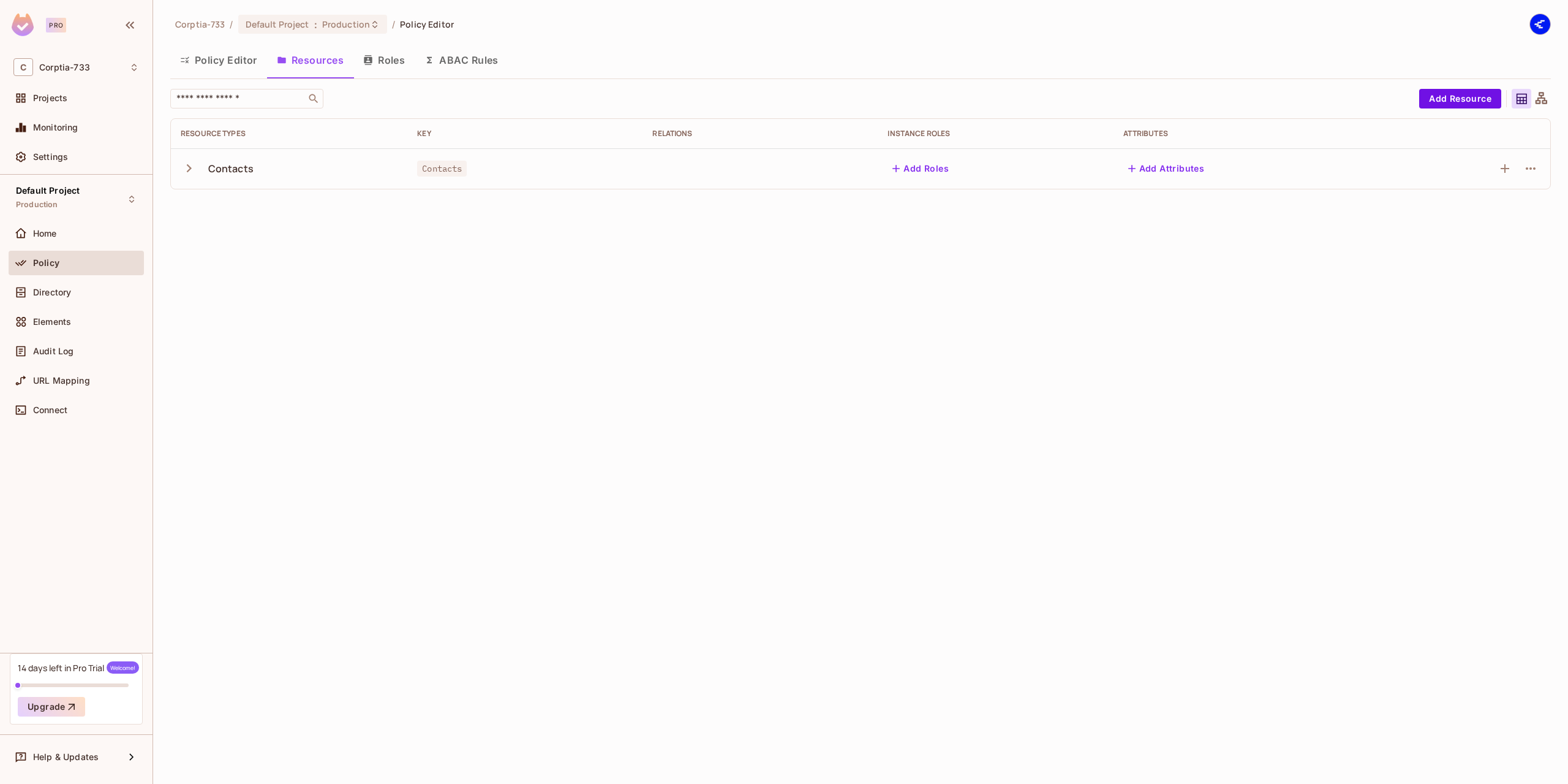
click at [414, 58] on button "Roles" at bounding box center [384, 59] width 61 height 31
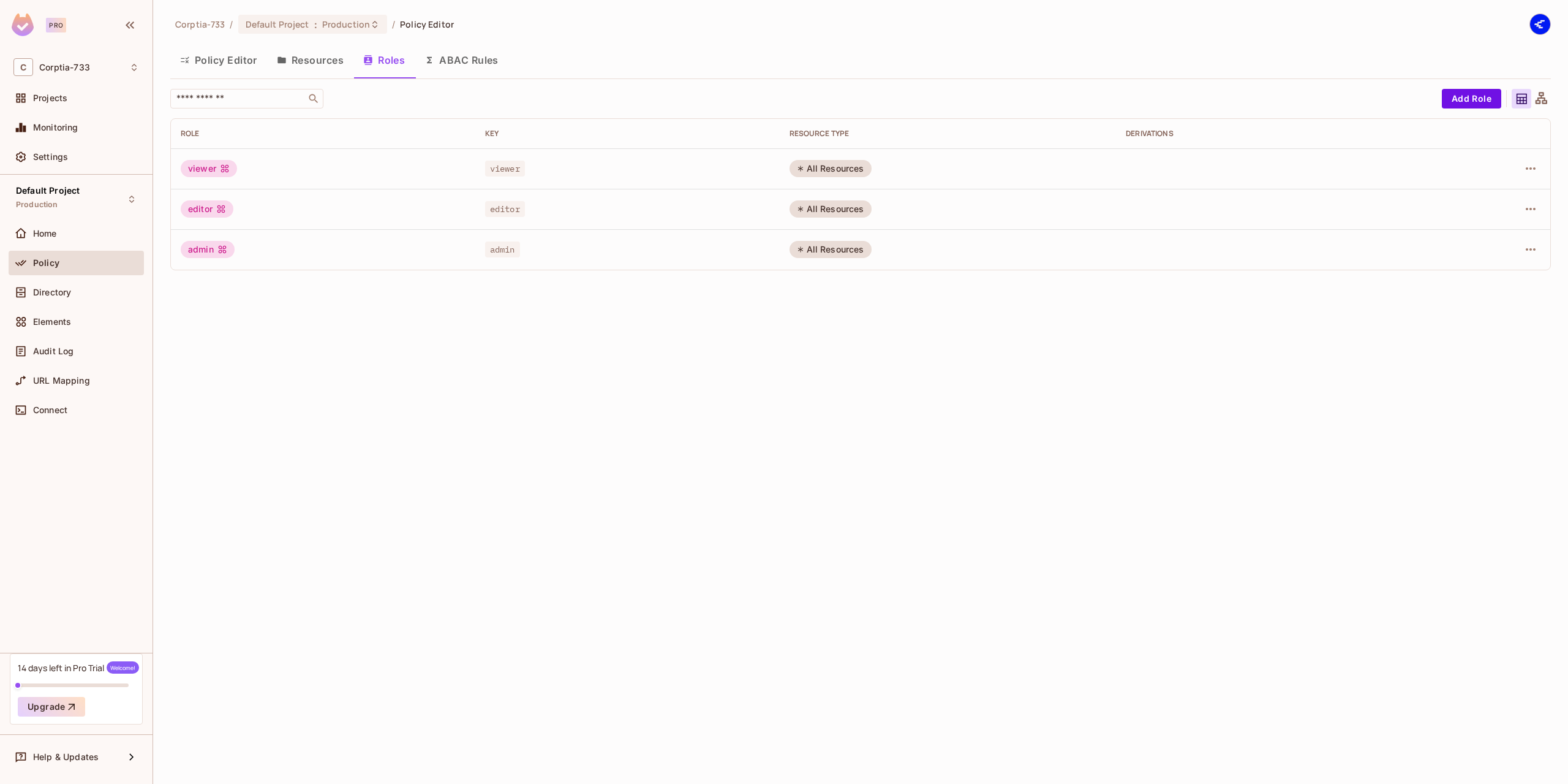
click at [483, 52] on button "ABAC Rules" at bounding box center [461, 59] width 94 height 31
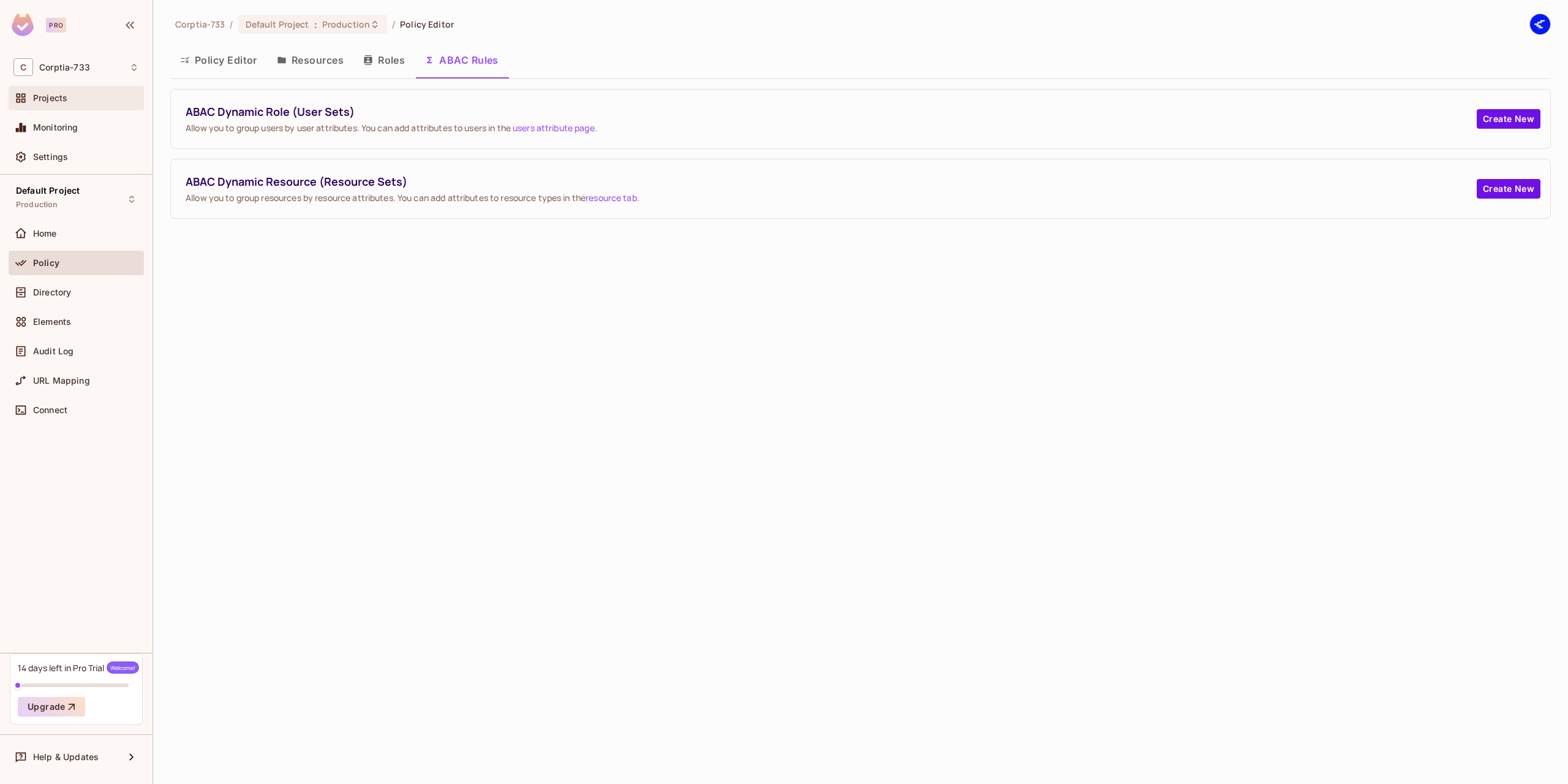
click at [52, 92] on div "Projects" at bounding box center [76, 99] width 126 height 15
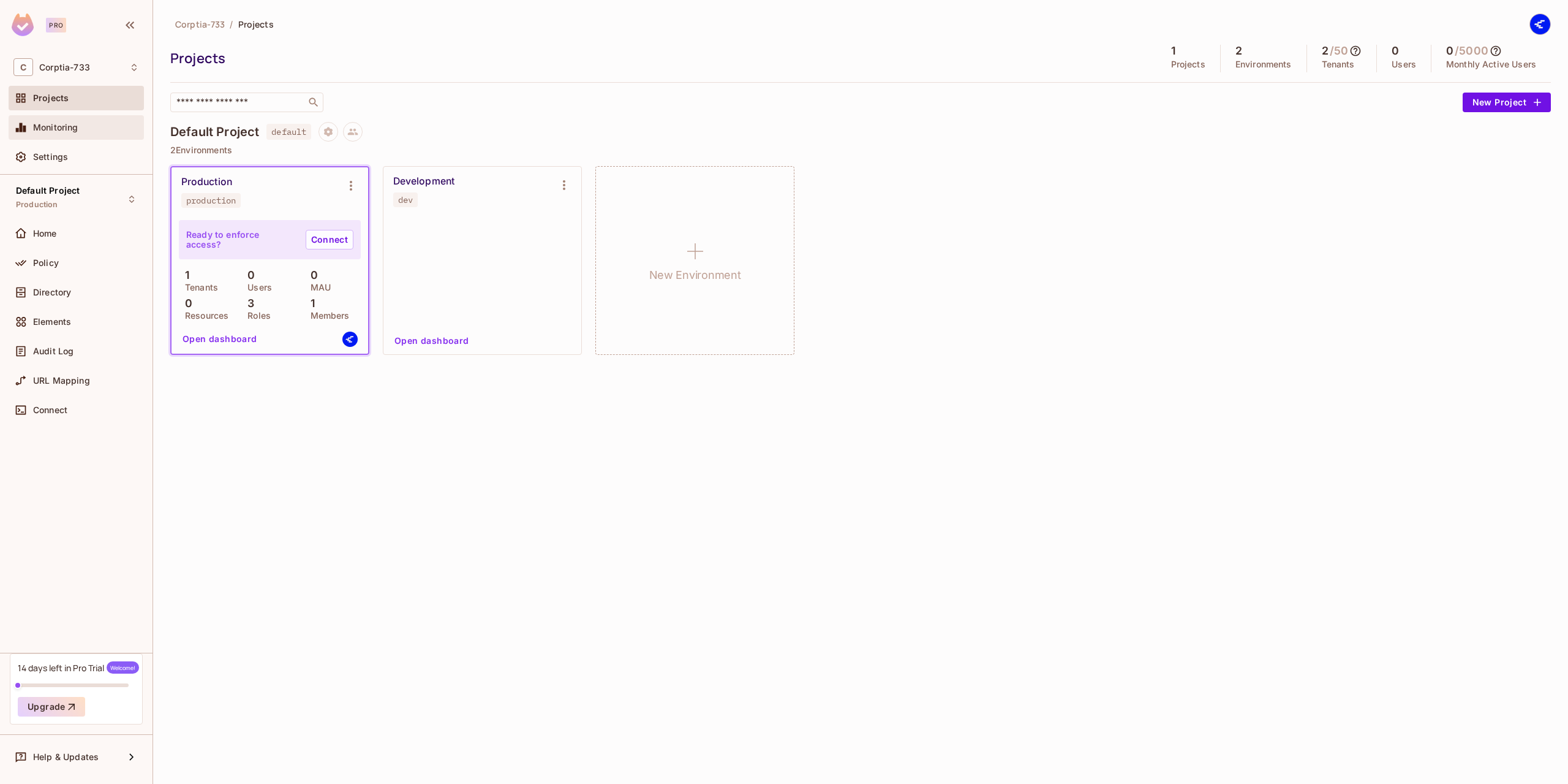
click at [71, 132] on span "Monitoring" at bounding box center [56, 127] width 45 height 10
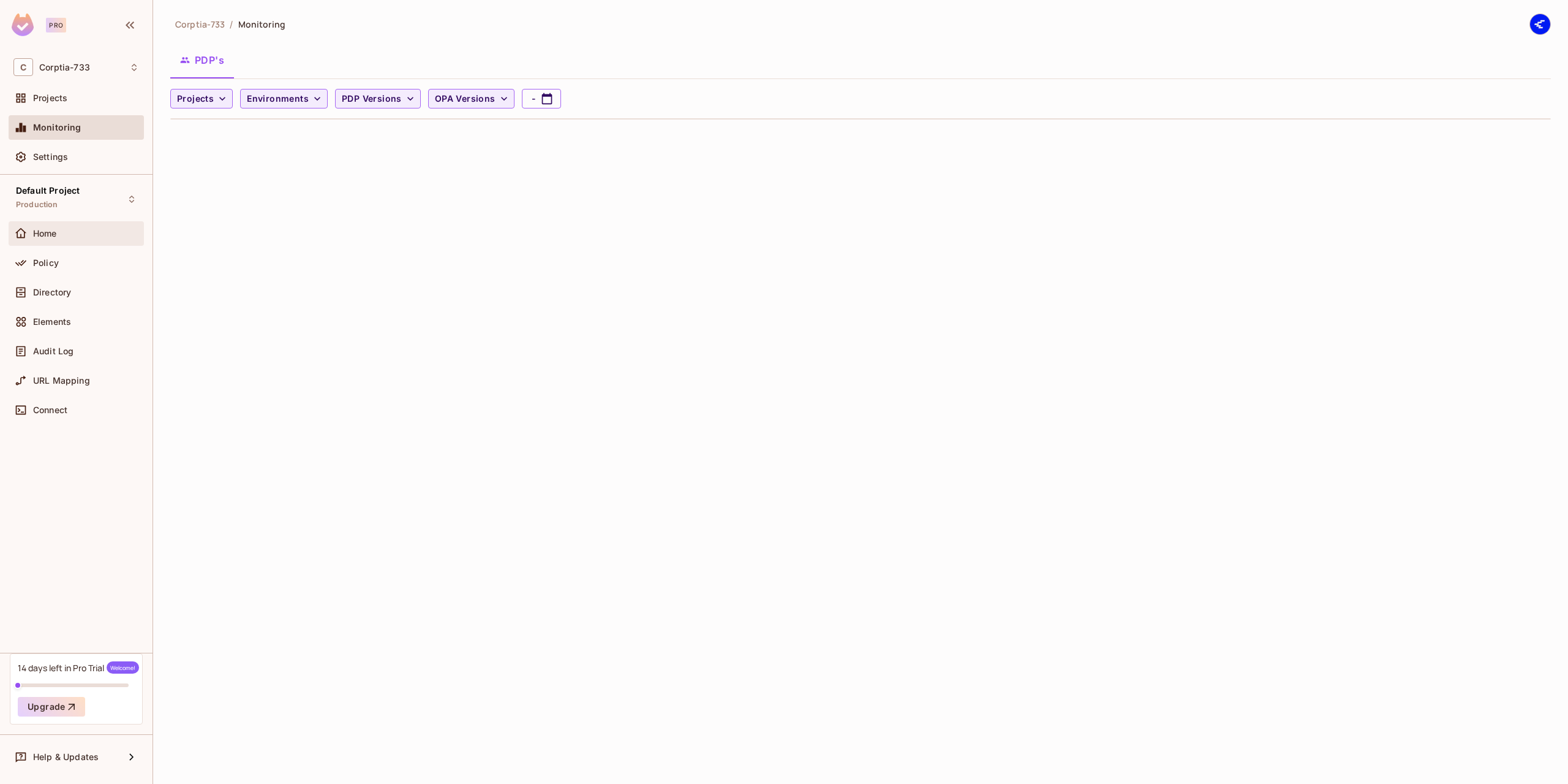
click at [51, 226] on div "Home" at bounding box center [76, 234] width 126 height 15
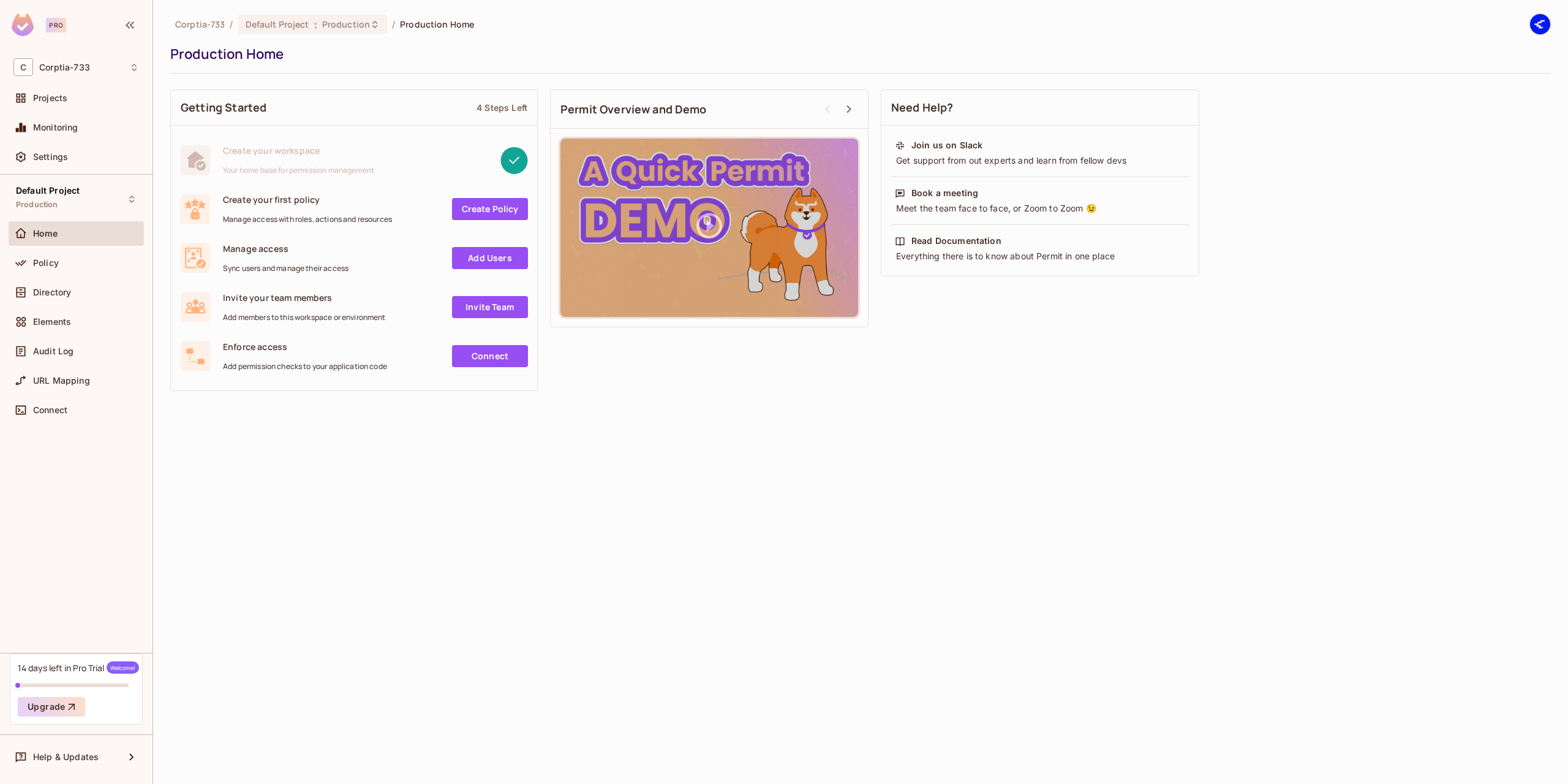
click at [484, 214] on link "Create Policy" at bounding box center [490, 208] width 76 height 22
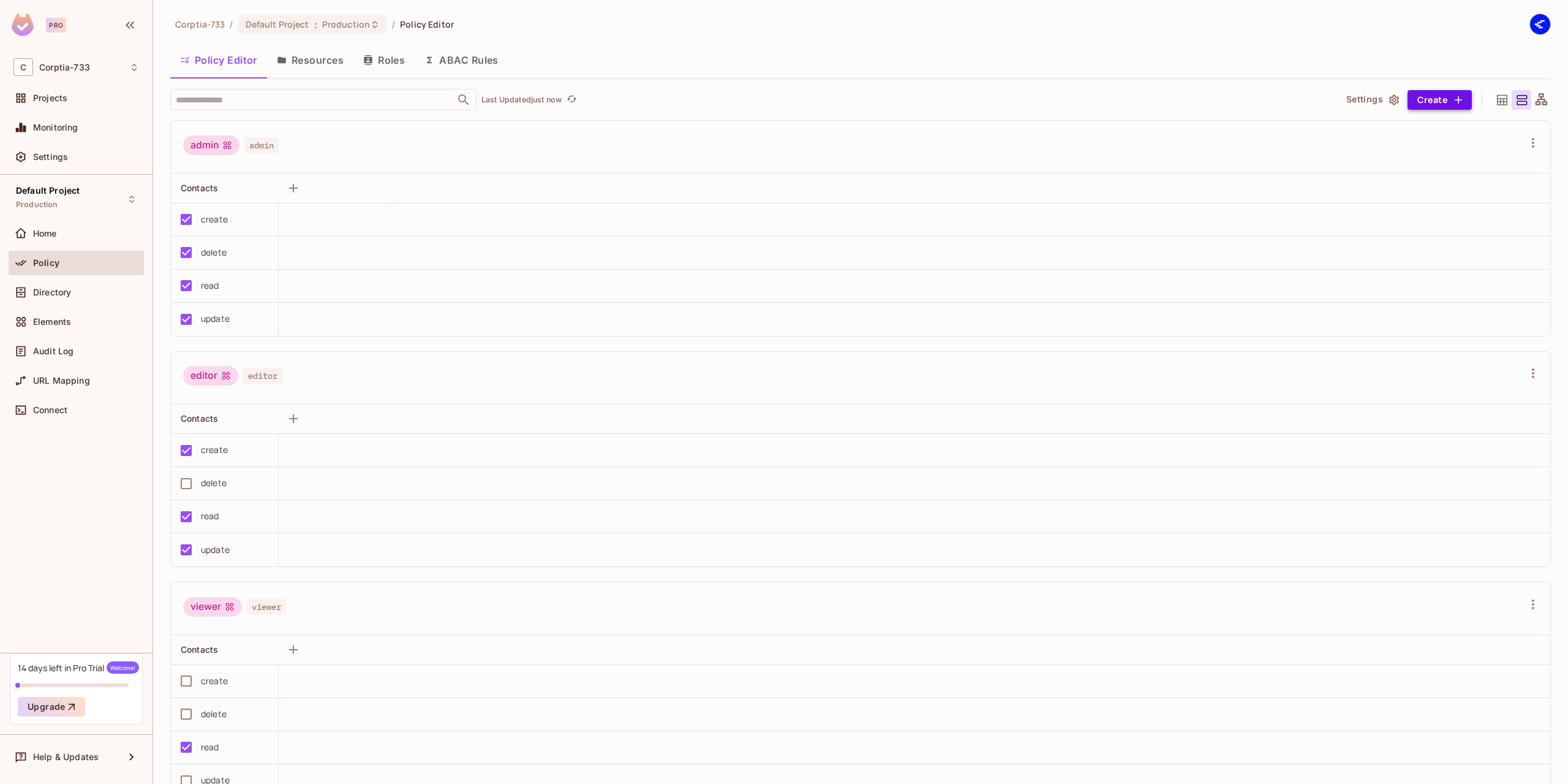
click at [1430, 96] on button "Create" at bounding box center [1440, 100] width 65 height 20
click at [1276, 98] on div at bounding box center [784, 392] width 1568 height 784
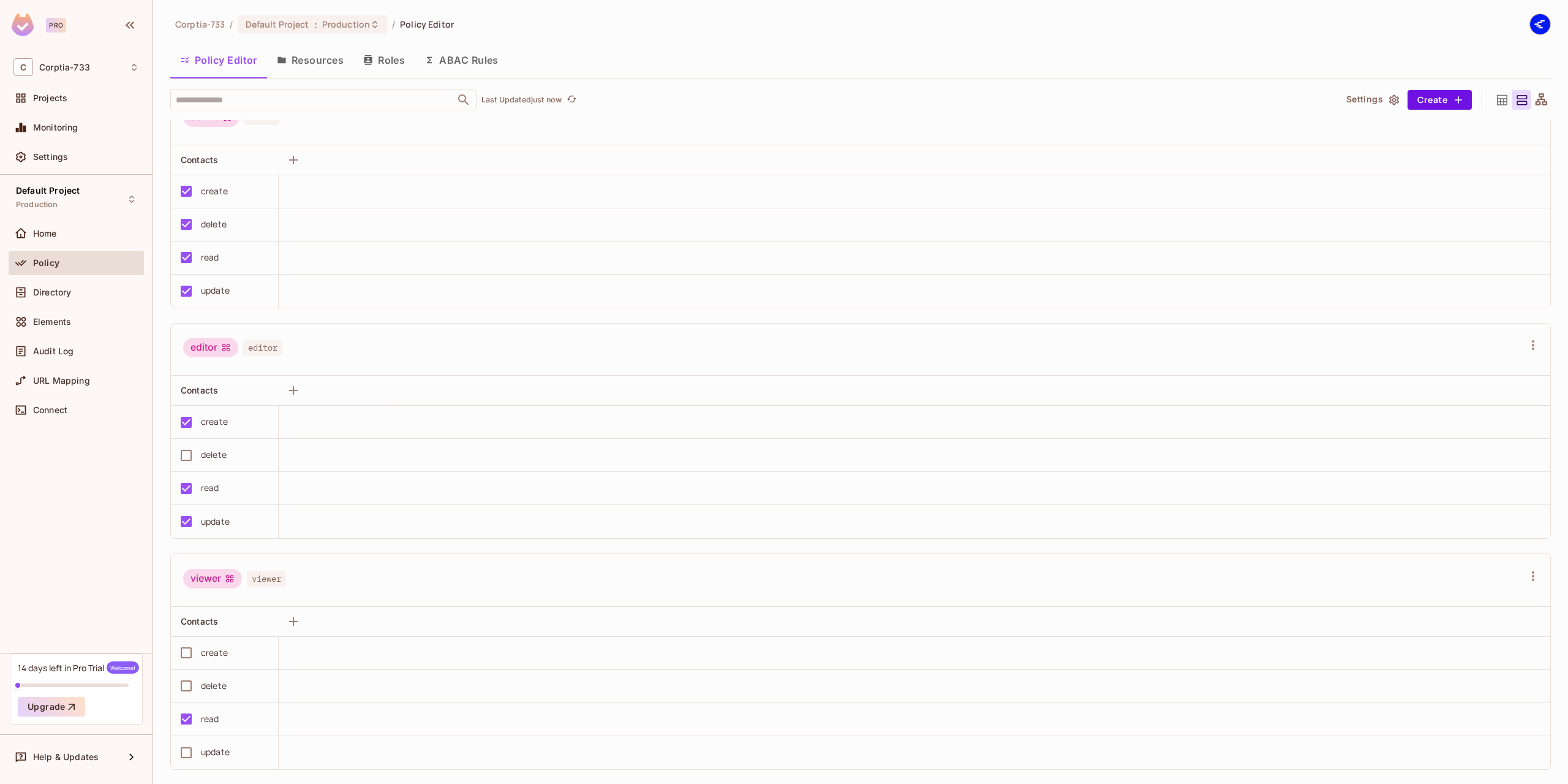
scroll to position [44, 0]
click at [61, 226] on div "Home" at bounding box center [76, 234] width 126 height 15
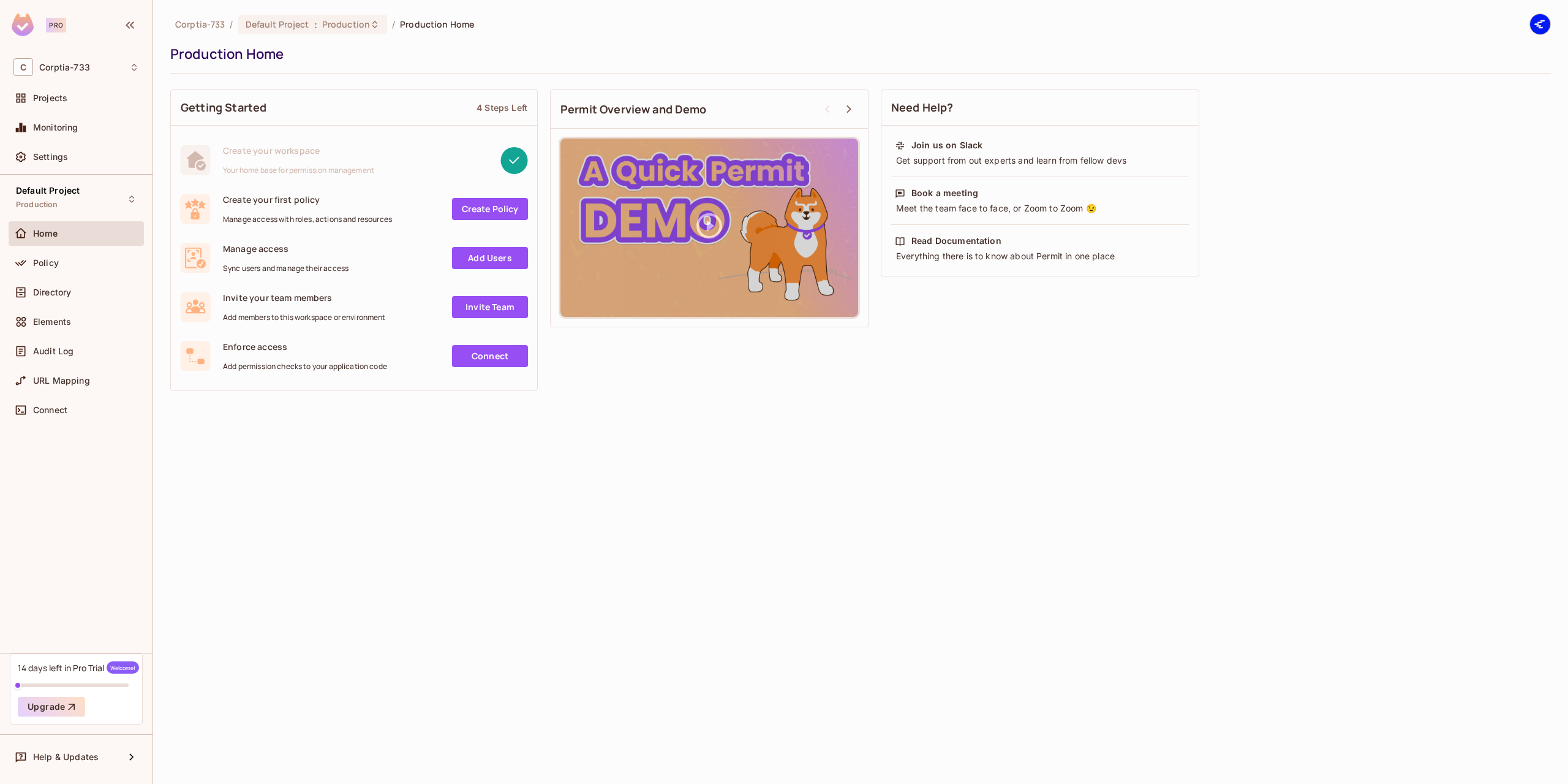
click at [476, 254] on link "Add Users" at bounding box center [490, 257] width 76 height 22
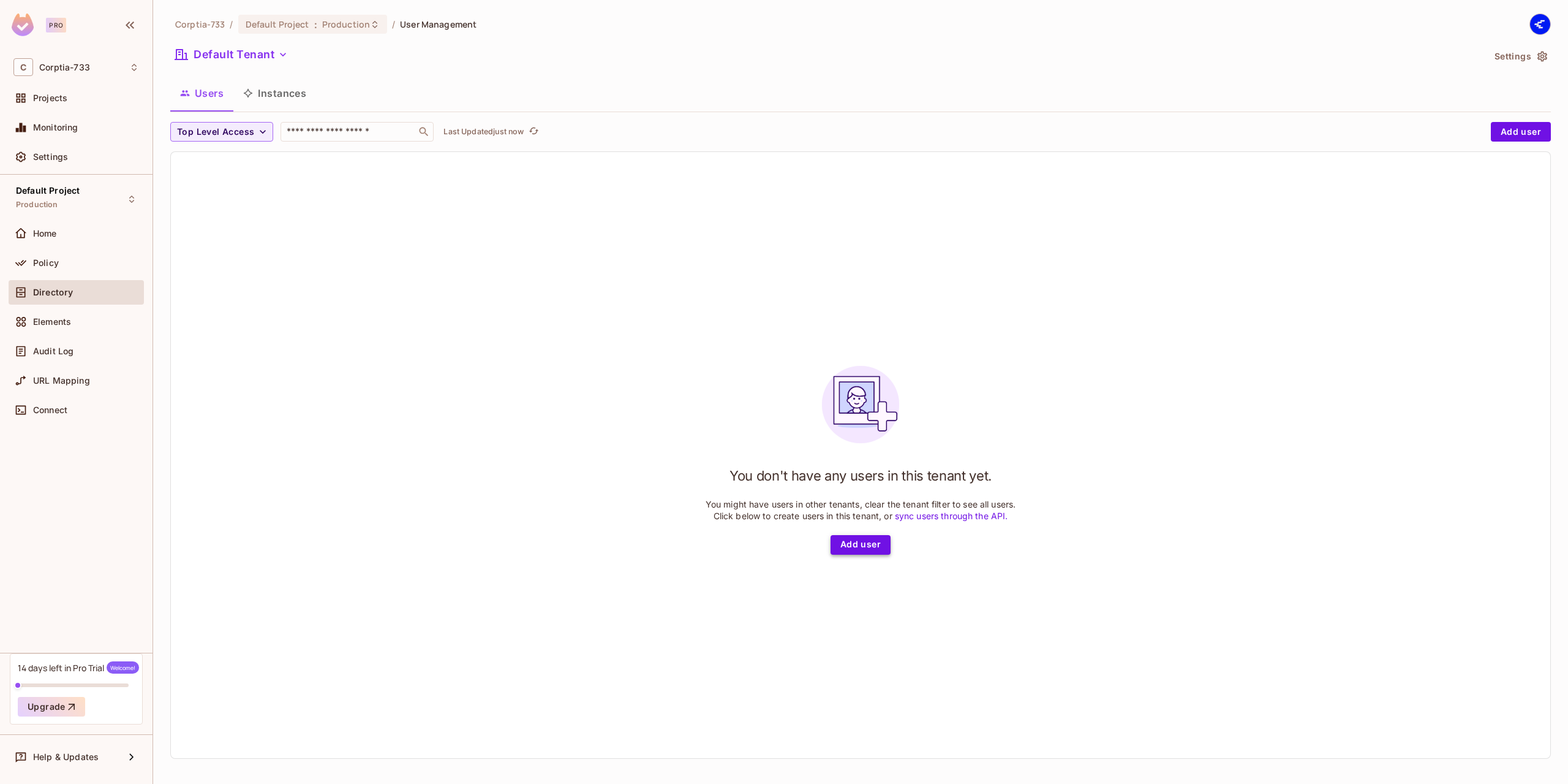
click at [866, 546] on button "Add user" at bounding box center [860, 545] width 60 height 20
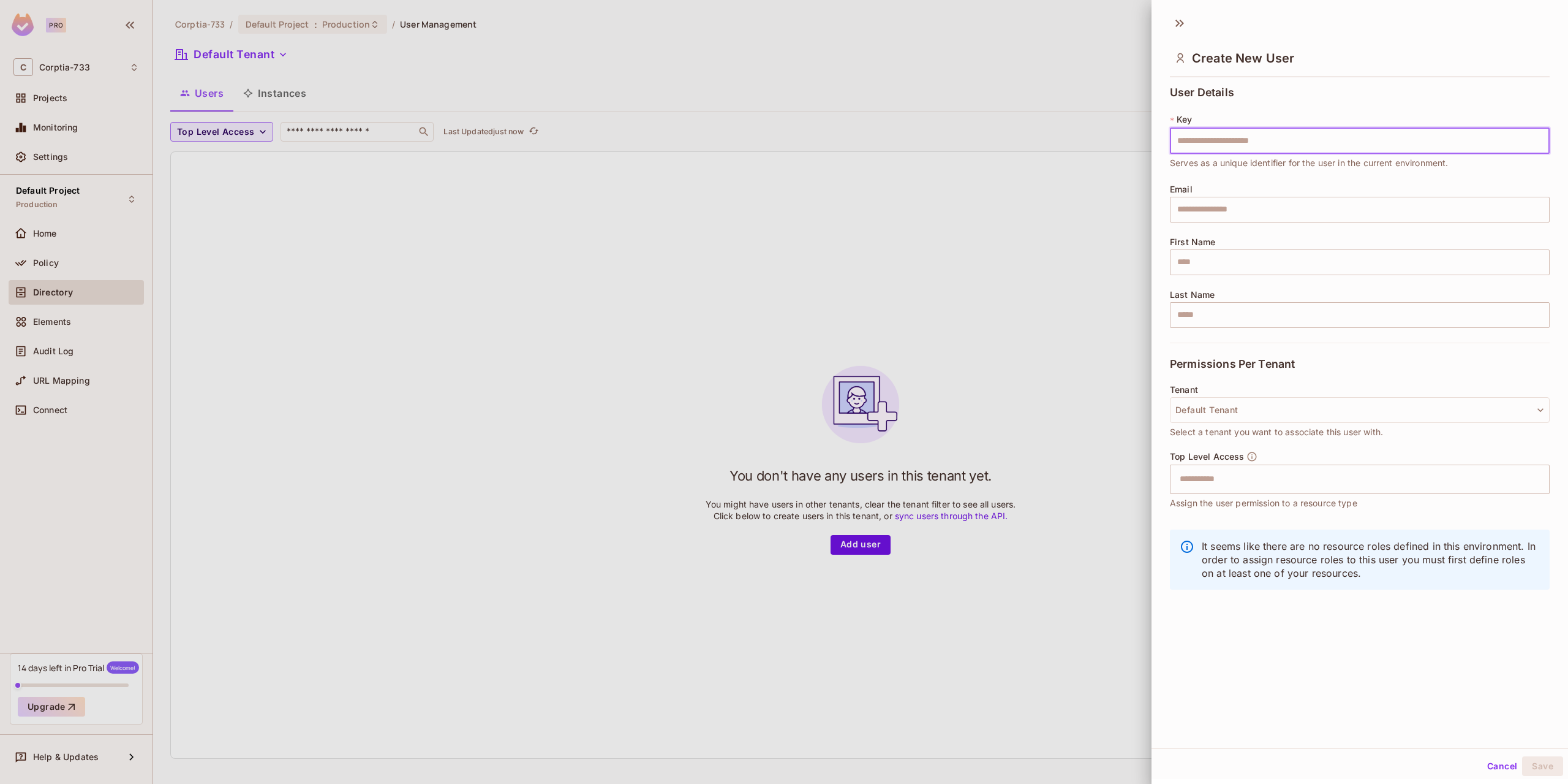
click at [1197, 139] on input "text" at bounding box center [1360, 141] width 380 height 26
type input "*****"
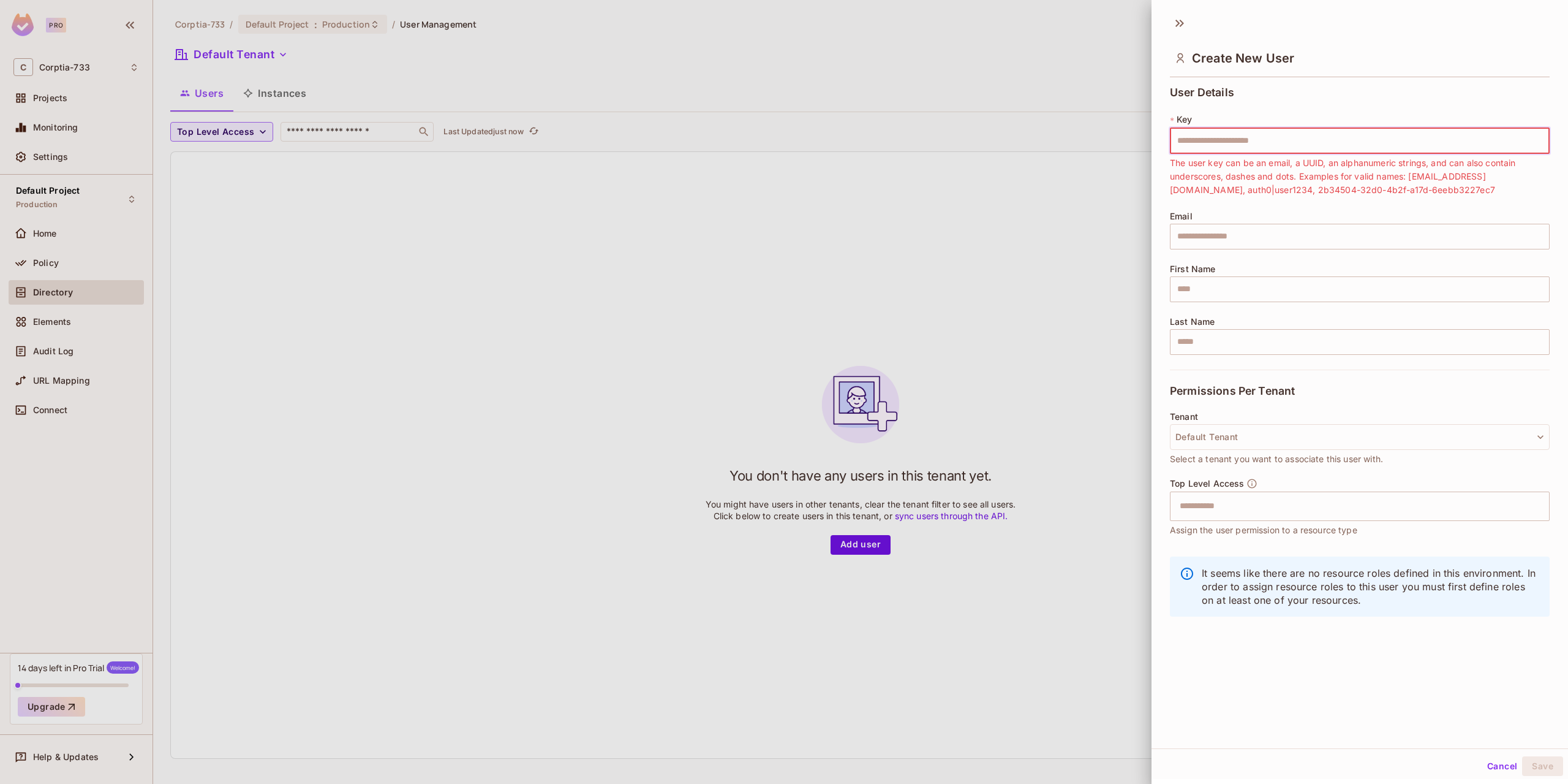
click at [1223, 189] on span "The user key can be an email, a UUID, an alphanumeric strings, and can also con…" at bounding box center [1360, 177] width 380 height 41
type input "********"
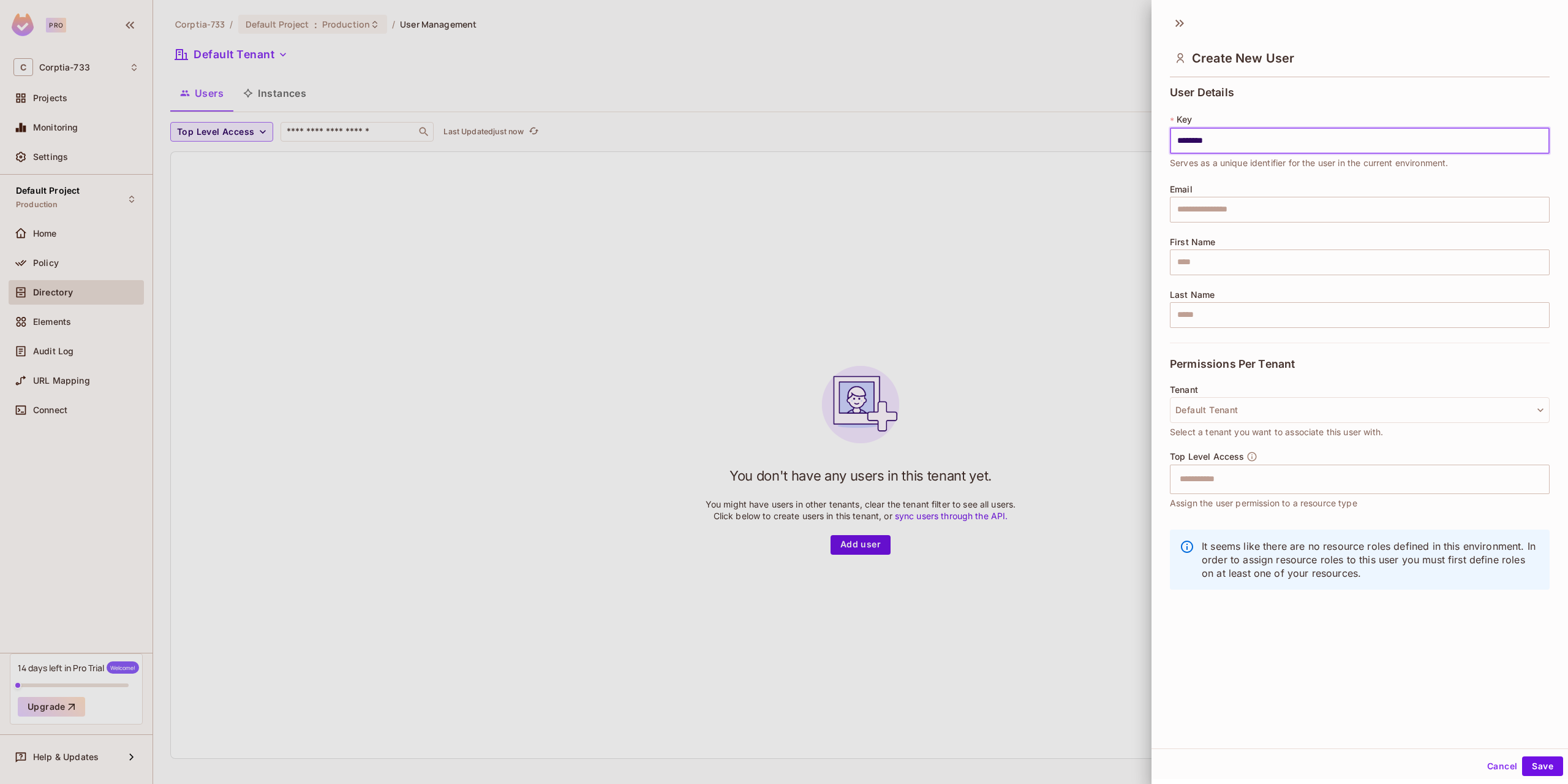
click at [1233, 147] on input "********" at bounding box center [1360, 141] width 380 height 26
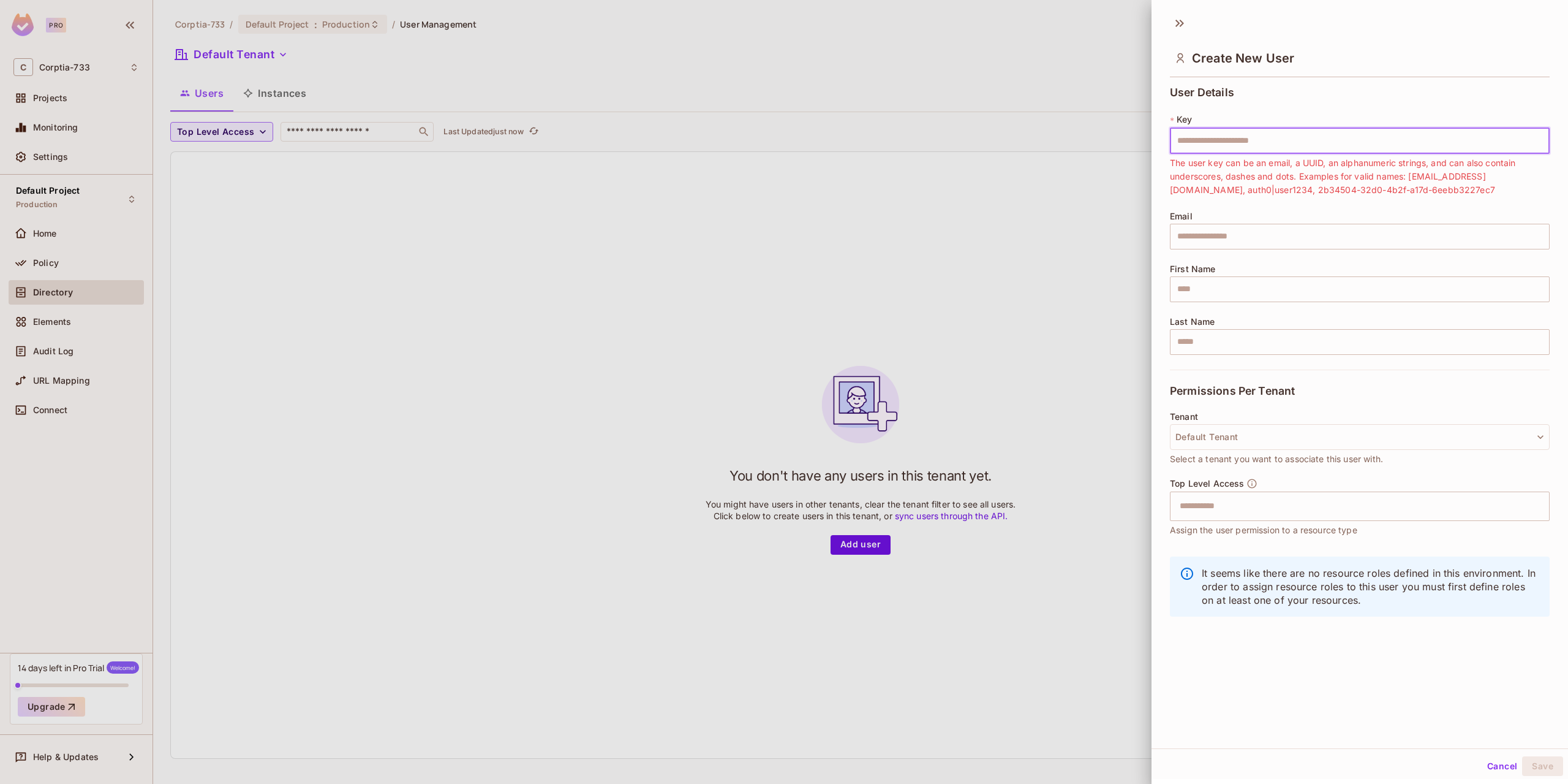
click at [1248, 141] on input "text" at bounding box center [1360, 141] width 380 height 26
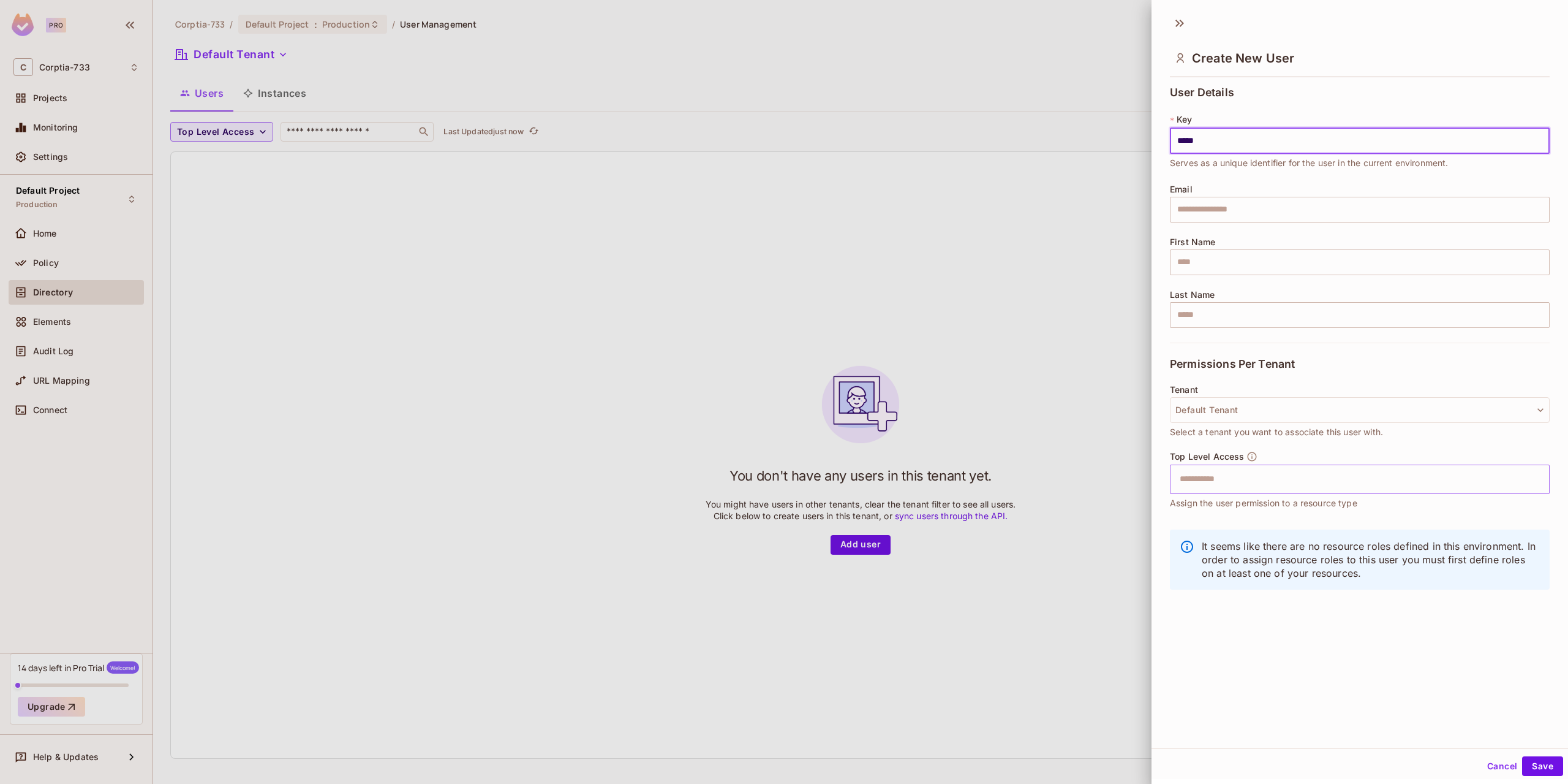
type input "*****"
click at [1240, 467] on input "text" at bounding box center [1349, 479] width 353 height 25
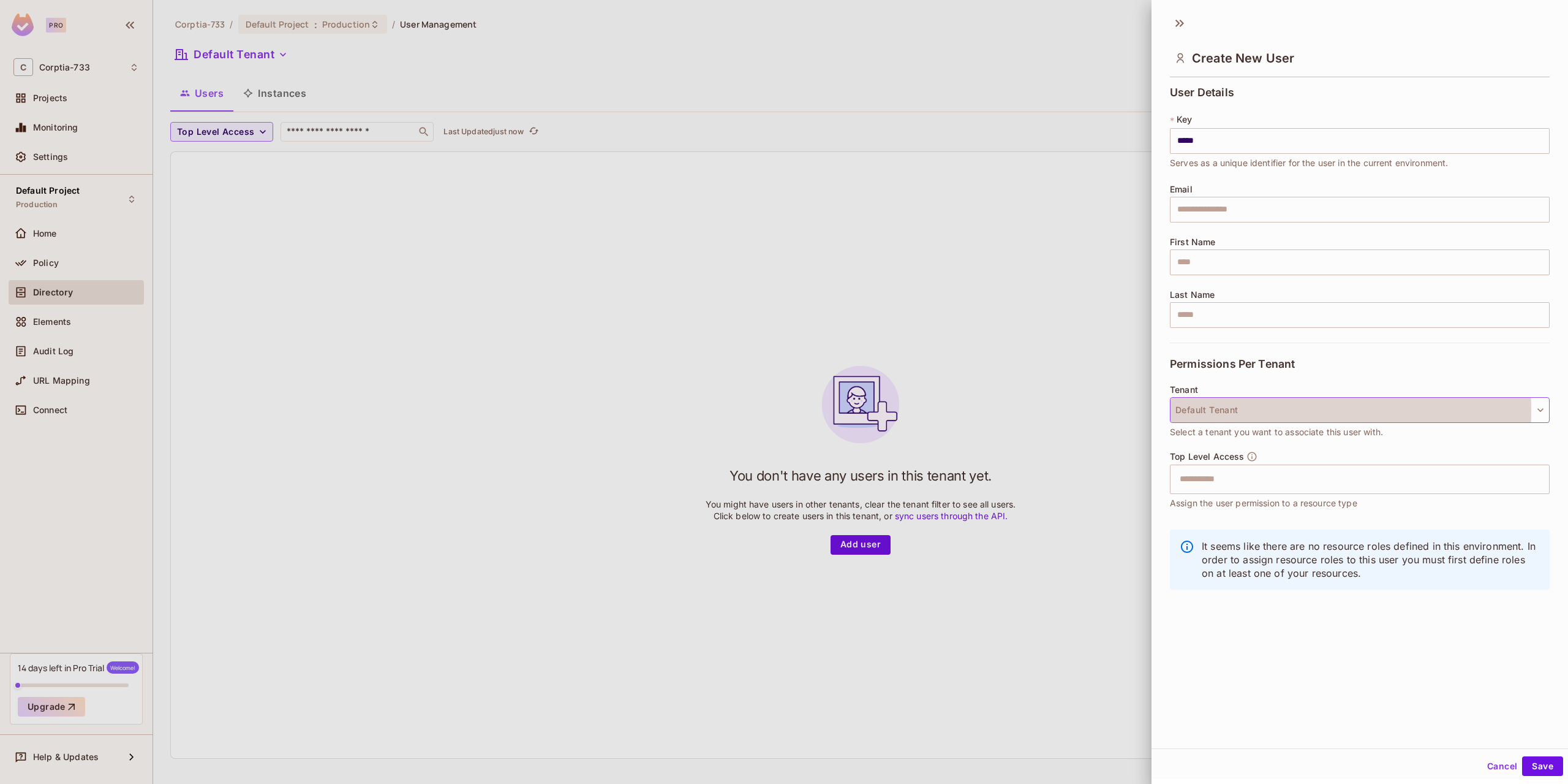
click at [1212, 410] on button "Default Tenant" at bounding box center [1360, 410] width 380 height 26
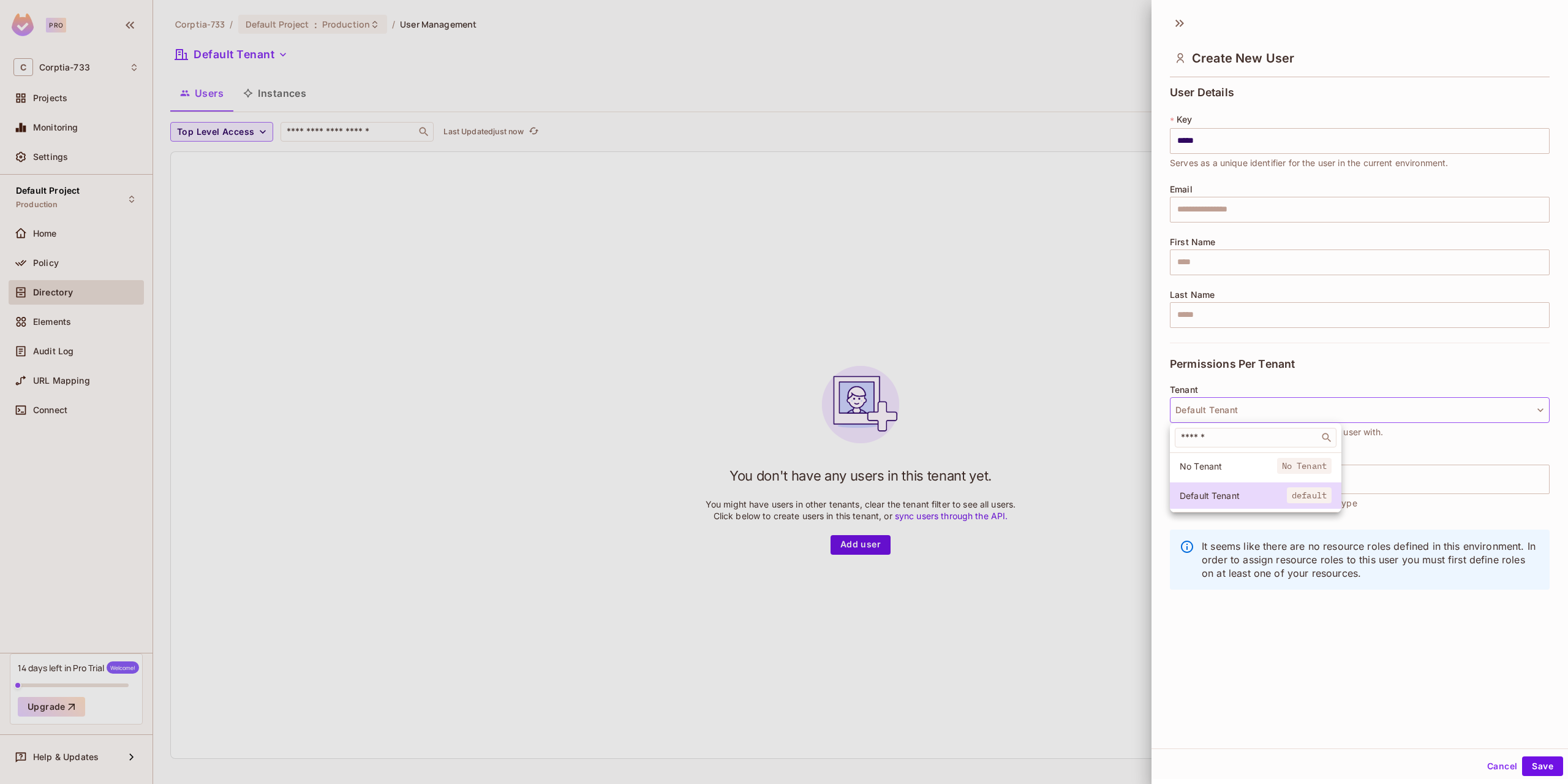
click at [1203, 315] on div at bounding box center [784, 392] width 1568 height 784
click at [1236, 316] on input "text" at bounding box center [1360, 315] width 380 height 26
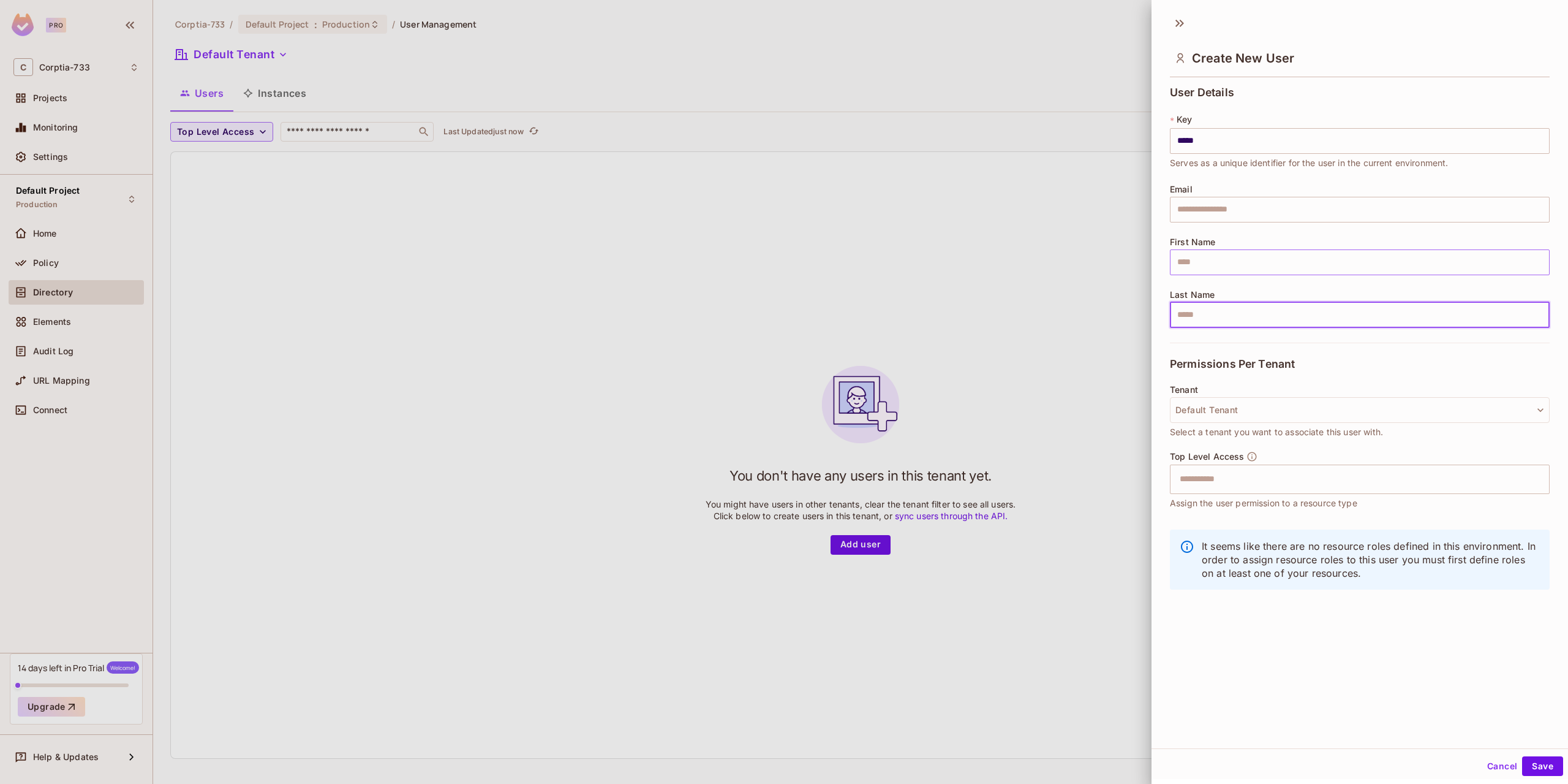
click at [1227, 256] on input "text" at bounding box center [1360, 262] width 380 height 26
click at [1202, 258] on input "text" at bounding box center [1360, 262] width 380 height 26
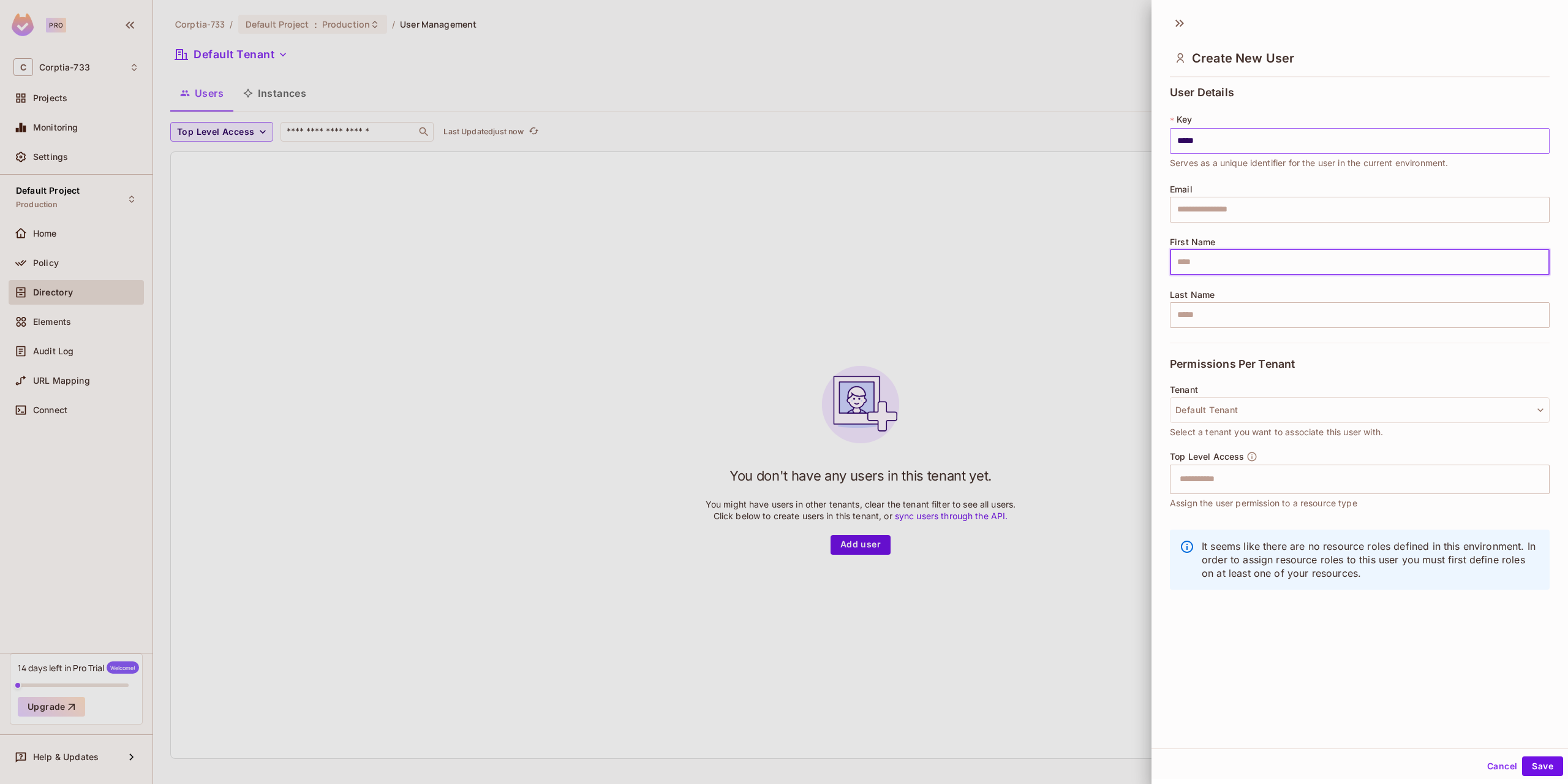
click at [1224, 129] on input "*****" at bounding box center [1360, 141] width 380 height 26
click at [1213, 208] on input "text" at bounding box center [1360, 209] width 380 height 26
drag, startPoint x: 1270, startPoint y: 216, endPoint x: 1105, endPoint y: 266, distance: 172.4
click at [1054, 211] on div "**********" at bounding box center [784, 392] width 1568 height 784
type input "**********"
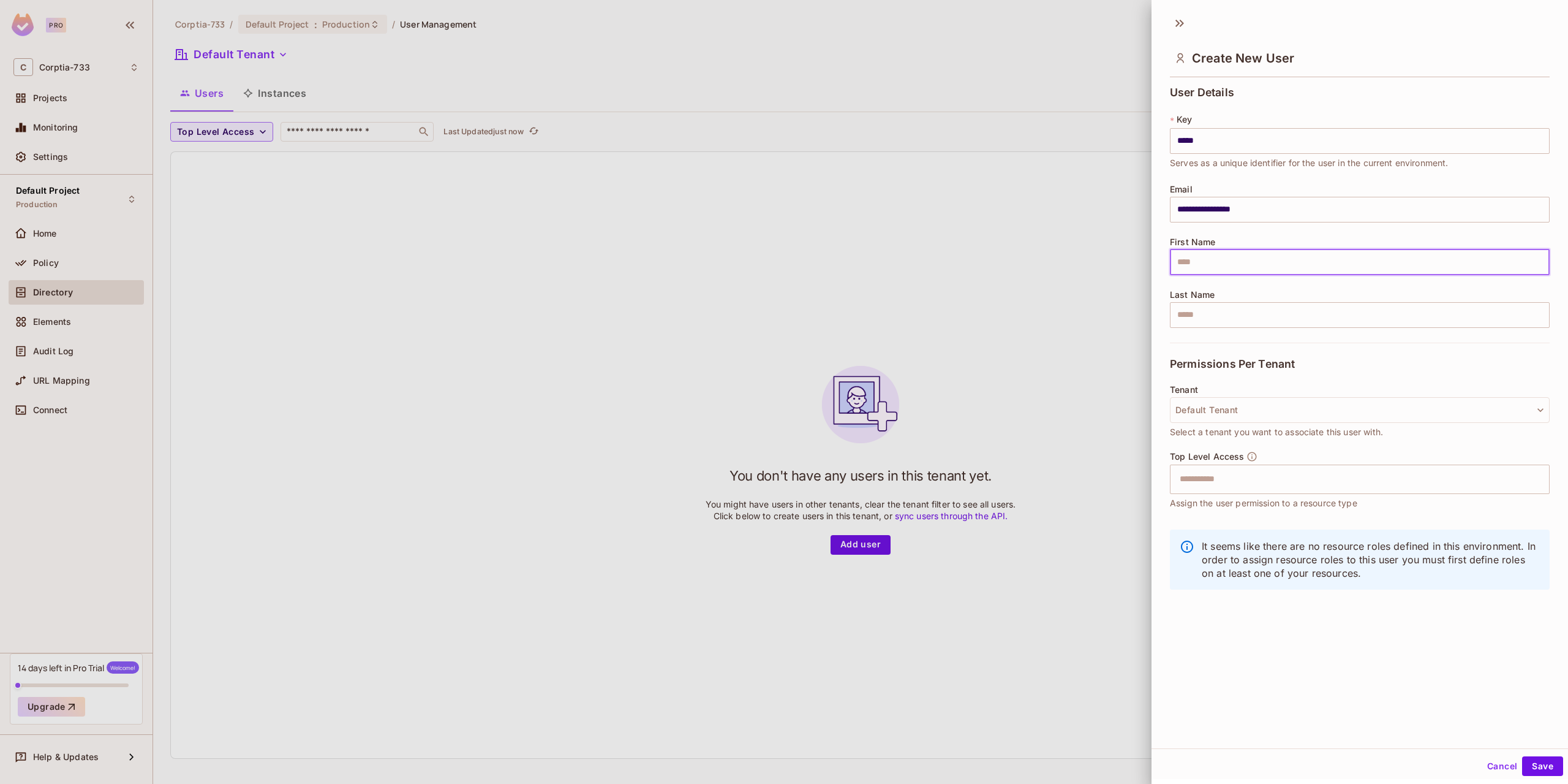
click at [1184, 263] on input "text" at bounding box center [1360, 262] width 380 height 26
type input "*****"
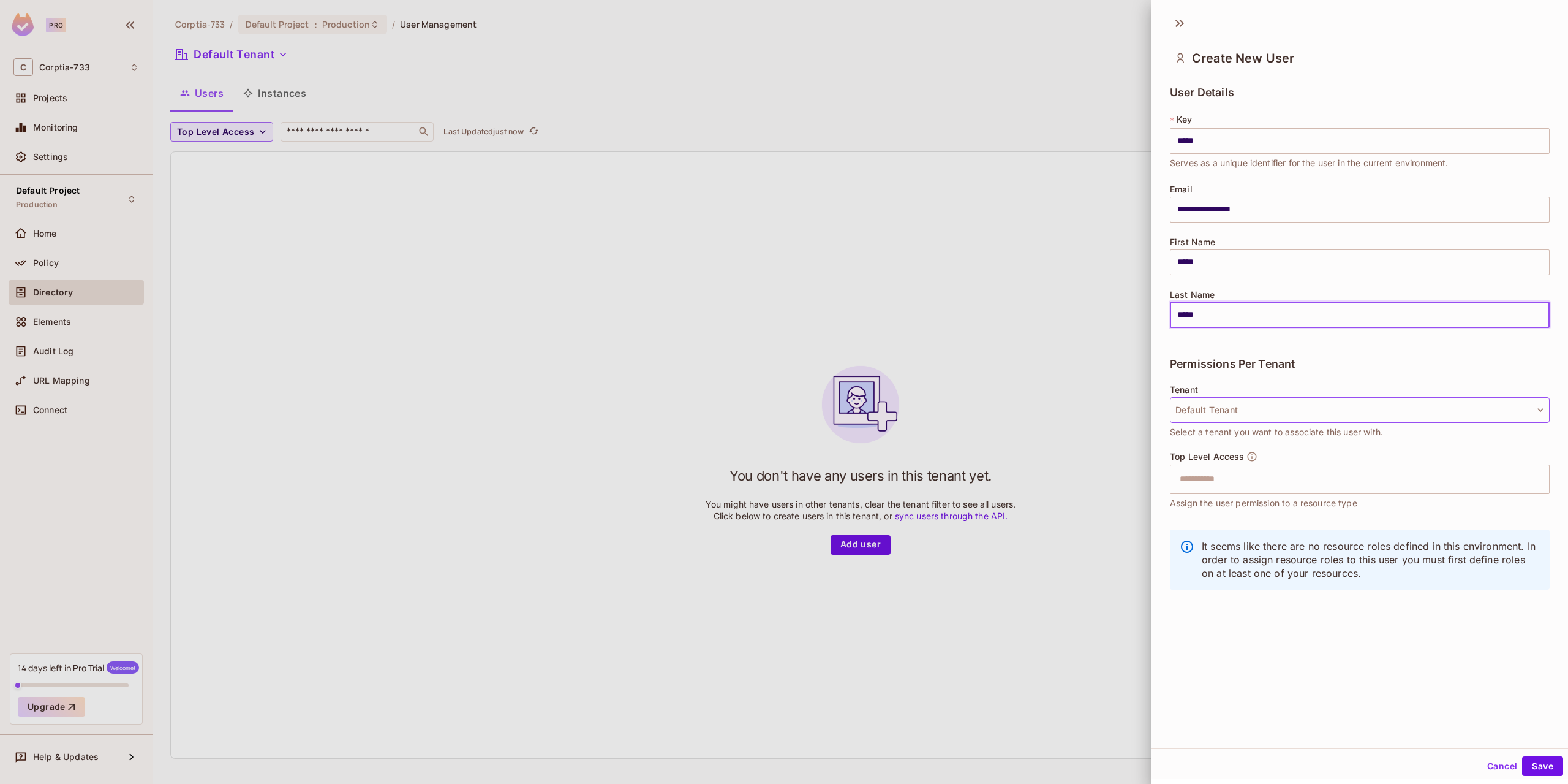
type input "*****"
click at [1221, 419] on button "Default Tenant" at bounding box center [1360, 410] width 380 height 26
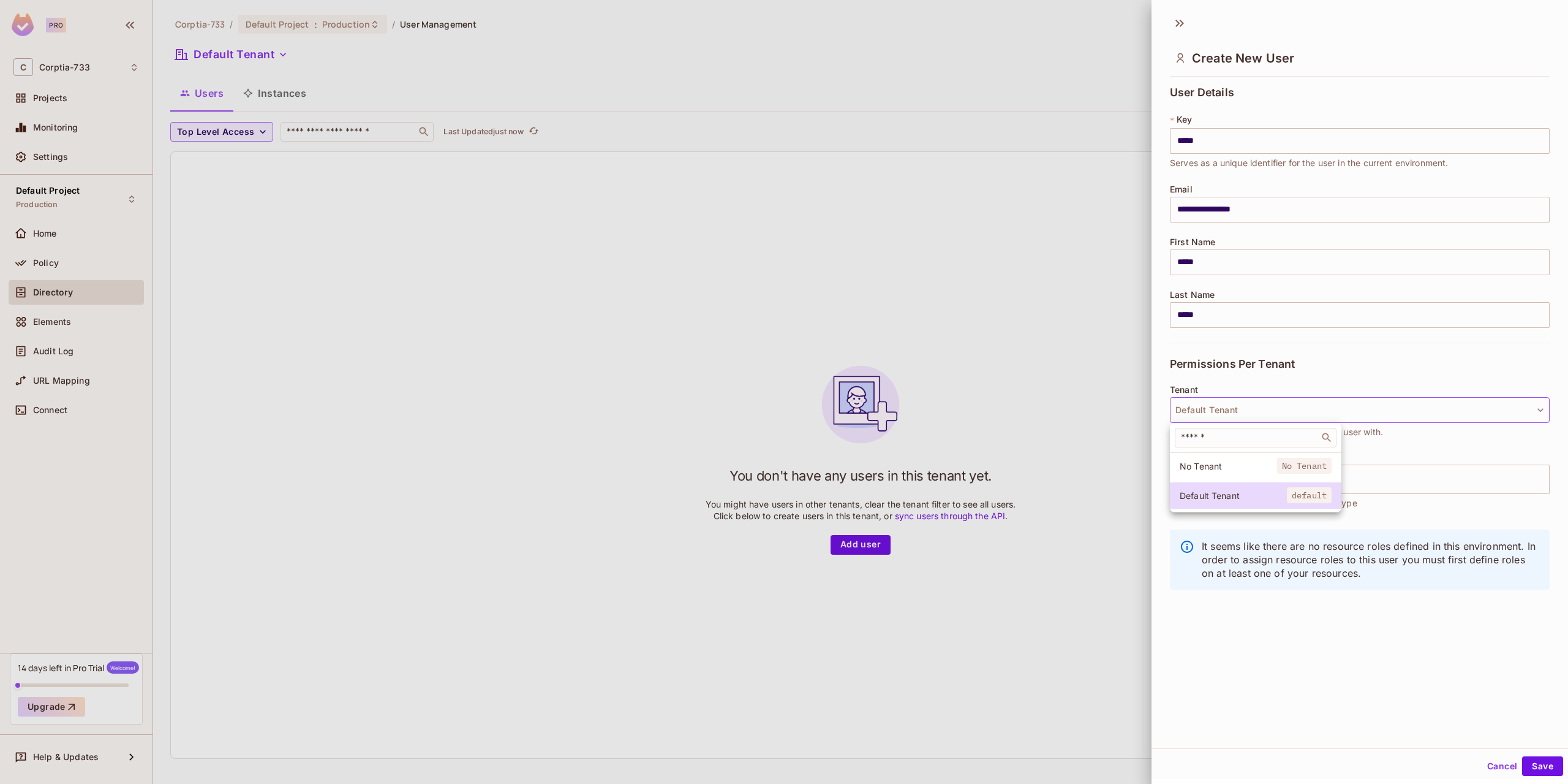
click at [1227, 472] on li "No Tenant No Tenant" at bounding box center [1256, 466] width 171 height 26
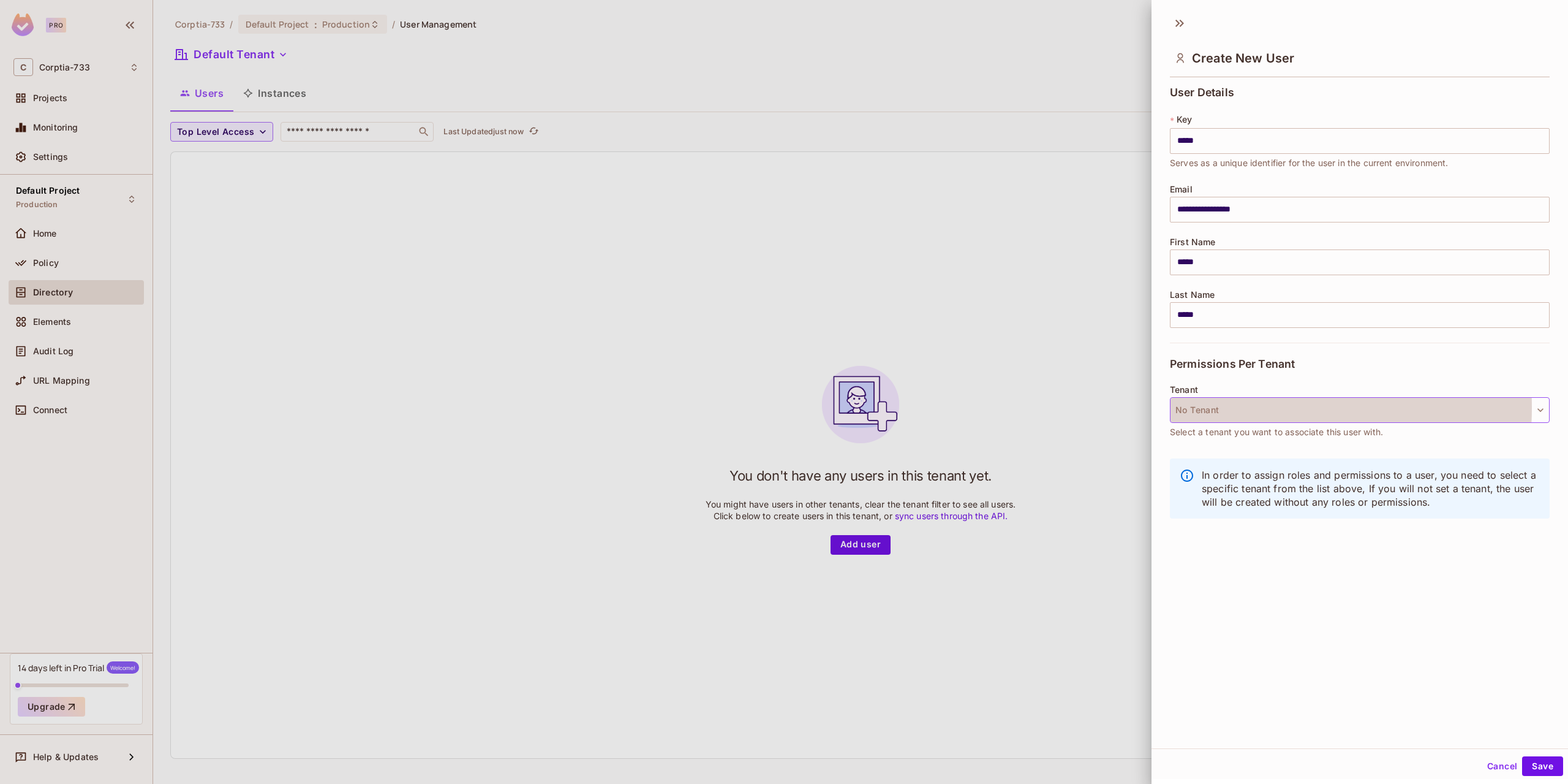
click at [1233, 408] on button "No Tenant" at bounding box center [1360, 410] width 380 height 26
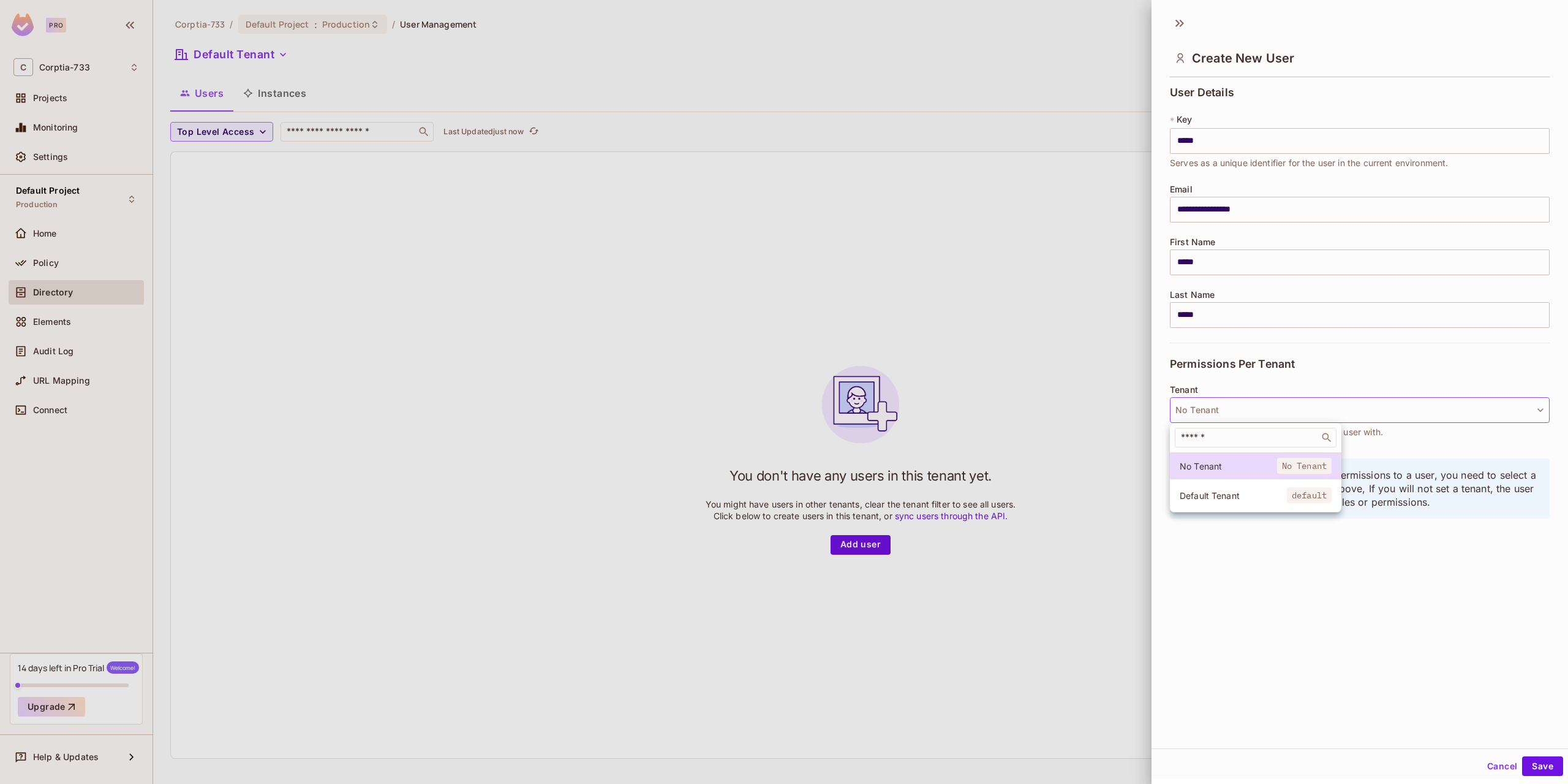
click at [1203, 499] on span "Default Tenant" at bounding box center [1233, 495] width 108 height 11
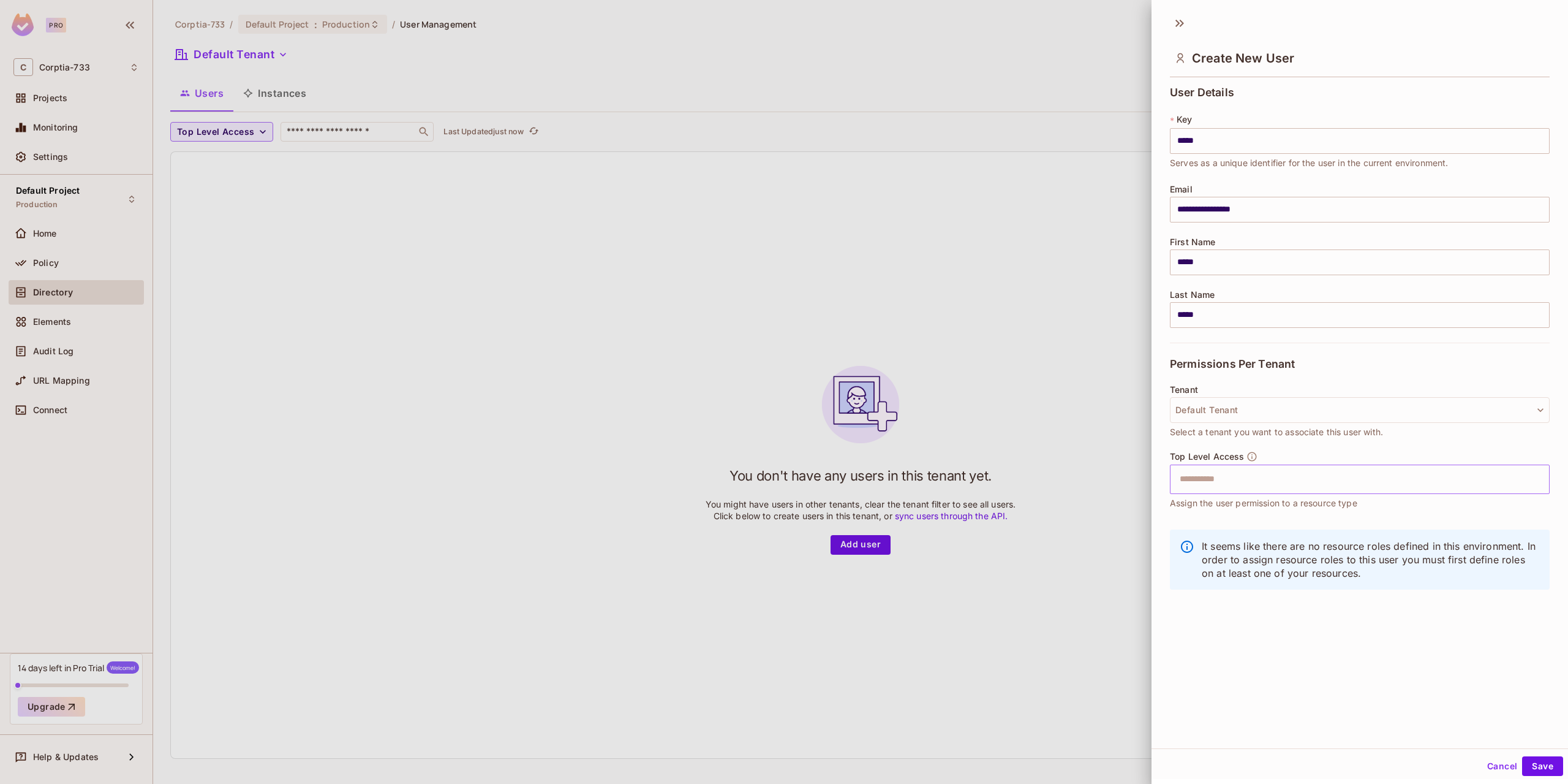
click at [1224, 479] on input "text" at bounding box center [1349, 479] width 353 height 25
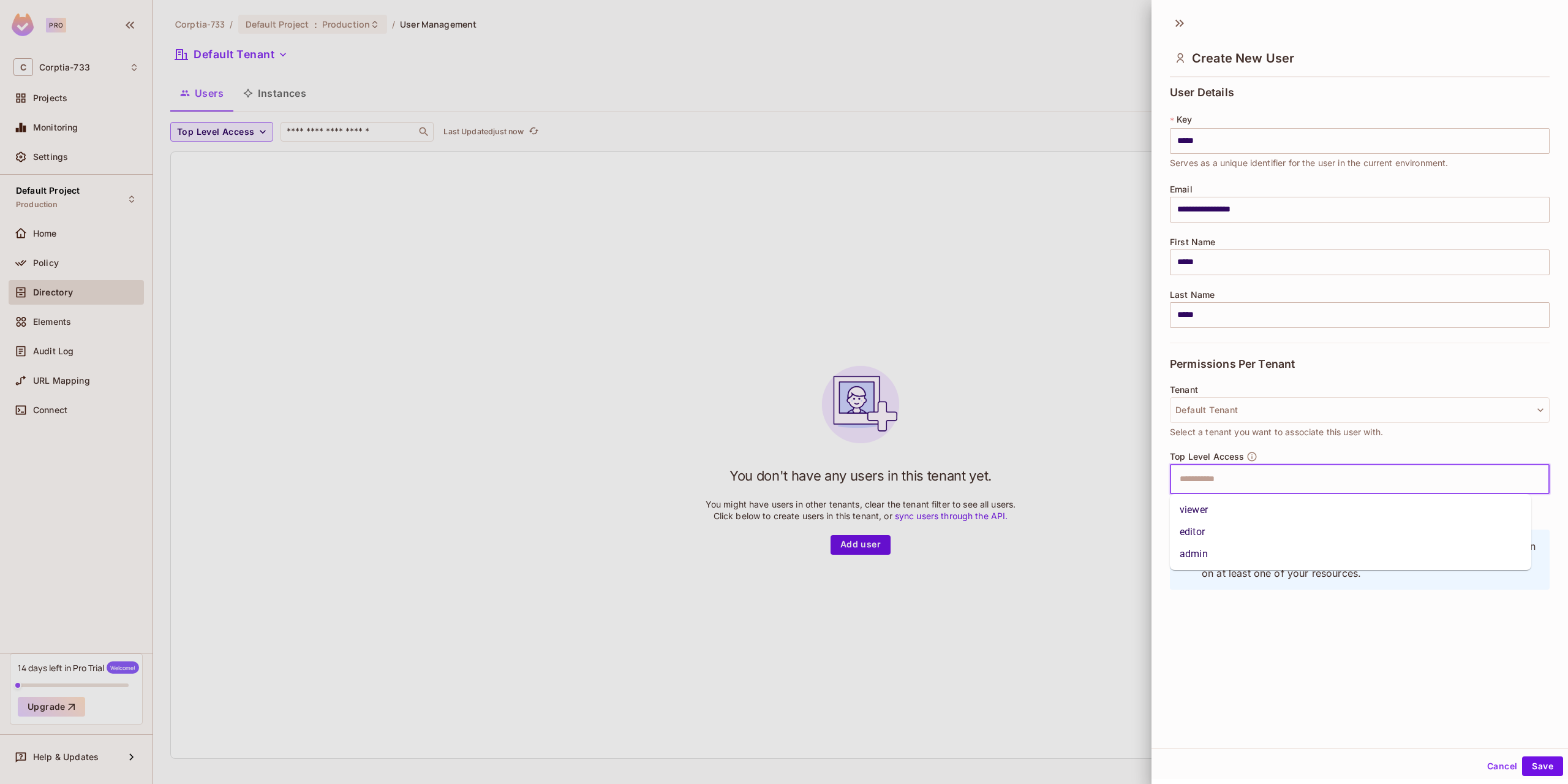
click at [1190, 553] on li "admin" at bounding box center [1351, 554] width 362 height 22
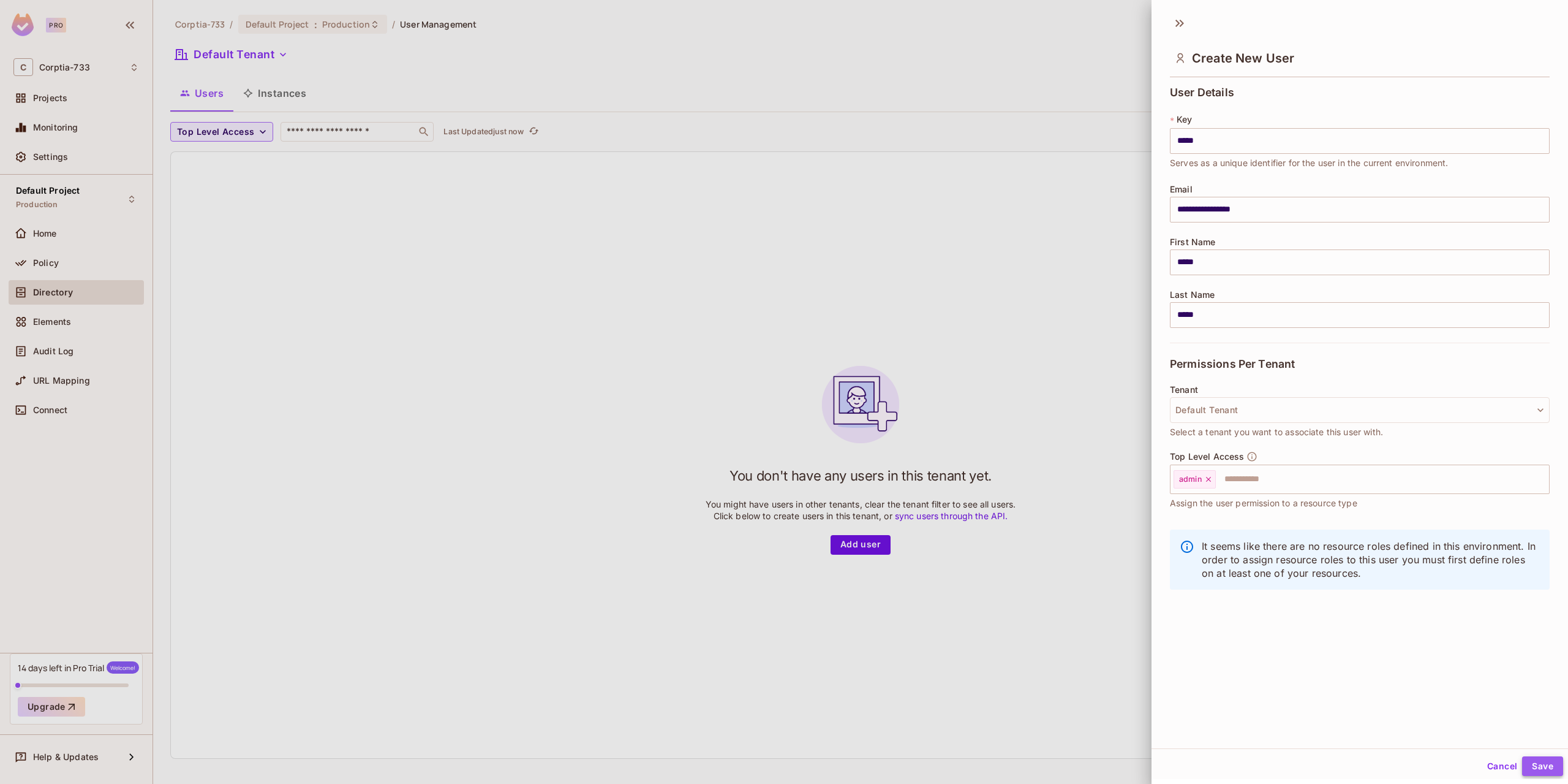
click at [1523, 765] on button "Save" at bounding box center [1542, 766] width 41 height 20
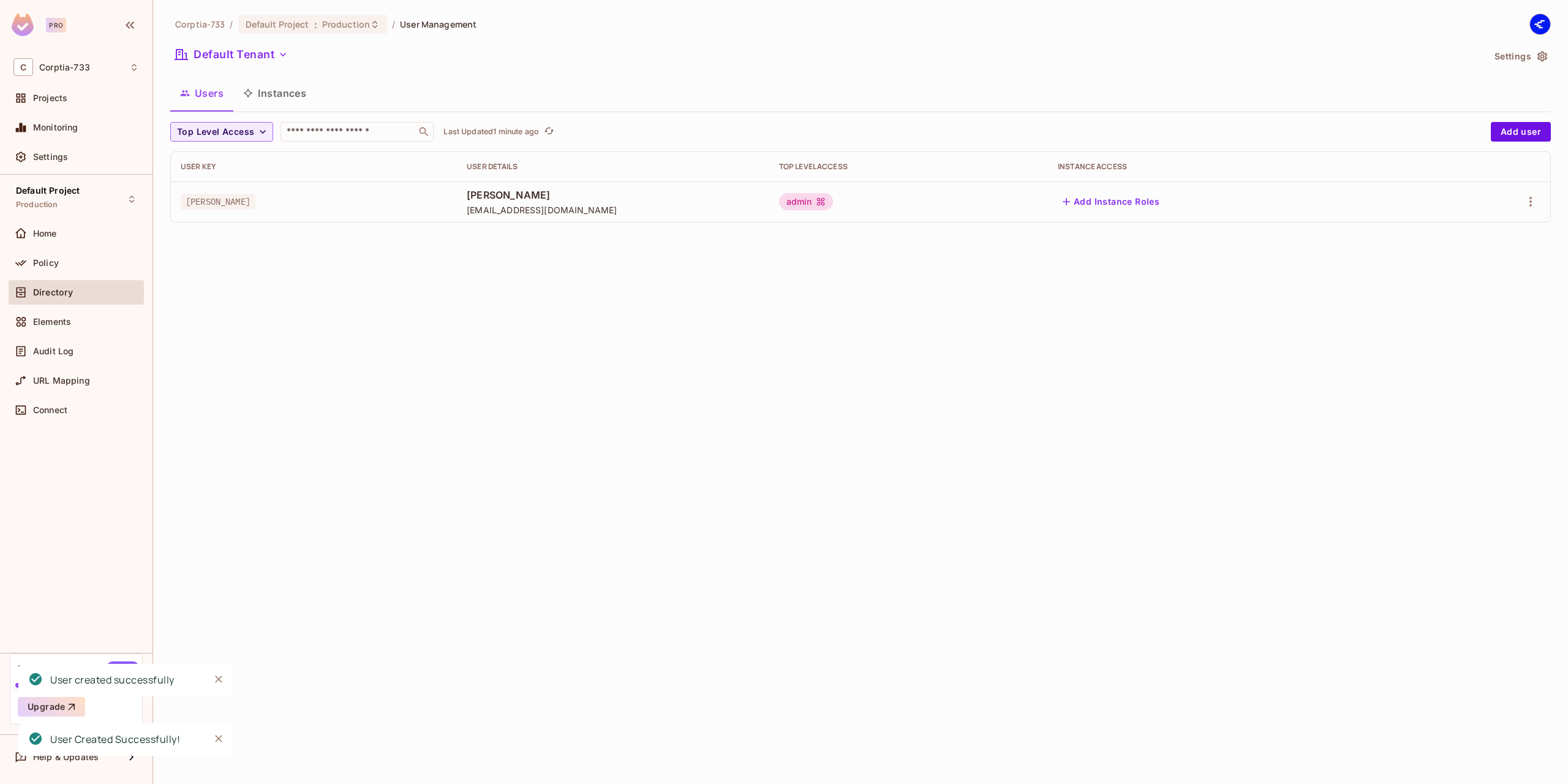
click at [604, 369] on div "Corptia-733 / Default Project : Production / User Management Default Tenant Set…" at bounding box center [860, 392] width 1415 height 784
click at [1549, 56] on button "Settings" at bounding box center [1520, 56] width 61 height 20
click at [279, 90] on button "Instances" at bounding box center [274, 93] width 83 height 31
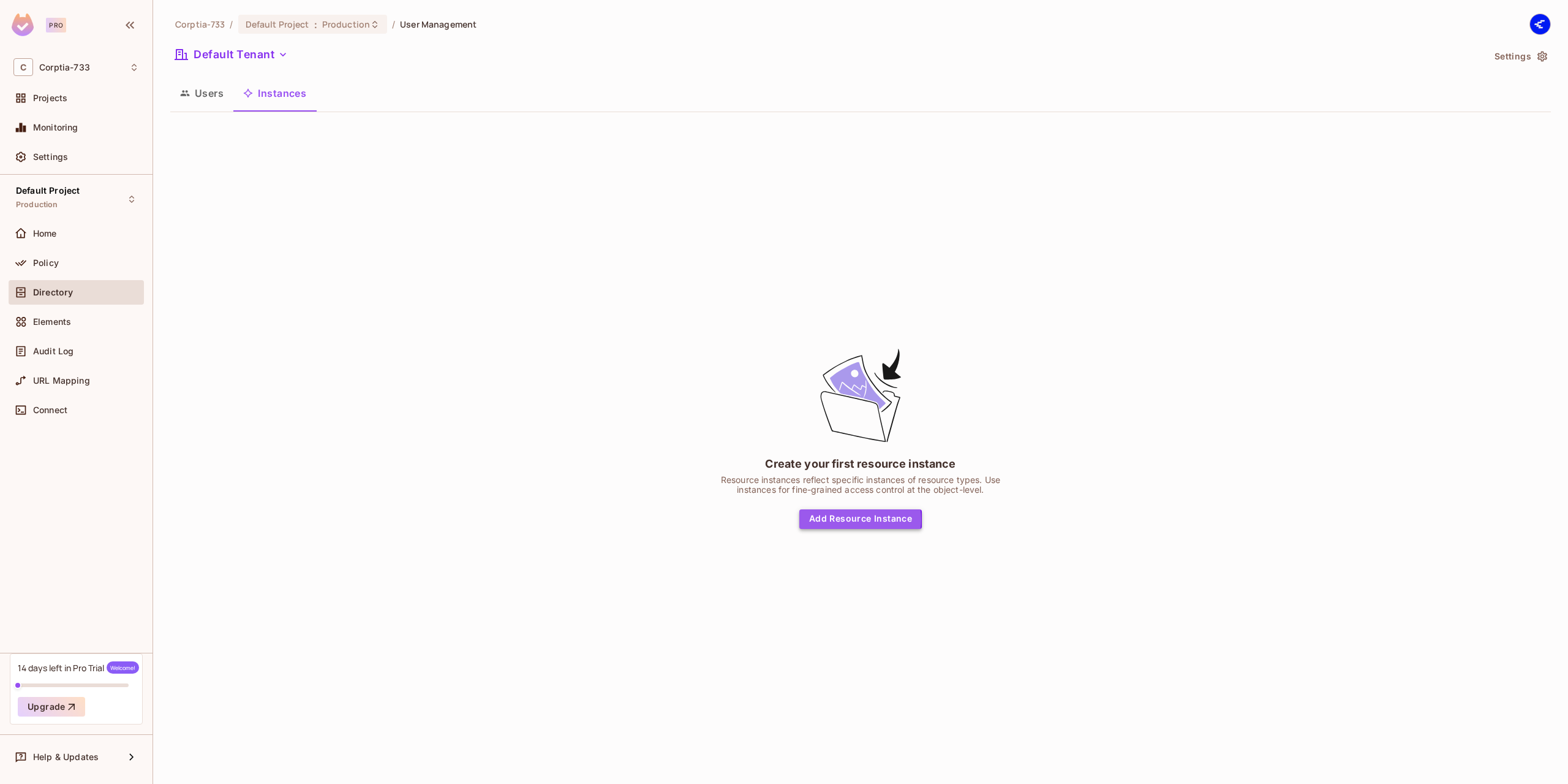
click at [849, 520] on button "Add Resource Instance" at bounding box center [860, 519] width 123 height 20
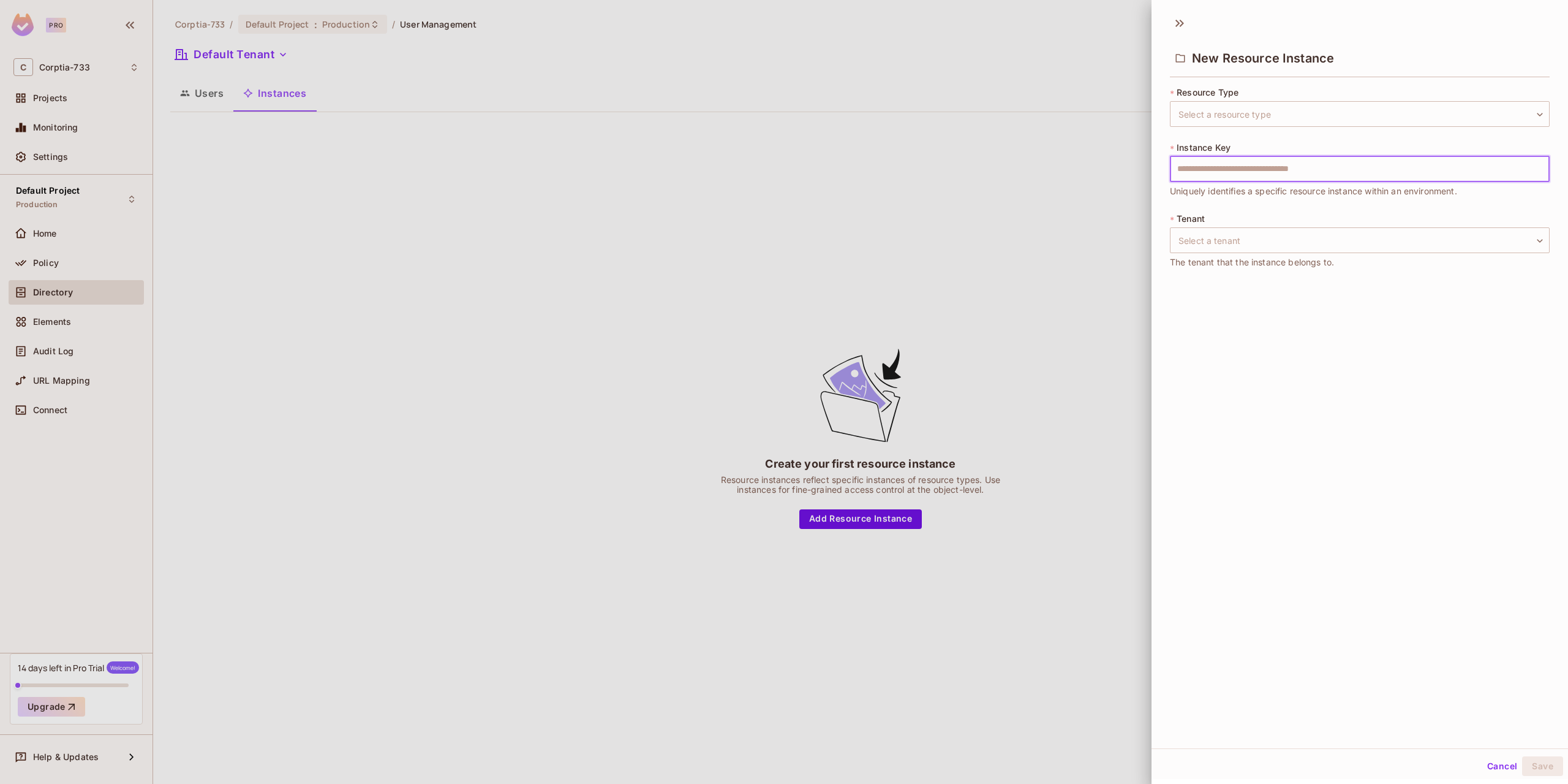
click at [1241, 174] on input "text" at bounding box center [1360, 169] width 380 height 26
click at [1167, 28] on div "New Resource Instance" at bounding box center [1360, 47] width 417 height 68
click at [456, 108] on div at bounding box center [784, 392] width 1568 height 784
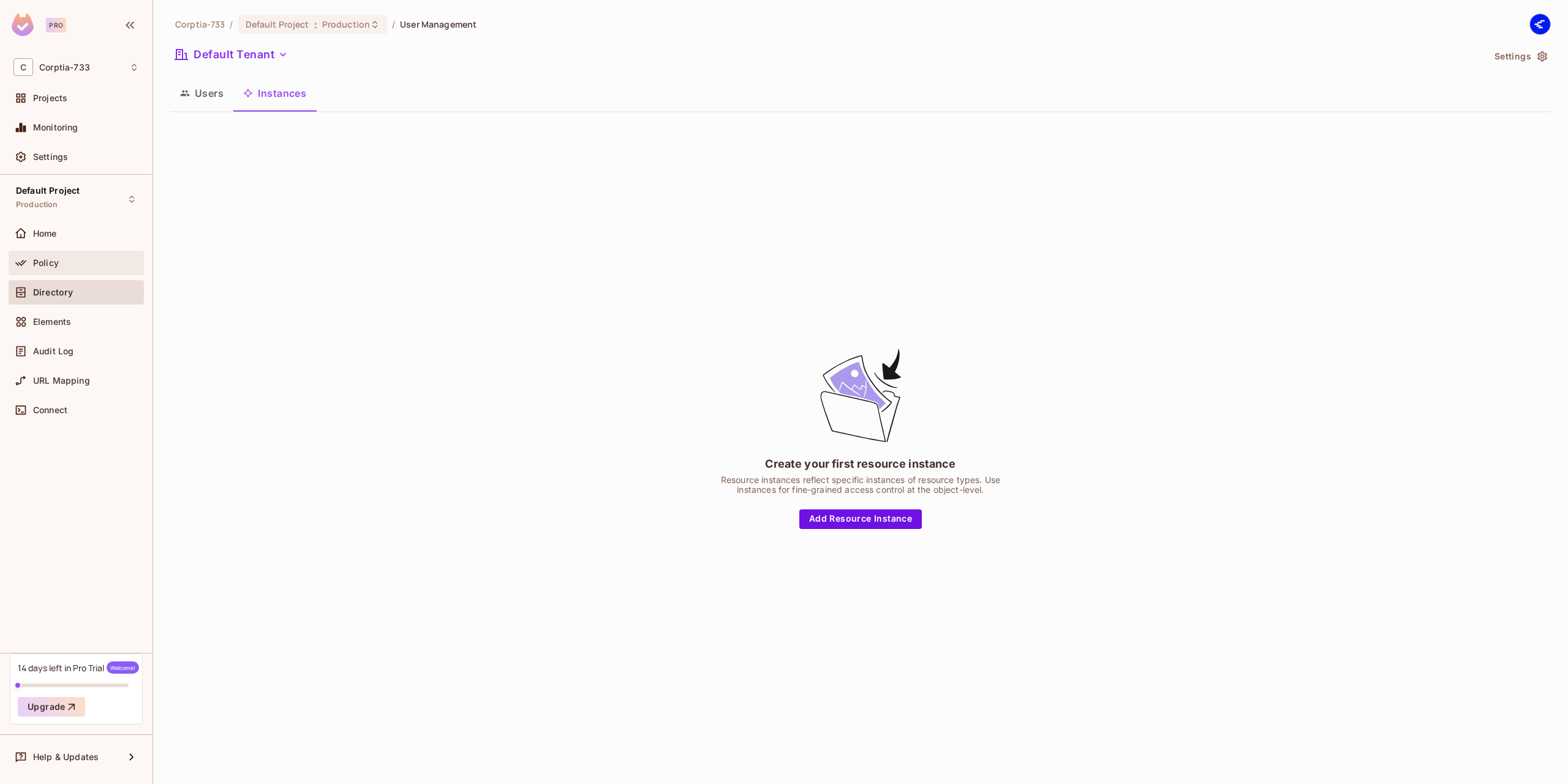
click at [44, 268] on div "Policy" at bounding box center [76, 263] width 126 height 15
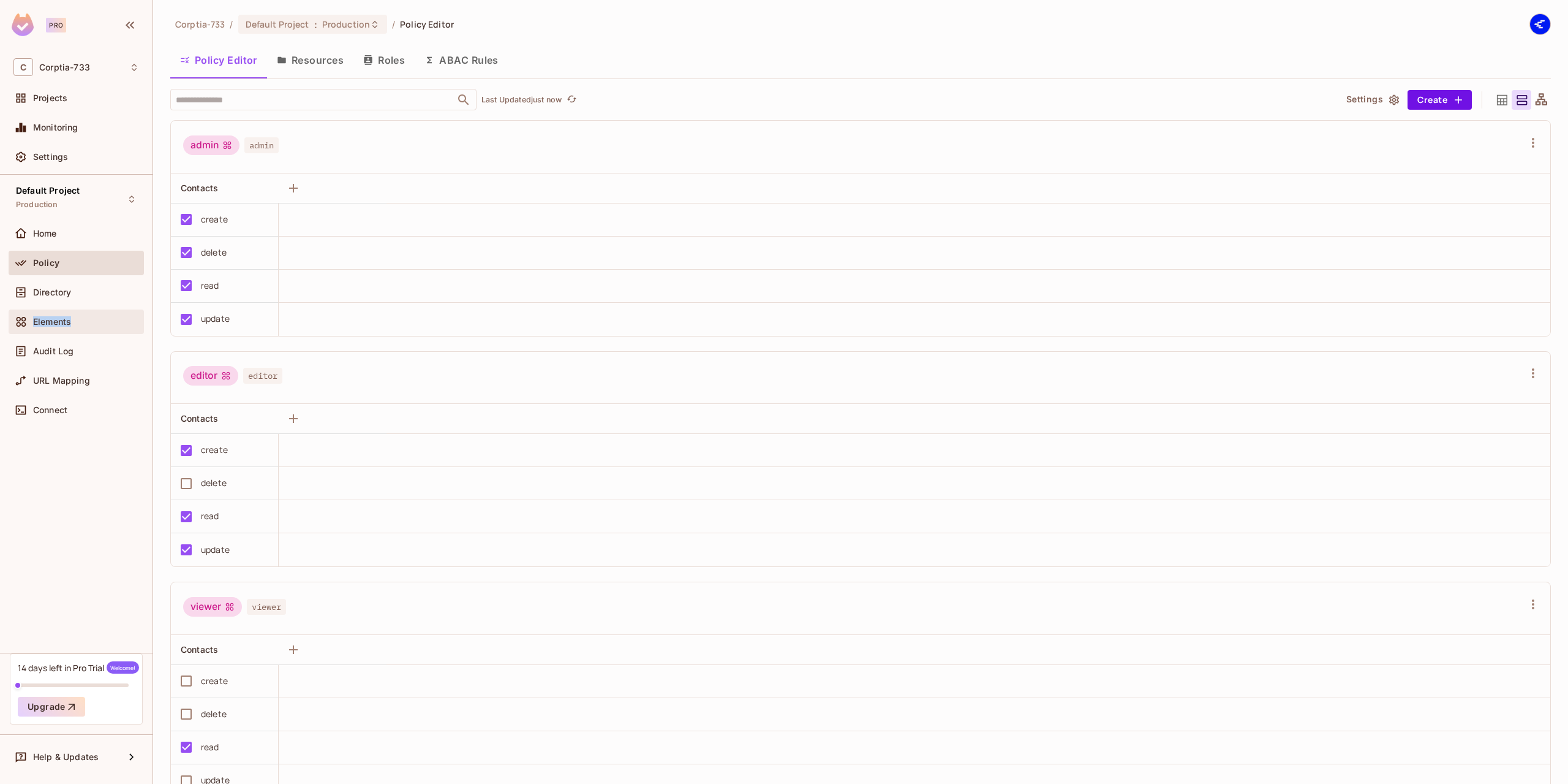
click at [82, 308] on div "Home Policy Directory Elements Audit Log URL Mapping Connect" at bounding box center [76, 324] width 135 height 206
click at [71, 329] on div "Elements" at bounding box center [76, 322] width 126 height 15
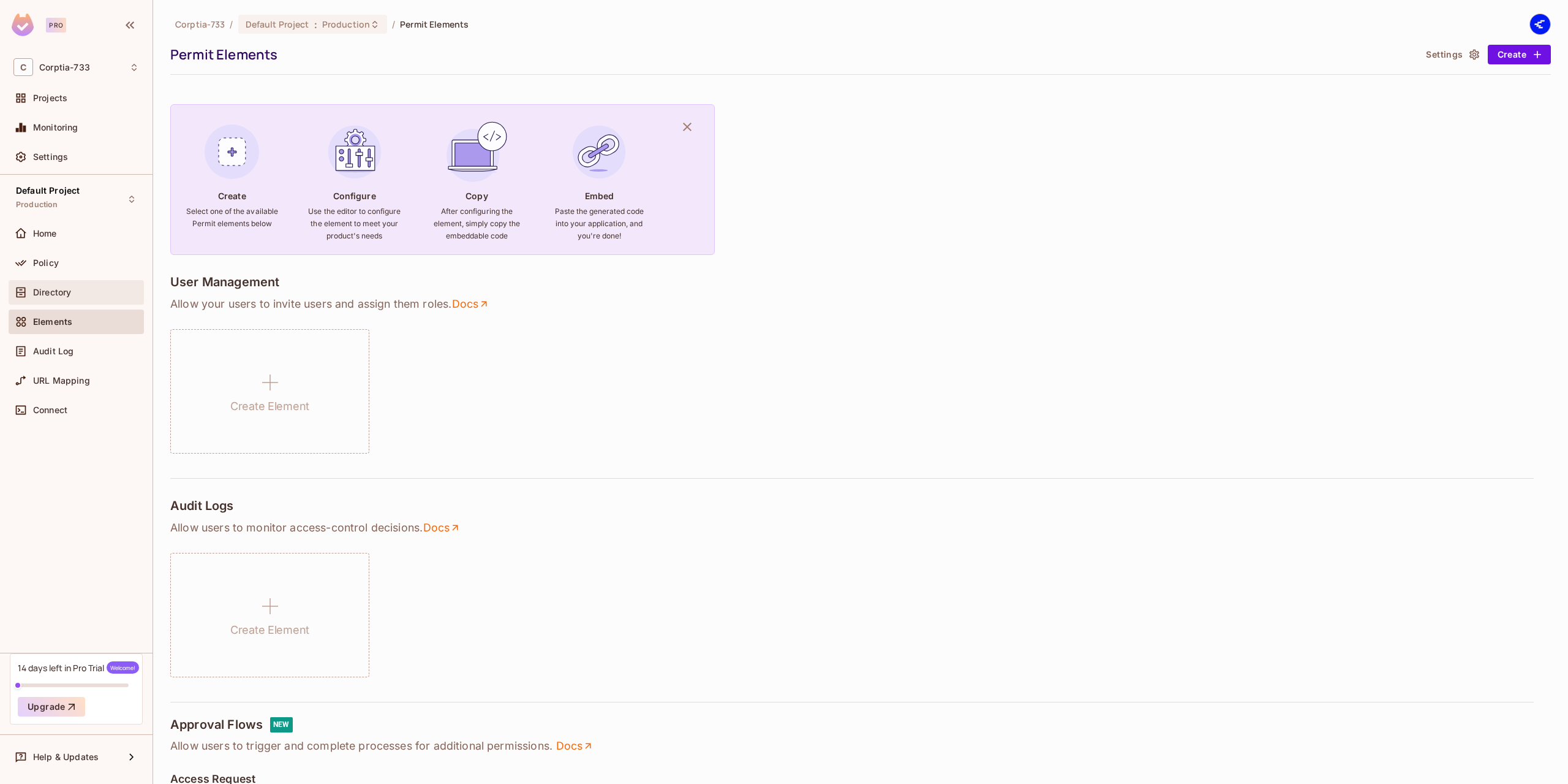
click at [59, 284] on div "Directory" at bounding box center [76, 292] width 135 height 25
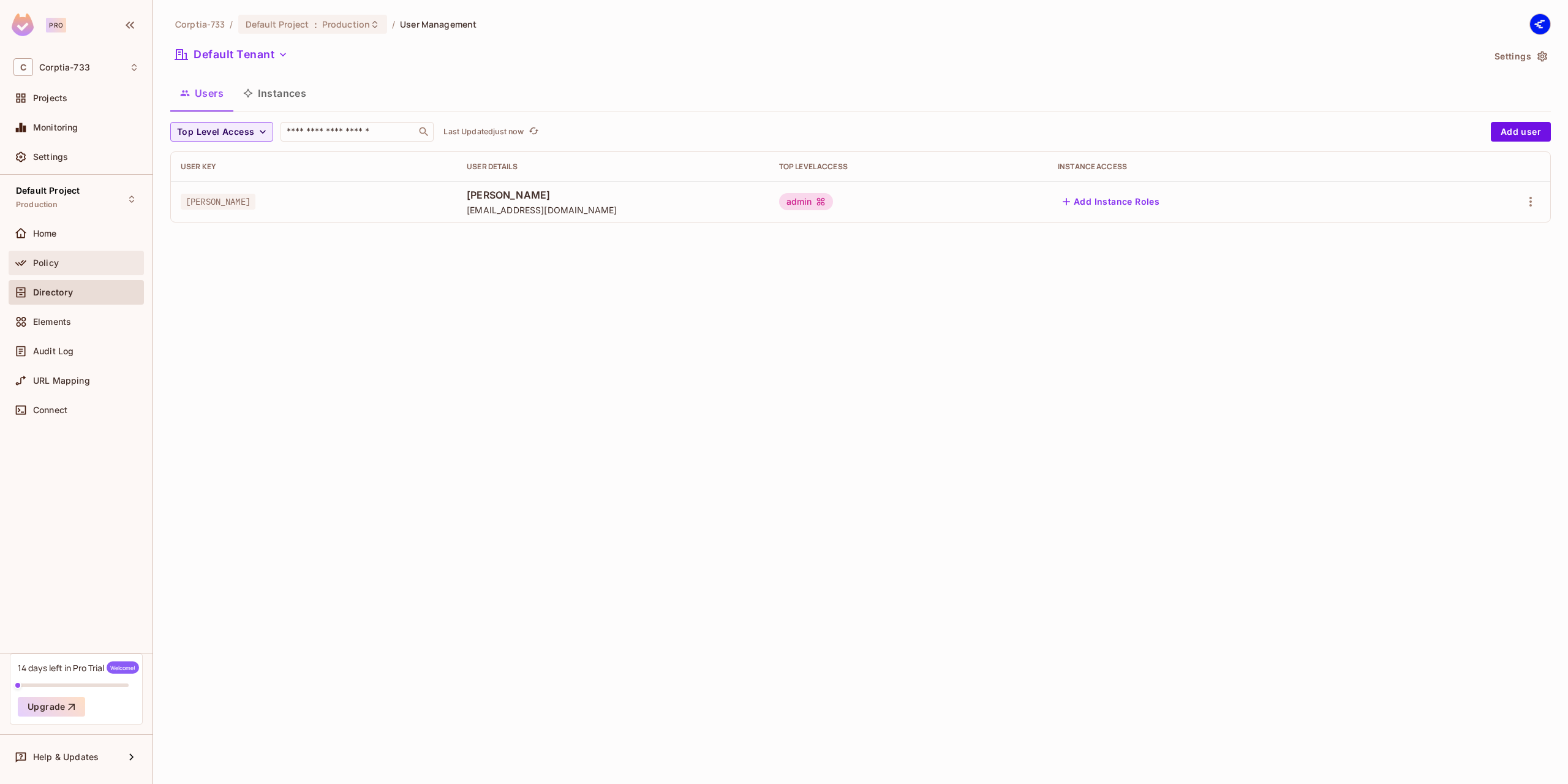
click at [45, 256] on div "Policy" at bounding box center [76, 263] width 126 height 15
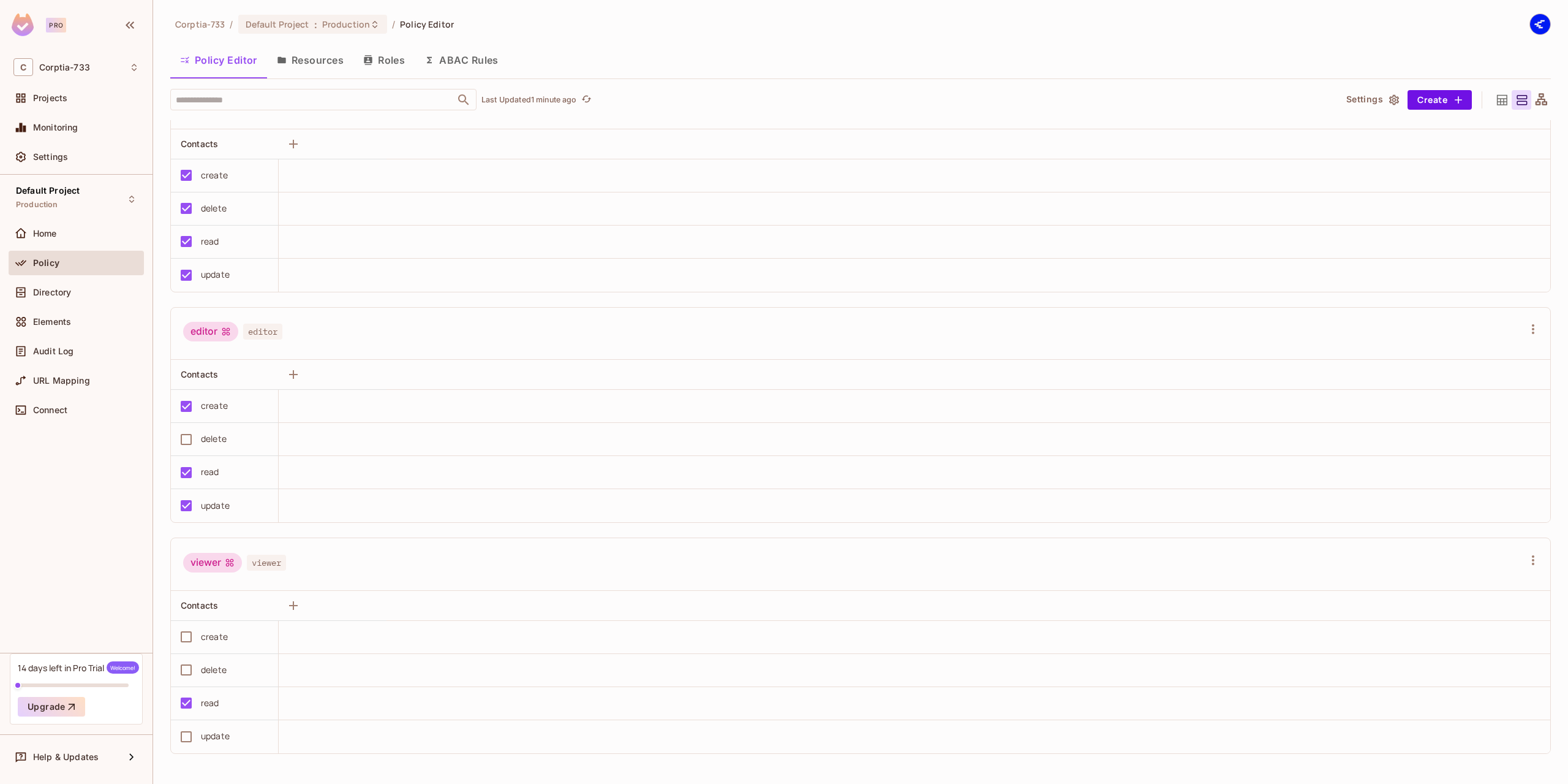
scroll to position [1, 0]
click at [296, 377] on icon "button" at bounding box center [293, 374] width 15 height 15
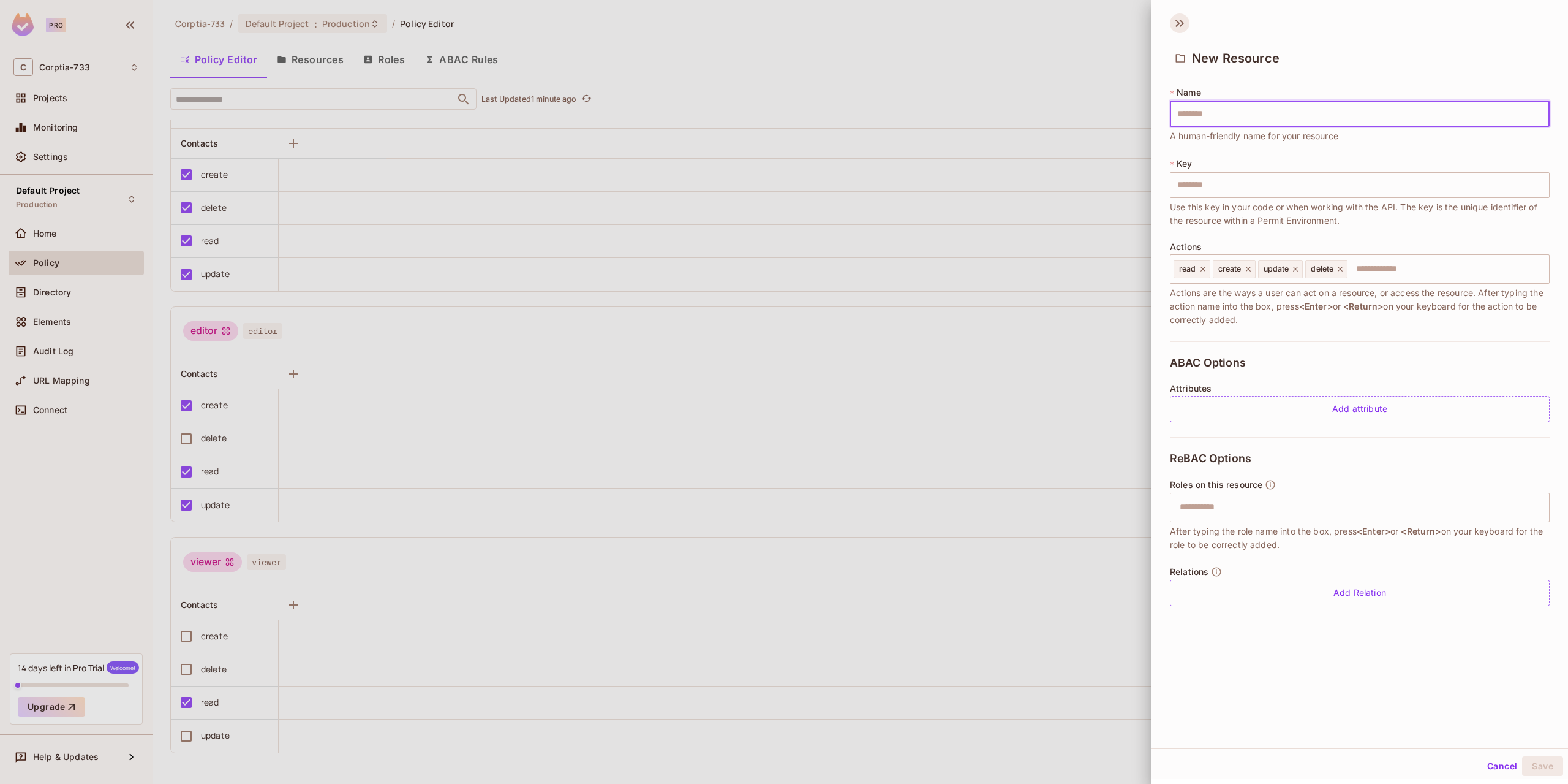
click at [1184, 22] on icon at bounding box center [1180, 23] width 20 height 20
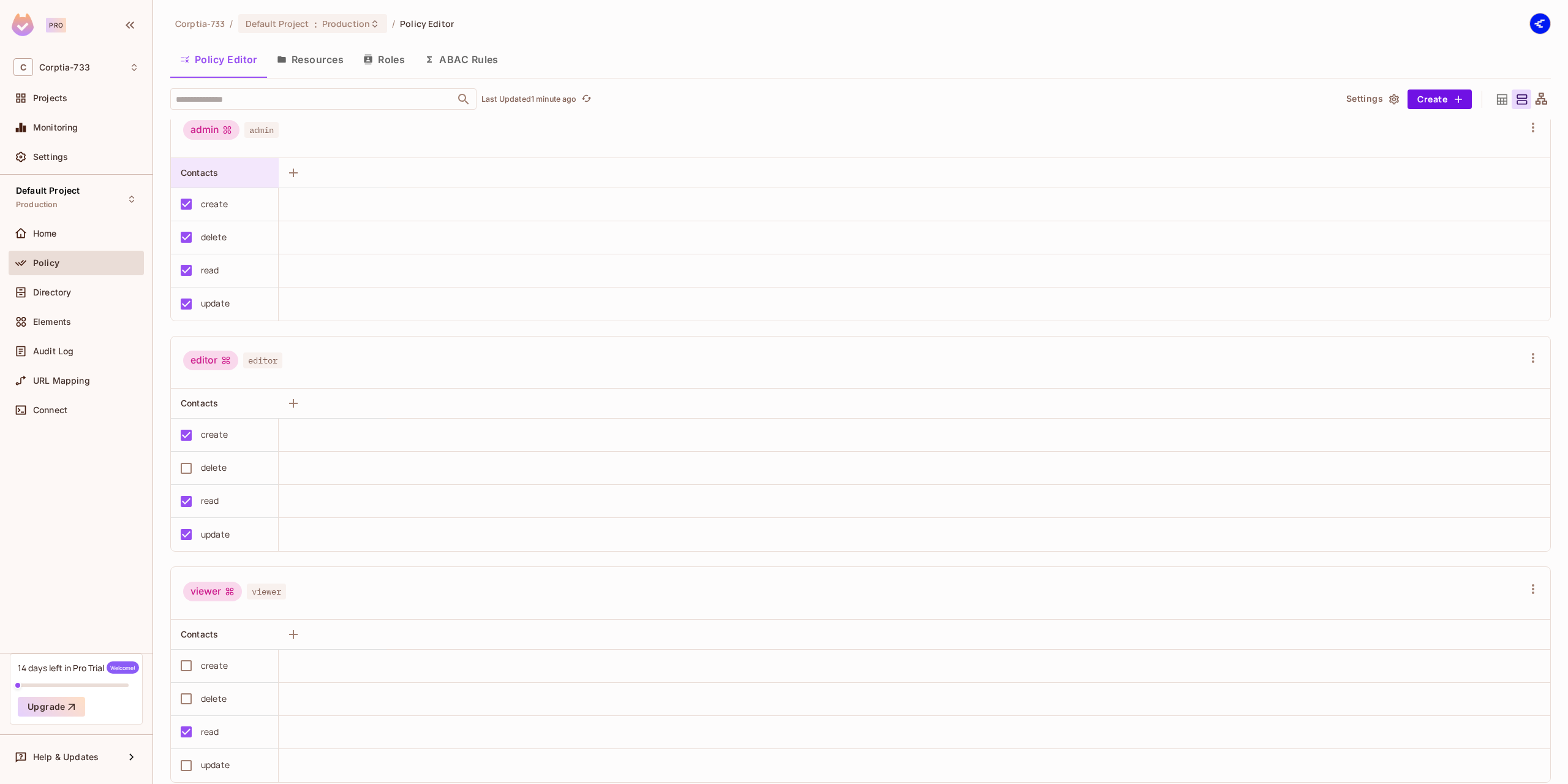
scroll to position [0, 0]
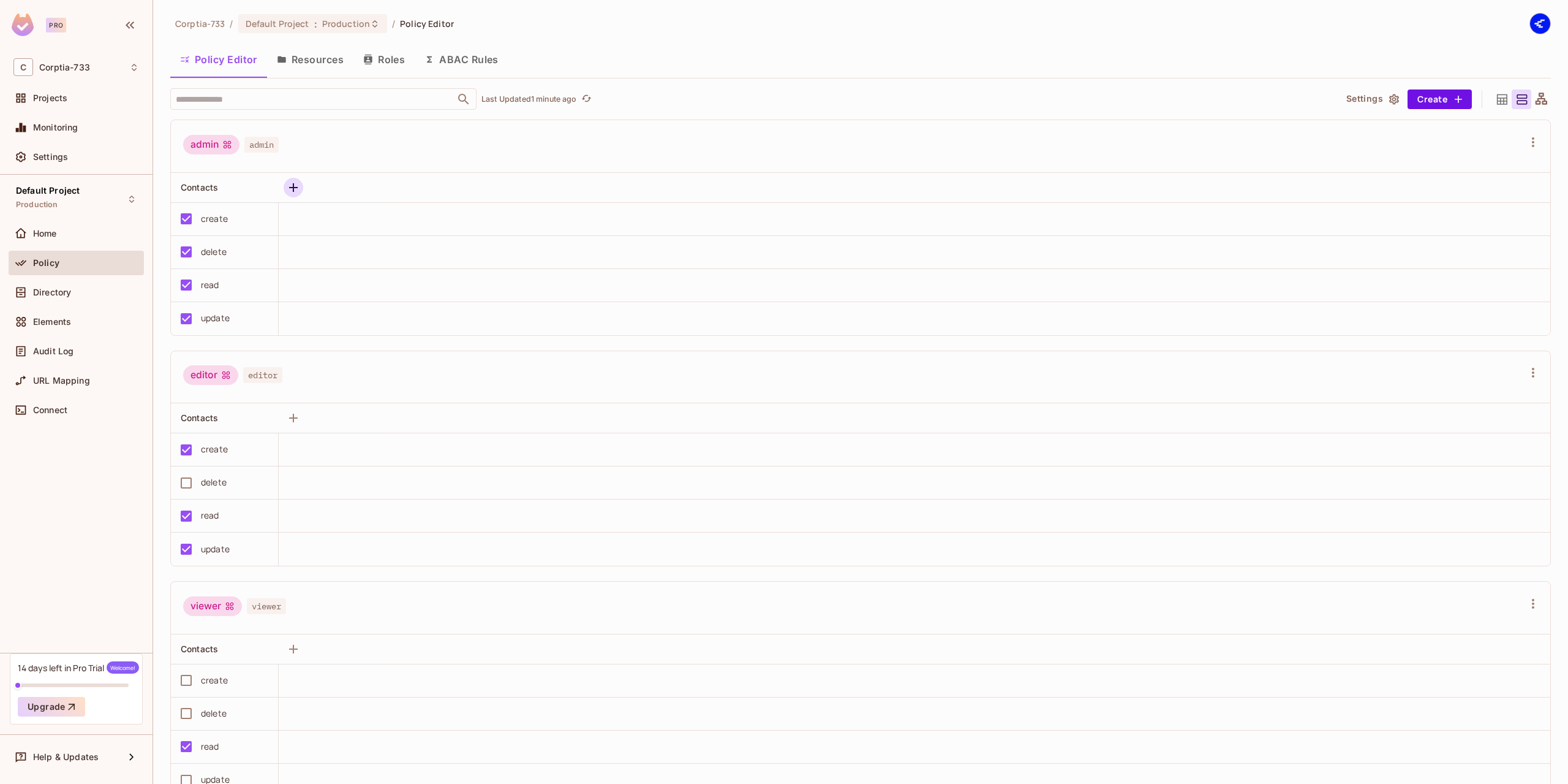
click at [295, 187] on icon "button" at bounding box center [293, 187] width 8 height 8
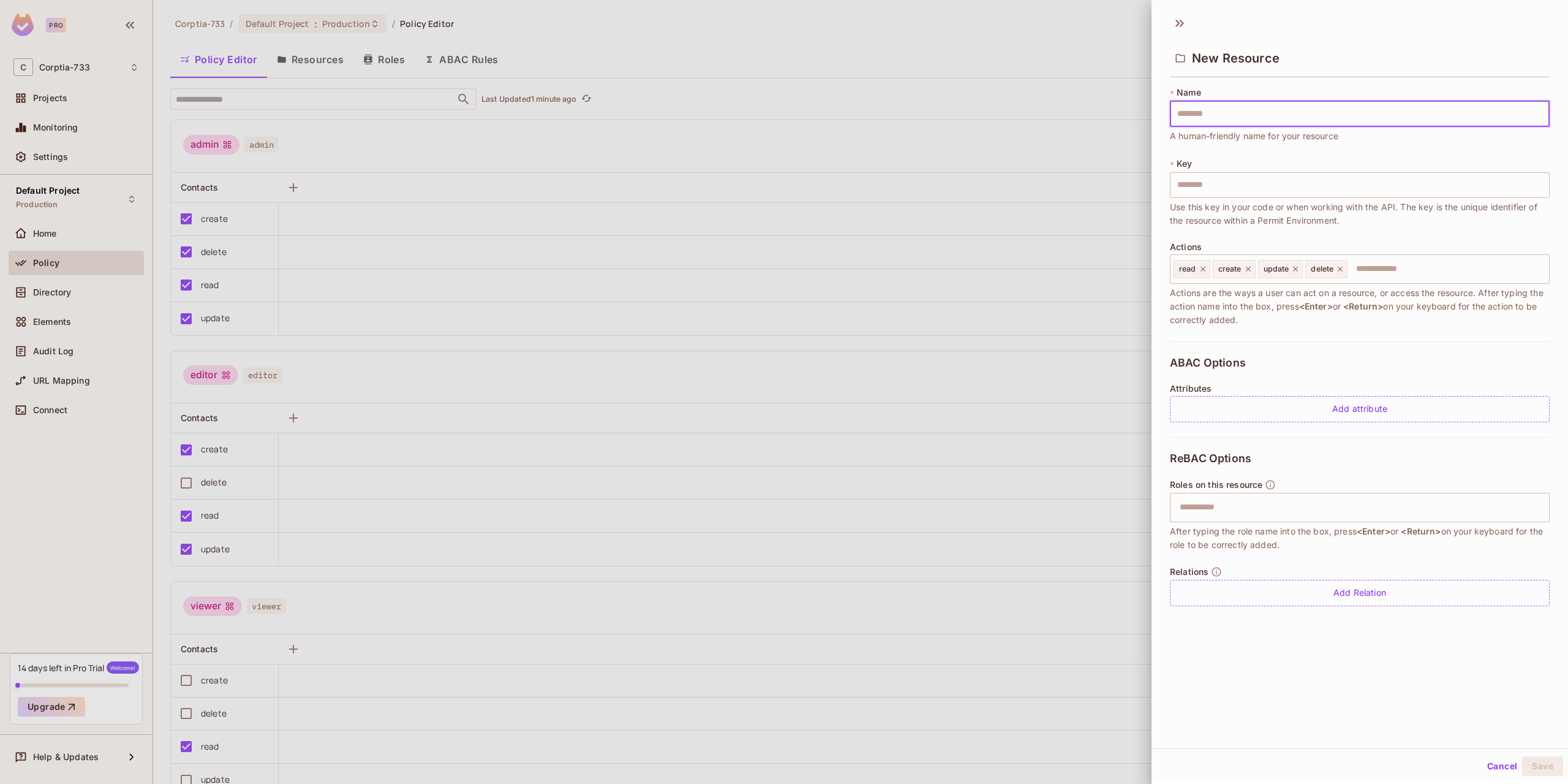
click at [1027, 53] on div at bounding box center [784, 392] width 1568 height 784
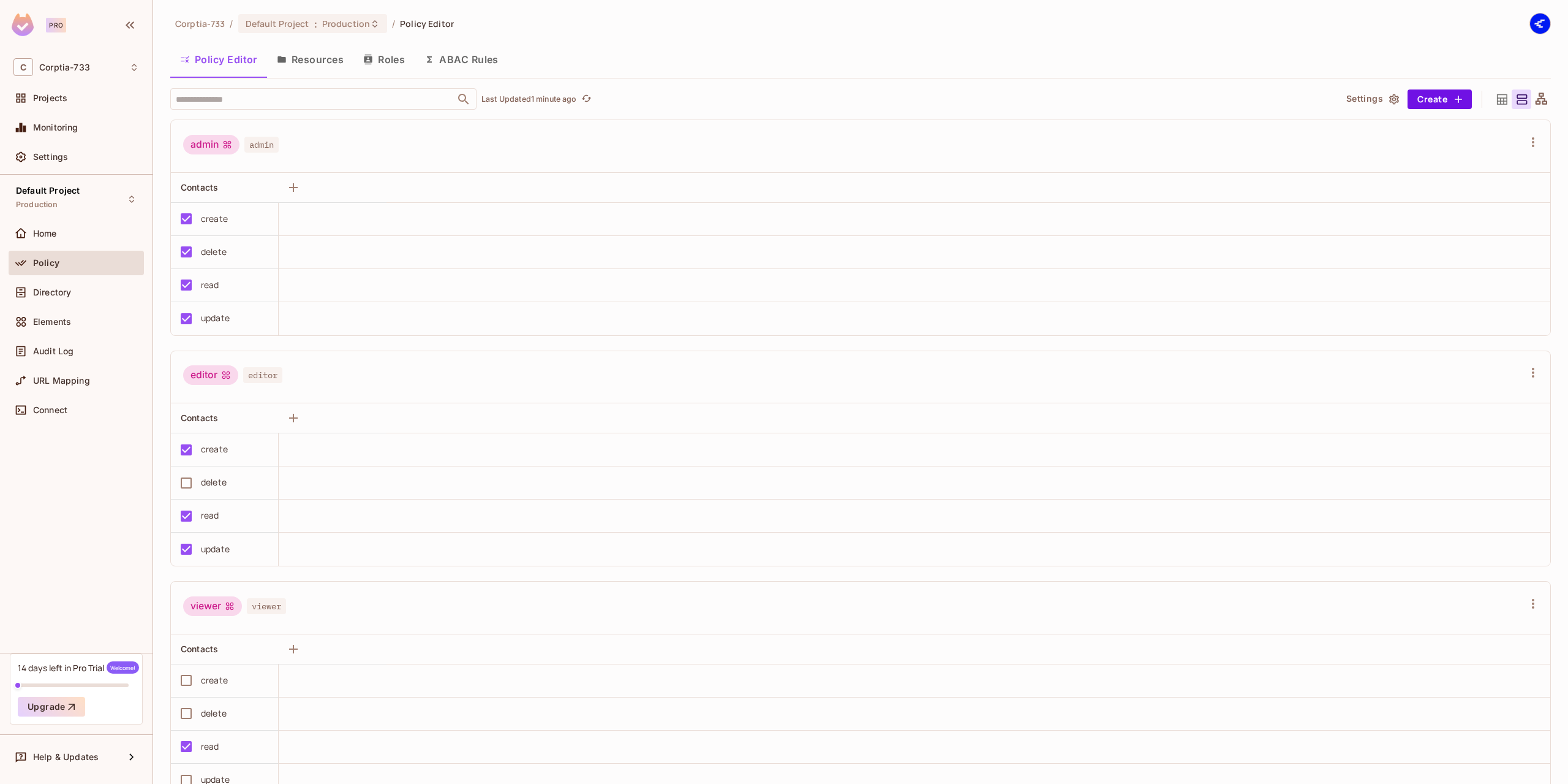
click at [286, 56] on icon "button" at bounding box center [281, 59] width 10 height 10
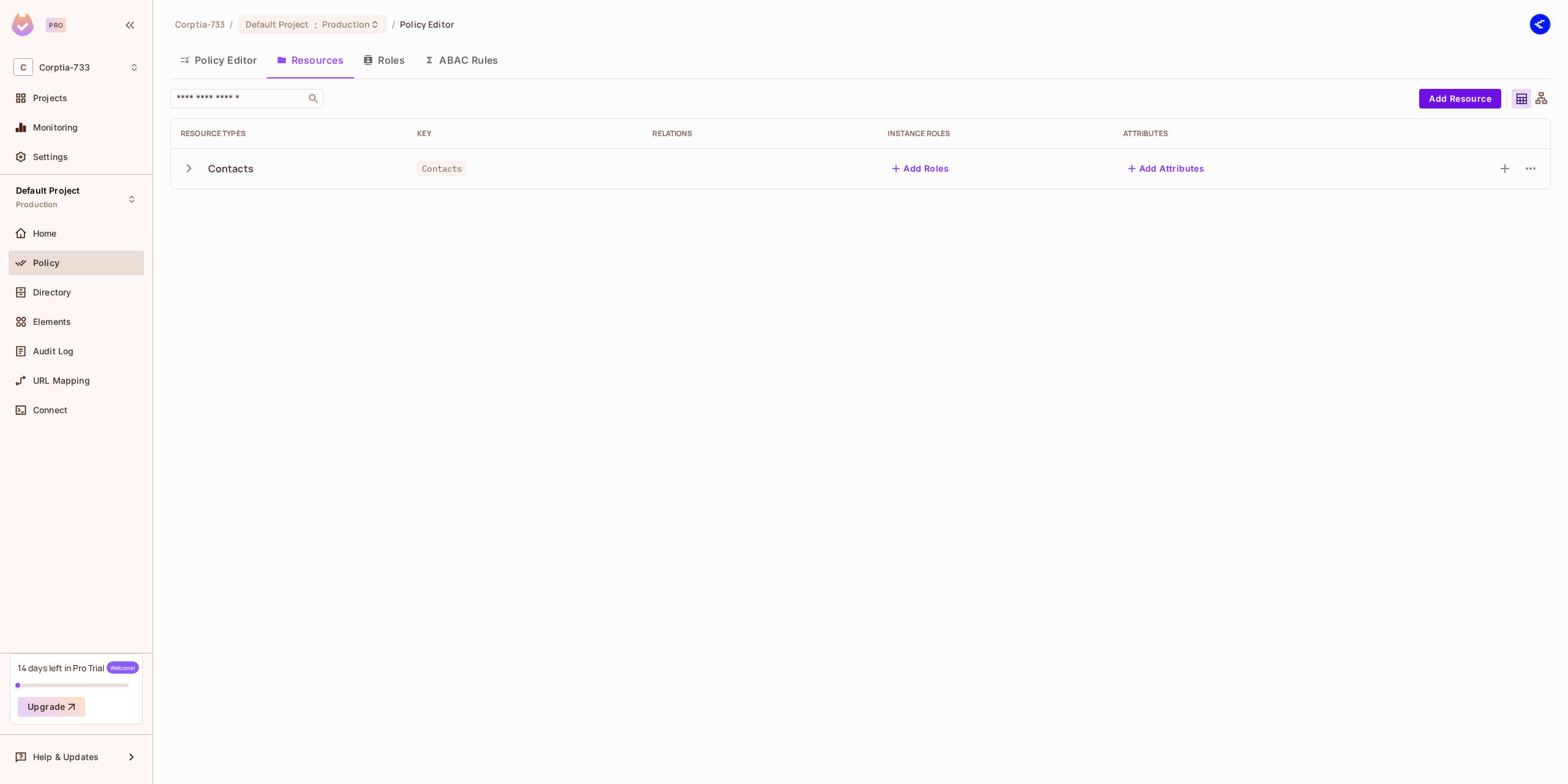
click at [493, 65] on button "ABAC Rules" at bounding box center [461, 59] width 94 height 31
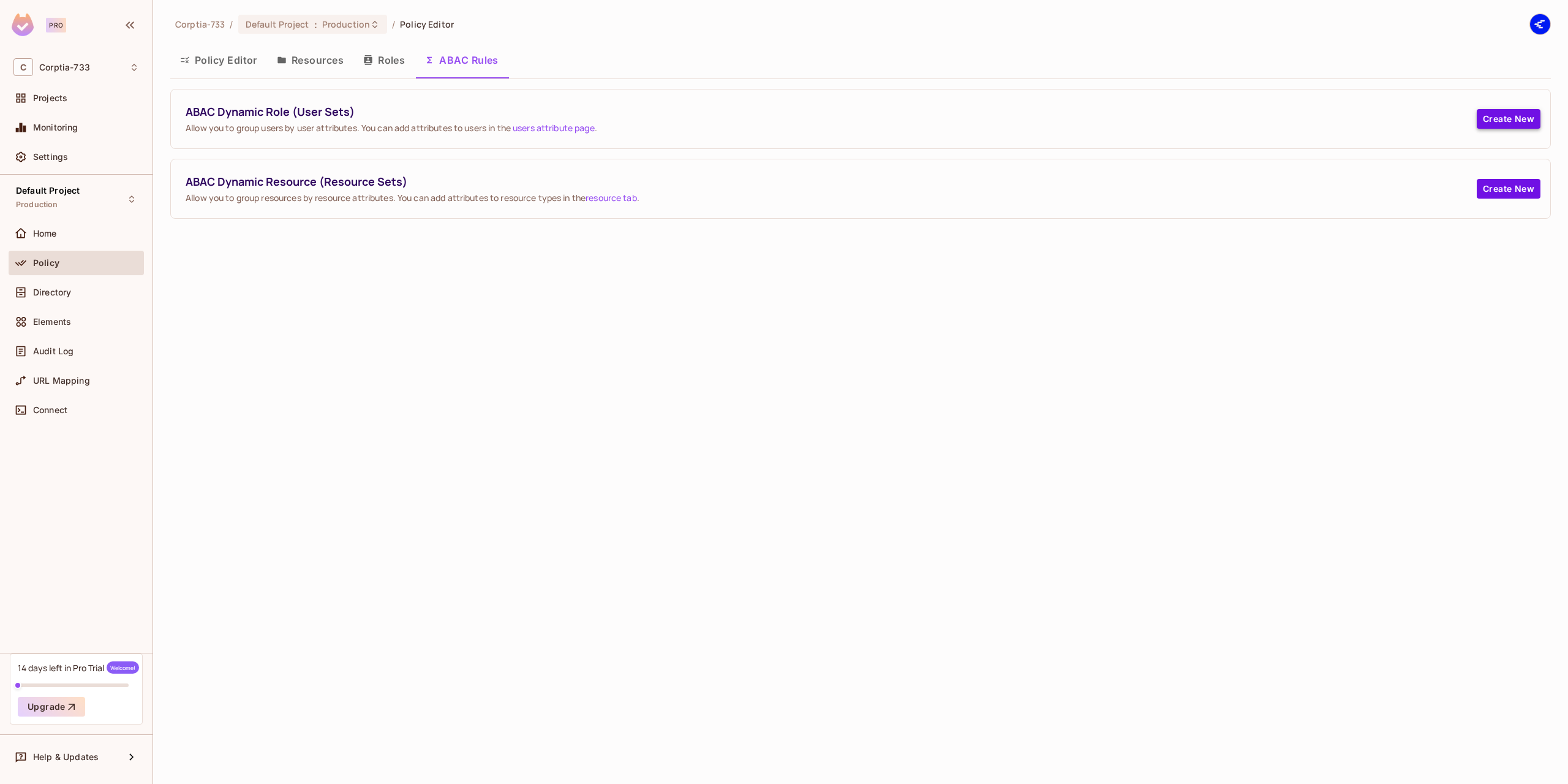
click at [1492, 121] on button "Create New" at bounding box center [1509, 119] width 64 height 20
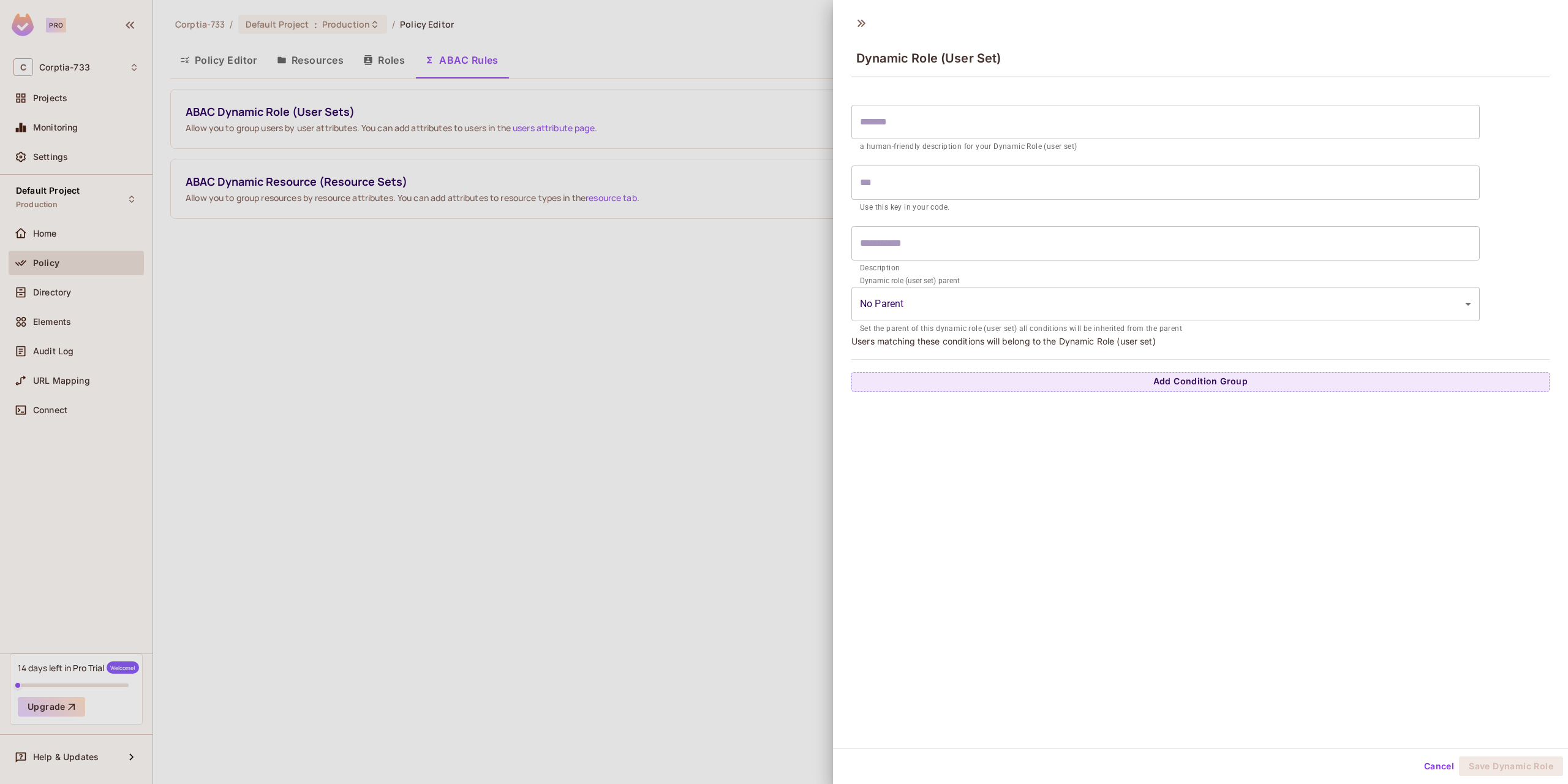
click at [805, 351] on div at bounding box center [784, 392] width 1568 height 784
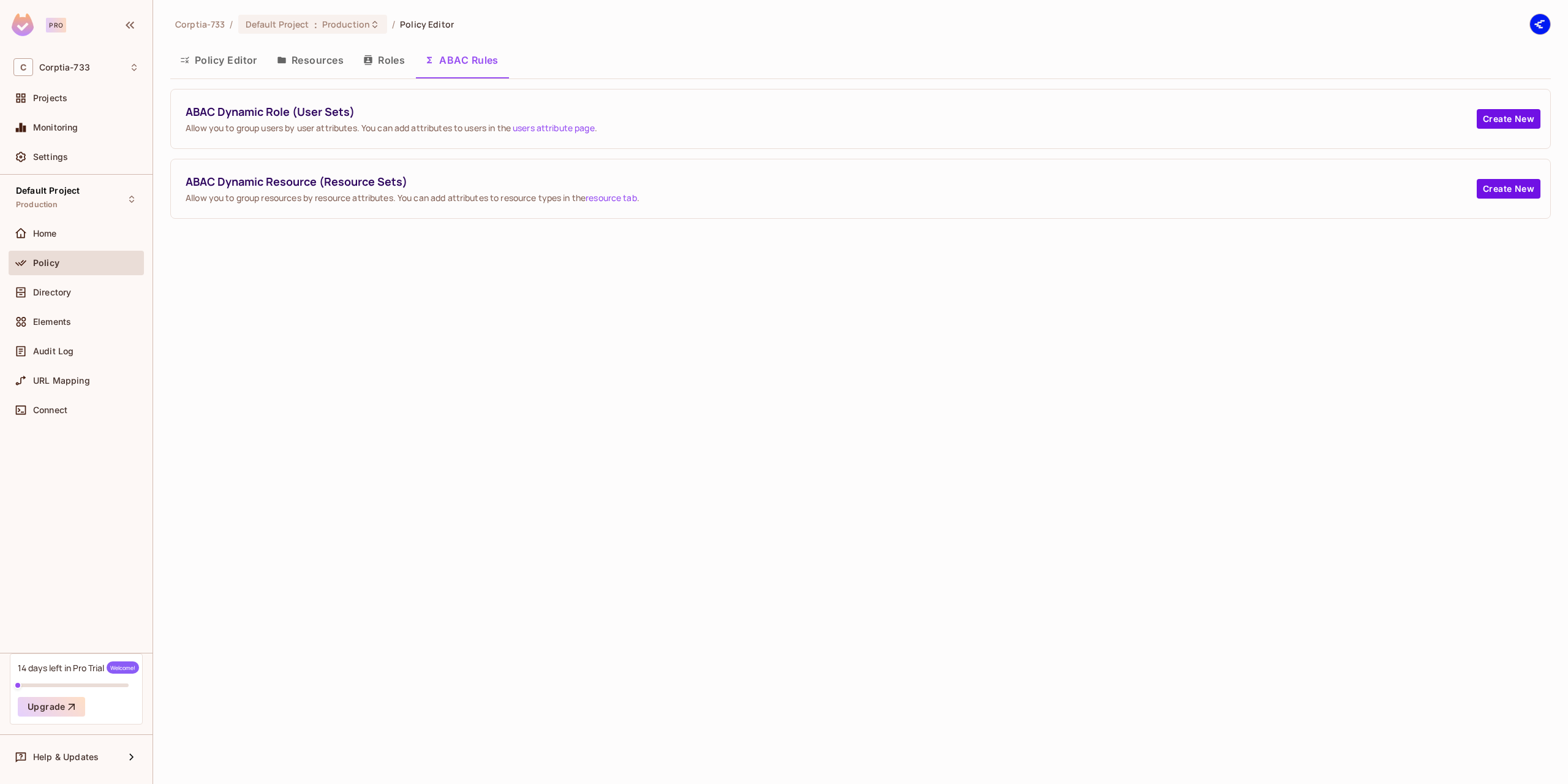
click at [388, 62] on button "Roles" at bounding box center [384, 59] width 61 height 31
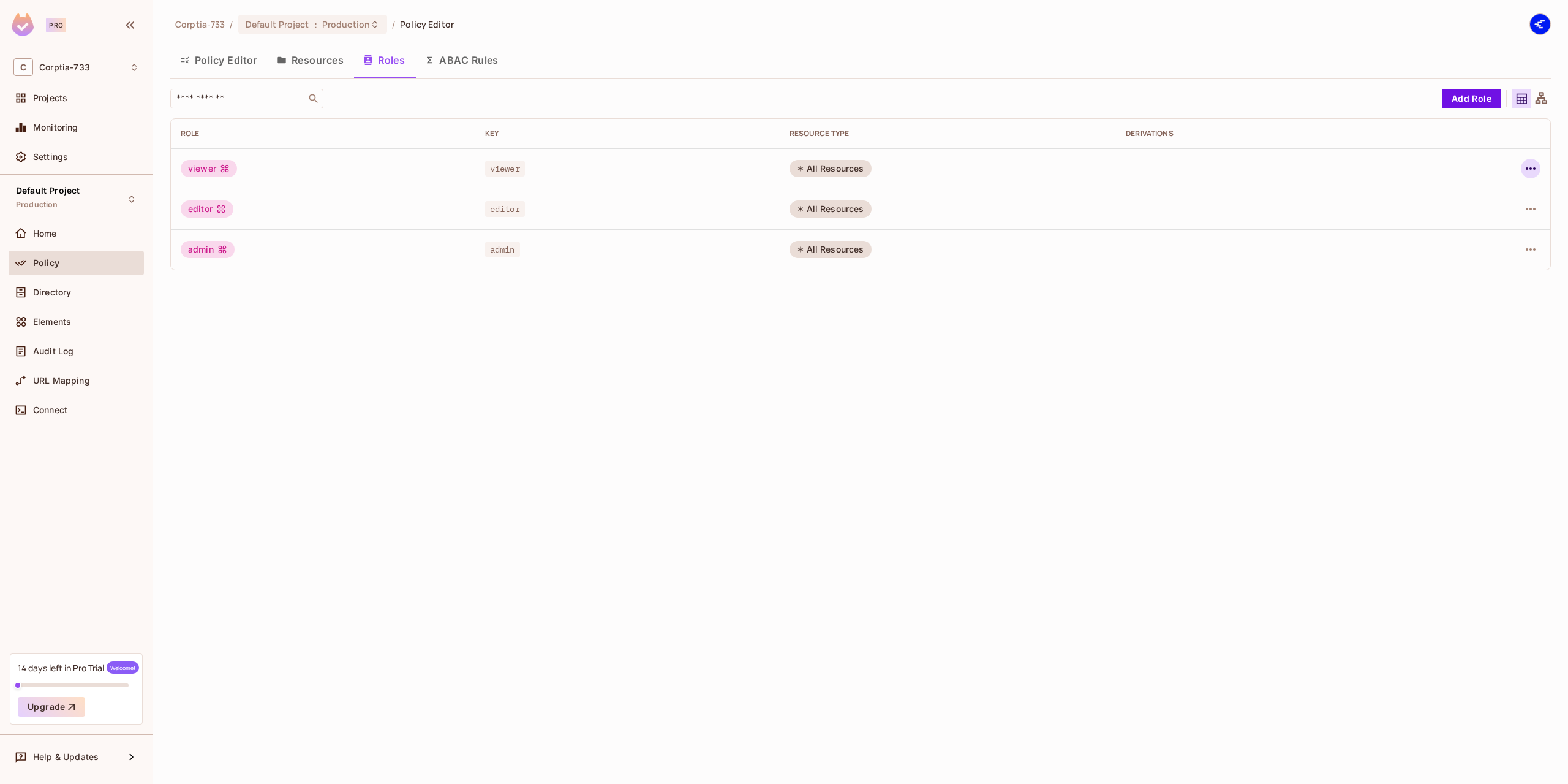
click at [1534, 163] on icon "button" at bounding box center [1531, 169] width 15 height 15
click at [1486, 221] on div "Edit Attributes" at bounding box center [1488, 223] width 61 height 12
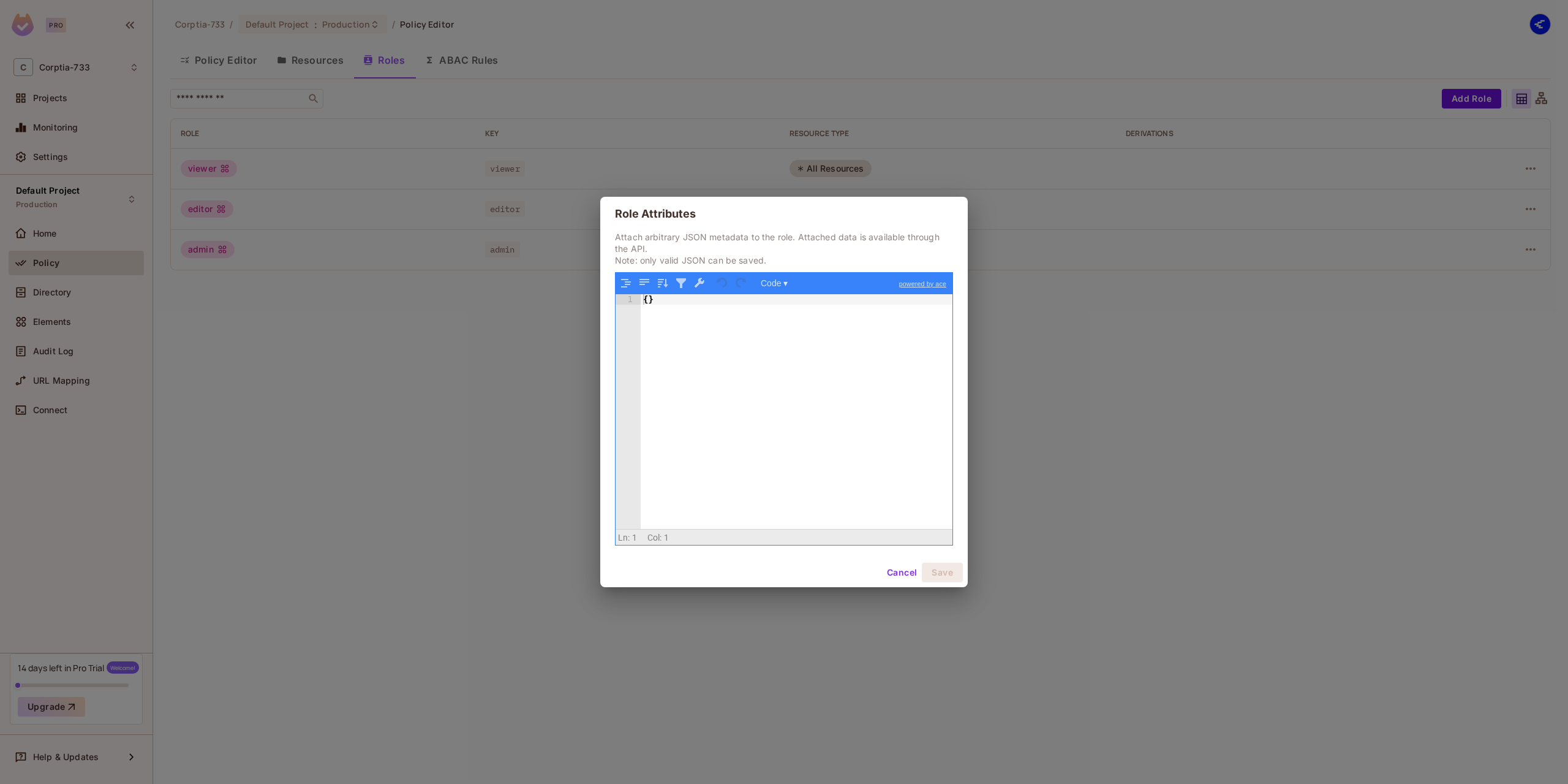
drag, startPoint x: 895, startPoint y: 567, endPoint x: 878, endPoint y: 568, distance: 17.0
click at [895, 566] on button "Cancel" at bounding box center [902, 573] width 40 height 20
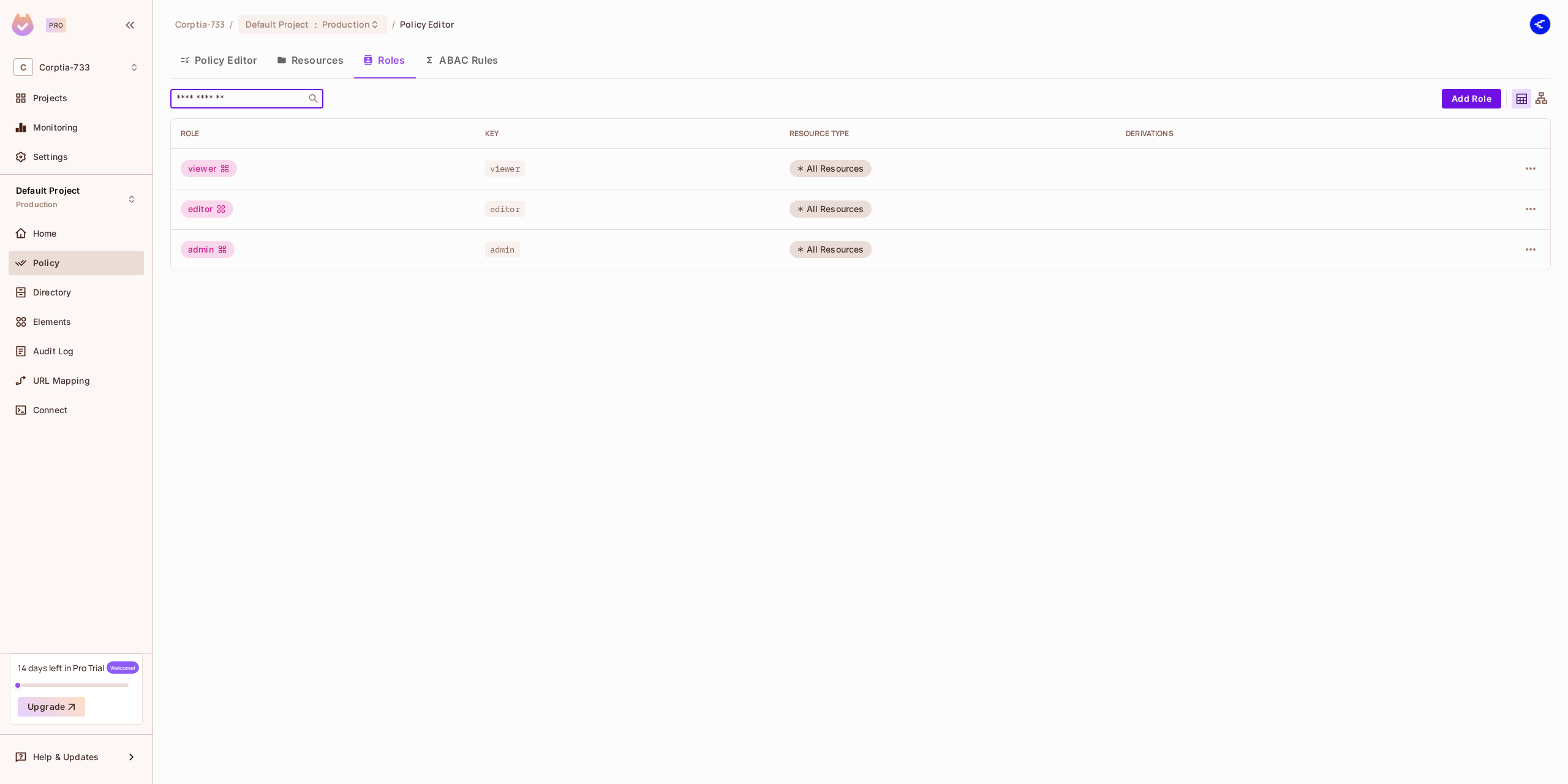
click at [219, 98] on input "text" at bounding box center [238, 99] width 129 height 12
click at [305, 62] on button "Resources" at bounding box center [310, 59] width 86 height 31
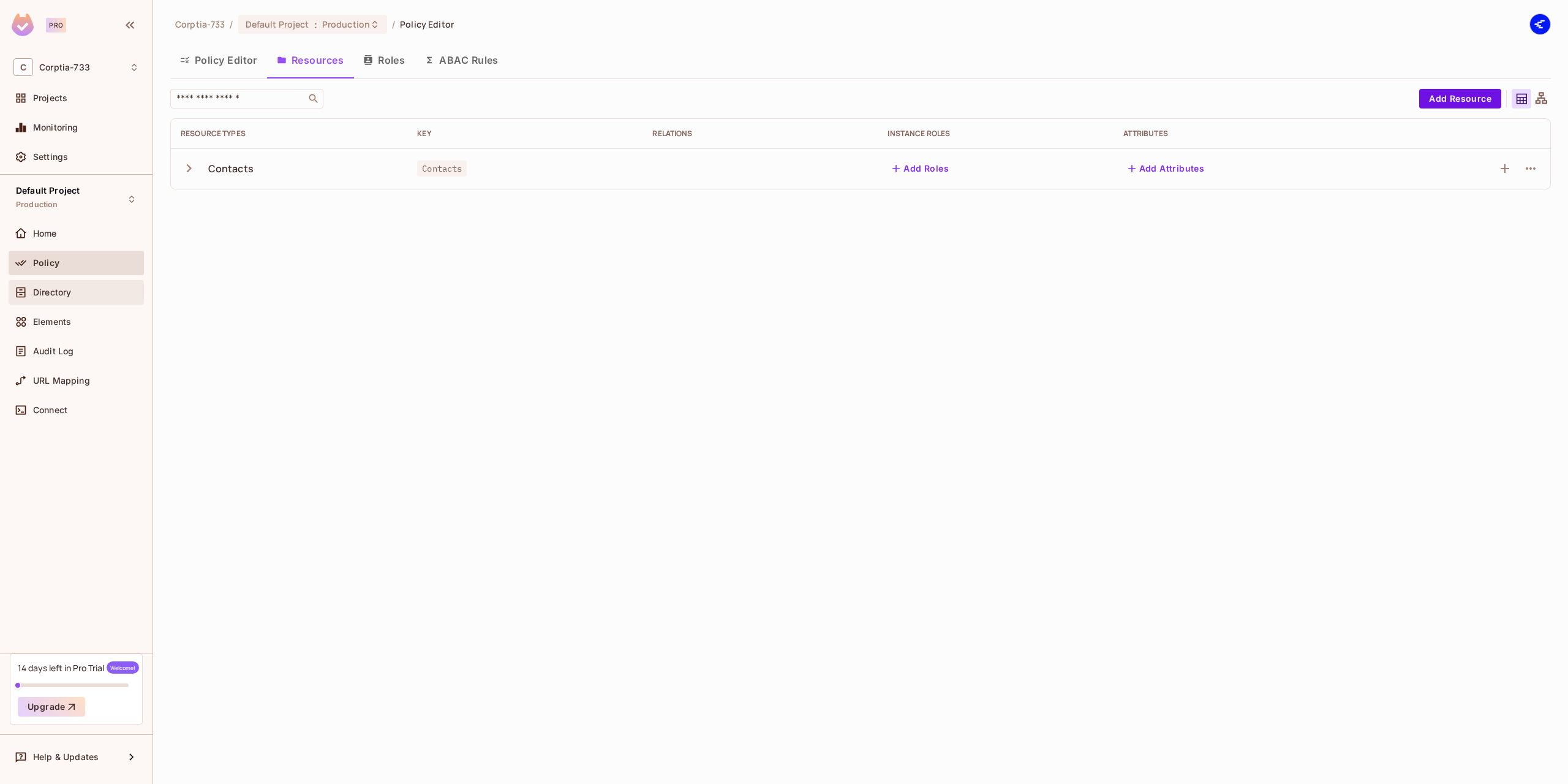
click at [59, 294] on span "Directory" at bounding box center [52, 292] width 38 height 10
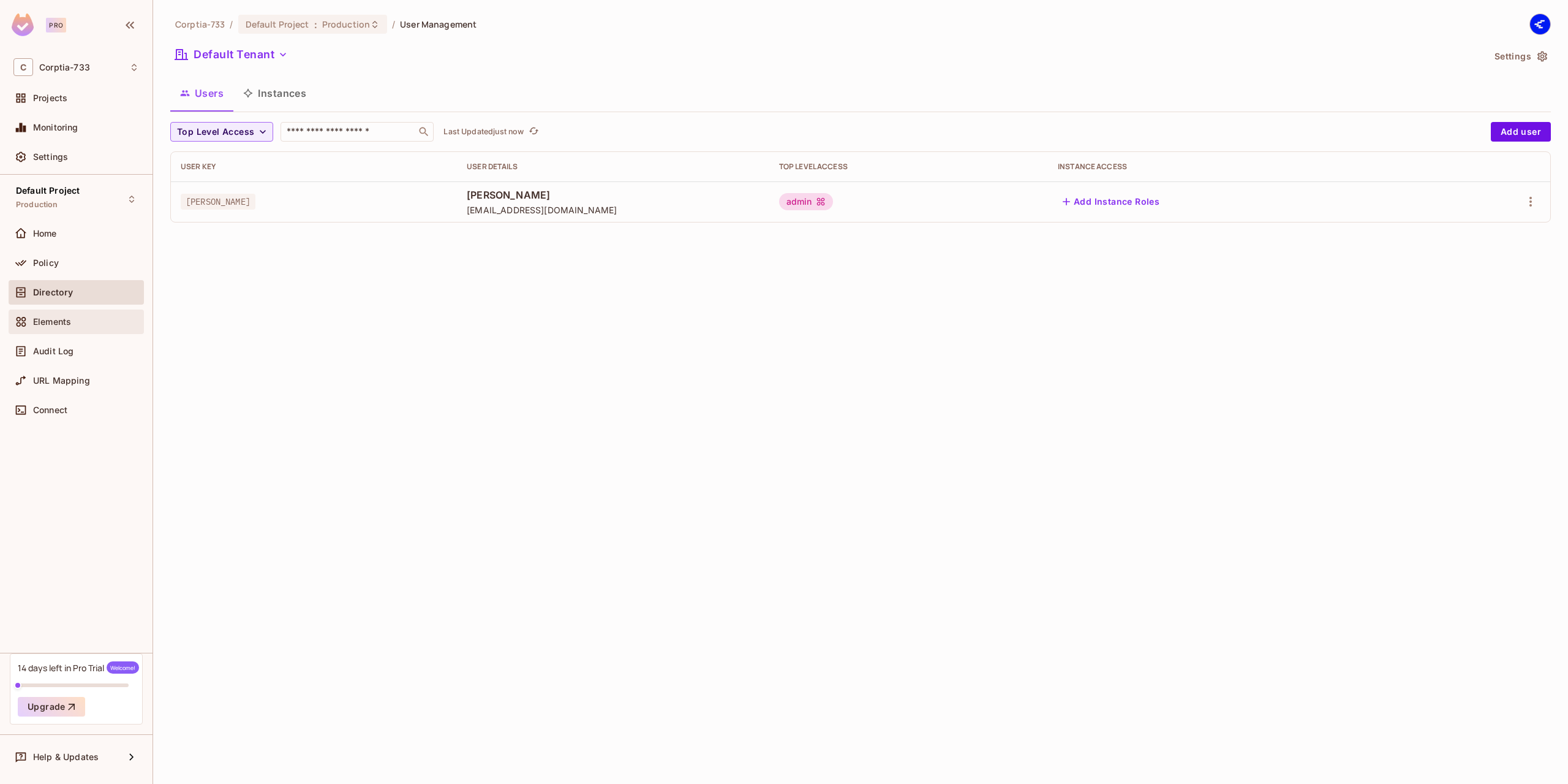
click at [56, 324] on span "Elements" at bounding box center [52, 321] width 38 height 10
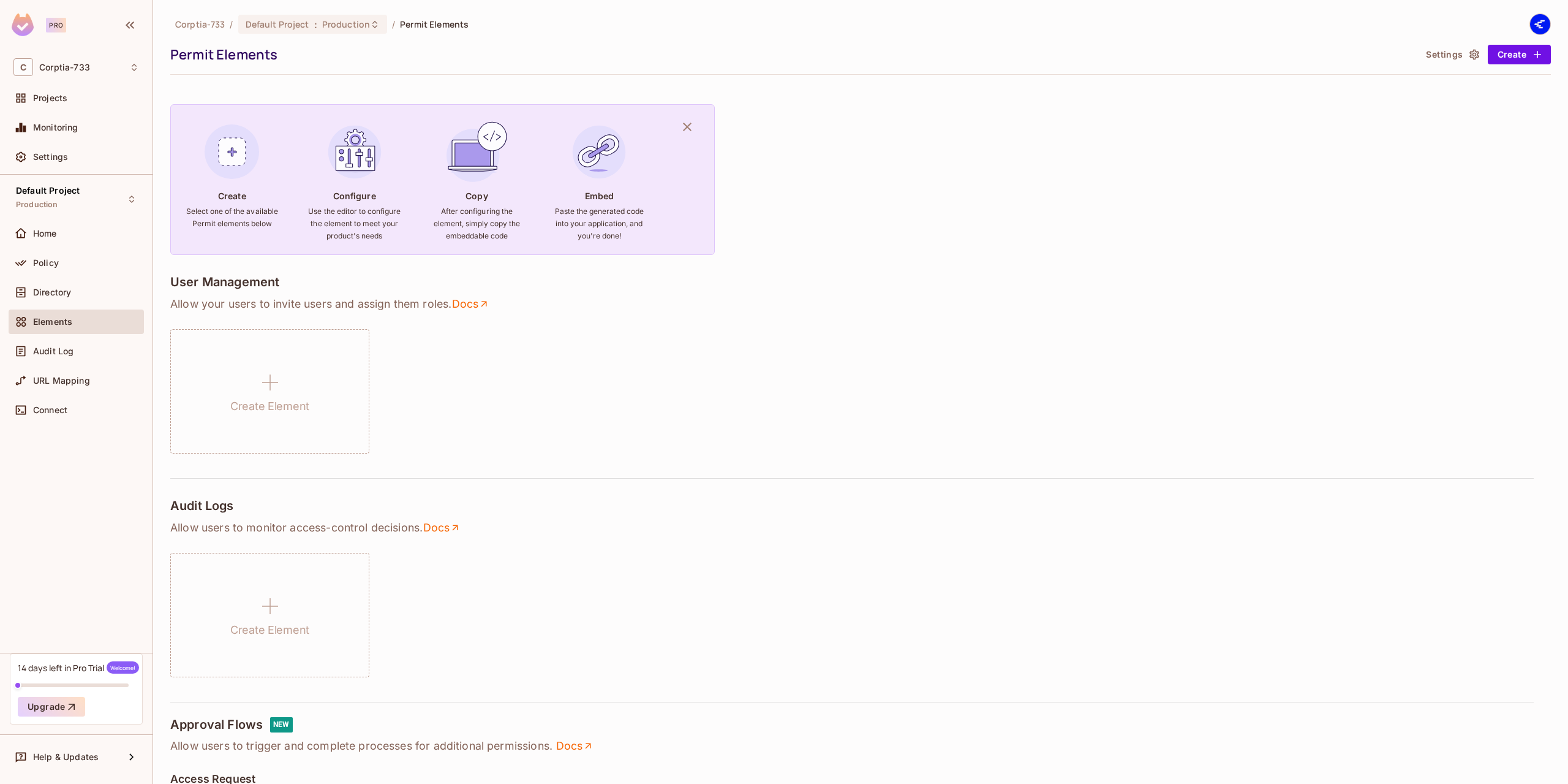
click at [226, 219] on h6 "Select one of the available Permit elements below" at bounding box center [232, 217] width 93 height 25
